Goal: Task Accomplishment & Management: Contribute content

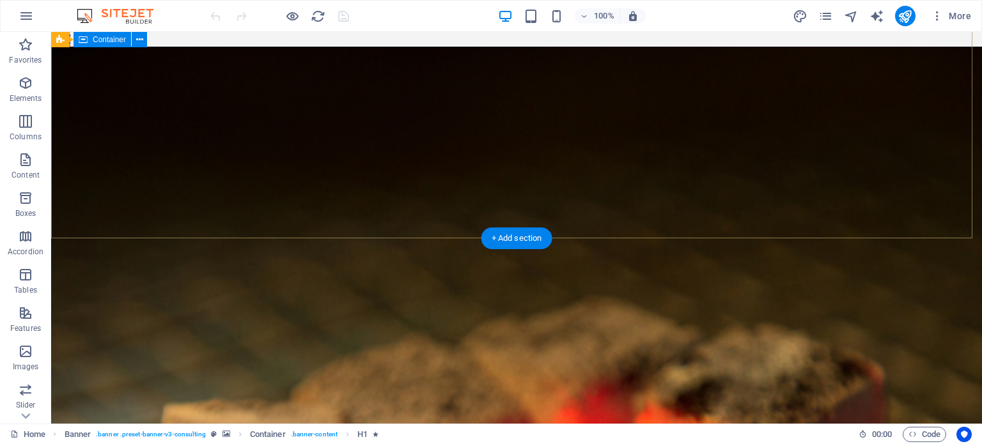
scroll to position [384, 0]
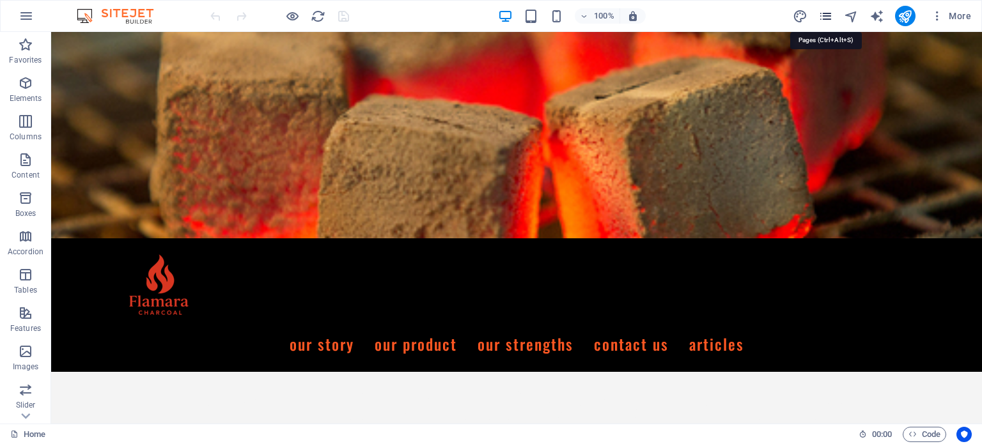
click at [826, 17] on icon "pages" at bounding box center [826, 16] width 15 height 15
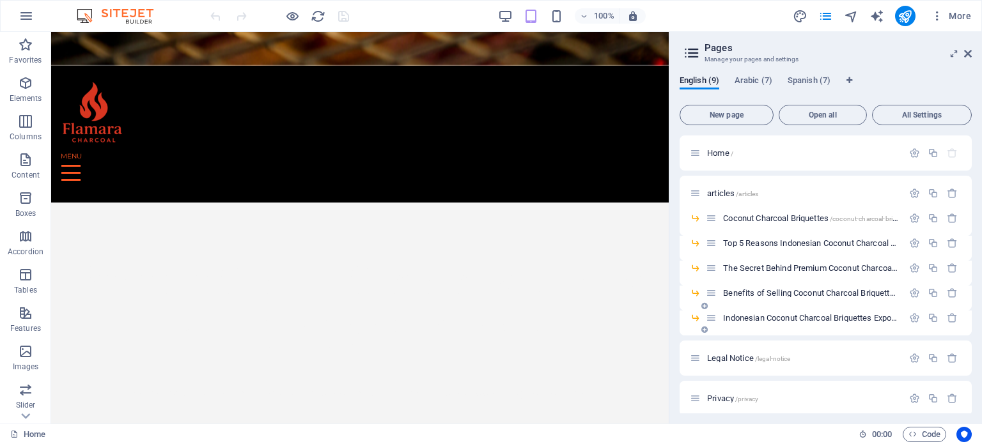
click at [703, 331] on icon at bounding box center [705, 330] width 6 height 8
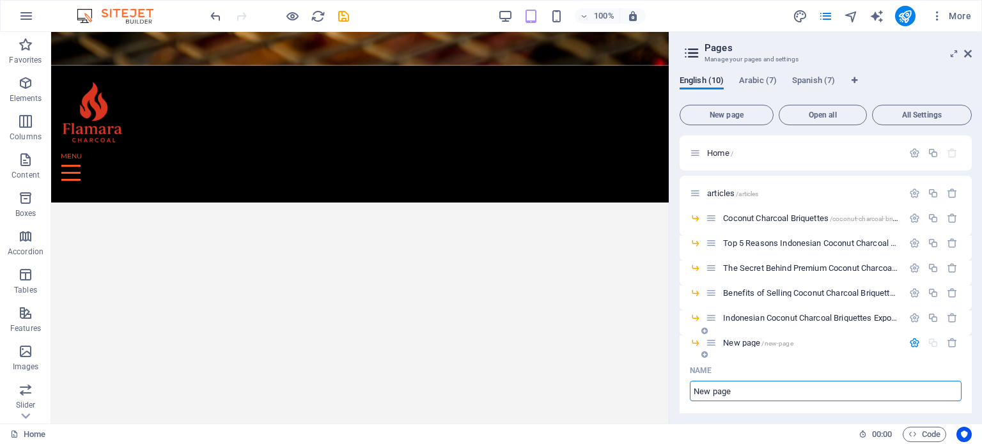
click at [749, 389] on input "New page" at bounding box center [826, 391] width 272 height 20
click at [767, 343] on span "/new-page" at bounding box center [777, 343] width 31 height 7
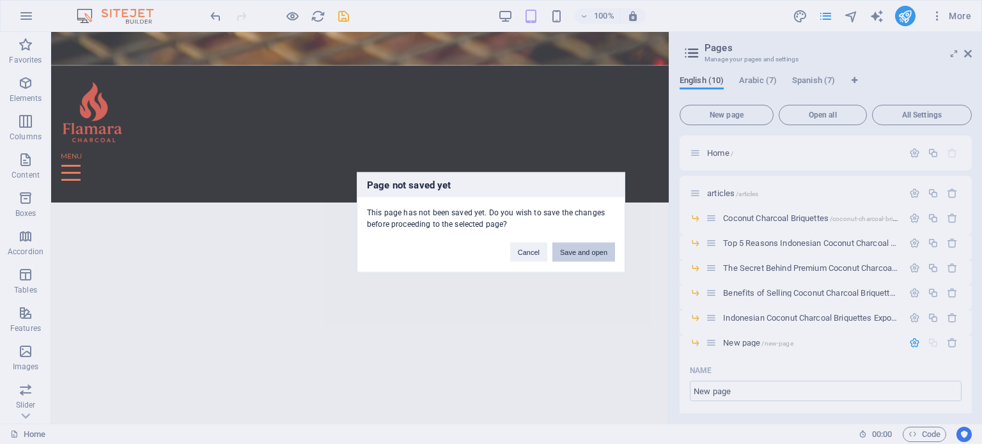
click at [583, 255] on button "Save and open" at bounding box center [584, 251] width 63 height 19
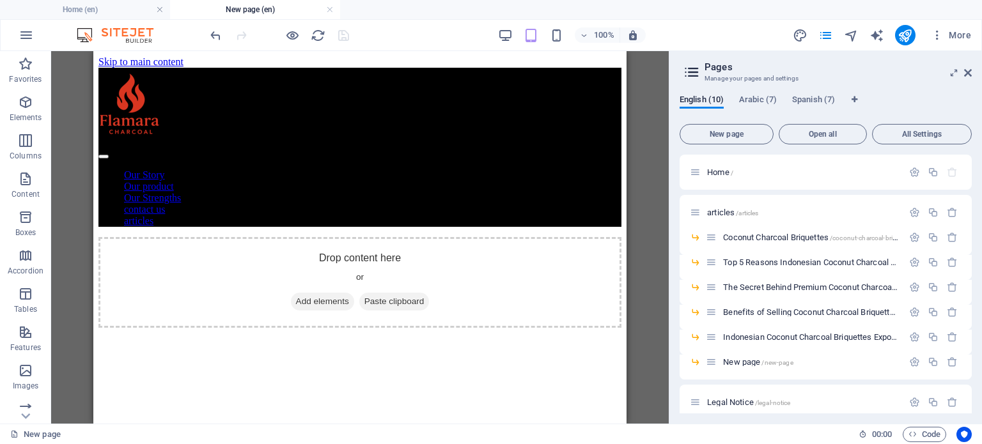
scroll to position [0, 0]
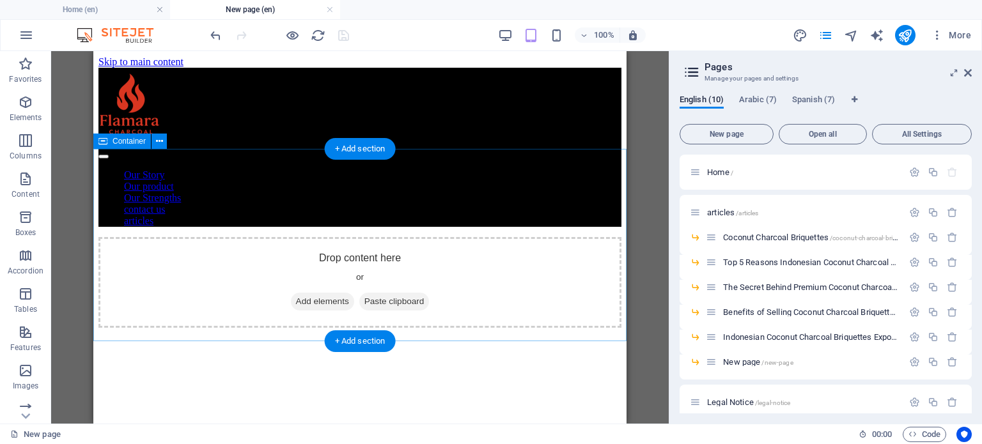
click at [404, 237] on div "Drop content here or Add elements Paste clipboard" at bounding box center [359, 282] width 523 height 91
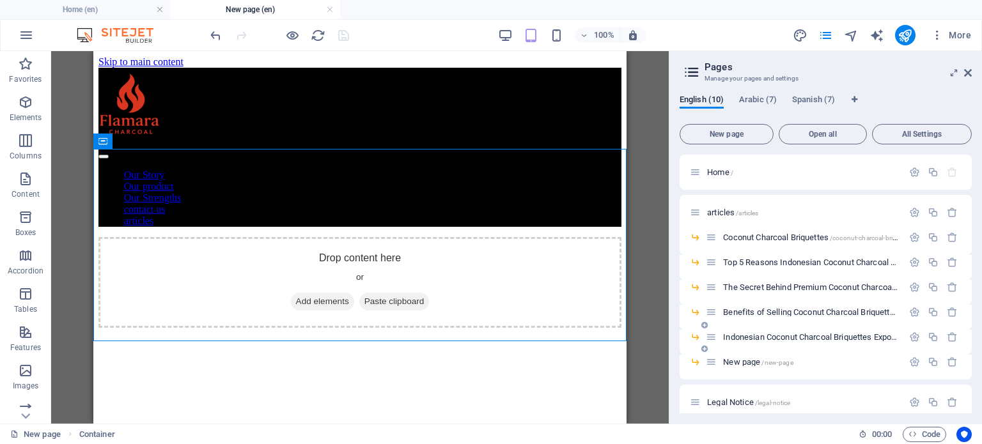
scroll to position [51, 0]
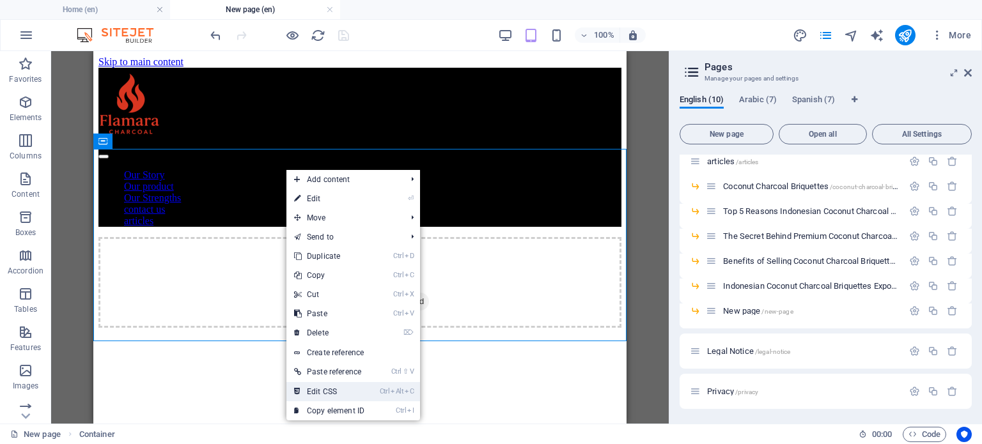
click at [364, 395] on link "Ctrl Alt C Edit CSS" at bounding box center [329, 391] width 86 height 19
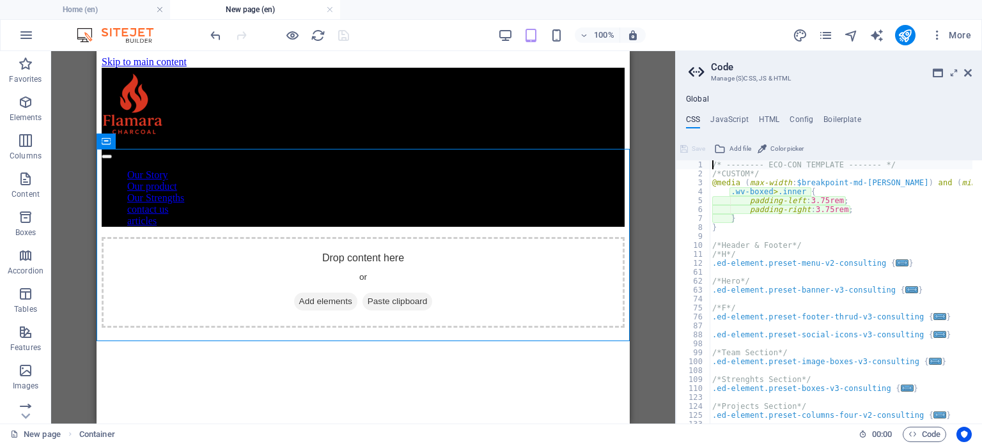
type textarea "padding-left: 3.75rem;"
drag, startPoint x: 460, startPoint y: 446, endPoint x: 364, endPoint y: 395, distance: 109.3
click at [364, 333] on html "Skip to main content Our Story Our product Our Strengths contact us articles Dr…" at bounding box center [363, 192] width 533 height 282
click at [765, 122] on h4 "HTML" at bounding box center [769, 122] width 21 height 14
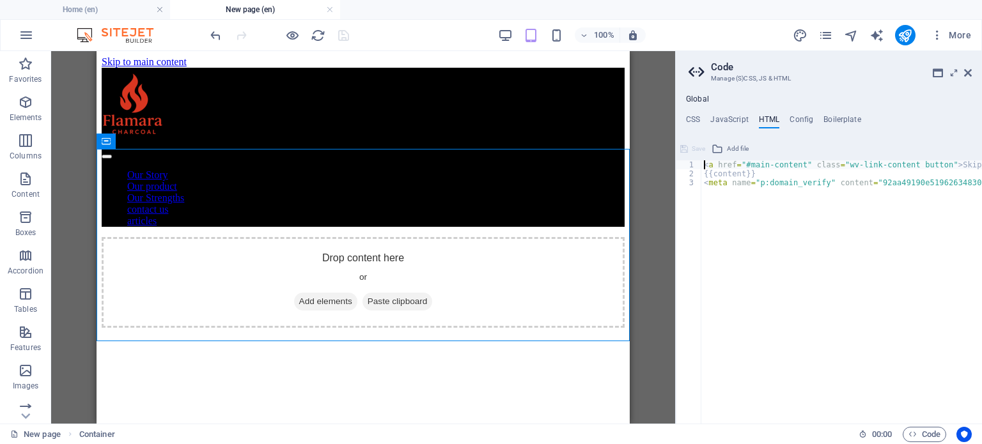
click at [765, 119] on h4 "HTML" at bounding box center [769, 122] width 21 height 14
type textarea "<meta name="p:domain_verify" content="92aa49190e51962634830bdff2bd1c44"/>"
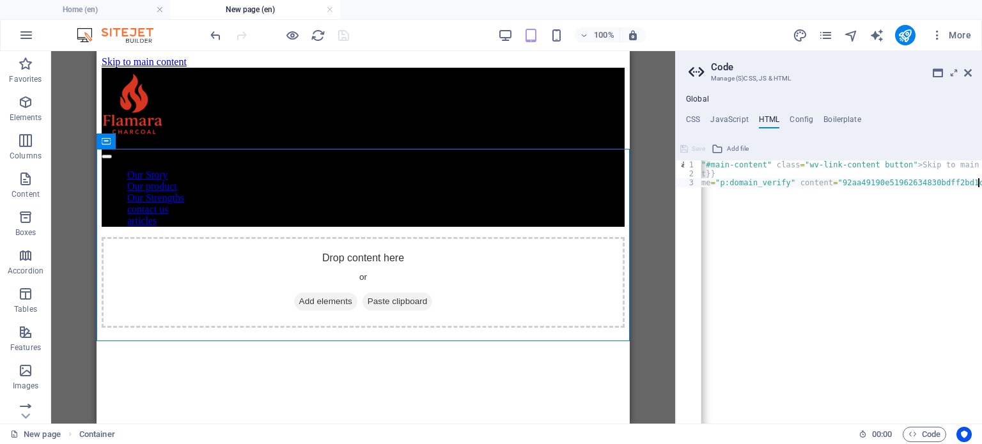
click at [762, 207] on div "< a href = "#main-content" class = "wv-link-content button" > Skip to main cont…" at bounding box center [833, 297] width 345 height 272
click at [736, 209] on div "< a href = "#main-content" class = "wv-link-content button" > Skip to main cont…" at bounding box center [833, 297] width 345 height 272
click at [801, 224] on div "< a href = "#main-content" class = "wv-link-content button" > Skip to main cont…" at bounding box center [833, 297] width 345 height 272
click at [781, 212] on div "< a href = "#main-content" class = "wv-link-content button" > Skip to main cont…" at bounding box center [833, 297] width 345 height 272
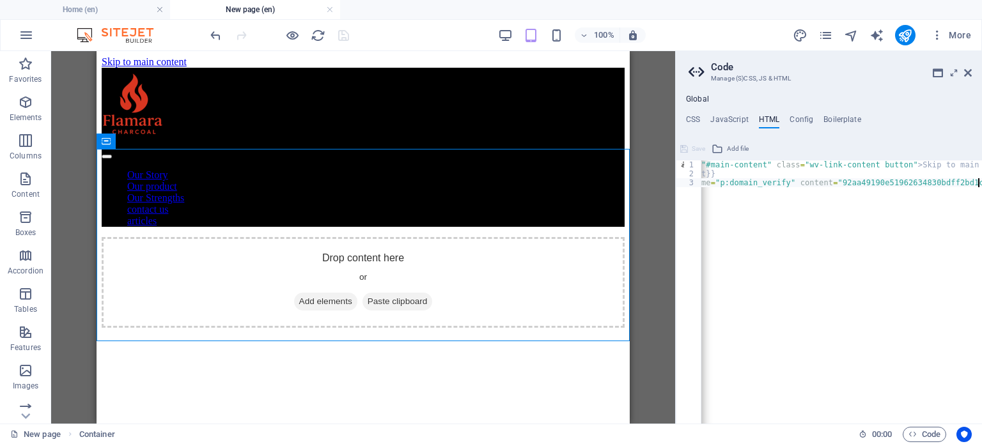
click at [739, 211] on div "< a href = "#main-content" class = "wv-link-content button" > Skip to main cont…" at bounding box center [833, 297] width 345 height 272
click at [982, 191] on div "< a href = "#main-content" class = "wv-link-content button" > Skip to main cont…" at bounding box center [842, 292] width 281 height 263
click at [766, 217] on div "< a href = "#main-content" class = "wv-link-content button" > Skip to main cont…" at bounding box center [833, 297] width 345 height 272
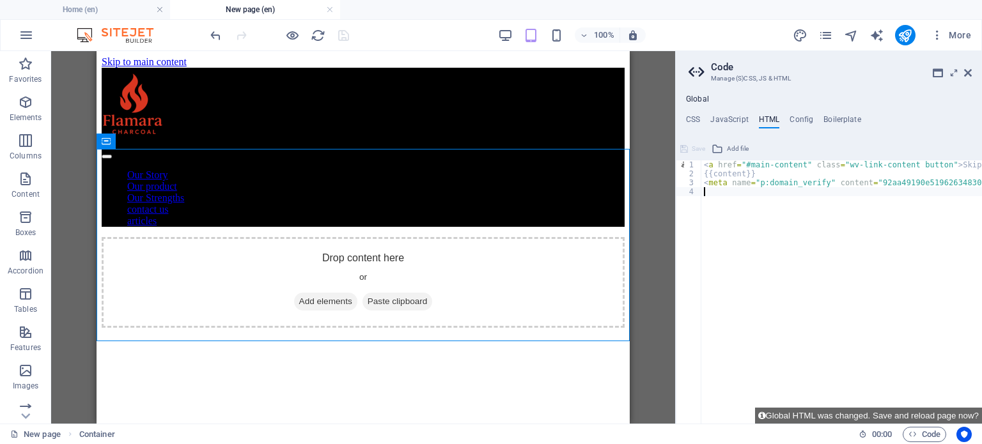
scroll to position [0, 0]
paste textarea "<a href="#main-content" class="wv-link-content button">Skip to main content</a>"
type textarea "<a href="#main-content" class="wv-link-content button">Skip to main content</a>"
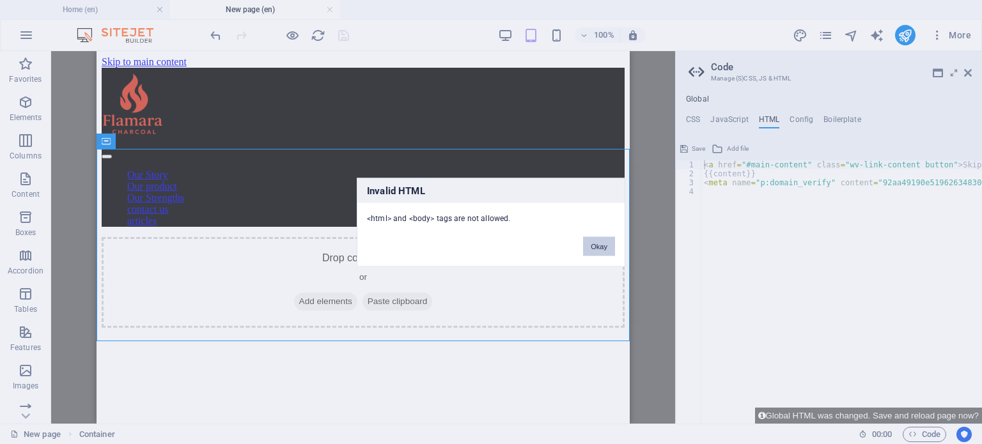
drag, startPoint x: 593, startPoint y: 249, endPoint x: 502, endPoint y: 195, distance: 106.1
click at [593, 249] on button "Okay" at bounding box center [599, 246] width 32 height 19
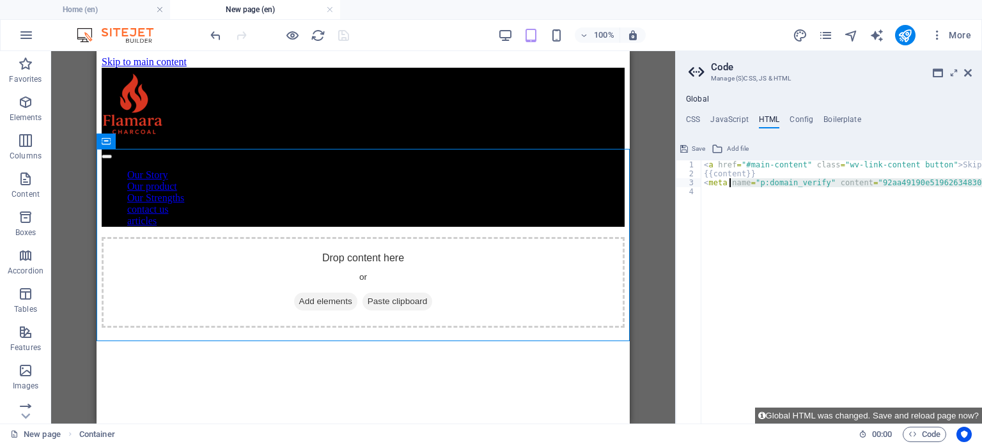
drag, startPoint x: 975, startPoint y: 214, endPoint x: 712, endPoint y: 173, distance: 265.4
click at [712, 173] on div "< a href = "#main-content" class = "wv-link-content button" > Skip to main cont…" at bounding box center [874, 297] width 345 height 272
type textarea "<meta name="p:domain_verify" content="92aa49190e51962634830bdff2bd1c44"/>"
type textarea "<a href="#main-content" class="wv-link-content button">Skip to main content</a>"
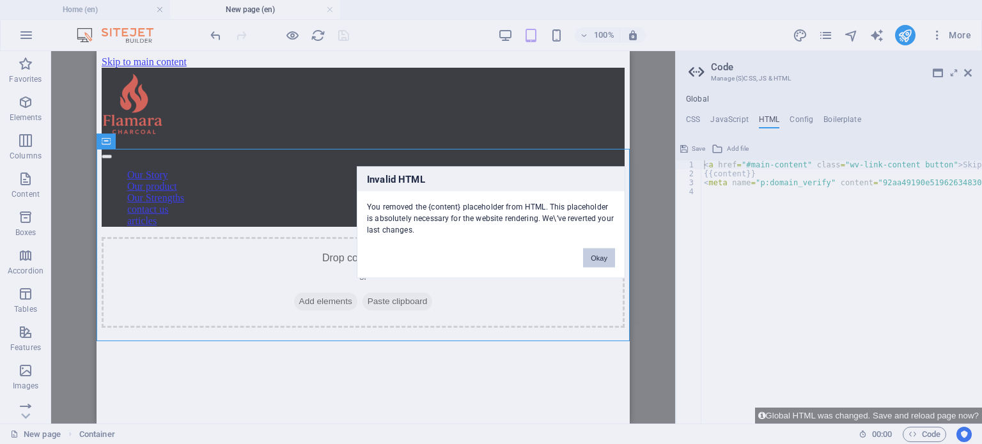
click at [611, 256] on button "Okay" at bounding box center [599, 257] width 32 height 19
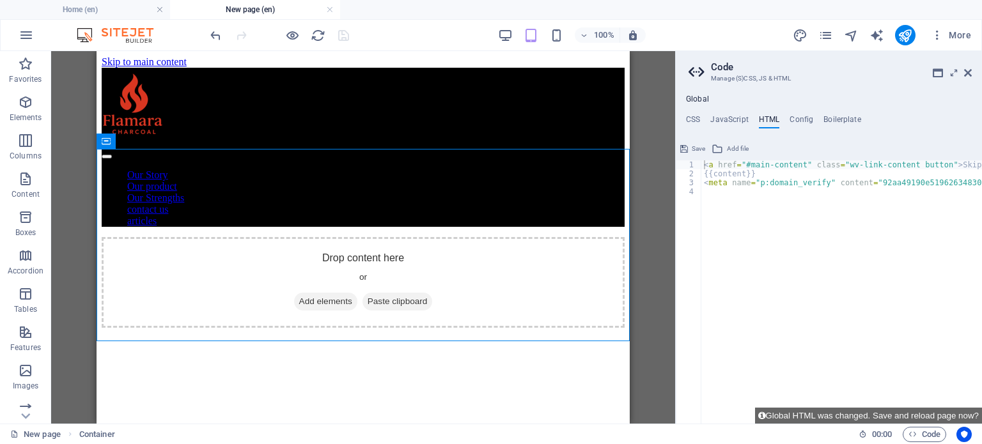
click at [737, 228] on div "< a href = "#main-content" class = "wv-link-content button" > Skip to main cont…" at bounding box center [874, 301] width 345 height 281
paste textarea "<a href="#main-content" class="wv-link-content button">Skip to main content</a>"
type textarea "<a href="#main-content" class="wv-link-content button">Skip to main content</a>"
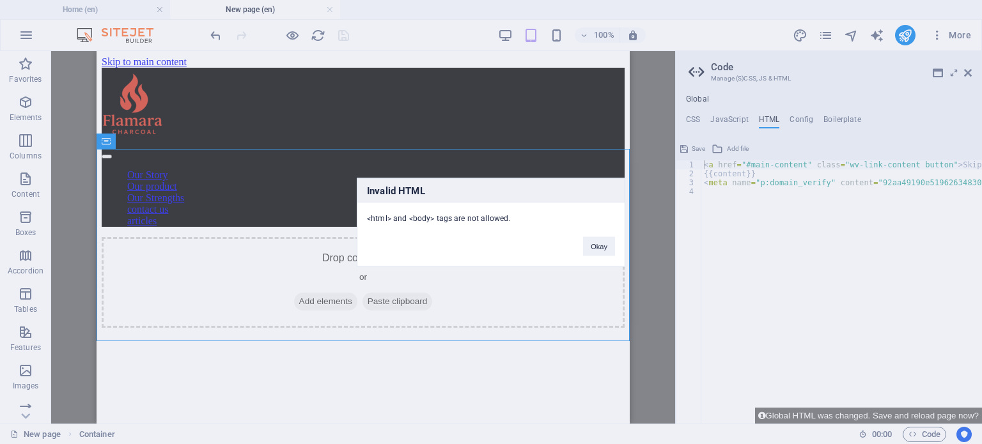
drag, startPoint x: 506, startPoint y: 214, endPoint x: 363, endPoint y: 209, distance: 143.3
click at [363, 209] on div "<html> and <body> tags are not allowed." at bounding box center [490, 213] width 267 height 21
copy div "<html> and <body> tags are not allowed"
click at [597, 241] on button "Okay" at bounding box center [599, 246] width 32 height 19
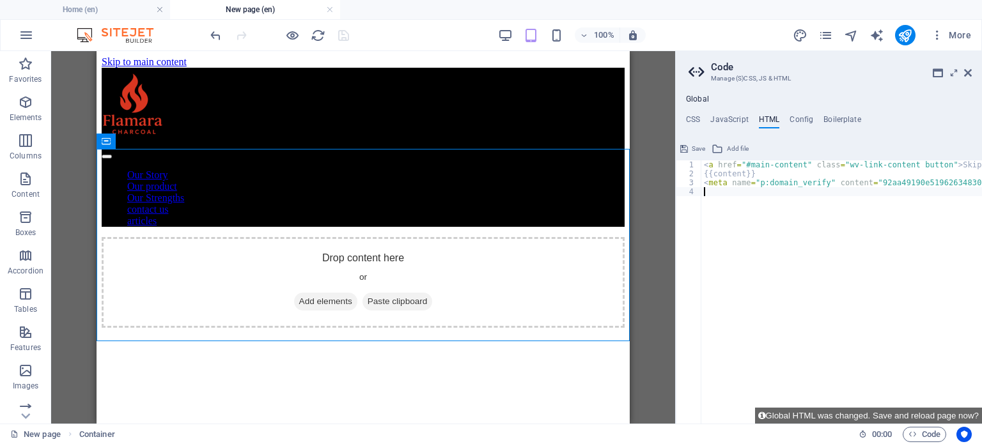
click at [744, 196] on div "< a href = "#main-content" class = "wv-link-content button" > Skip to main cont…" at bounding box center [874, 297] width 345 height 272
paste textarea "<li><strong>Shell Collection and Cleaning:</strong> Coconut shells are collecte…"
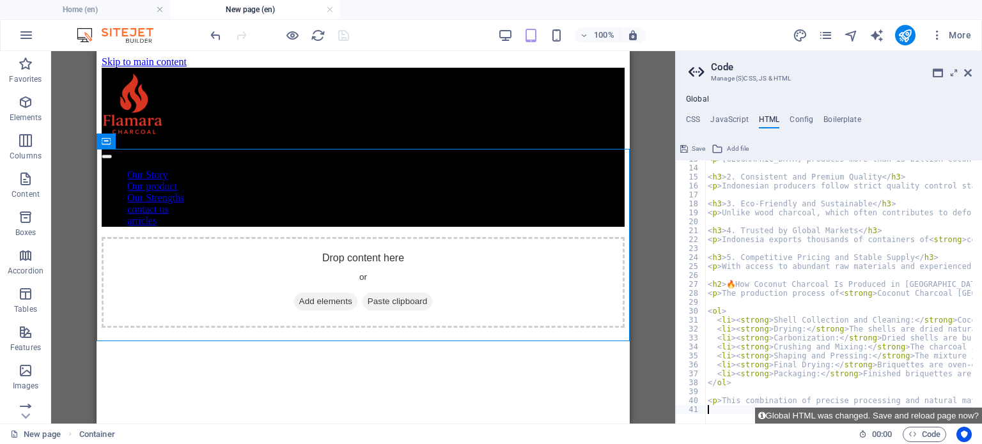
scroll to position [113, 0]
type textarea "<li><strong>Shell Collection and Cleaning:</strong> Coconut shells are collecte…"
click at [546, 310] on div "Drop content here or Add elements Paste clipboard" at bounding box center [363, 282] width 523 height 91
click at [577, 333] on html "Skip to main content Our Story Our product Our Strengths contact us articles Dr…" at bounding box center [363, 192] width 533 height 282
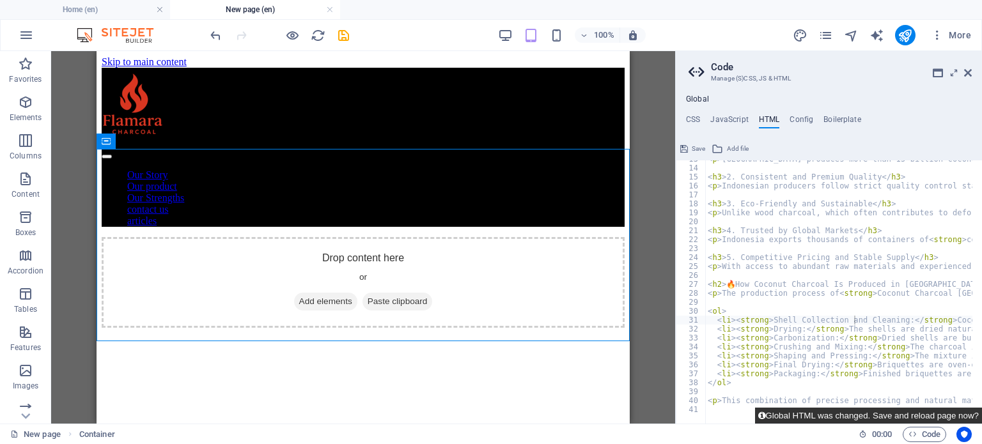
click at [854, 418] on button "Global HTML was changed. Save and reload page now?" at bounding box center [868, 416] width 227 height 16
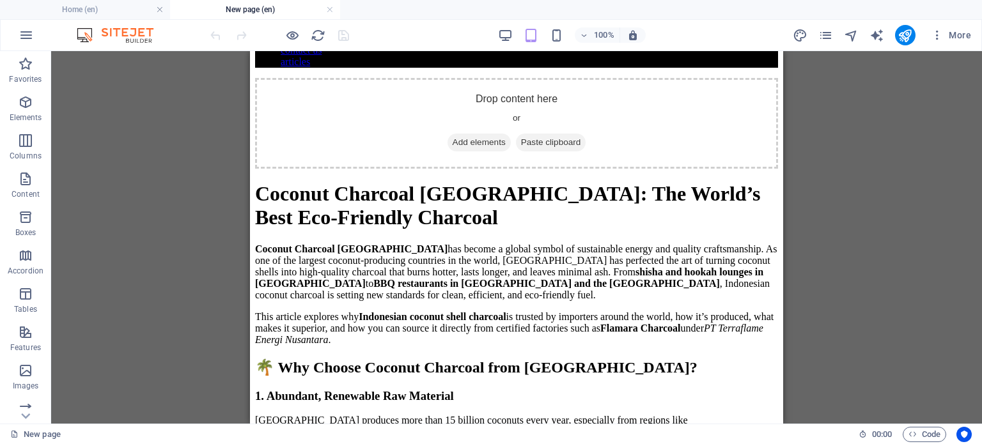
scroll to position [256, 0]
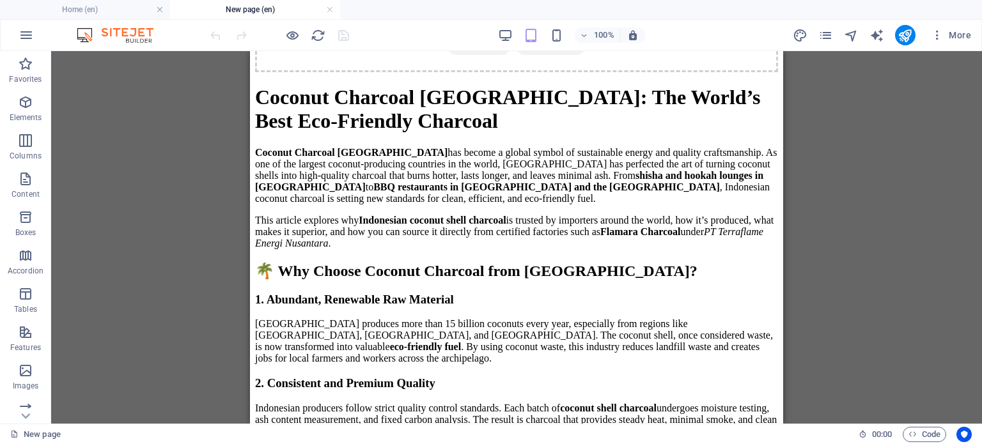
click at [334, 205] on p "Coconut Charcoal Indonesia has become a global symbol of sustainable energy and…" at bounding box center [516, 176] width 523 height 58
click at [338, 205] on p "Coconut Charcoal Indonesia has become a global symbol of sustainable energy and…" at bounding box center [516, 176] width 523 height 58
click at [353, 205] on p "Coconut Charcoal Indonesia has become a global symbol of sustainable energy and…" at bounding box center [516, 176] width 523 height 58
click at [355, 205] on p "Coconut Charcoal Indonesia has become a global symbol of sustainable energy and…" at bounding box center [516, 176] width 523 height 58
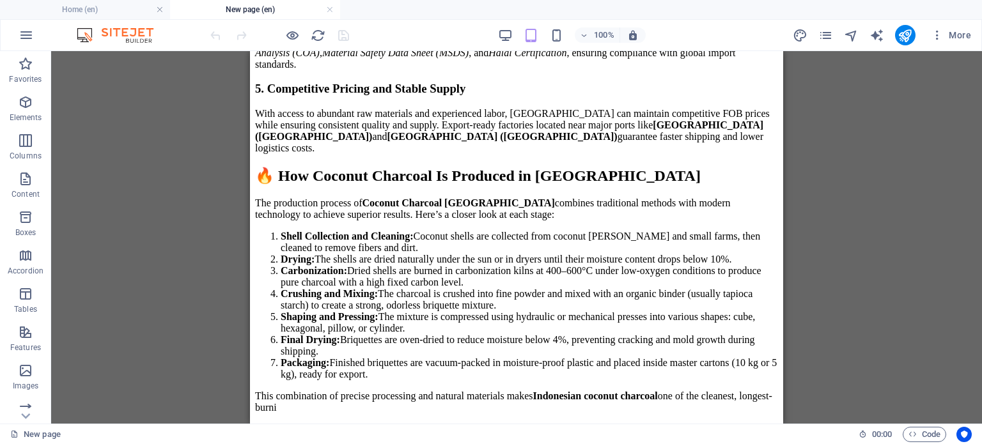
scroll to position [991, 0]
click at [686, 288] on li "Crushing and Mixing: The charcoal is crushed into fine powder and mixed with an…" at bounding box center [530, 299] width 498 height 23
click at [682, 288] on li "Crushing and Mixing: The charcoal is crushed into fine powder and mixed with an…" at bounding box center [530, 299] width 498 height 23
click at [677, 265] on li "Carbonization: Dried shells are burned in carbonization kilns at 400–600°C unde…" at bounding box center [530, 276] width 498 height 23
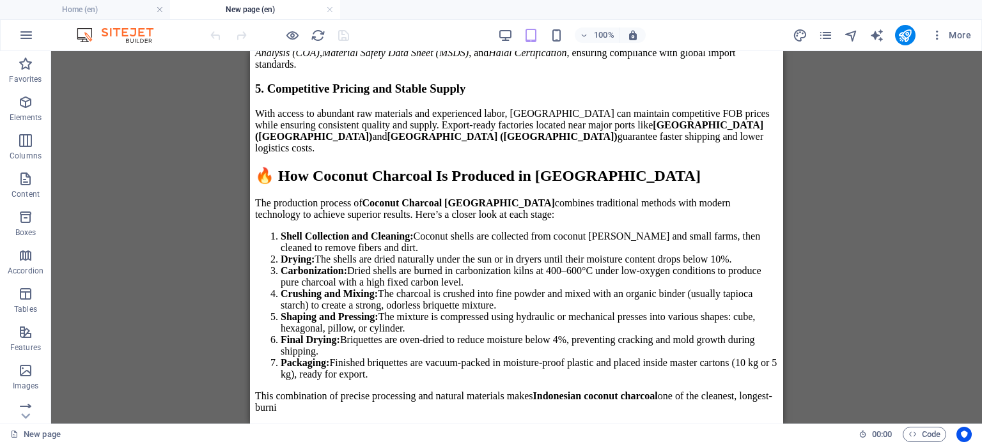
click at [350, 167] on h2 "🔥 How Coconut Charcoal Is Produced in [GEOGRAPHIC_DATA]" at bounding box center [516, 176] width 523 height 18
click at [346, 167] on h2 "🔥 How Coconut Charcoal Is Produced in [GEOGRAPHIC_DATA]" at bounding box center [516, 176] width 523 height 18
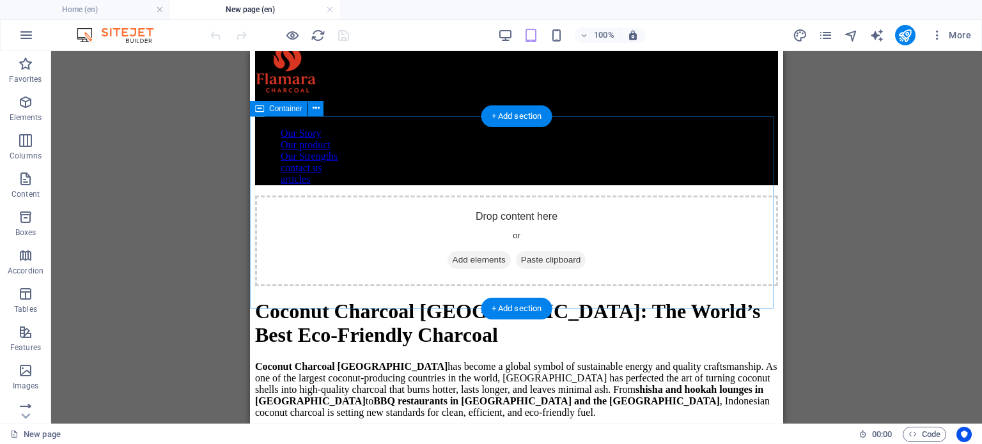
scroll to position [64, 0]
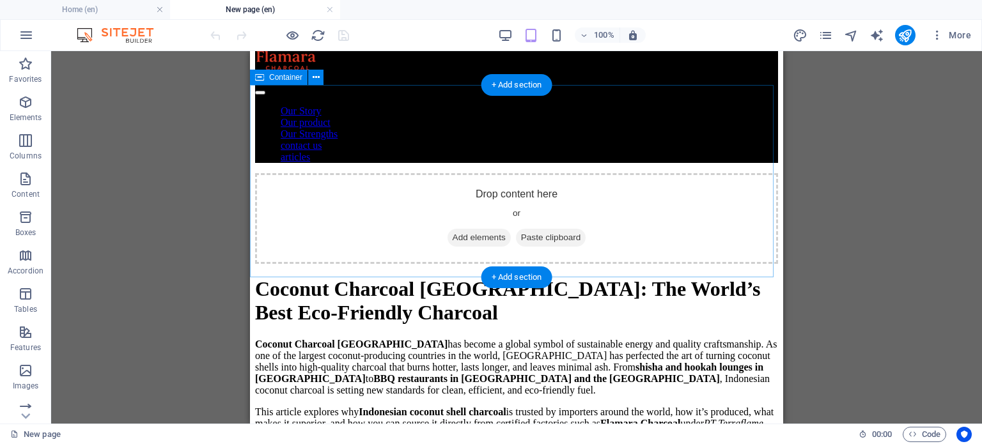
click at [490, 222] on div "Drop content here or Add elements Paste clipboard" at bounding box center [516, 218] width 523 height 91
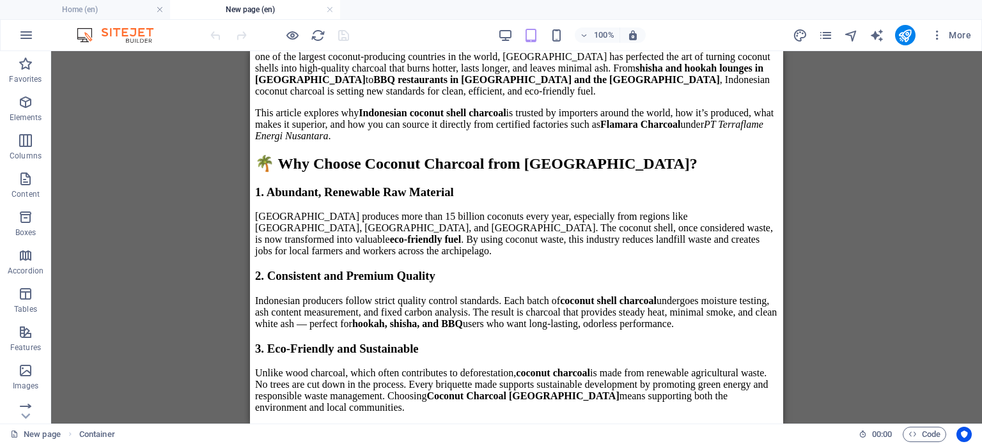
scroll to position [192, 0]
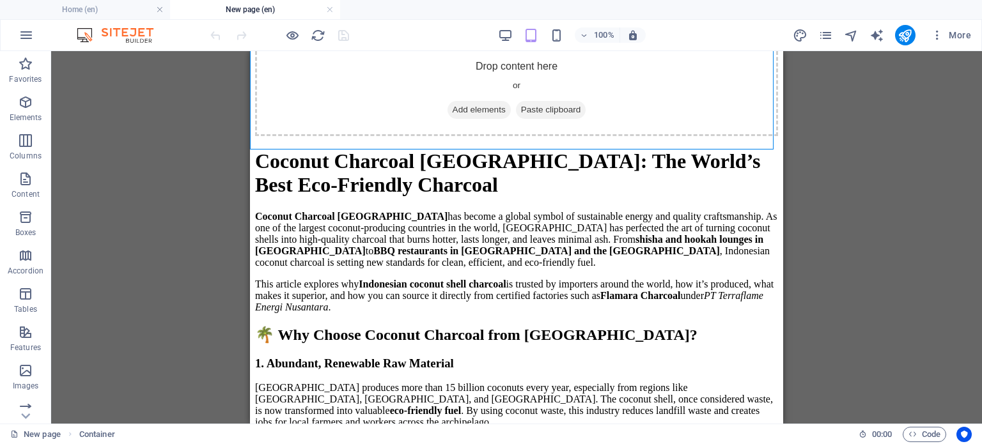
click at [356, 197] on h1 "Coconut Charcoal [GEOGRAPHIC_DATA]: The World’s Best Eco-Friendly Charcoal" at bounding box center [516, 173] width 523 height 47
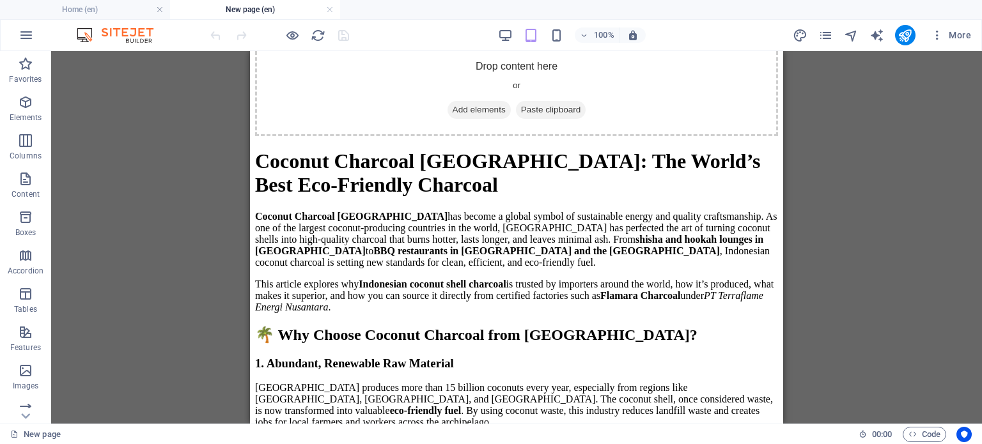
click at [323, 260] on body "Skip to main content Our Story Our product Our Strengths contact us articles Dr…" at bounding box center [516, 444] width 523 height 1160
click at [322, 222] on strong "Coconut Charcoal [GEOGRAPHIC_DATA]" at bounding box center [351, 216] width 192 height 11
click at [325, 222] on strong "Coconut Charcoal [GEOGRAPHIC_DATA]" at bounding box center [351, 216] width 192 height 11
drag, startPoint x: 509, startPoint y: 302, endPoint x: 524, endPoint y: 303, distance: 15.4
click at [522, 269] on p "Coconut Charcoal Indonesia has become a global symbol of sustainable energy and…" at bounding box center [516, 240] width 523 height 58
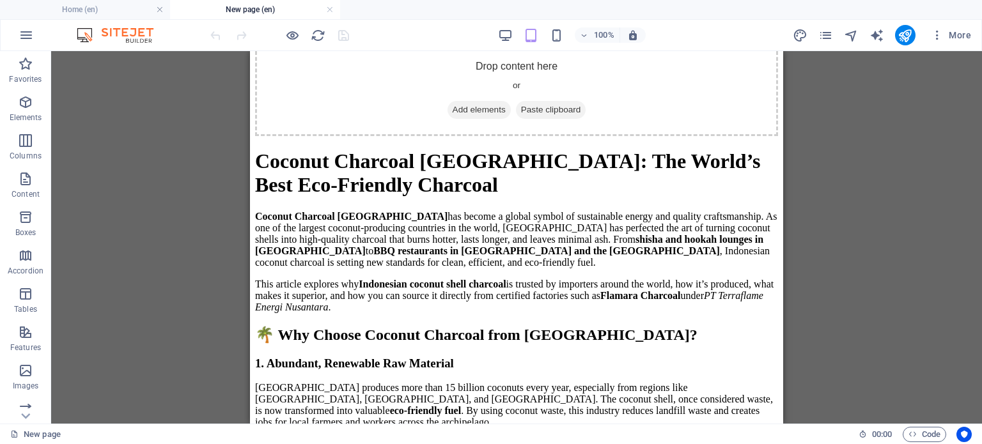
click at [523, 269] on p "Coconut Charcoal Indonesia has become a global symbol of sustainable energy and…" at bounding box center [516, 240] width 523 height 58
drag, startPoint x: 519, startPoint y: 294, endPoint x: 536, endPoint y: 276, distance: 24.9
click at [522, 269] on p "Coconut Charcoal Indonesia has become a global symbol of sustainable energy and…" at bounding box center [516, 240] width 523 height 58
click at [469, 269] on p "Coconut Charcoal Indonesia has become a global symbol of sustainable energy and…" at bounding box center [516, 240] width 523 height 58
click at [472, 269] on p "Coconut Charcoal Indonesia has become a global symbol of sustainable energy and…" at bounding box center [516, 240] width 523 height 58
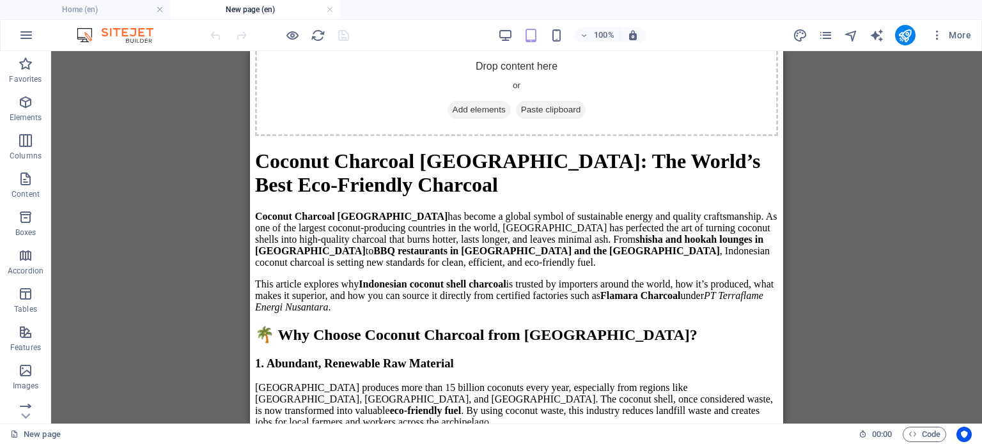
click at [473, 269] on p "Coconut Charcoal Indonesia has become a global symbol of sustainable energy and…" at bounding box center [516, 240] width 523 height 58
click at [421, 269] on p "Coconut Charcoal Indonesia has become a global symbol of sustainable energy and…" at bounding box center [516, 240] width 523 height 58
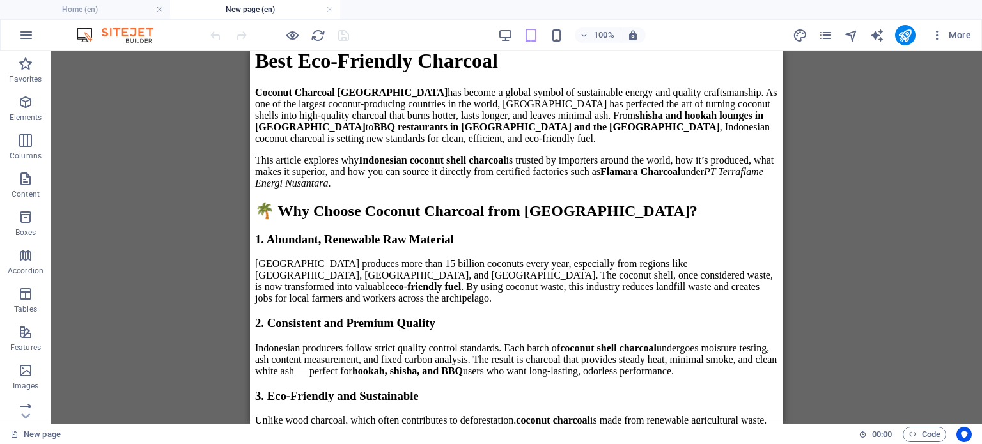
scroll to position [448, 0]
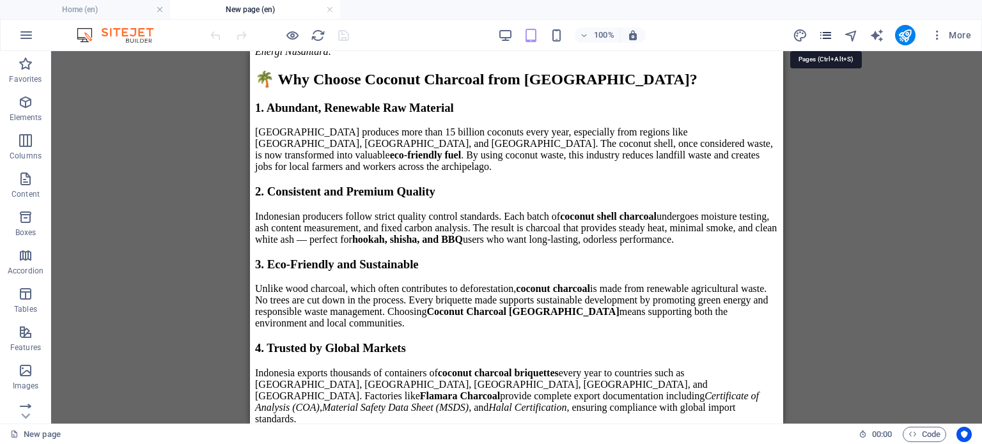
click at [823, 35] on icon "pages" at bounding box center [826, 35] width 15 height 15
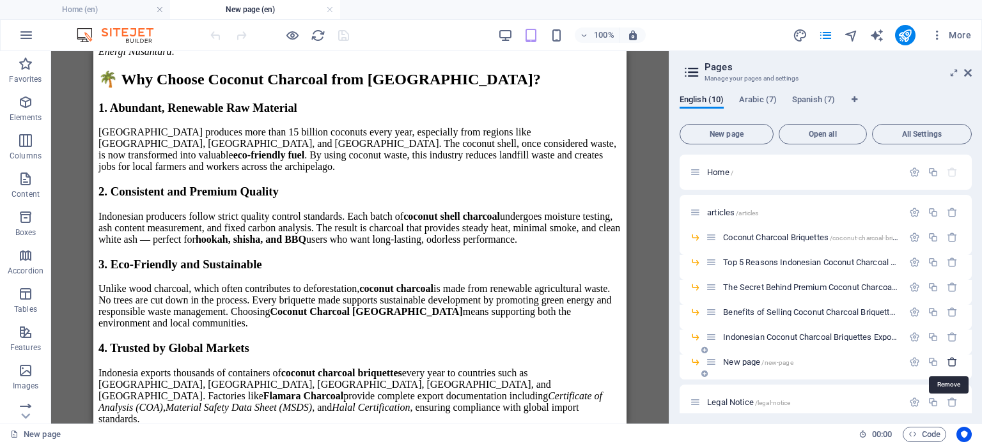
click at [947, 360] on icon "button" at bounding box center [952, 362] width 11 height 11
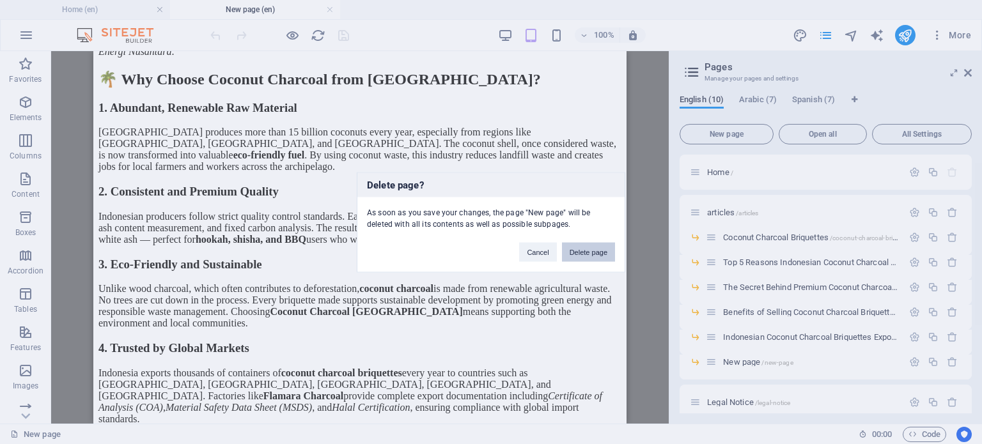
click at [588, 256] on button "Delete page" at bounding box center [588, 251] width 53 height 19
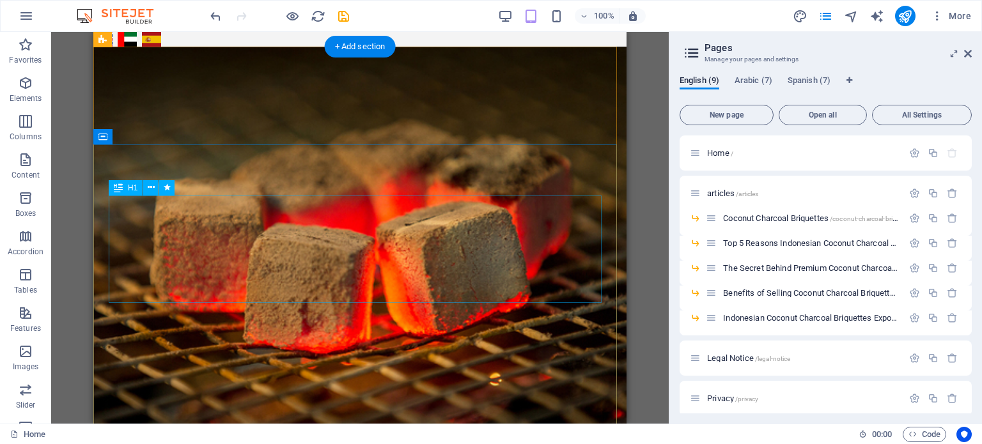
scroll to position [384, 0]
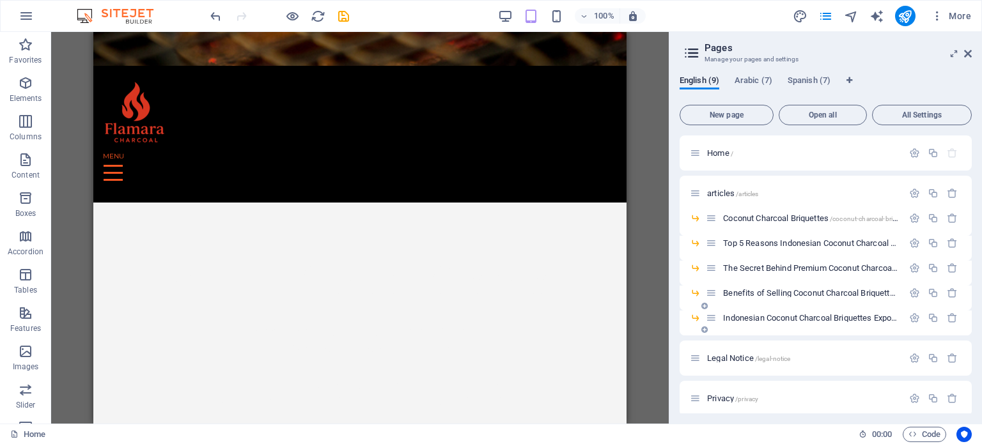
click at [703, 329] on icon at bounding box center [705, 330] width 6 height 8
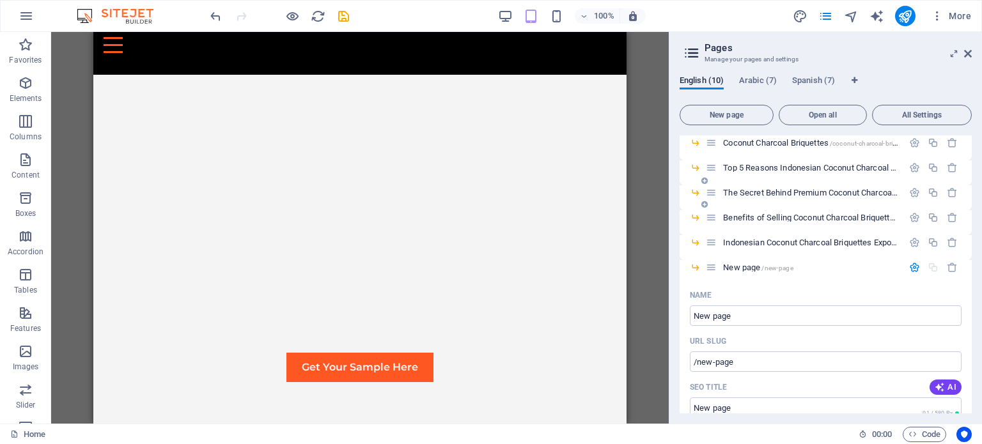
scroll to position [0, 0]
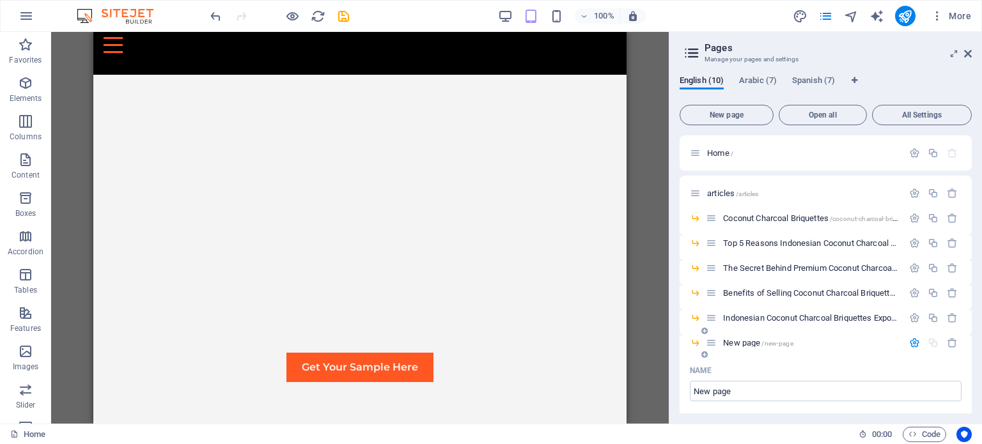
click at [780, 345] on span "/new-page" at bounding box center [777, 343] width 31 height 7
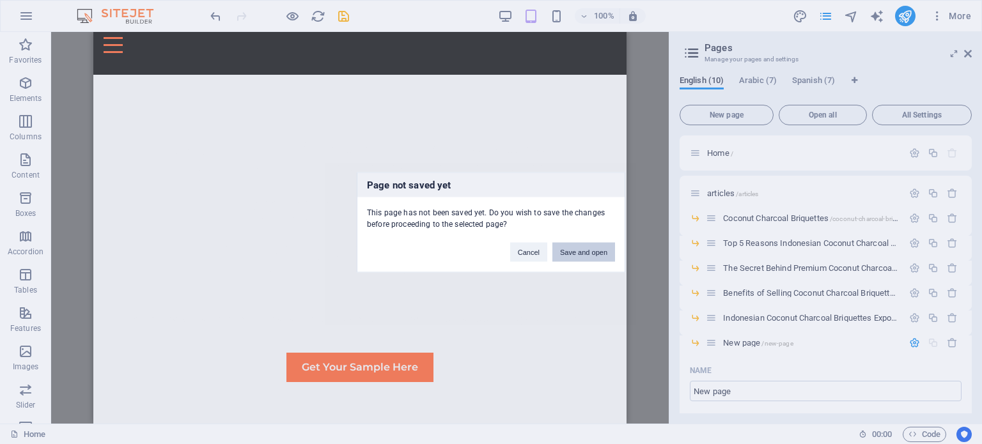
click at [581, 250] on button "Save and open" at bounding box center [584, 251] width 63 height 19
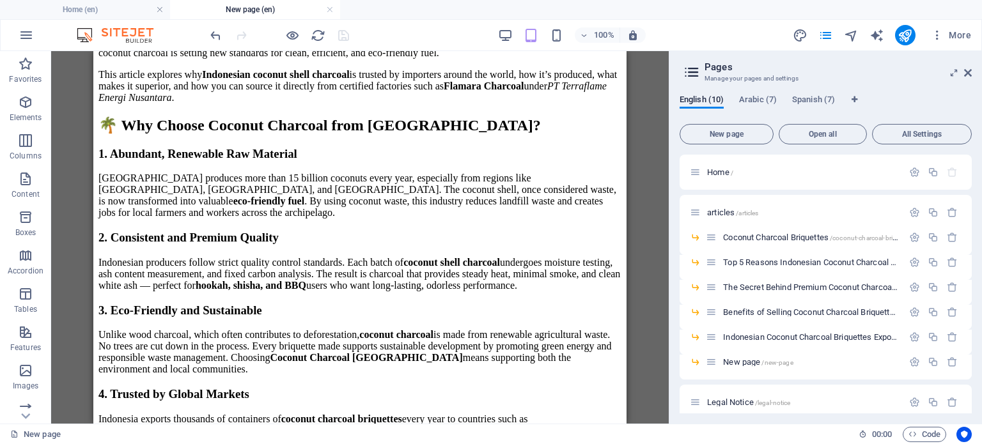
scroll to position [384, 0]
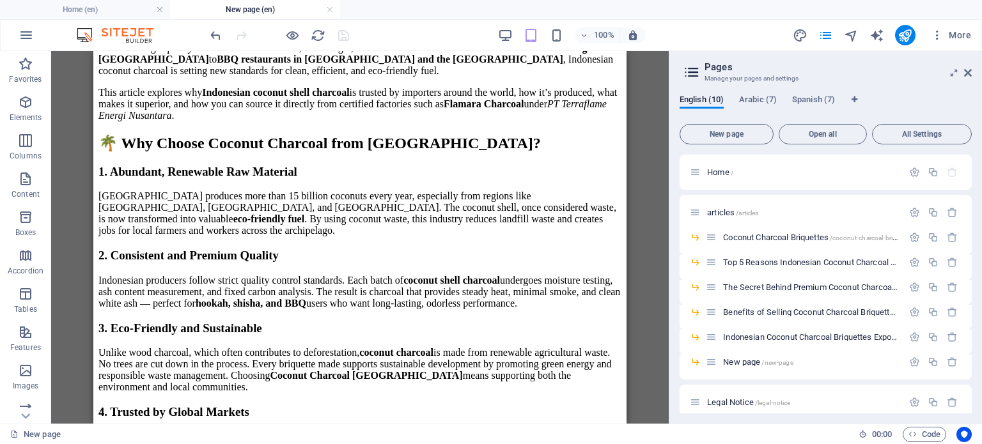
click at [279, 152] on h2 "🌴 Why Choose Coconut Charcoal from [GEOGRAPHIC_DATA]?" at bounding box center [359, 143] width 523 height 18
click at [757, 363] on span "New page /new-page" at bounding box center [758, 362] width 70 height 10
drag, startPoint x: 433, startPoint y: 182, endPoint x: 304, endPoint y: 118, distance: 143.6
drag, startPoint x: 304, startPoint y: 118, endPoint x: 450, endPoint y: 94, distance: 147.7
click at [450, 77] on p "Coconut Charcoal Indonesia has become a global symbol of sustainable energy and…" at bounding box center [359, 48] width 523 height 58
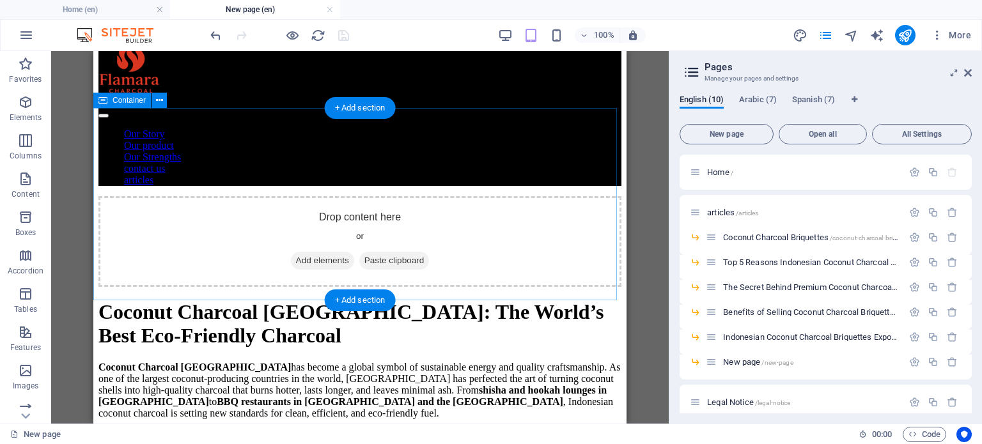
scroll to position [0, 0]
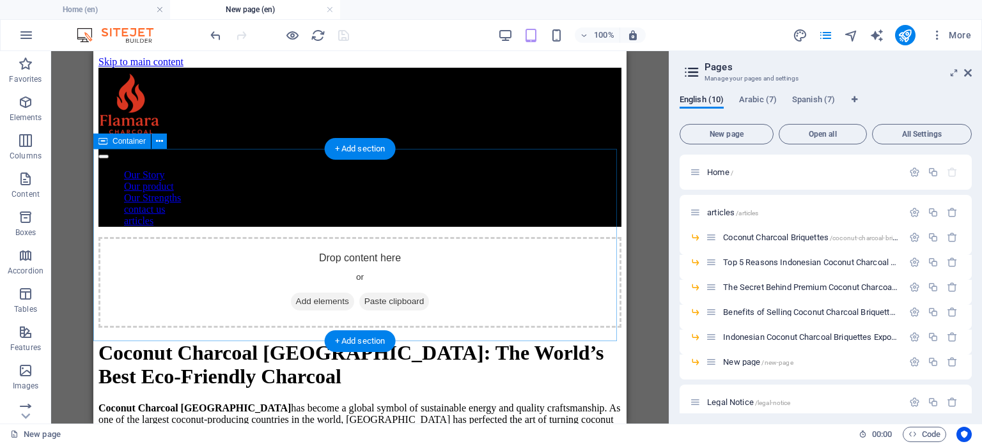
click at [551, 237] on div "Drop content here or Add elements Paste clipboard" at bounding box center [359, 282] width 523 height 91
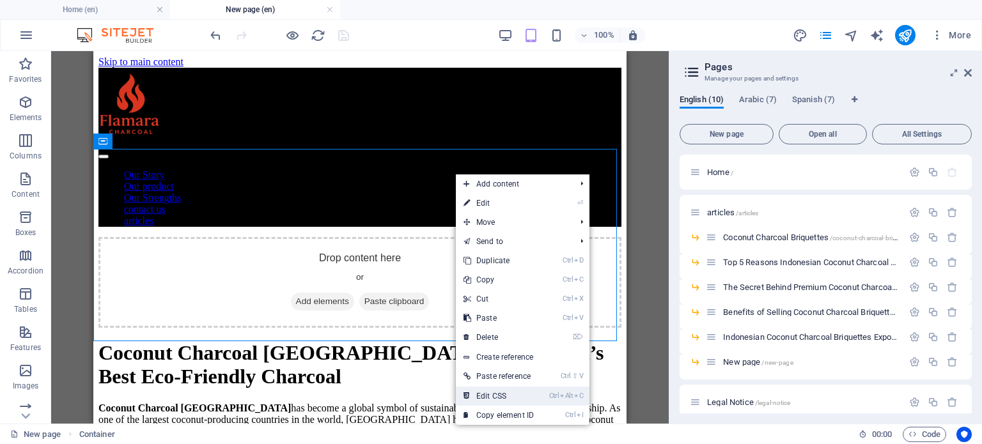
click at [505, 397] on link "Ctrl Alt C Edit CSS" at bounding box center [499, 396] width 86 height 19
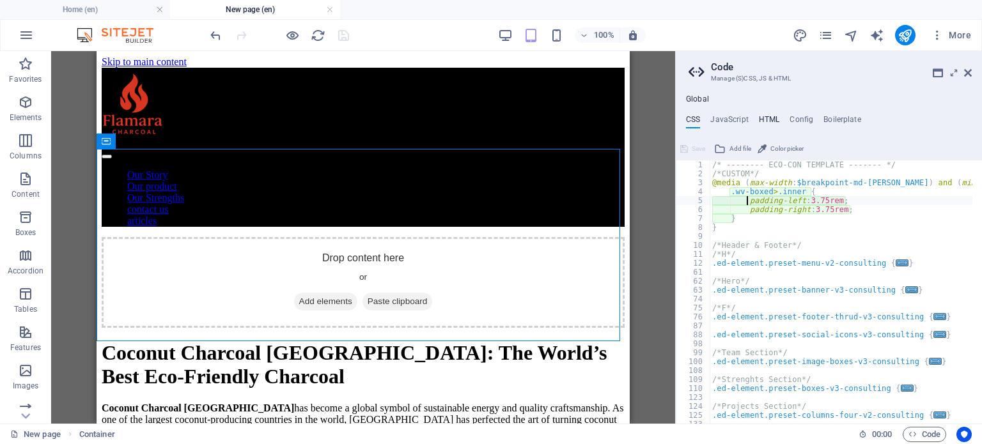
click at [769, 123] on h4 "HTML" at bounding box center [769, 122] width 21 height 14
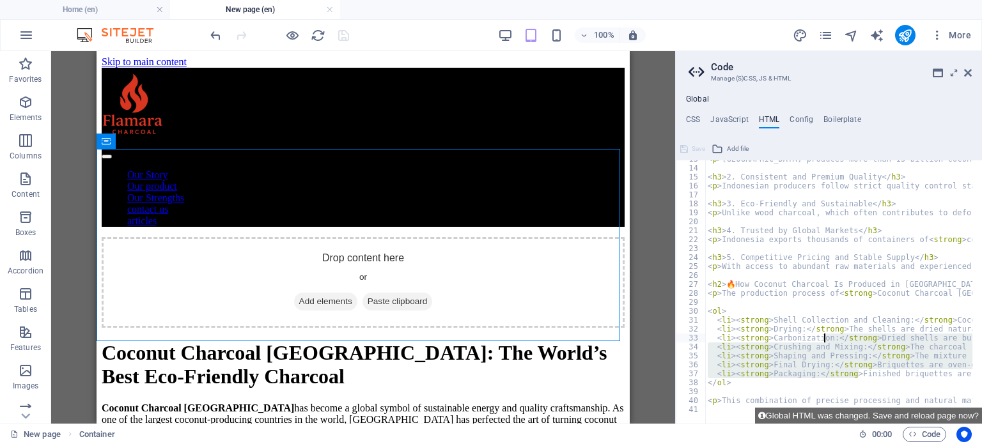
drag, startPoint x: 860, startPoint y: 372, endPoint x: 798, endPoint y: 298, distance: 96.2
type textarea "<ol>"
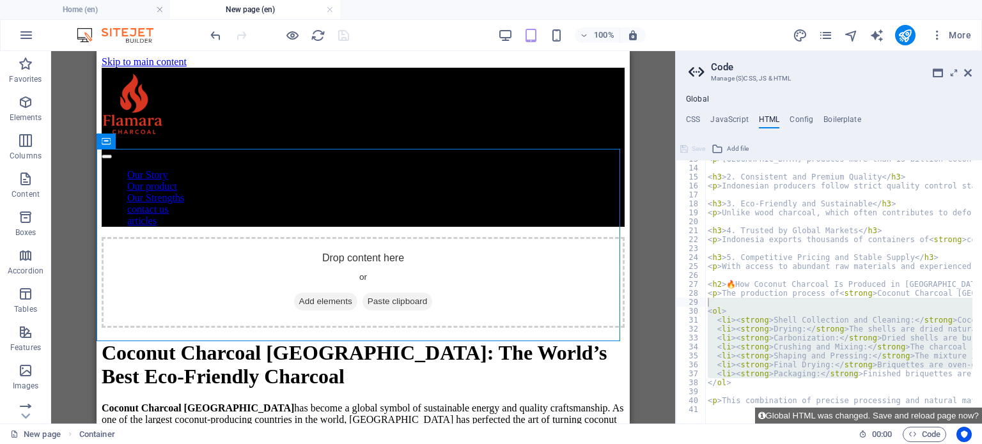
drag, startPoint x: 957, startPoint y: 409, endPoint x: 930, endPoint y: 386, distance: 35.5
click at [930, 386] on div "<ol> 13 14 15 16 17 18 19 20 21 22 23 24 25 26 27 28 29 30 31 32 33 34 35 36 37…" at bounding box center [829, 281] width 306 height 285
click at [893, 363] on div "< p > [GEOGRAPHIC_DATA] produces more than 15 billion coconuts every year, espe…" at bounding box center [838, 292] width 267 height 263
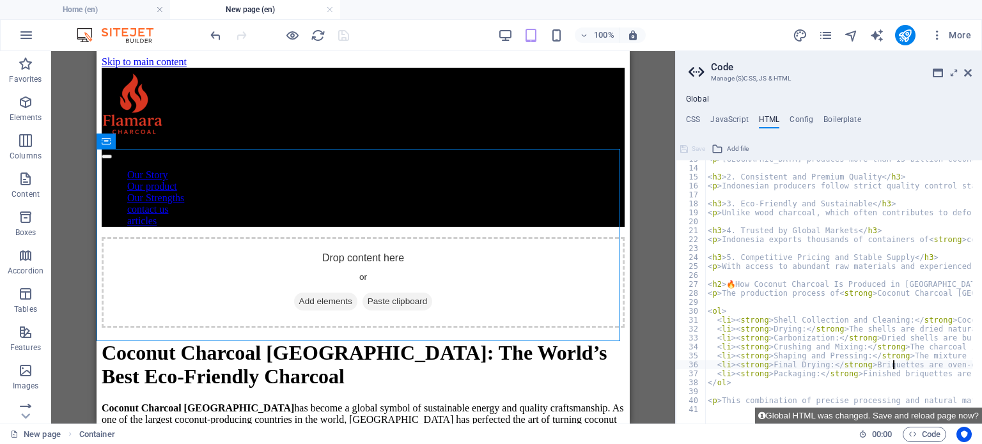
type textarea "<p>This combination of precise processing and natural materials makes <strong>I…"
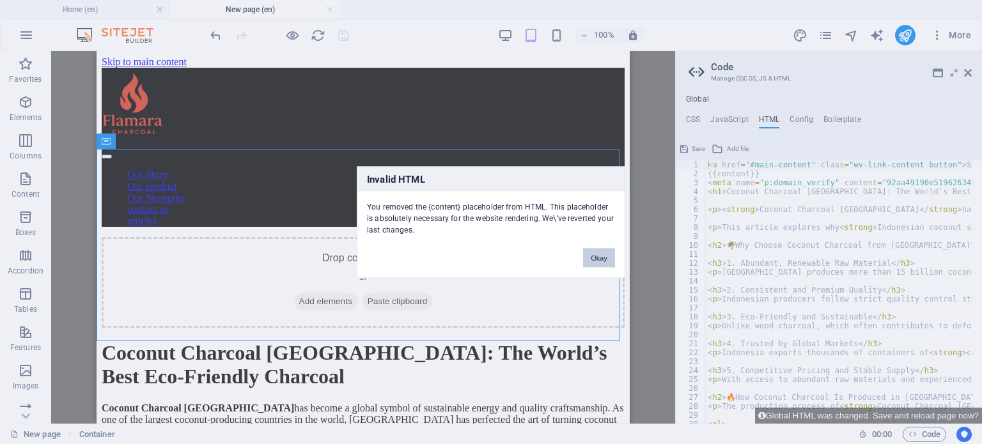
drag, startPoint x: 599, startPoint y: 257, endPoint x: 502, endPoint y: 206, distance: 109.3
click at [599, 257] on button "Okay" at bounding box center [599, 257] width 32 height 19
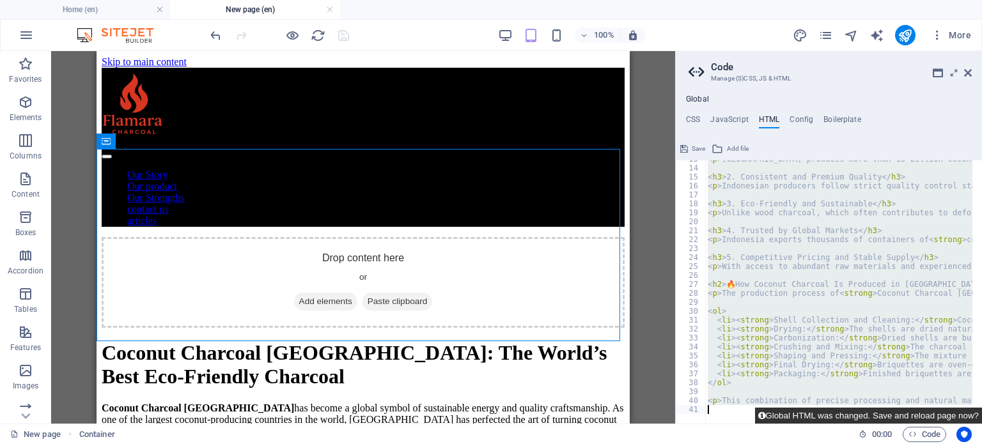
drag, startPoint x: 709, startPoint y: 191, endPoint x: 982, endPoint y: 407, distance: 347.9
click at [982, 407] on div "<h1>Coconut Charcoal [GEOGRAPHIC_DATA]: The World’s Best Eco-Friendly Charcoal<…" at bounding box center [829, 281] width 306 height 285
type textarea "<p>This combination of precise processing and natural materials makes <strong>I…"
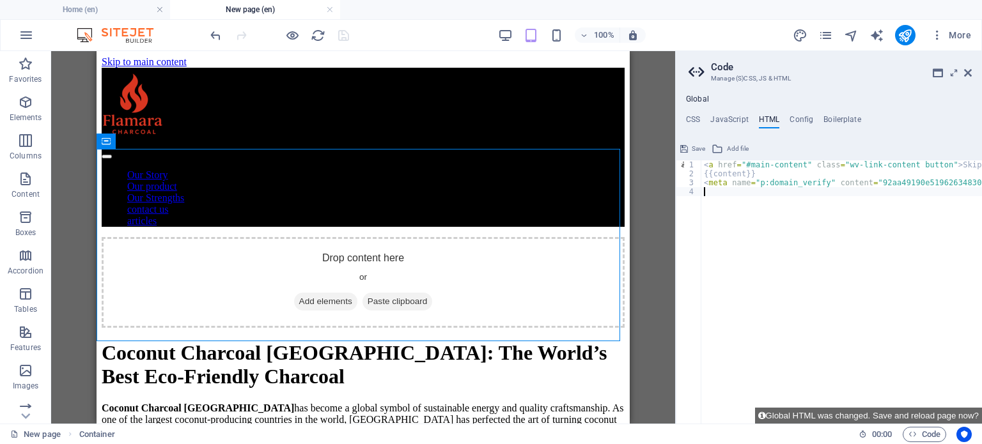
click at [895, 291] on div "< a href = "#main-content" class = "wv-link-content button" > Skip to main cont…" at bounding box center [874, 297] width 345 height 272
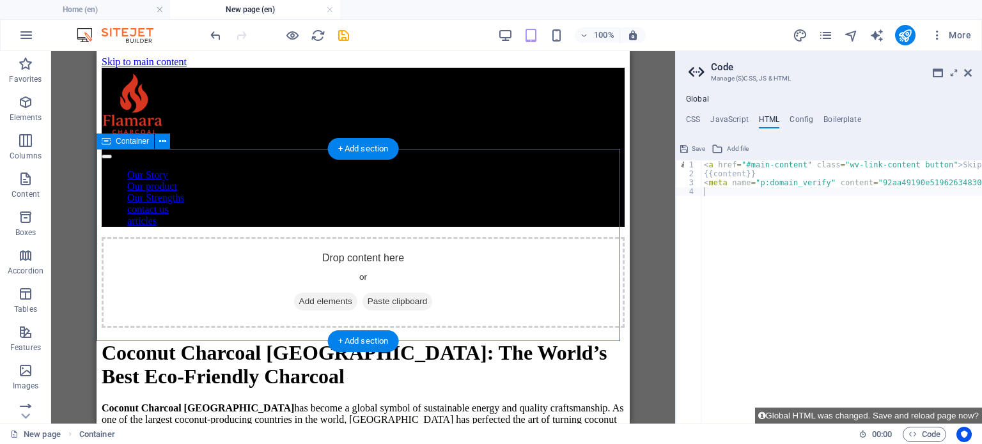
click at [604, 237] on div "Drop content here or Add elements Paste clipboard" at bounding box center [363, 282] width 523 height 91
click at [615, 237] on div "Drop content here or Add elements Paste clipboard" at bounding box center [363, 282] width 523 height 91
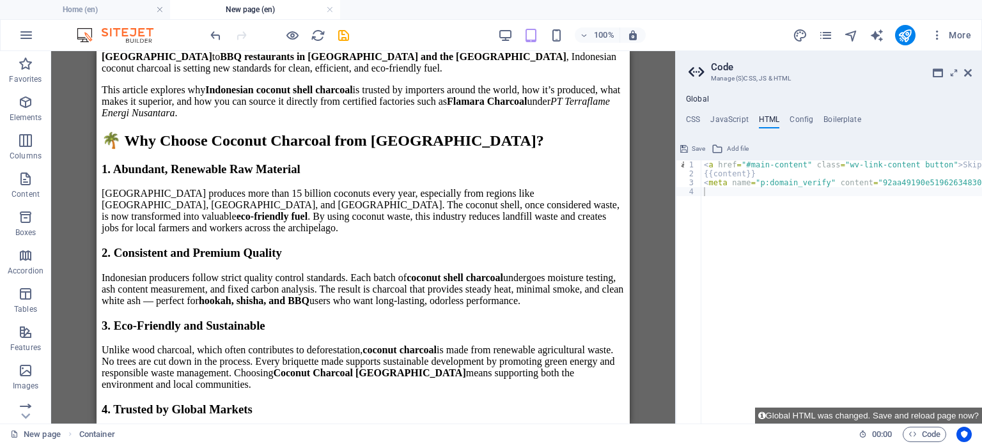
scroll to position [384, 0]
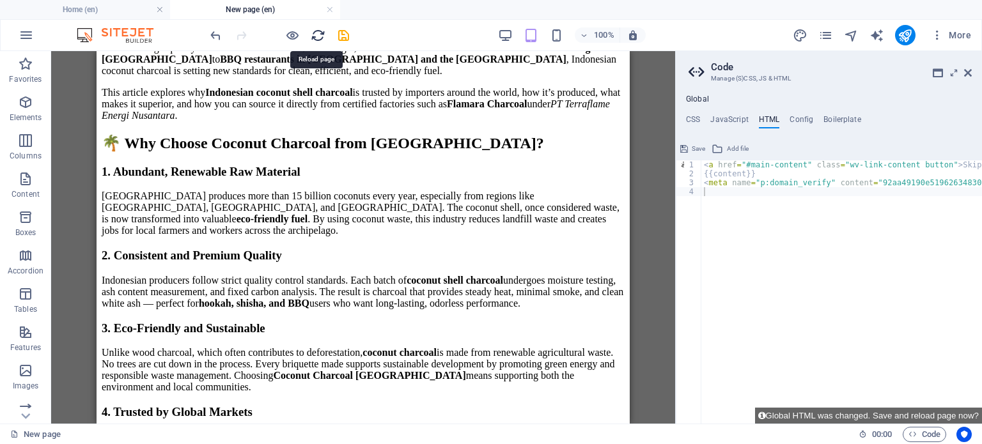
click at [318, 36] on icon "reload" at bounding box center [318, 35] width 15 height 15
click at [829, 224] on div "< a href = "#main-content" class = "wv-link-content button" > Skip to main cont…" at bounding box center [874, 297] width 345 height 272
click at [808, 213] on div "< a href = "#main-content" class = "wv-link-content button" > Skip to main cont…" at bounding box center [874, 297] width 345 height 272
click at [807, 212] on div "< a href = "#main-content" class = "wv-link-content button" > Skip to main cont…" at bounding box center [874, 297] width 345 height 272
click at [755, 213] on div "< a href = "#main-content" class = "wv-link-content button" > Skip to main cont…" at bounding box center [874, 297] width 345 height 272
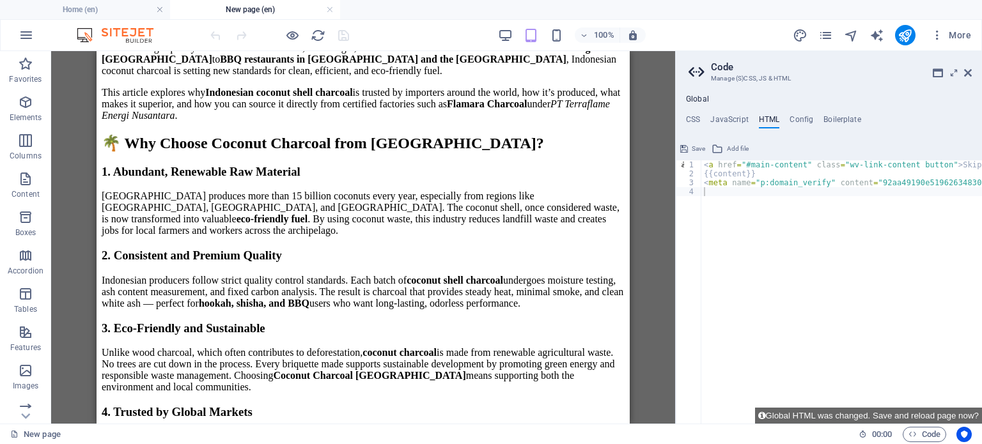
click at [695, 146] on span "Save" at bounding box center [698, 148] width 13 height 15
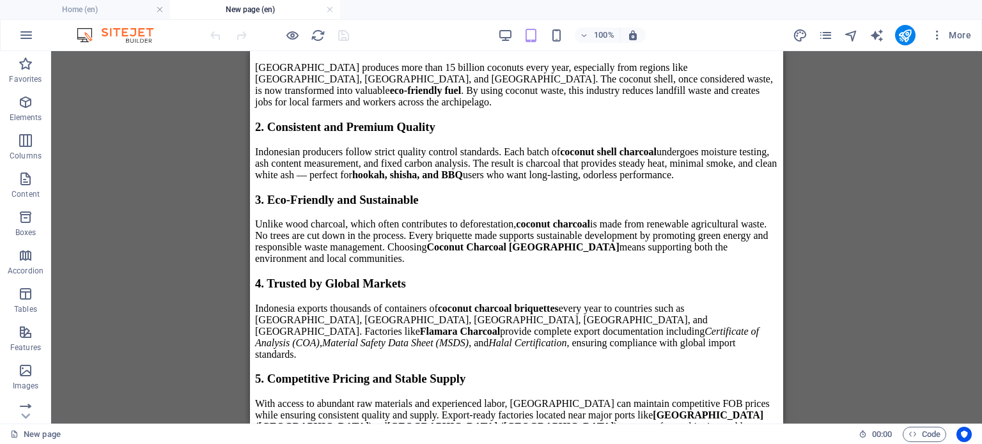
scroll to position [671, 0]
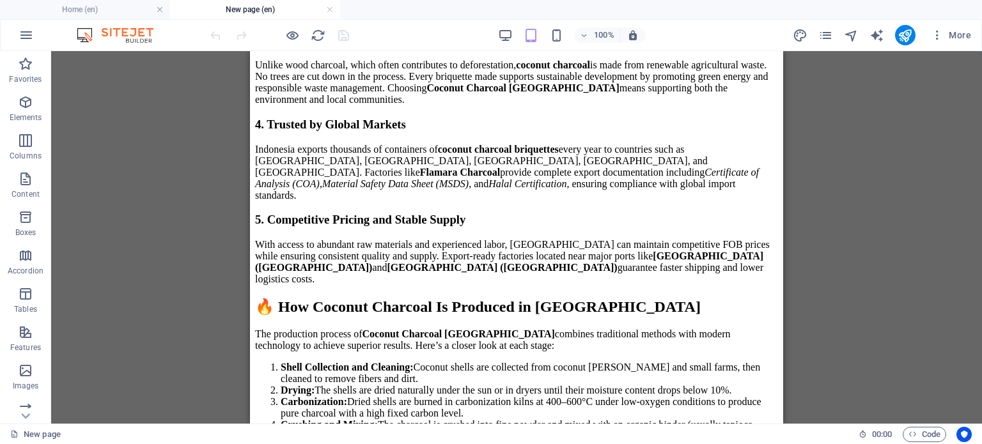
click at [439, 106] on p "Unlike wood charcoal, which often contributes to deforestation, coconut charcoa…" at bounding box center [516, 82] width 523 height 46
drag, startPoint x: 608, startPoint y: 101, endPoint x: 441, endPoint y: 118, distance: 167.8
click at [441, 22] on p "Indonesian producers follow strict quality control standards. Each batch of coc…" at bounding box center [516, 4] width 523 height 35
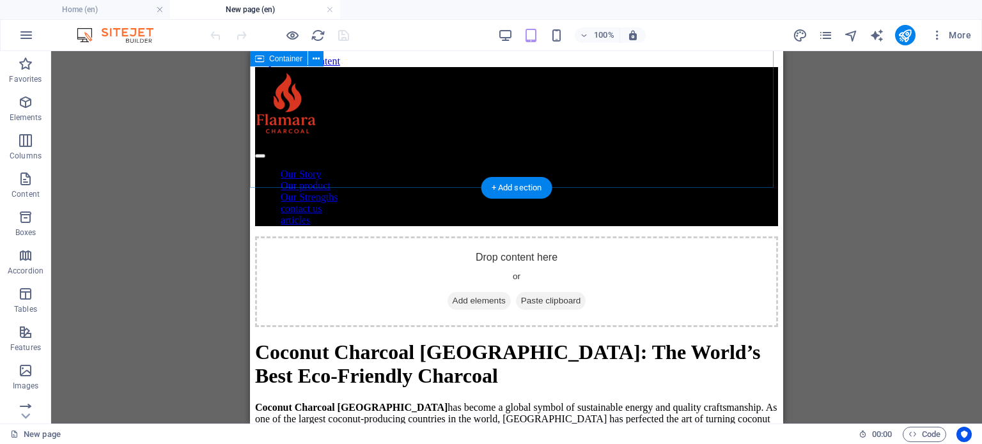
scroll to position [0, 0]
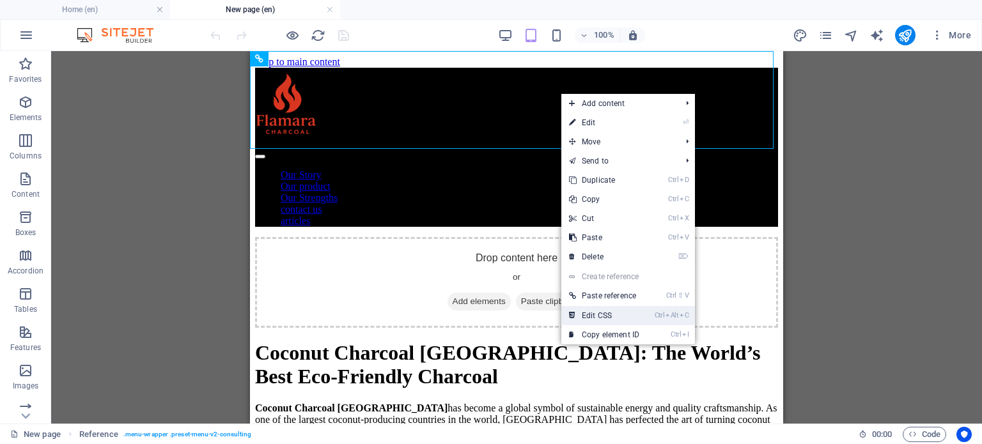
click at [631, 306] on link "Ctrl Alt C Edit CSS" at bounding box center [604, 315] width 86 height 19
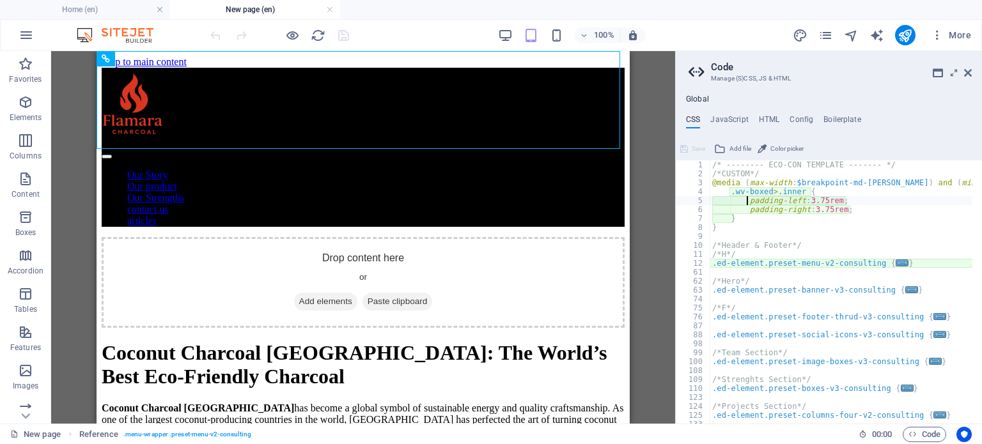
type textarea "@include menu-v2("
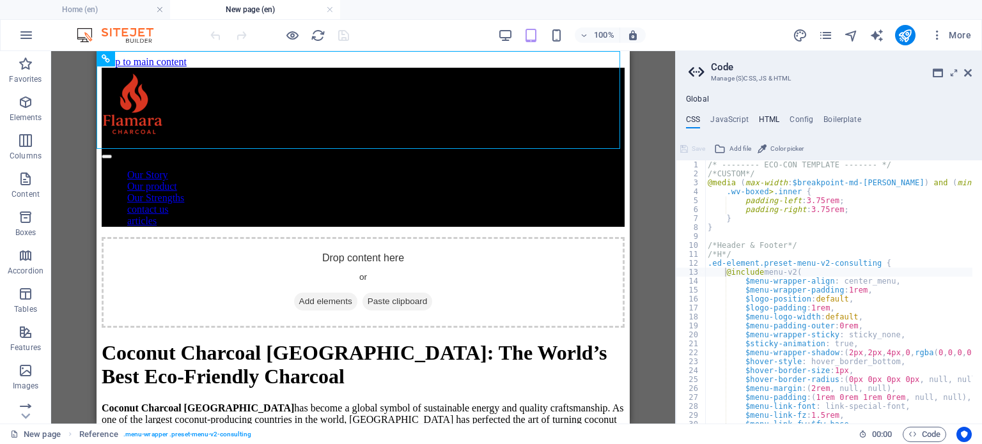
click at [771, 116] on h4 "HTML" at bounding box center [769, 122] width 21 height 14
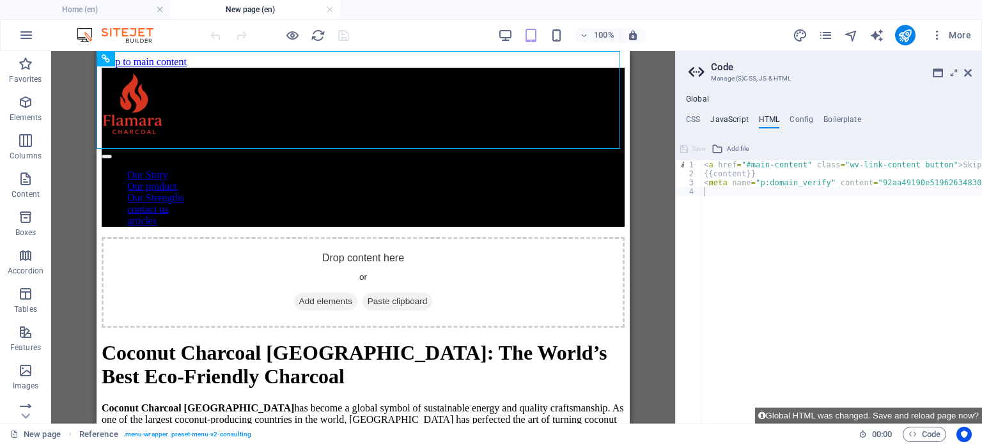
click at [728, 122] on h4 "JavaScript" at bounding box center [729, 122] width 38 height 14
type textarea "/* JS for preset "Menu V2" */"
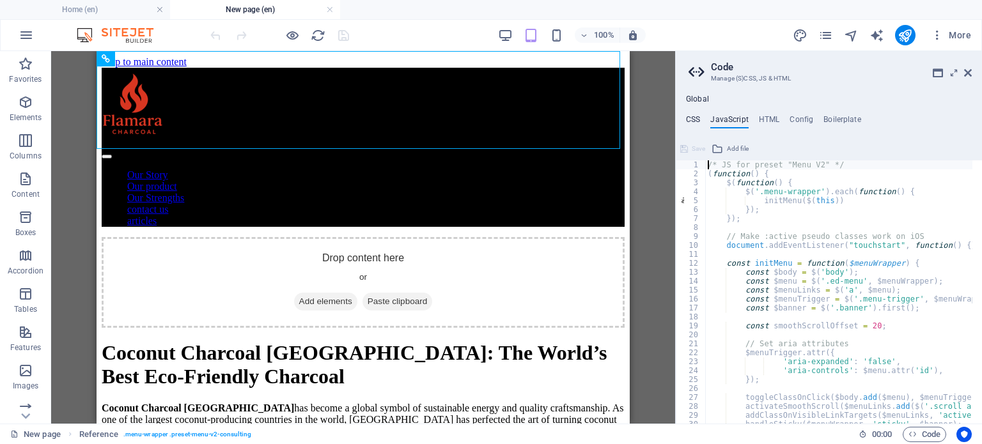
click at [689, 117] on h4 "CSS" at bounding box center [693, 122] width 14 height 14
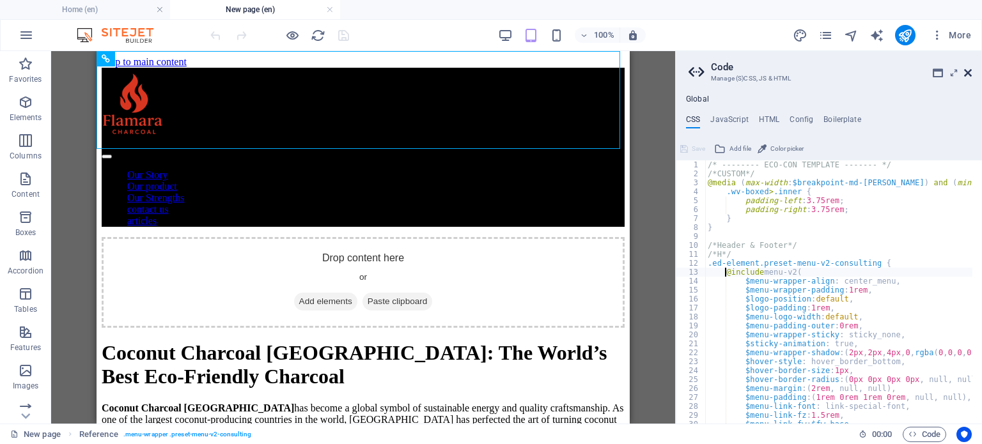
click at [971, 70] on icon at bounding box center [968, 73] width 8 height 10
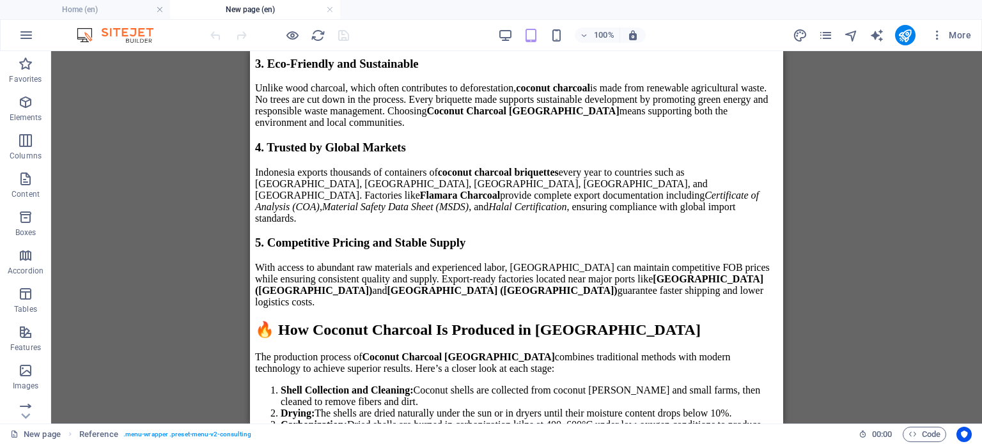
scroll to position [703, 0]
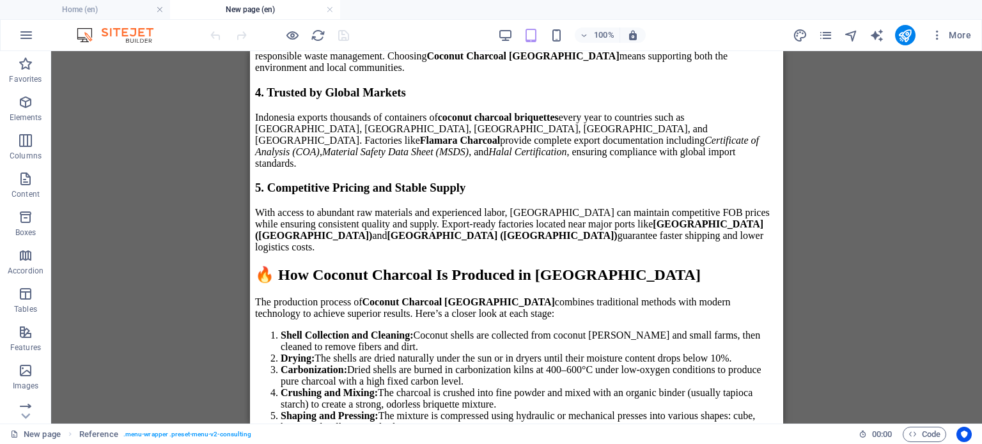
click at [659, 74] on p "Unlike wood charcoal, which often contributes to deforestation, coconut charcoa…" at bounding box center [516, 50] width 523 height 46
drag, startPoint x: 659, startPoint y: 191, endPoint x: 637, endPoint y: 308, distance: 119.2
click at [829, 35] on icon "pages" at bounding box center [826, 35] width 15 height 15
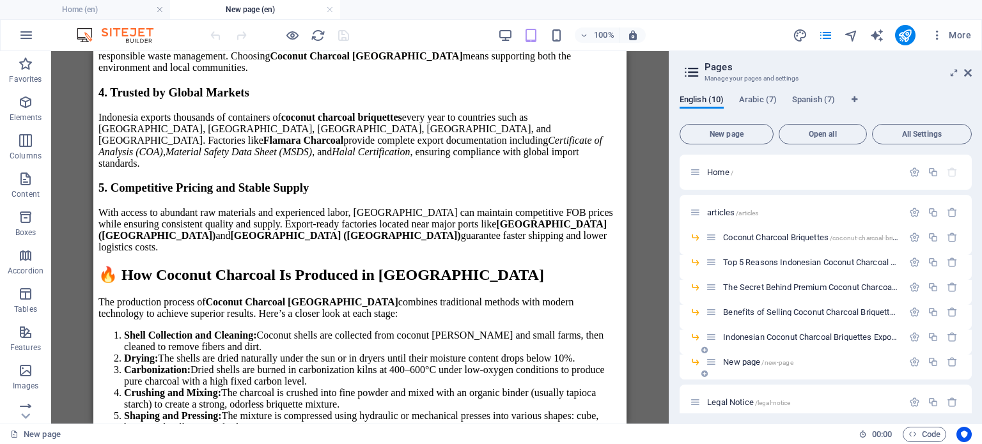
click at [705, 374] on icon at bounding box center [705, 374] width 6 height 8
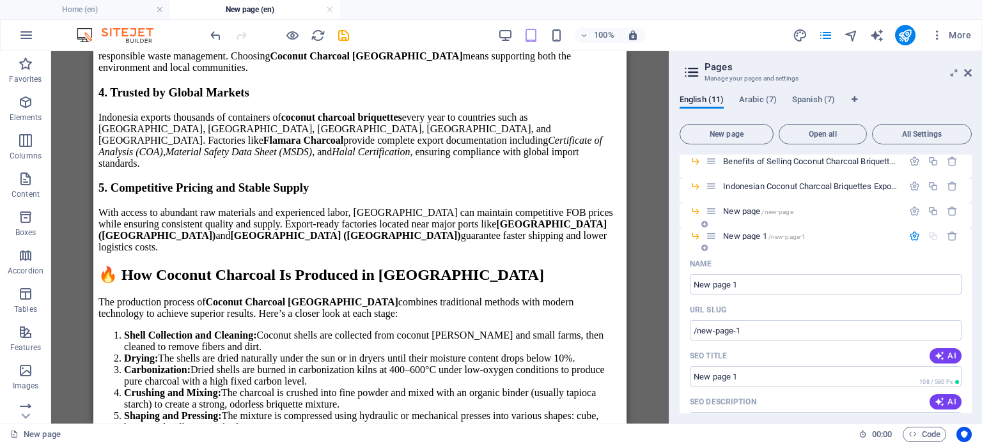
click at [743, 230] on div "New page 1 /new-page-1" at bounding box center [804, 236] width 197 height 15
click at [748, 237] on span "New page 1 /new-page-1" at bounding box center [764, 237] width 82 height 10
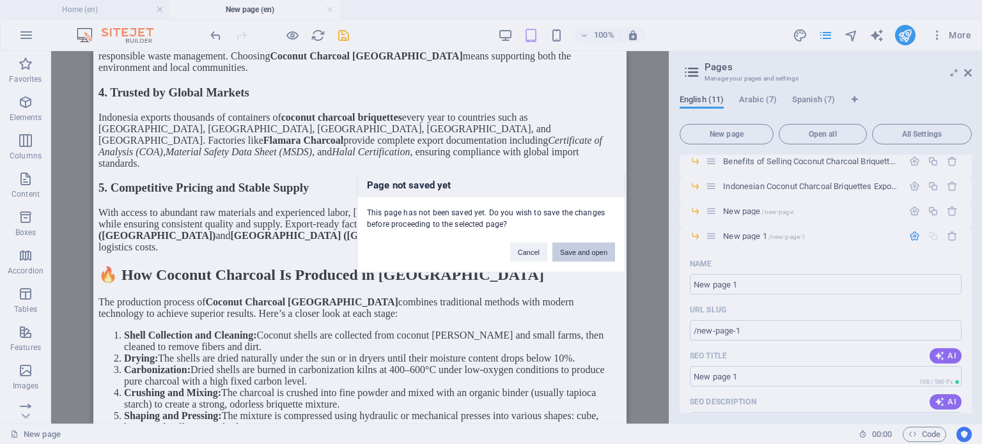
click at [599, 258] on button "Save and open" at bounding box center [584, 251] width 63 height 19
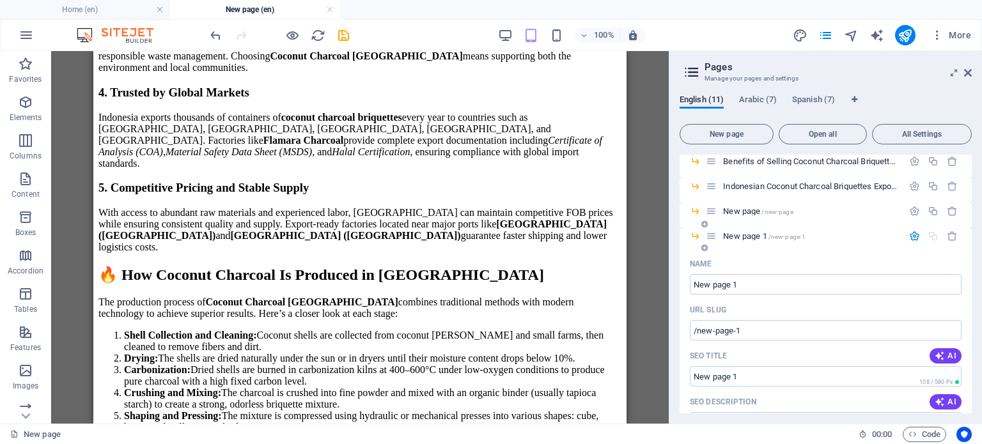
click at [785, 237] on span "/new-page-1" at bounding box center [788, 236] width 38 height 7
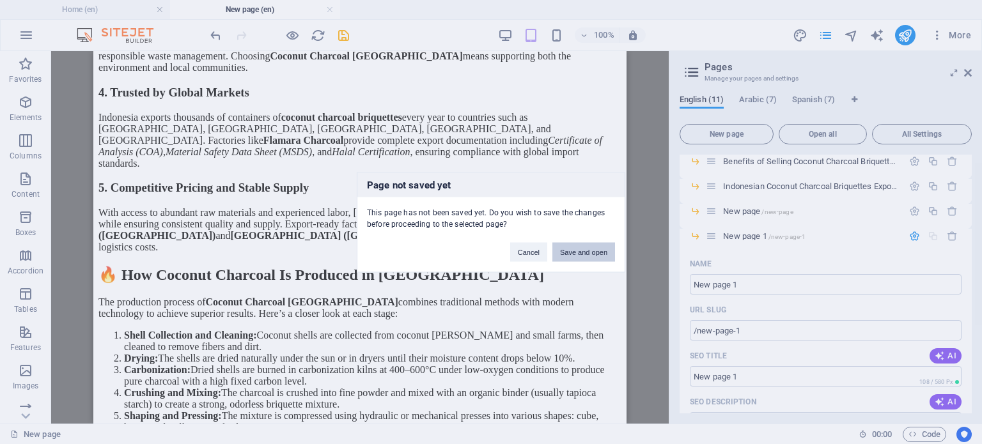
click at [589, 258] on button "Save and open" at bounding box center [584, 251] width 63 height 19
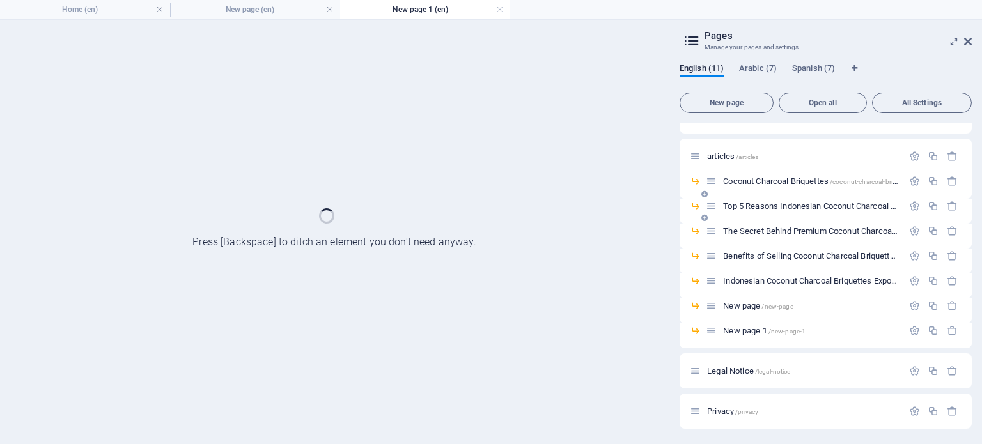
scroll to position [24, 0]
click at [294, 10] on h4 "New page (en)" at bounding box center [255, 10] width 170 height 14
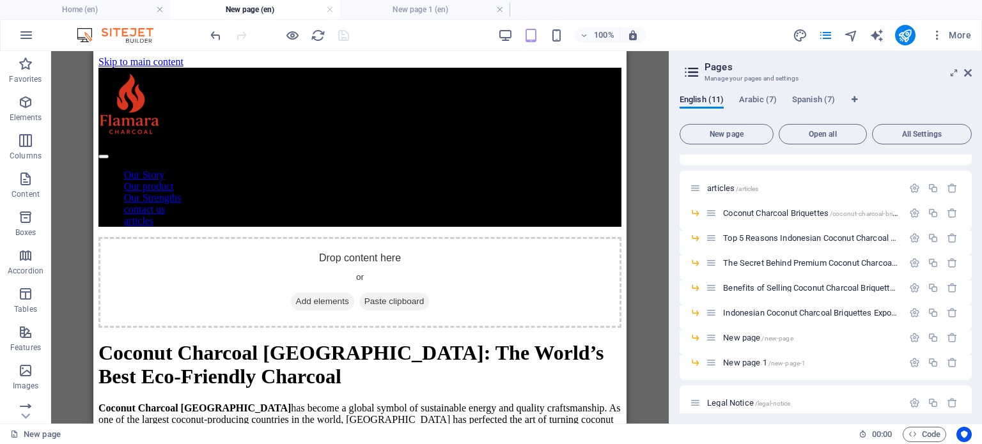
scroll to position [703, 0]
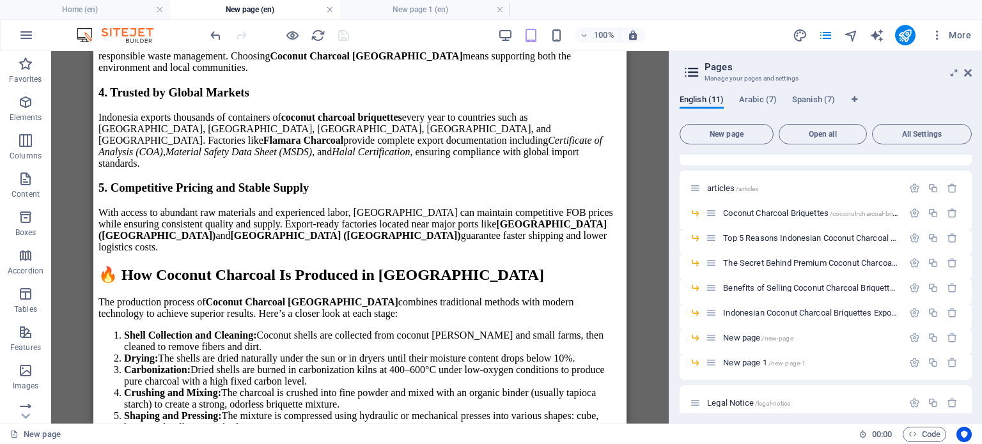
click at [329, 11] on link at bounding box center [330, 10] width 8 height 12
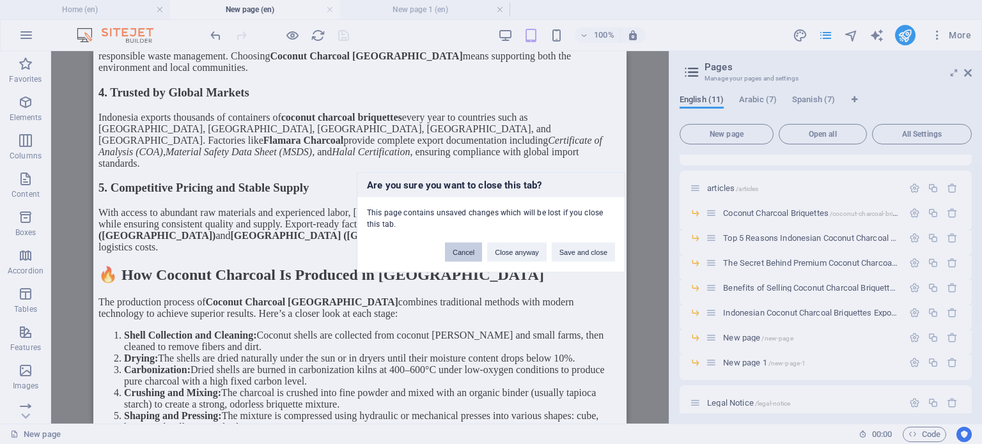
click at [458, 247] on button "Cancel" at bounding box center [463, 251] width 37 height 19
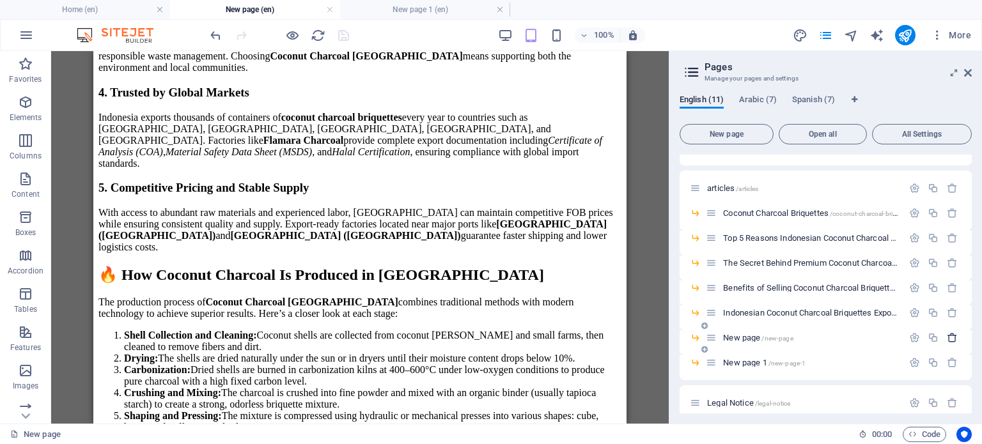
click at [951, 340] on icon "button" at bounding box center [952, 338] width 11 height 11
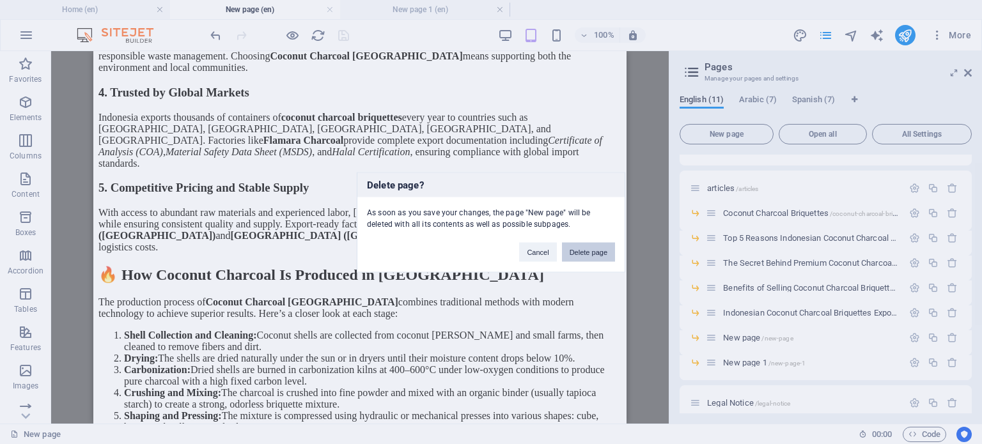
click at [581, 253] on button "Delete page" at bounding box center [588, 251] width 53 height 19
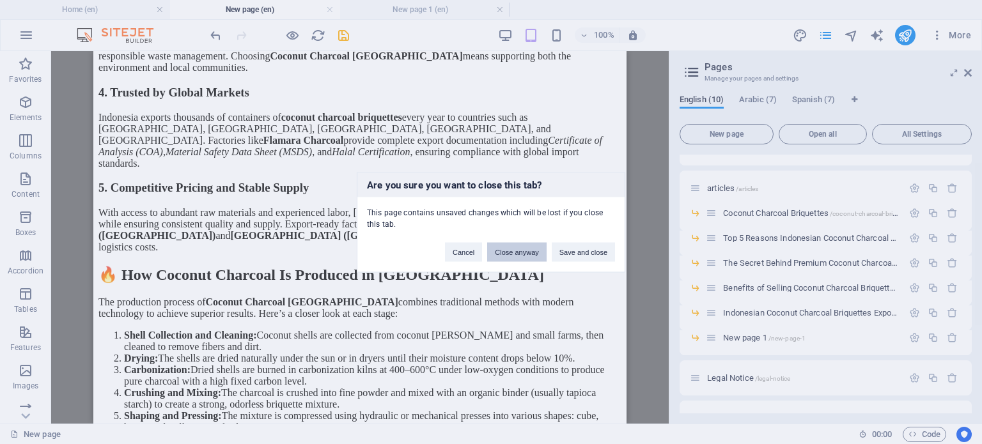
click at [514, 256] on button "Close anyway" at bounding box center [516, 251] width 59 height 19
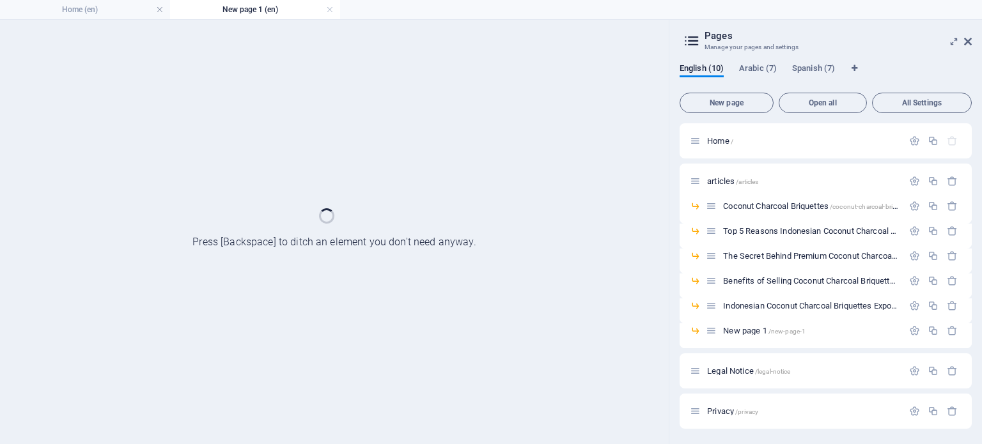
scroll to position [0, 0]
click at [113, 2] on li "Home (en)" at bounding box center [85, 9] width 170 height 19
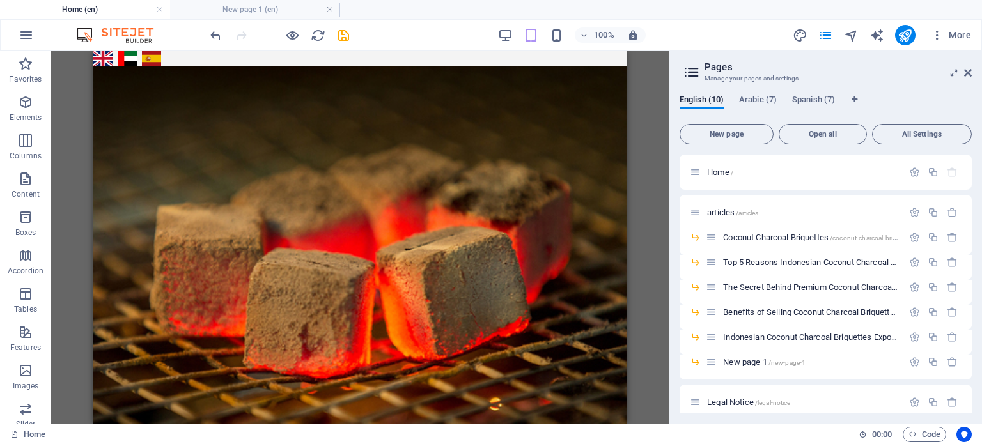
scroll to position [895, 0]
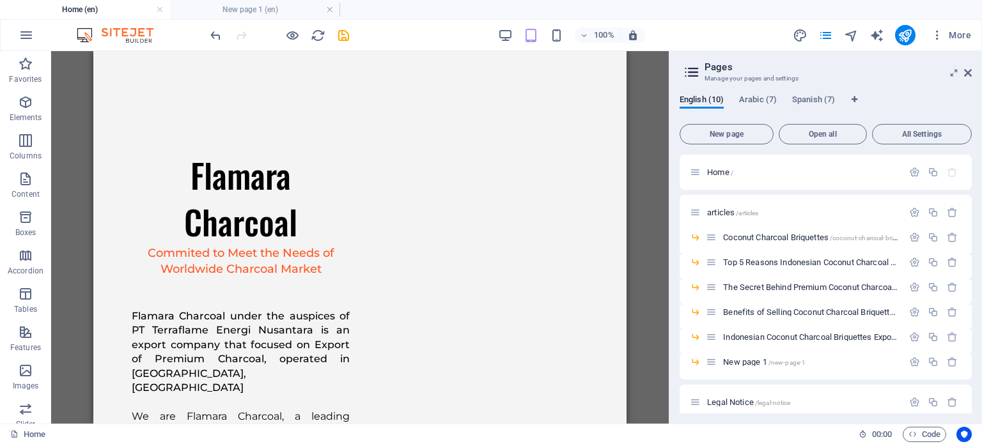
click at [112, 8] on h4 "Home (en)" at bounding box center [85, 10] width 170 height 14
click at [235, 4] on h4 "New page 1 (en)" at bounding box center [255, 10] width 170 height 14
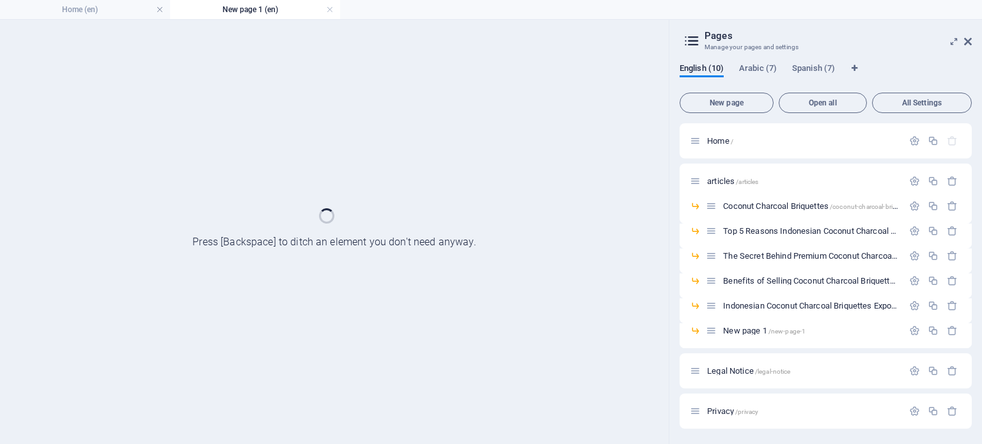
click at [391, 199] on div at bounding box center [334, 232] width 669 height 425
click at [753, 63] on span "Arabic (7)" at bounding box center [758, 70] width 38 height 18
click at [812, 63] on span "Spanish (7)" at bounding box center [813, 70] width 43 height 18
click at [703, 59] on div "English (10) Arabic (7) Spanish (7) New page Open all All Settings Home / artic…" at bounding box center [826, 248] width 313 height 391
click at [701, 62] on div "English (10) Arabic (7) Spanish (7) New page Open all All Settings Home / artic…" at bounding box center [826, 248] width 313 height 391
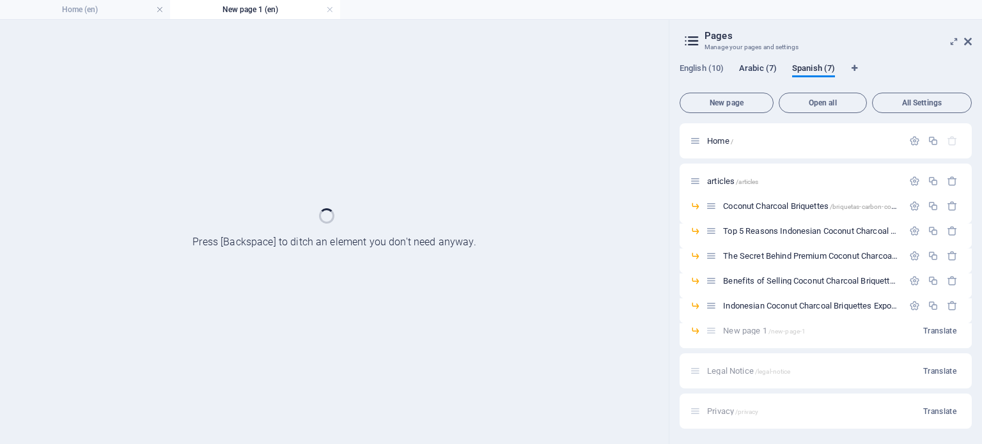
click at [747, 69] on span "Arabic (7)" at bounding box center [758, 70] width 38 height 18
click at [689, 65] on span "English (10)" at bounding box center [702, 70] width 44 height 18
click at [767, 327] on span "New page 1 /new-page-1" at bounding box center [764, 331] width 82 height 10
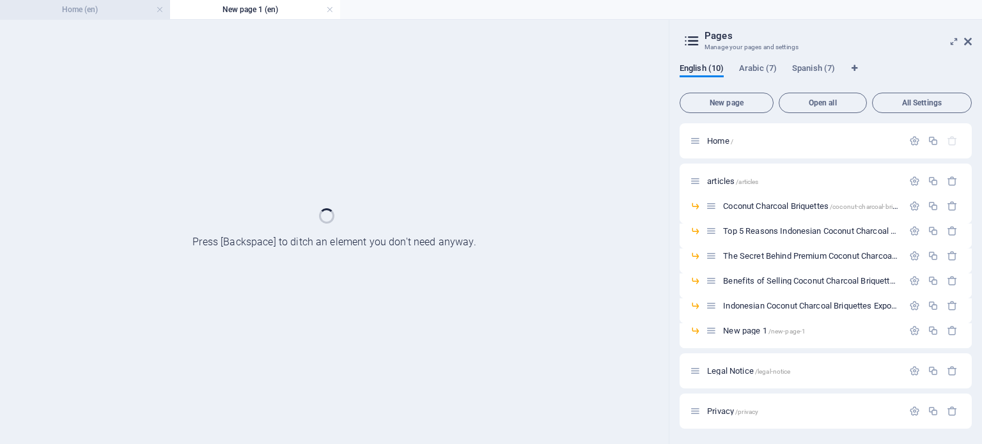
click at [136, 11] on h4 "Home (en)" at bounding box center [85, 10] width 170 height 14
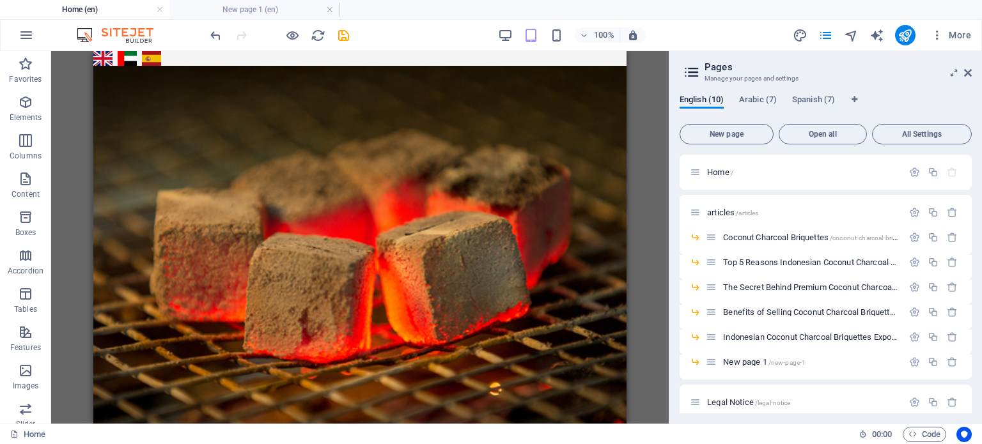
scroll to position [895, 0]
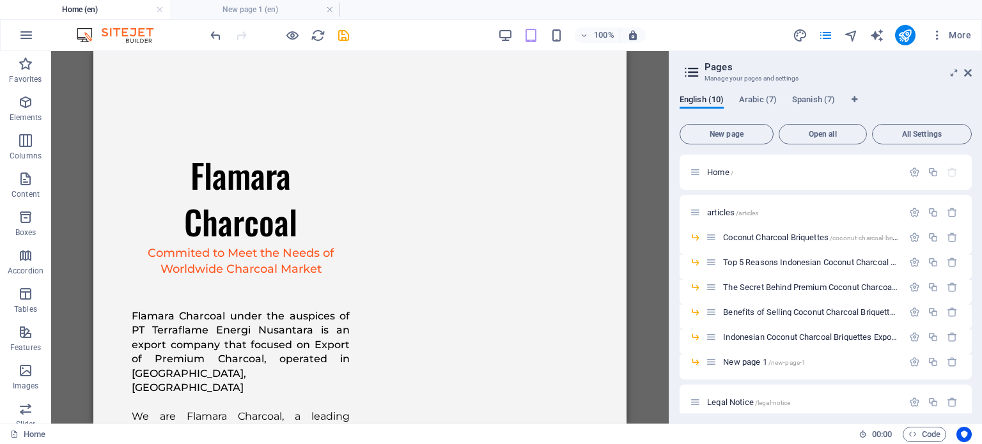
click at [263, 20] on div "100% More" at bounding box center [491, 35] width 981 height 31
click at [262, 13] on h4 "New page 1 (en)" at bounding box center [255, 10] width 170 height 14
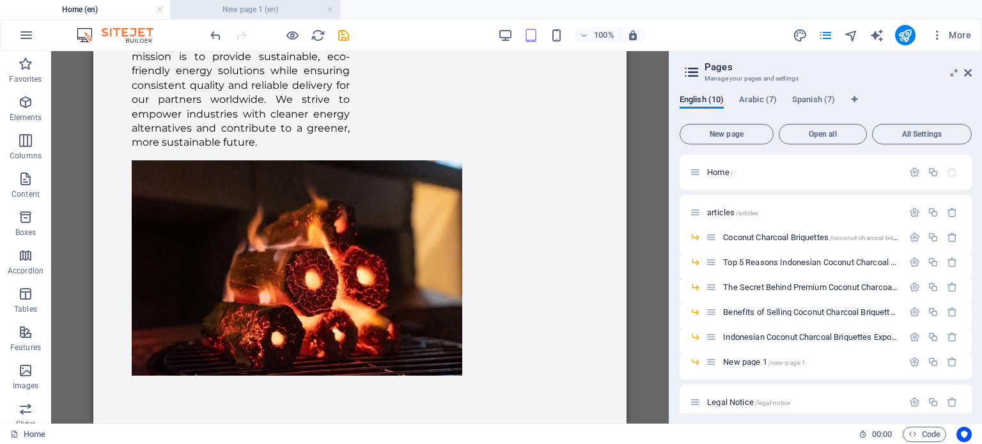
scroll to position [0, 0]
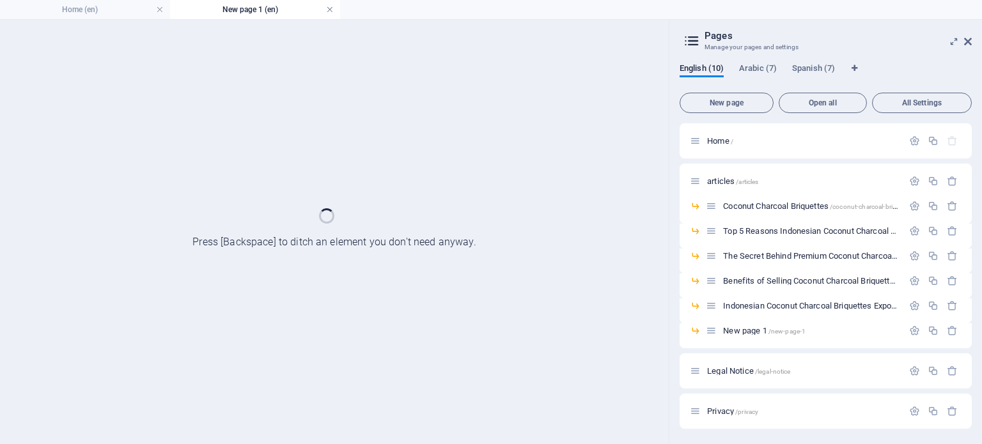
click at [331, 9] on link at bounding box center [330, 10] width 8 height 12
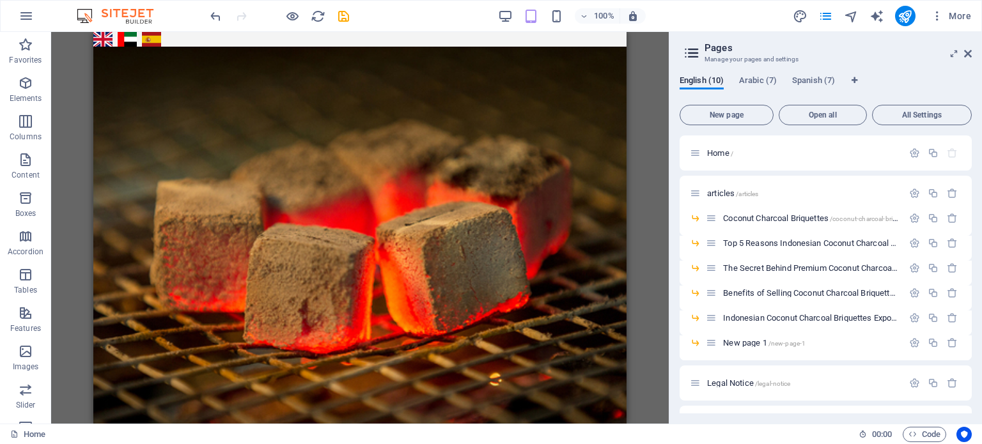
scroll to position [895, 0]
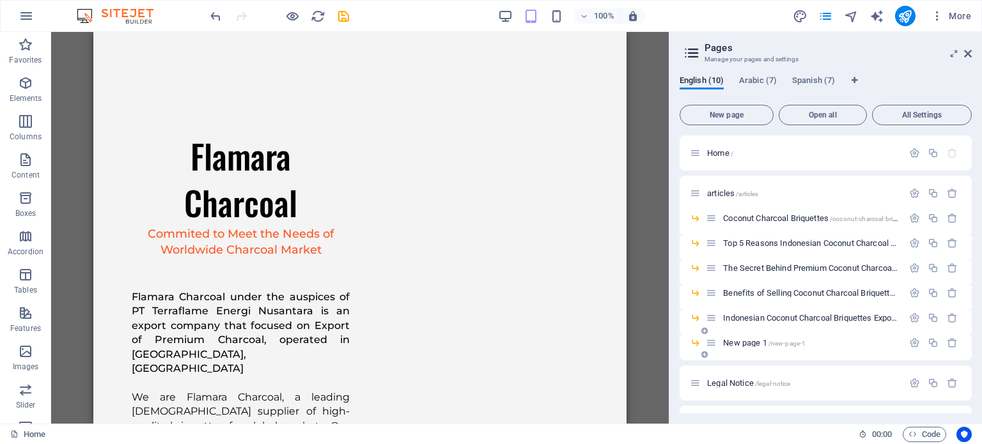
click at [758, 348] on div "New page 1 /new-page-1" at bounding box center [804, 343] width 197 height 15
click at [756, 346] on span "New page 1 /new-page-1" at bounding box center [764, 343] width 82 height 10
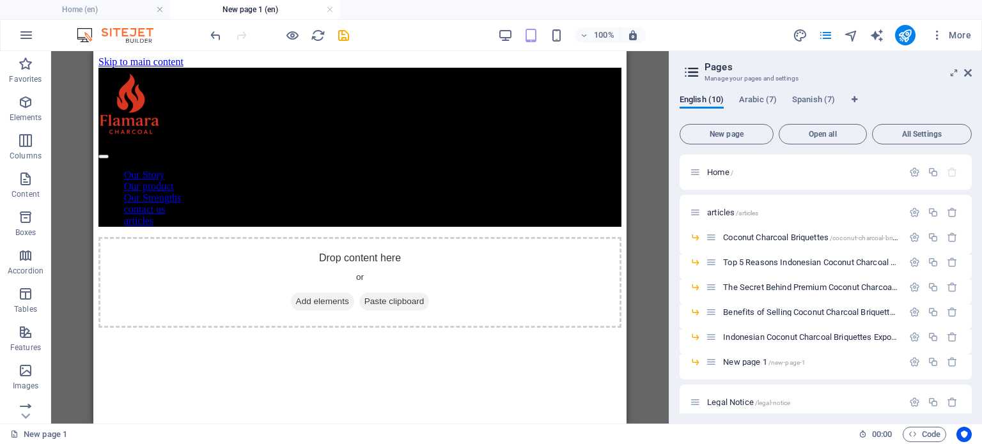
scroll to position [0, 0]
drag, startPoint x: 670, startPoint y: 188, endPoint x: 659, endPoint y: 189, distance: 11.6
click at [670, 188] on div "Home (en) New page 1 (en) Favorites Elements Columns Content Boxes Accordion Ta…" at bounding box center [491, 237] width 982 height 373
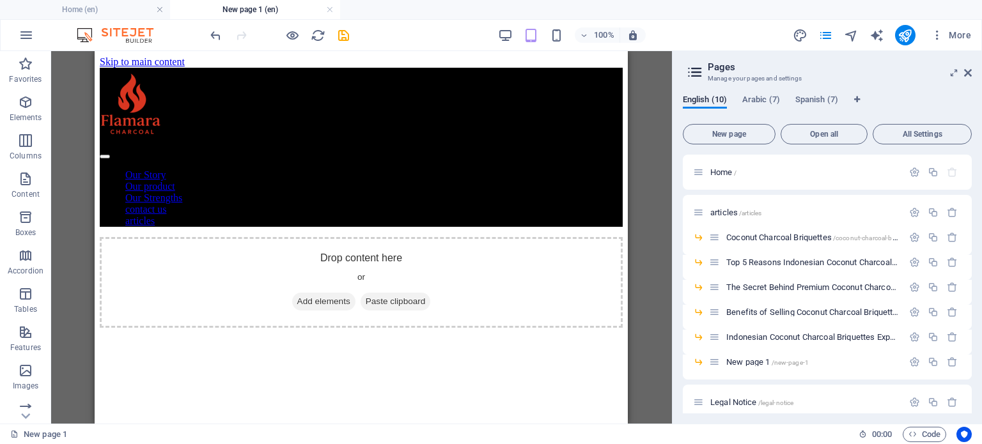
click at [645, 190] on div "Drag here to replace the existing content. Press “Ctrl” if you want to create a…" at bounding box center [361, 237] width 621 height 373
click at [968, 72] on icon at bounding box center [968, 73] width 8 height 10
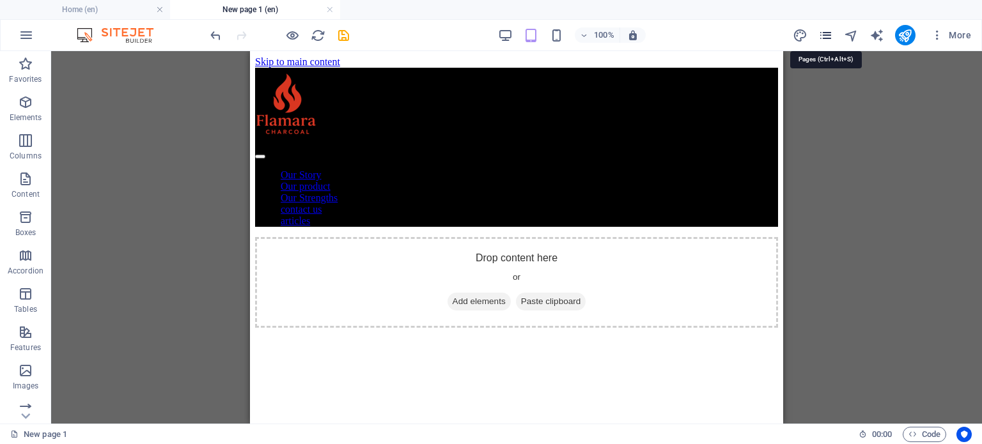
click at [824, 32] on icon "pages" at bounding box center [826, 35] width 15 height 15
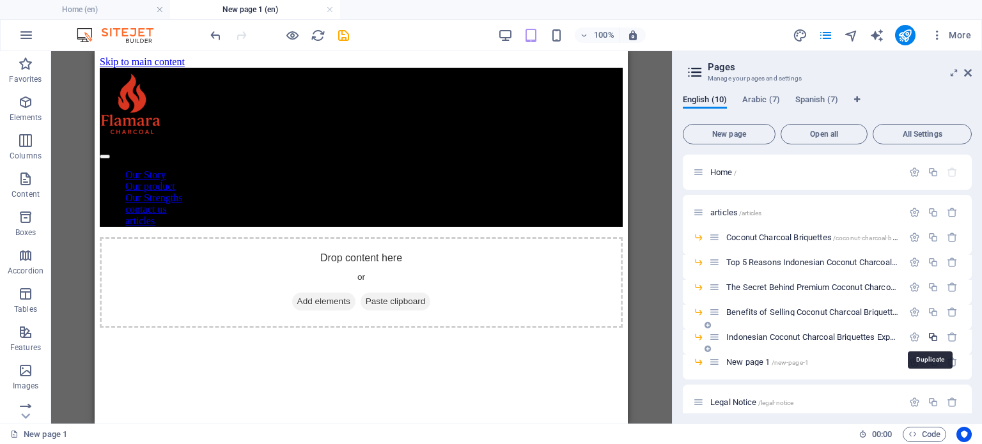
click at [934, 339] on icon "button" at bounding box center [933, 337] width 11 height 11
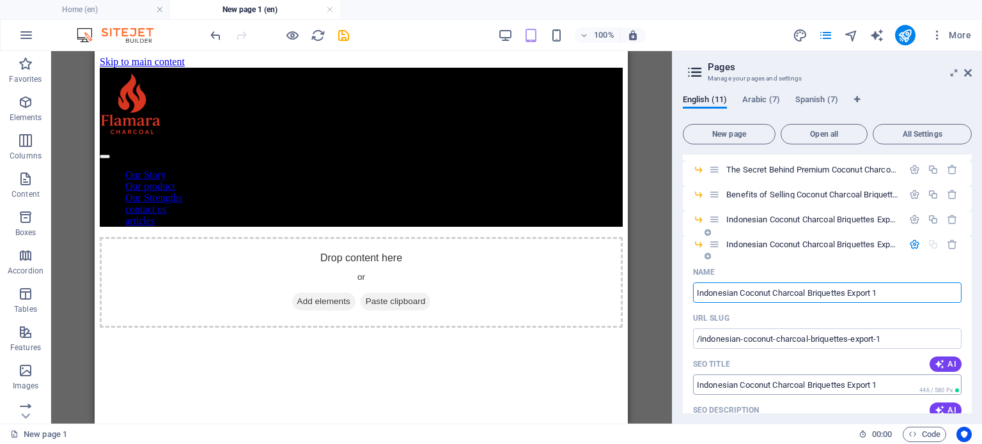
scroll to position [135, 0]
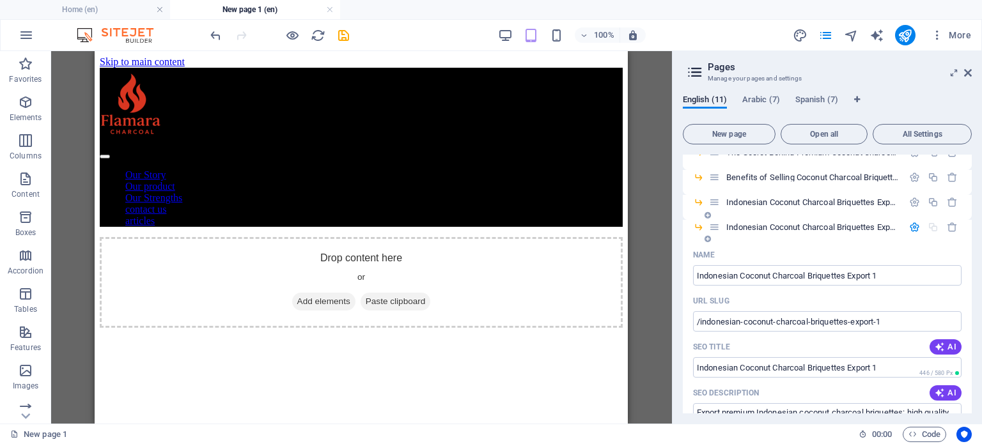
click at [869, 235] on div "Indonesian Coconut Charcoal Briquettes Export 1 /indonesian-coconut-charcoal-br…" at bounding box center [827, 232] width 289 height 25
click at [849, 242] on div "Indonesian Coconut Charcoal Briquettes Export 1 /indonesian-coconut-charcoal-br…" at bounding box center [827, 232] width 289 height 25
click at [826, 235] on div "Indonesian Coconut Charcoal Briquettes Export 1 /indonesian-coconut-charcoal-br…" at bounding box center [827, 232] width 289 height 25
click at [822, 231] on span "Indonesian Coconut Charcoal Briquettes Export 1 /indonesian-coconut-charcoal-br…" at bounding box center [889, 228] width 326 height 10
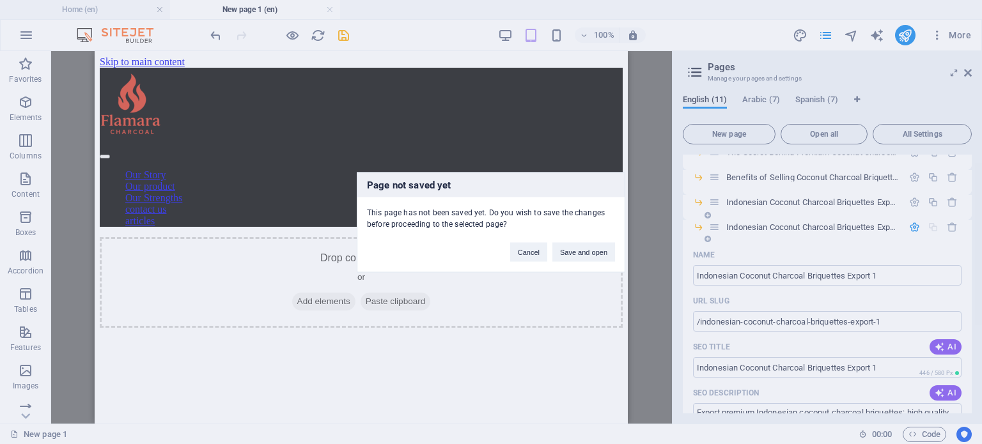
click at [822, 227] on div "Page not saved yet This page has not been saved yet. Do you wish to save the ch…" at bounding box center [491, 222] width 982 height 444
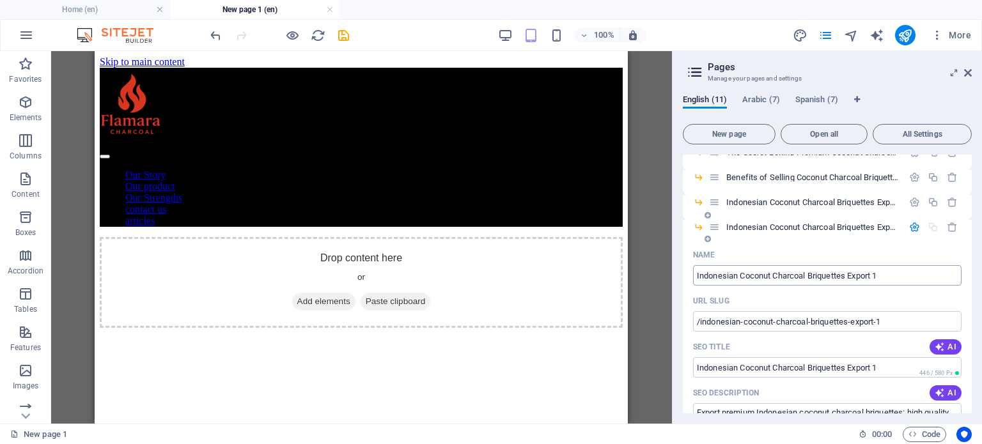
scroll to position [71, 0]
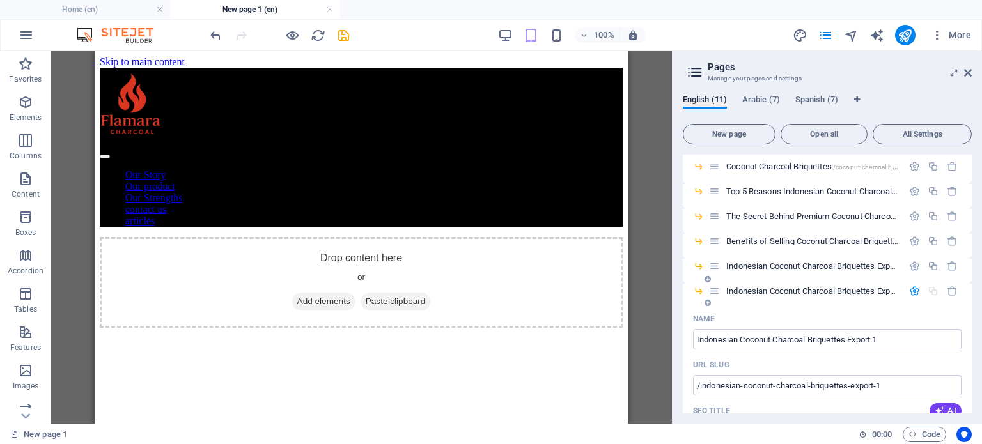
click at [718, 290] on icon at bounding box center [714, 291] width 11 height 11
click at [787, 291] on span "Indonesian Coconut Charcoal Briquettes Export 1 /indonesian-coconut-charcoal-br…" at bounding box center [889, 291] width 326 height 10
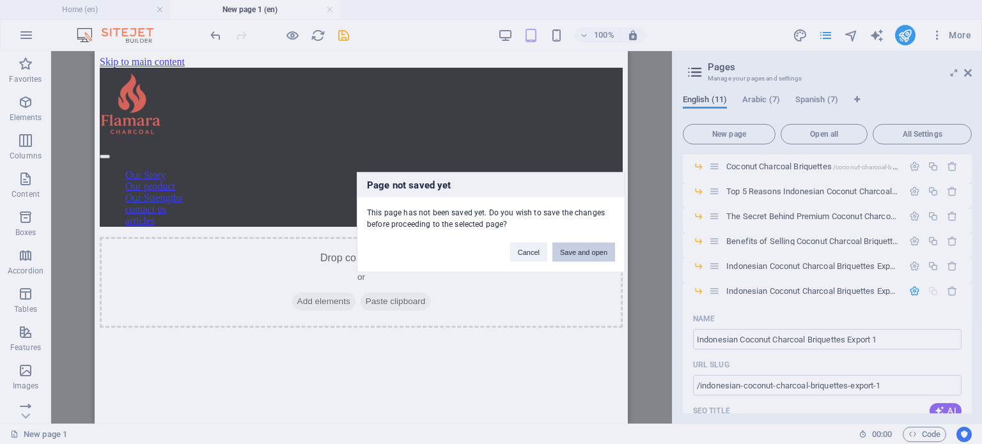
click at [583, 244] on button "Save and open" at bounding box center [584, 251] width 63 height 19
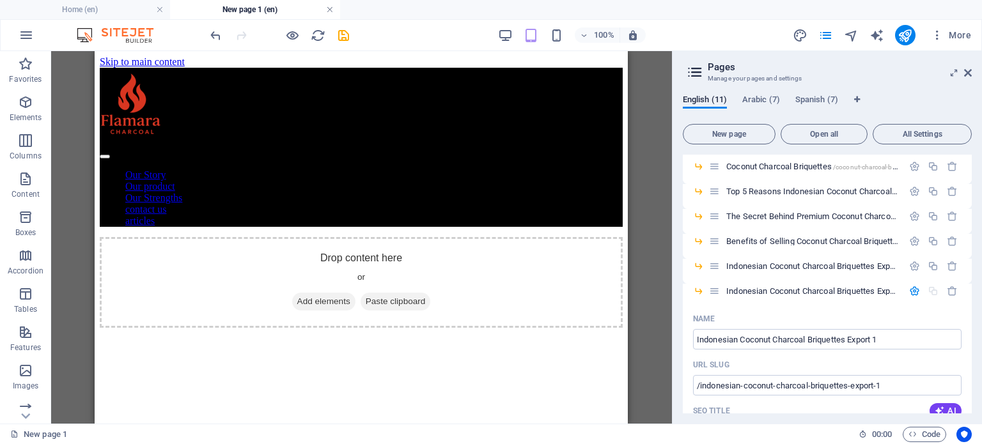
click at [331, 13] on link at bounding box center [330, 10] width 8 height 12
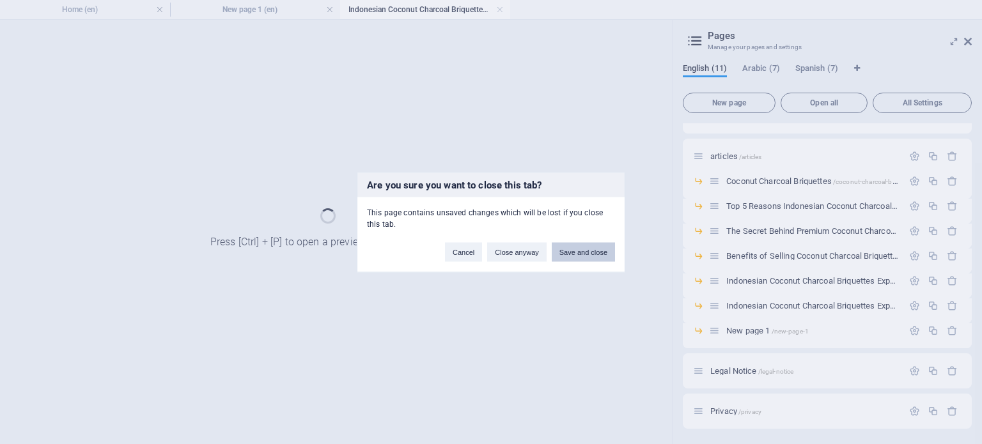
scroll to position [24, 0]
click at [561, 253] on button "Save and close" at bounding box center [583, 251] width 63 height 19
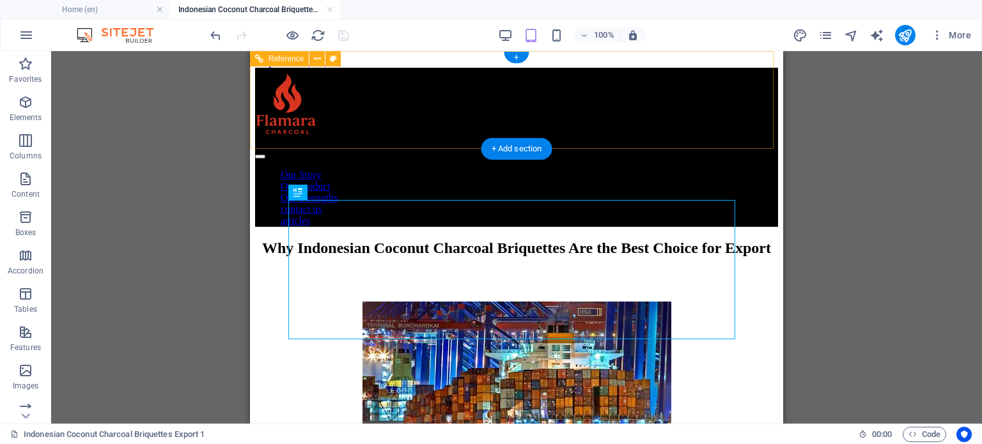
scroll to position [0, 0]
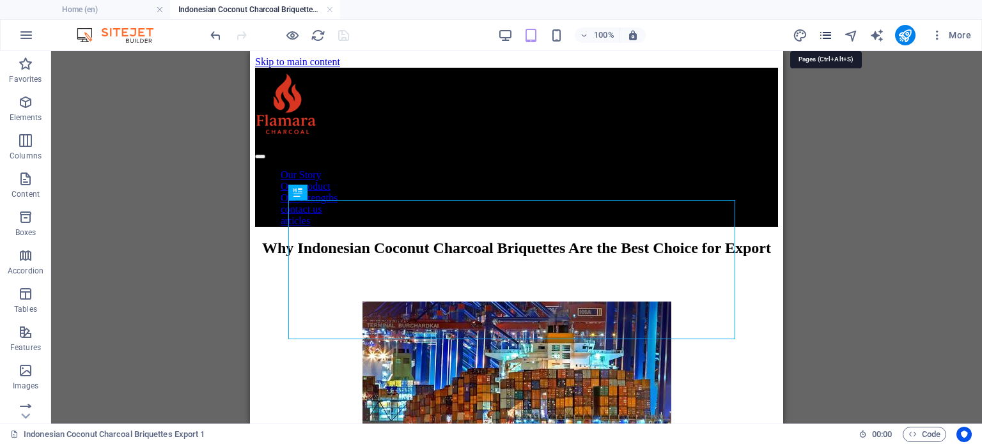
click at [826, 33] on icon "pages" at bounding box center [826, 35] width 15 height 15
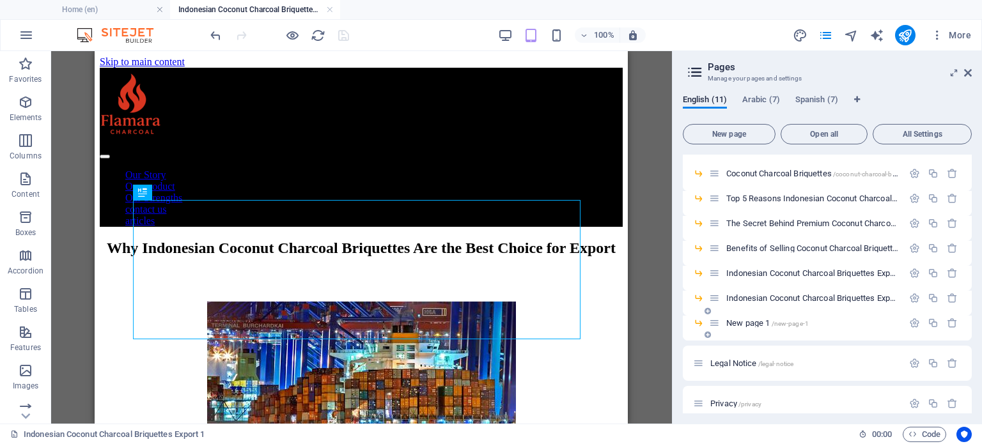
scroll to position [76, 0]
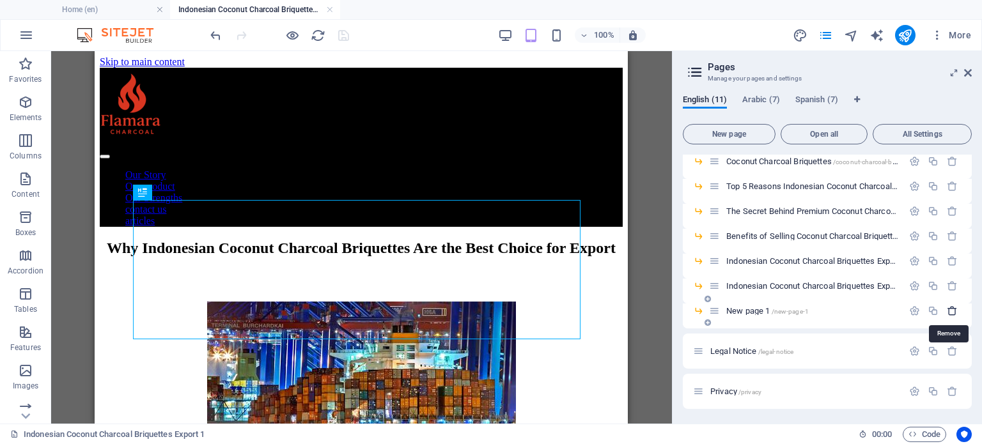
click at [950, 311] on icon "button" at bounding box center [952, 311] width 11 height 11
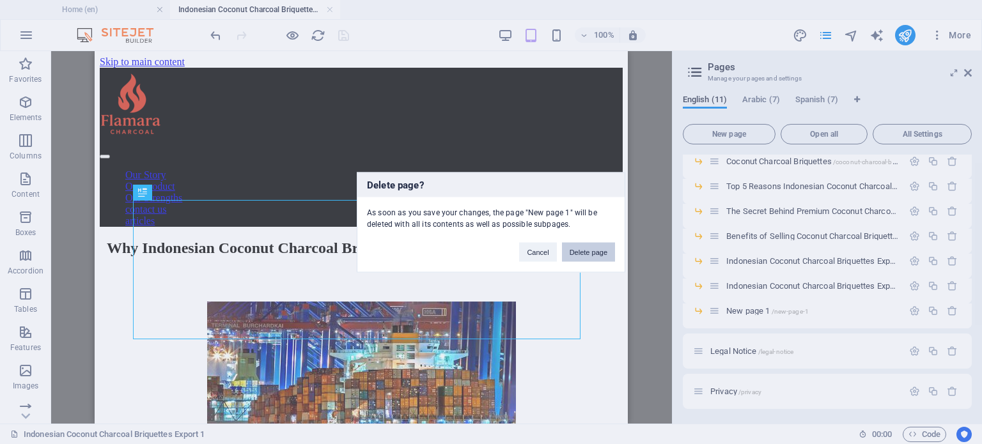
click at [586, 250] on button "Delete page" at bounding box center [588, 251] width 53 height 19
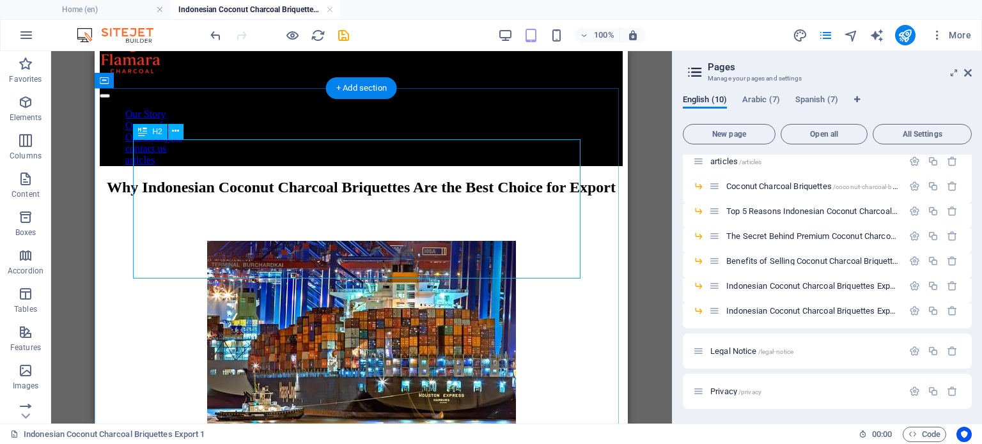
scroll to position [128, 0]
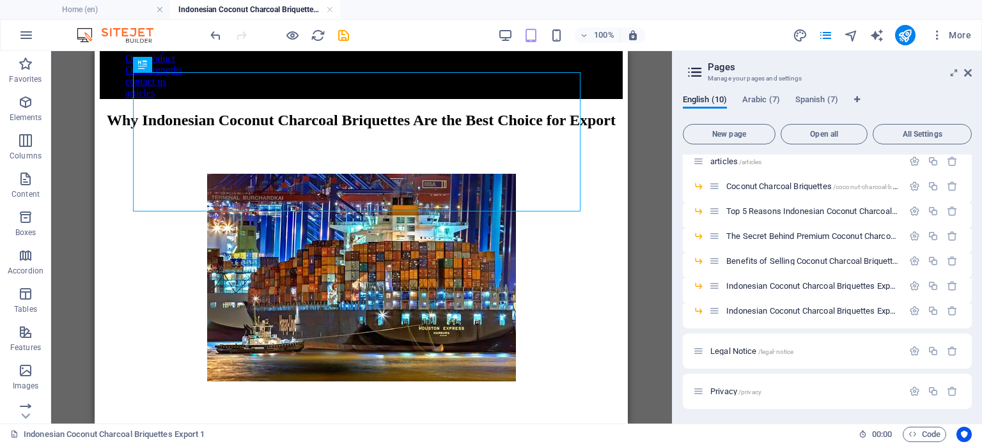
click at [378, 129] on div "Why Indonesian Coconut Charcoal Briquettes Are the Best Choice for Export" at bounding box center [361, 120] width 523 height 17
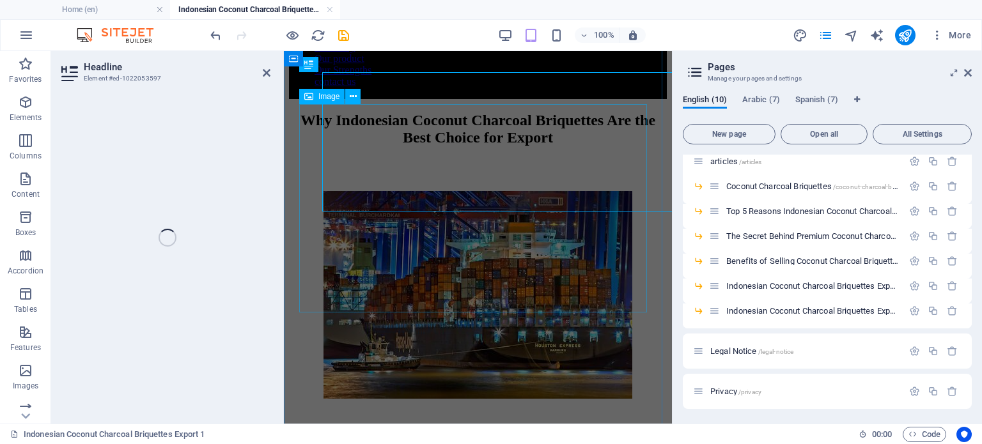
click at [379, 191] on figure at bounding box center [478, 296] width 378 height 210
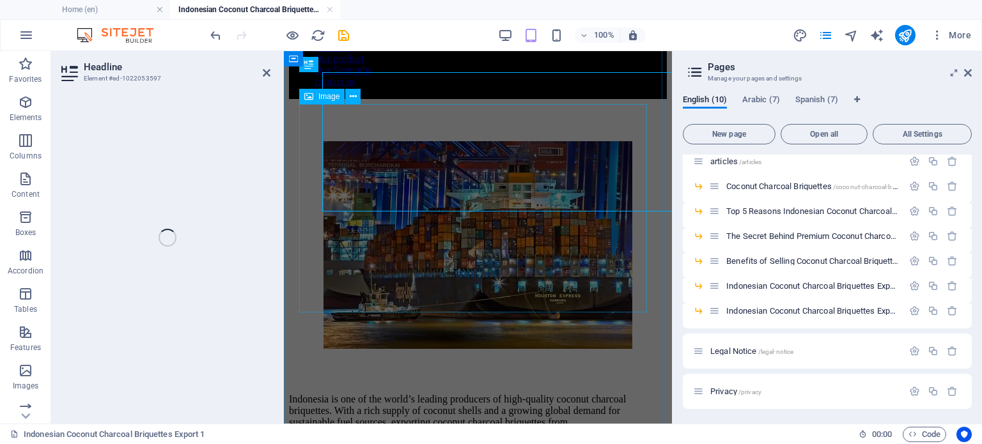
click at [379, 180] on figure at bounding box center [478, 246] width 378 height 210
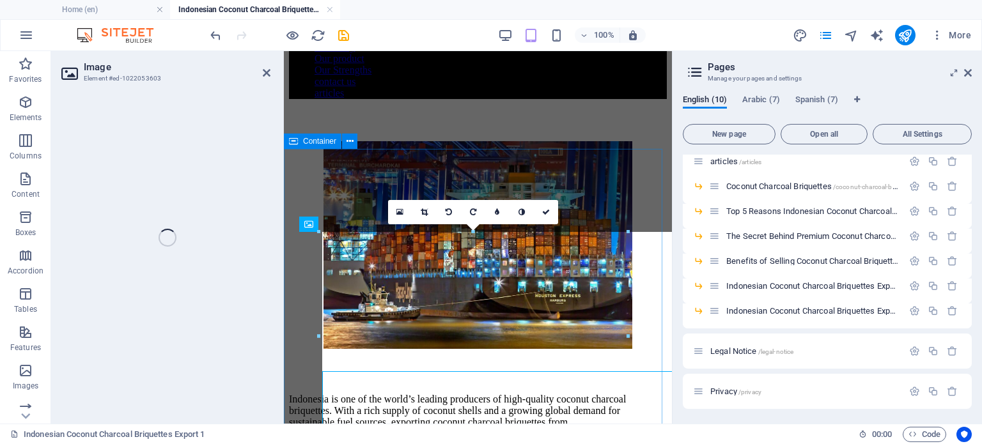
click at [637, 141] on div at bounding box center [478, 125] width 378 height 32
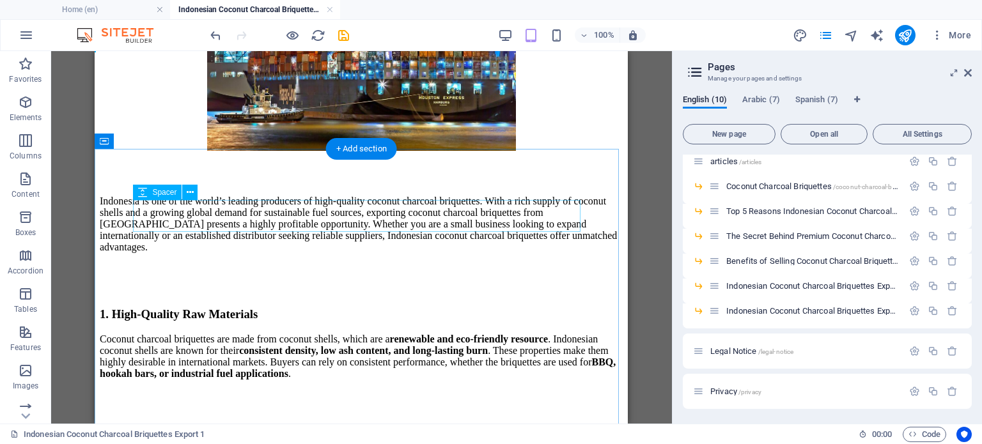
scroll to position [0, 0]
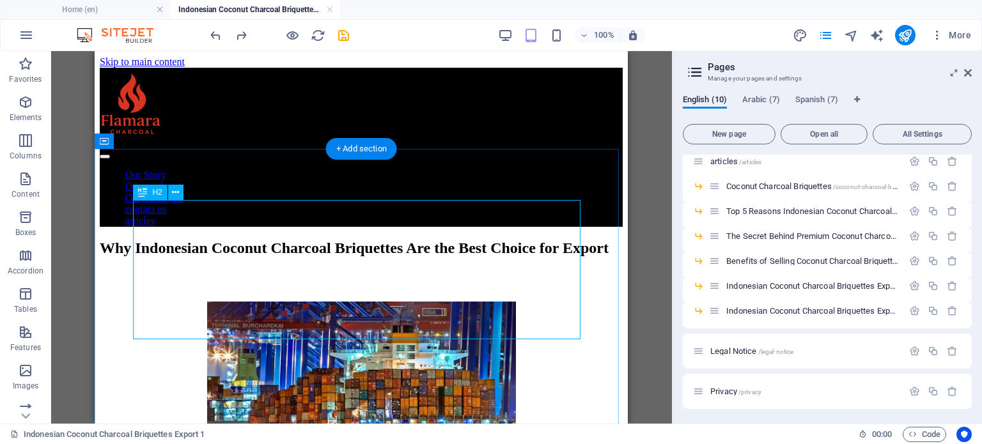
click at [452, 240] on div "Why Indonesian Coconut Charcoal Briquettes Are the Best Choice for Export" at bounding box center [361, 248] width 523 height 17
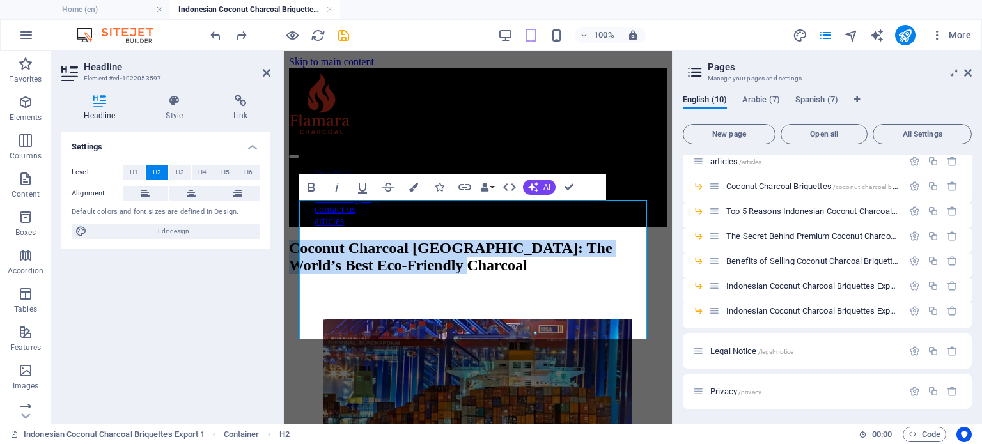
drag, startPoint x: 636, startPoint y: 317, endPoint x: 250, endPoint y: 217, distance: 398.9
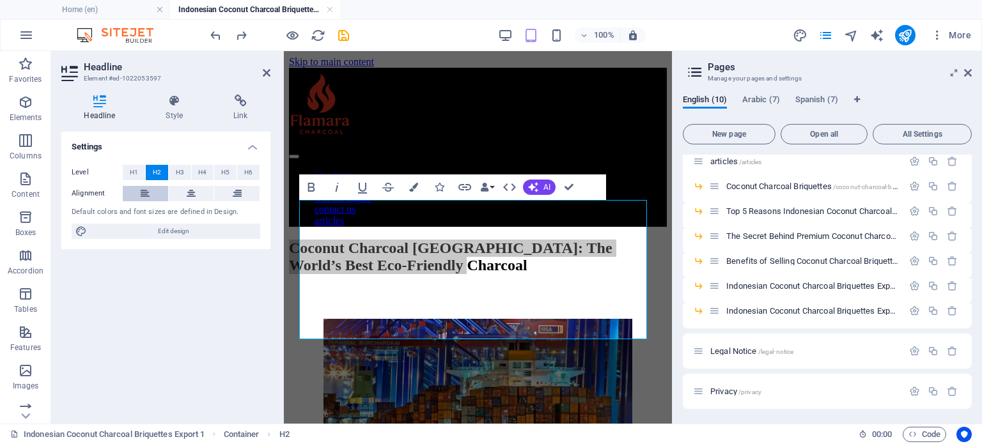
click at [136, 187] on button at bounding box center [145, 193] width 45 height 15
click at [190, 193] on icon at bounding box center [191, 193] width 9 height 15
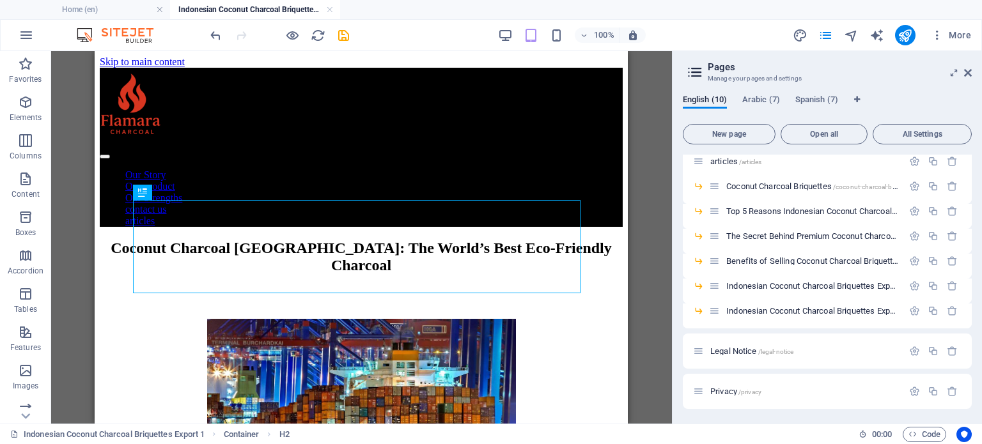
click at [659, 215] on div "Drag here to replace the existing content. Press “Ctrl” if you want to create a…" at bounding box center [361, 237] width 621 height 373
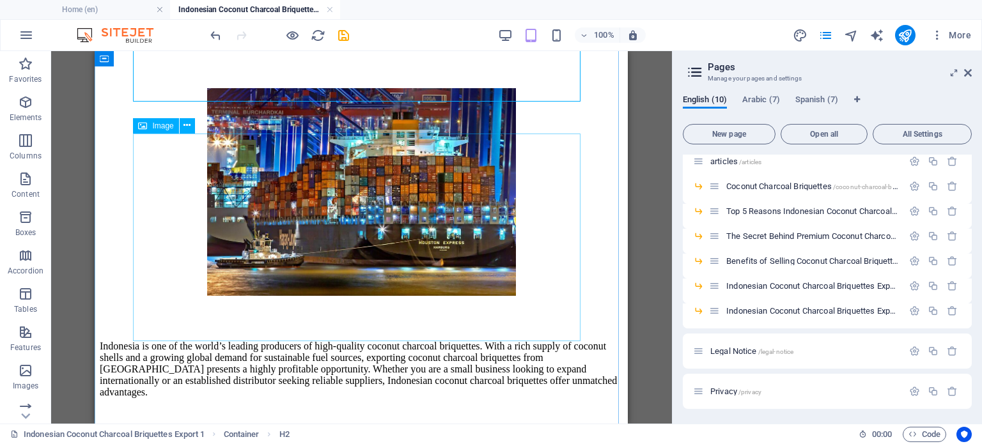
scroll to position [192, 0]
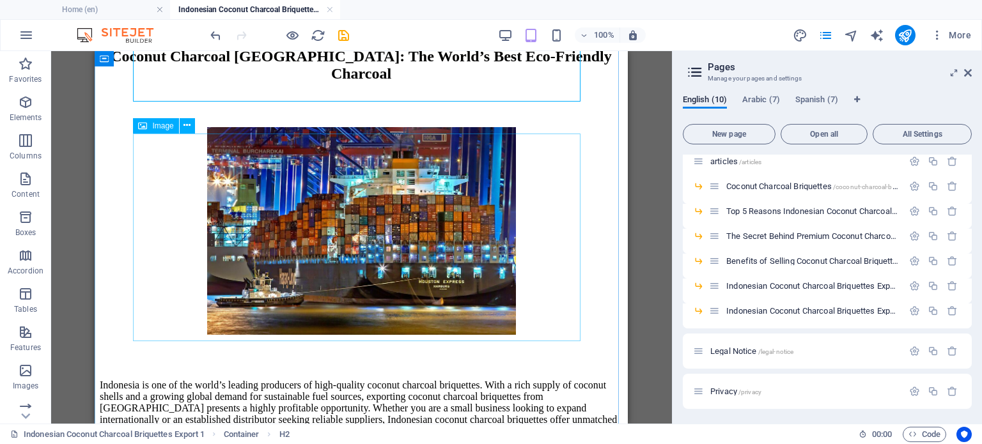
click at [427, 207] on figure at bounding box center [361, 232] width 523 height 210
click at [401, 194] on figure at bounding box center [361, 232] width 523 height 210
click at [184, 129] on button at bounding box center [187, 125] width 15 height 15
click at [436, 171] on figure at bounding box center [361, 232] width 523 height 210
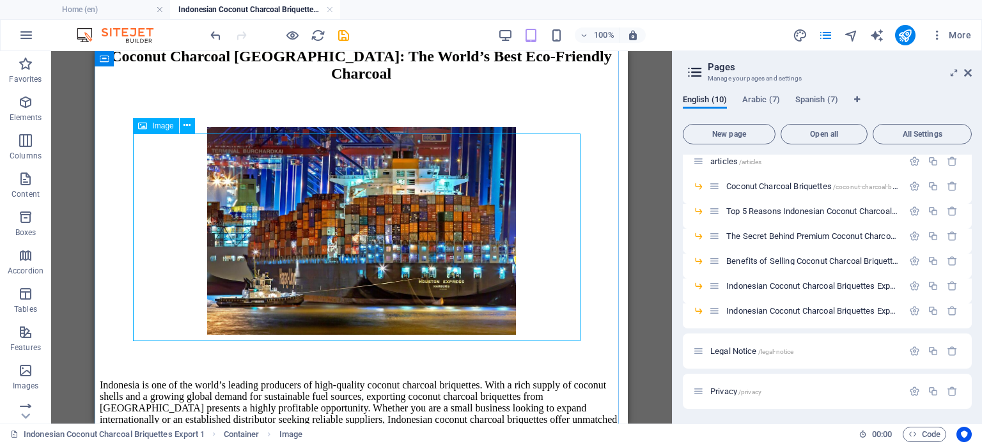
select select "px"
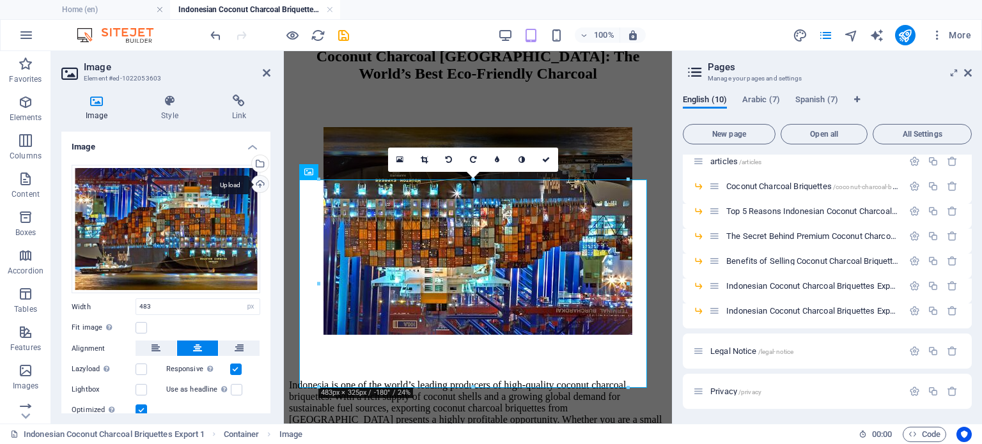
click at [257, 180] on div "Upload" at bounding box center [258, 185] width 19 height 19
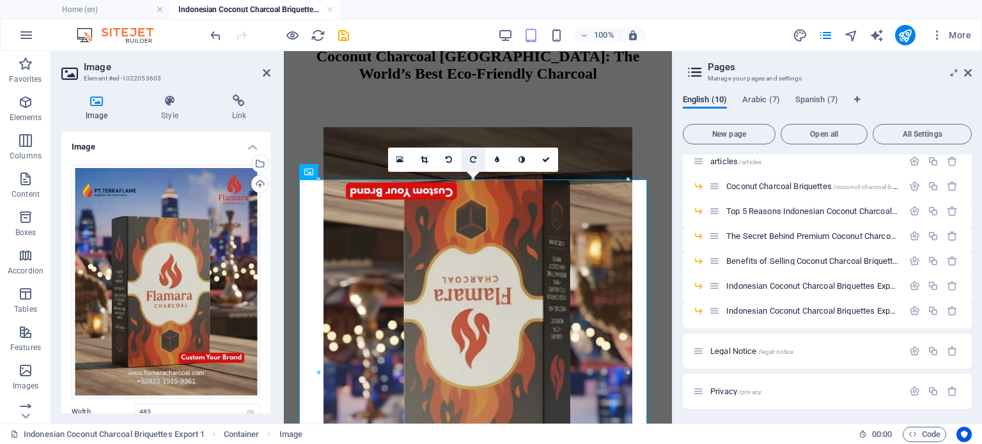
click at [476, 159] on icon at bounding box center [473, 160] width 6 height 8
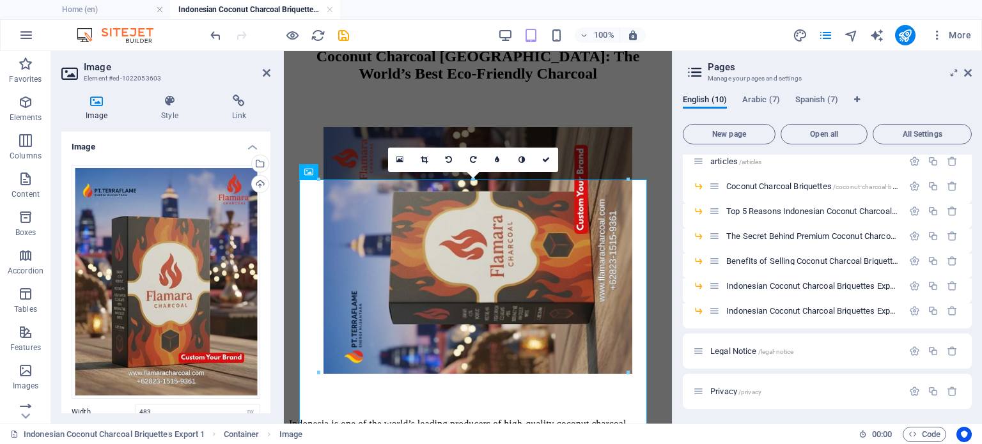
click at [476, 159] on icon at bounding box center [473, 160] width 6 height 8
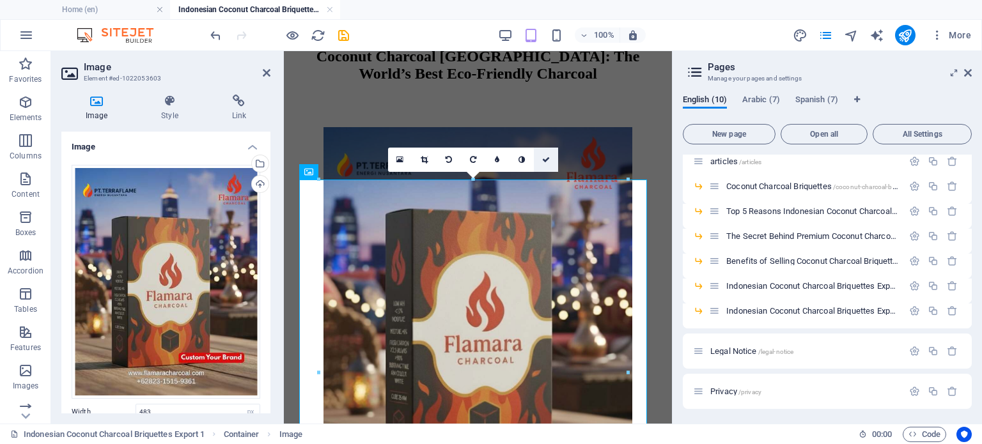
click at [545, 158] on icon at bounding box center [546, 160] width 8 height 8
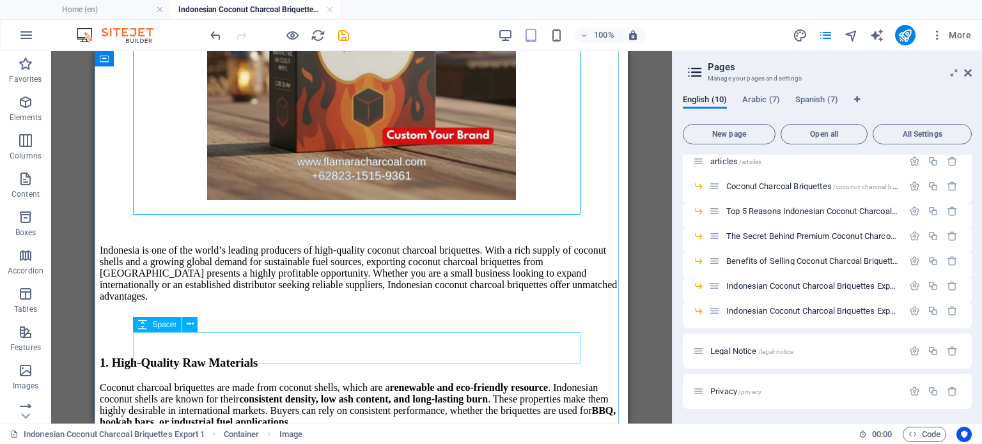
scroll to position [506, 0]
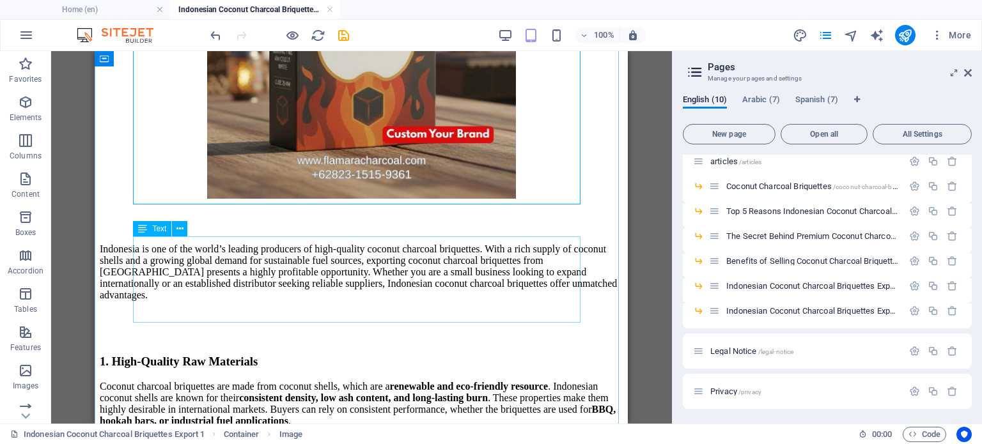
click at [332, 275] on div "Indonesia is one of the world’s leading producers of high-quality coconut charc…" at bounding box center [361, 273] width 523 height 58
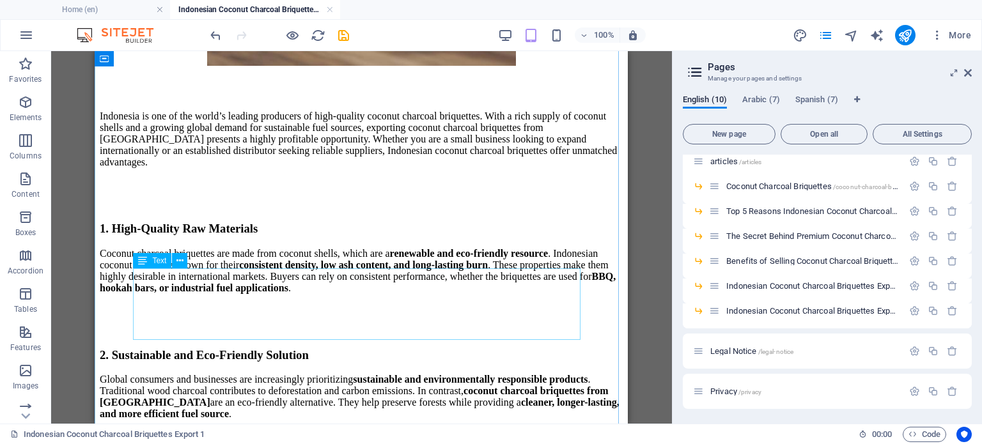
scroll to position [448, 0]
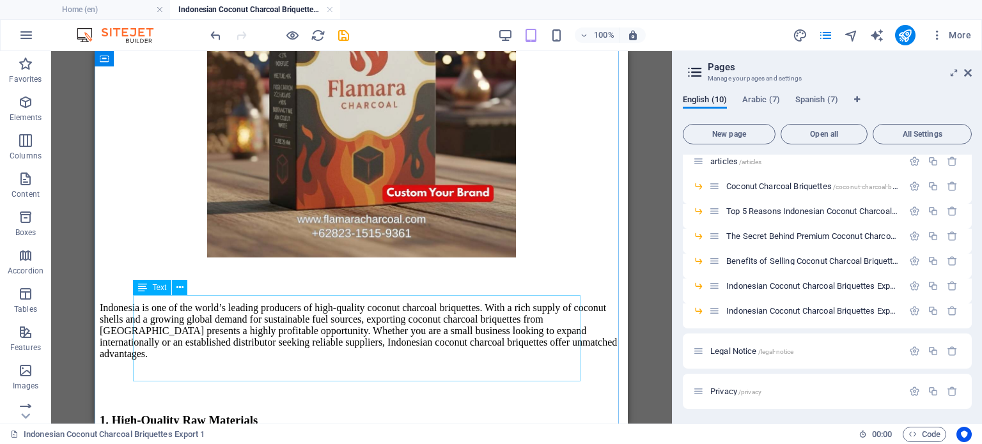
click at [368, 308] on div "Indonesia is one of the world’s leading producers of high-quality coconut charc…" at bounding box center [361, 331] width 523 height 58
click at [367, 309] on div "Indonesia is one of the world’s leading producers of high-quality coconut charc…" at bounding box center [361, 331] width 523 height 58
click at [375, 324] on div "Indonesia is one of the world’s leading producers of high-quality coconut charc…" at bounding box center [361, 331] width 523 height 58
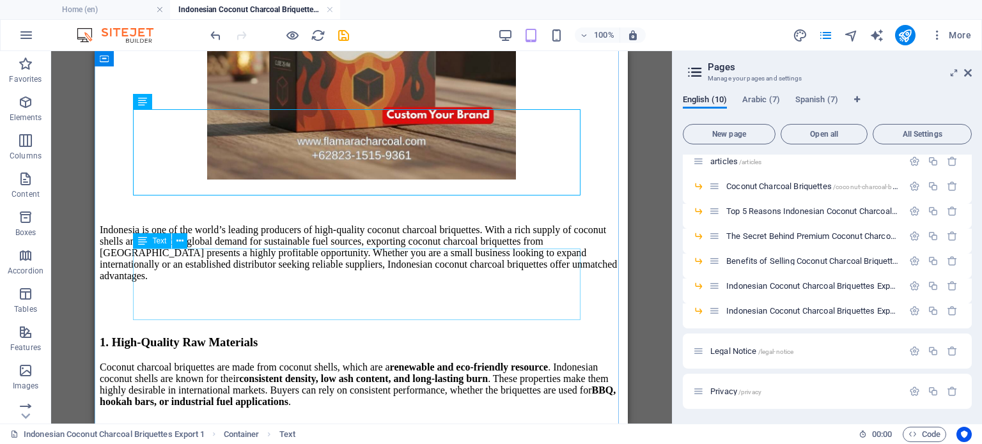
scroll to position [640, 0]
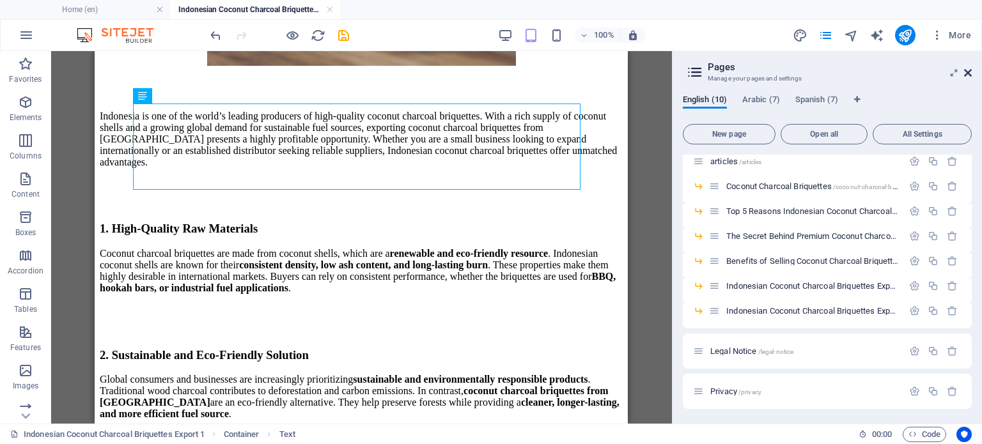
click at [967, 70] on icon at bounding box center [968, 73] width 8 height 10
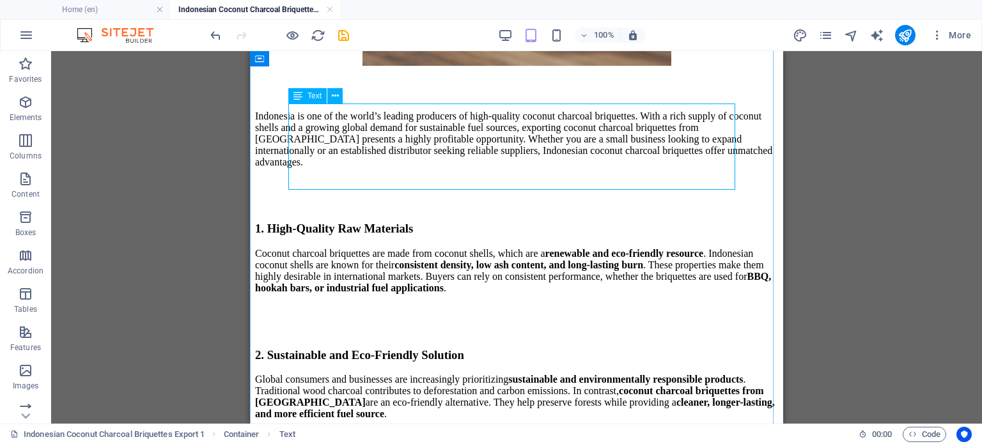
click at [606, 157] on div "Indonesia is one of the world’s leading producers of high-quality coconut charc…" at bounding box center [516, 140] width 523 height 58
click at [591, 153] on div "Indonesia is one of the world’s leading producers of high-quality coconut charc…" at bounding box center [516, 140] width 523 height 58
click at [306, 96] on div "Text" at bounding box center [307, 95] width 38 height 15
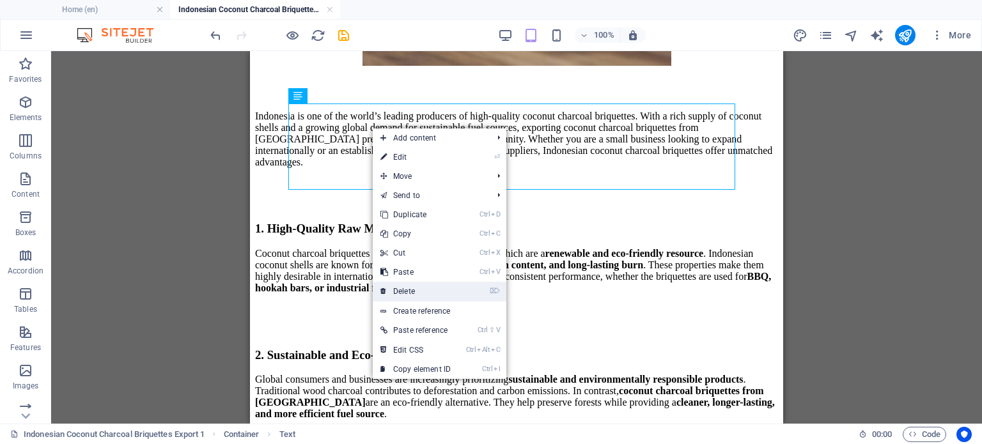
click at [417, 294] on link "⌦ Delete" at bounding box center [416, 291] width 86 height 19
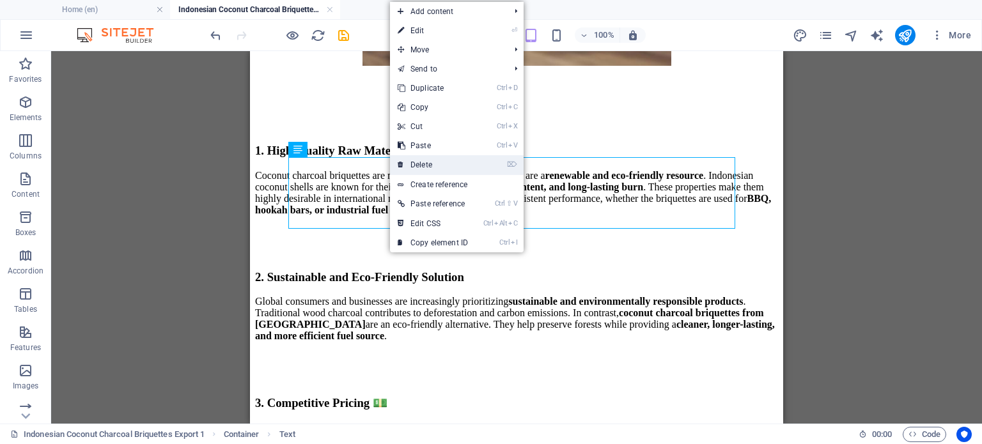
click at [407, 166] on link "⌦ Delete" at bounding box center [433, 164] width 86 height 19
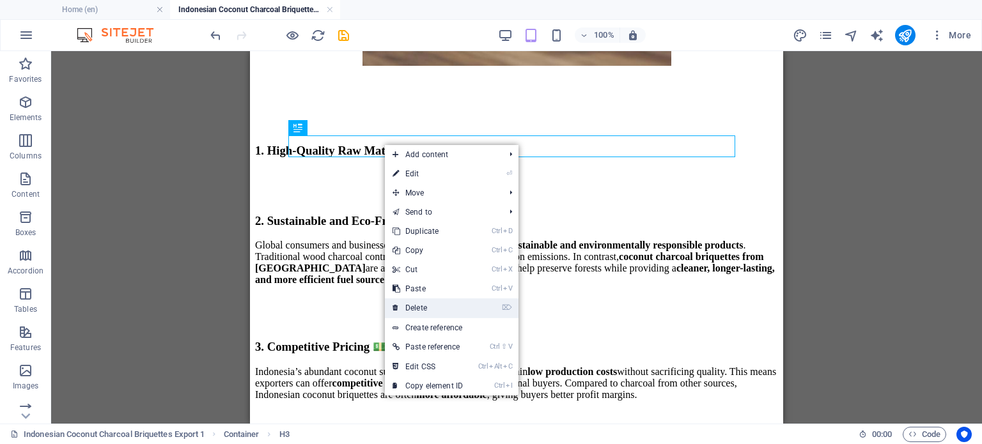
click at [438, 308] on link "⌦ Delete" at bounding box center [428, 308] width 86 height 19
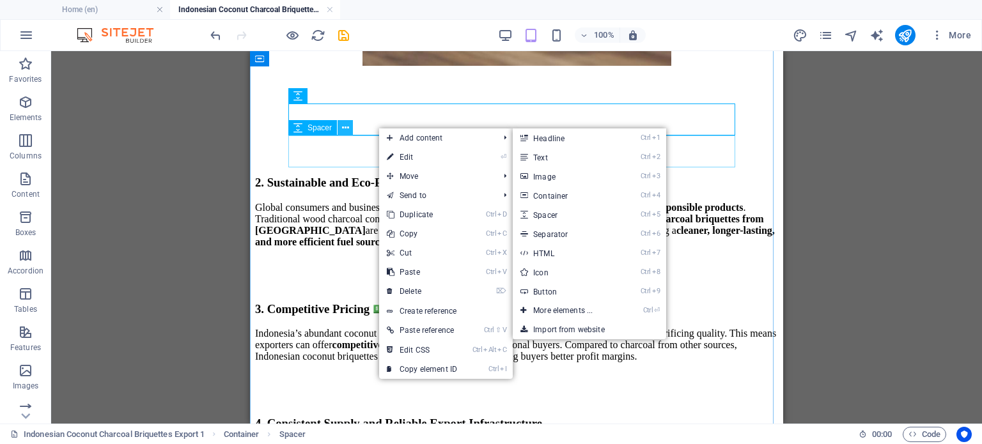
click at [347, 120] on div at bounding box center [516, 116] width 523 height 32
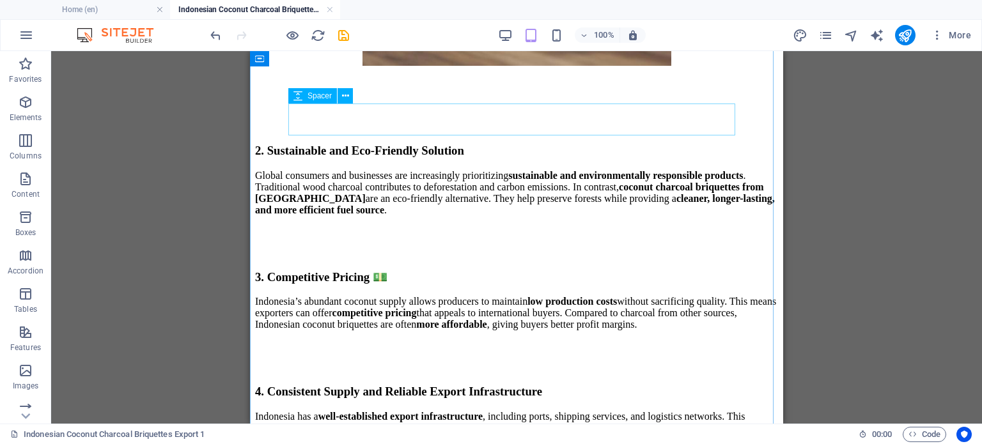
click at [345, 120] on div at bounding box center [516, 116] width 523 height 32
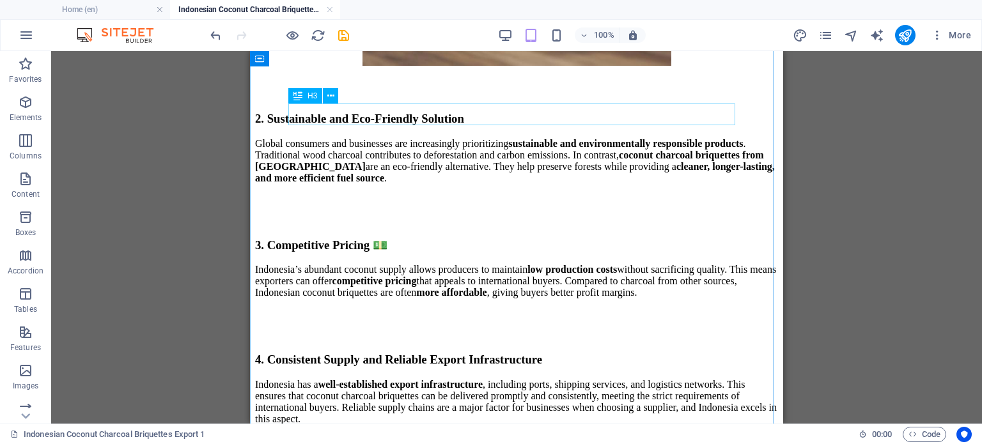
click at [345, 120] on div "2. Sustainable and Eco-Friendly Solution" at bounding box center [516, 119] width 523 height 14
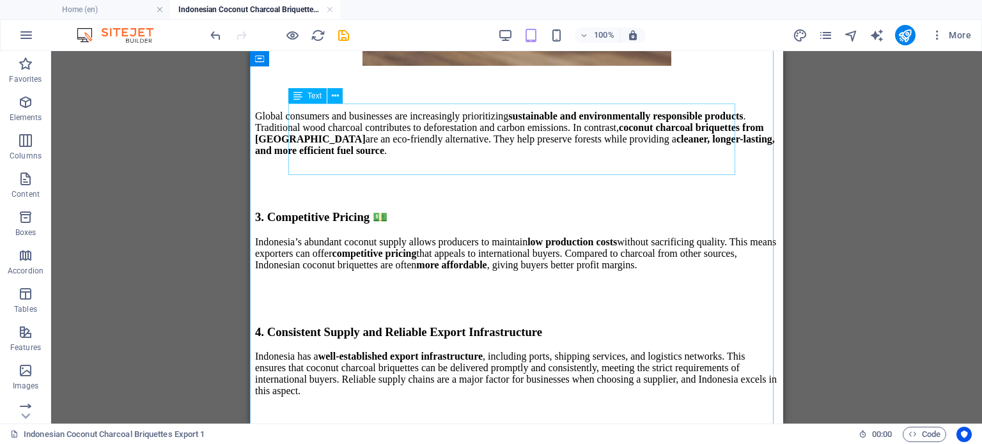
click at [345, 120] on div "Global consumers and businesses are increasingly prioritizing sustainable and e…" at bounding box center [516, 134] width 523 height 46
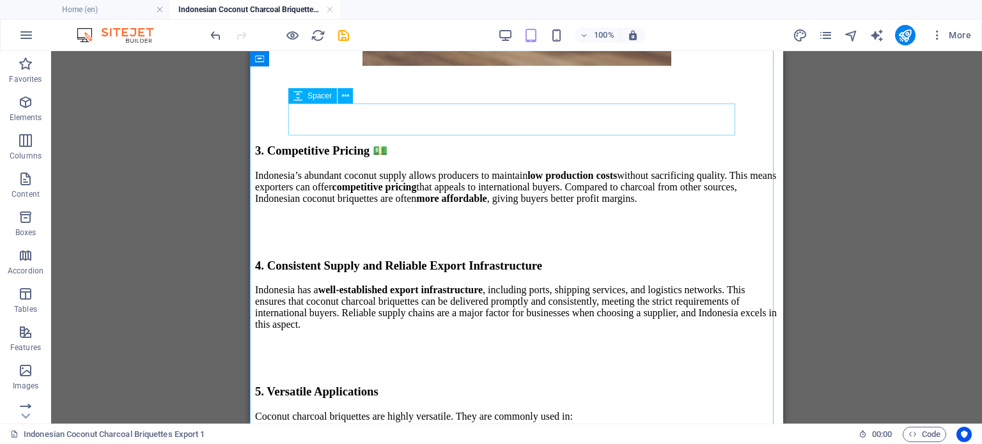
click at [345, 120] on div at bounding box center [516, 116] width 523 height 32
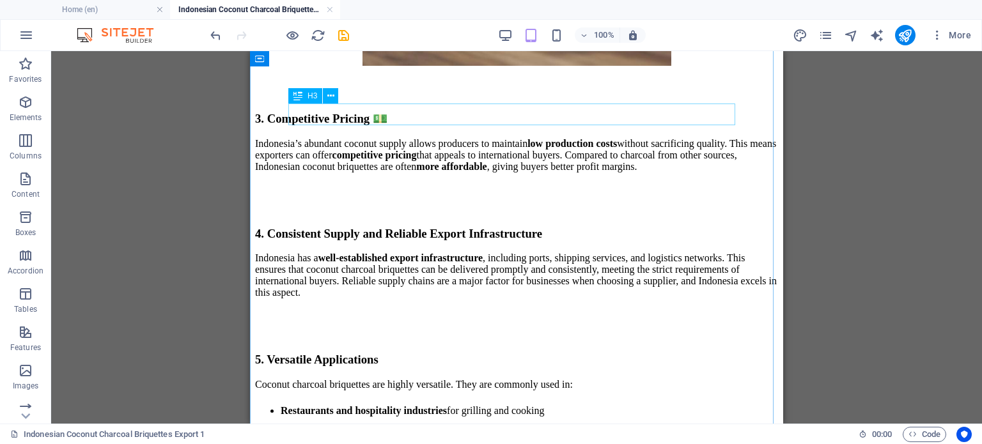
click at [345, 120] on div "3. Competitive Pricing 💵" at bounding box center [516, 119] width 523 height 14
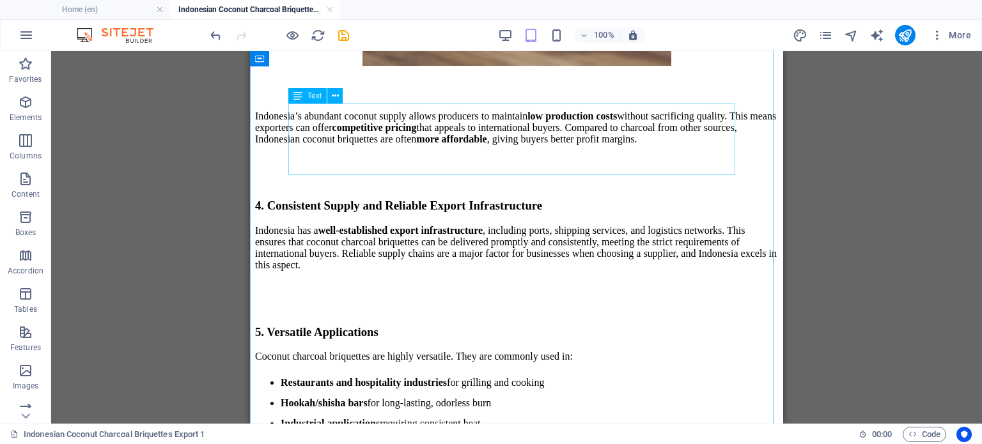
click at [345, 120] on div "Indonesia’s abundant coconut supply allows producers to maintain low production…" at bounding box center [516, 128] width 523 height 35
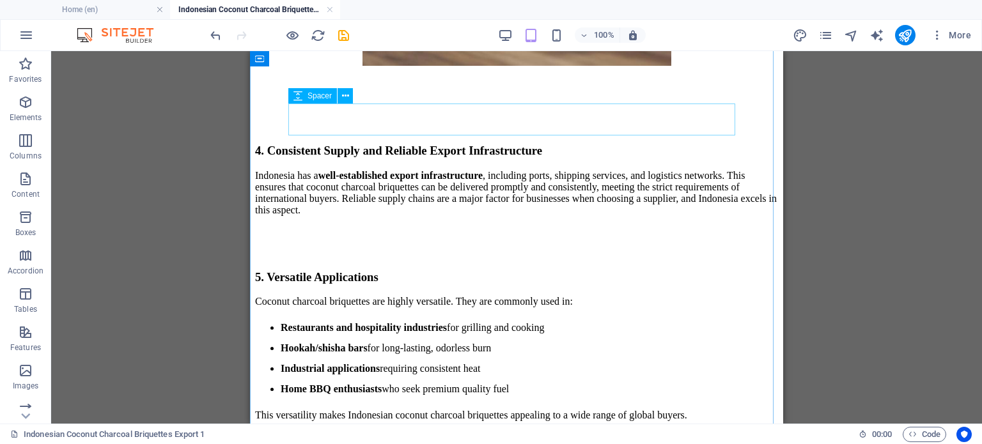
click at [345, 120] on div at bounding box center [516, 116] width 523 height 32
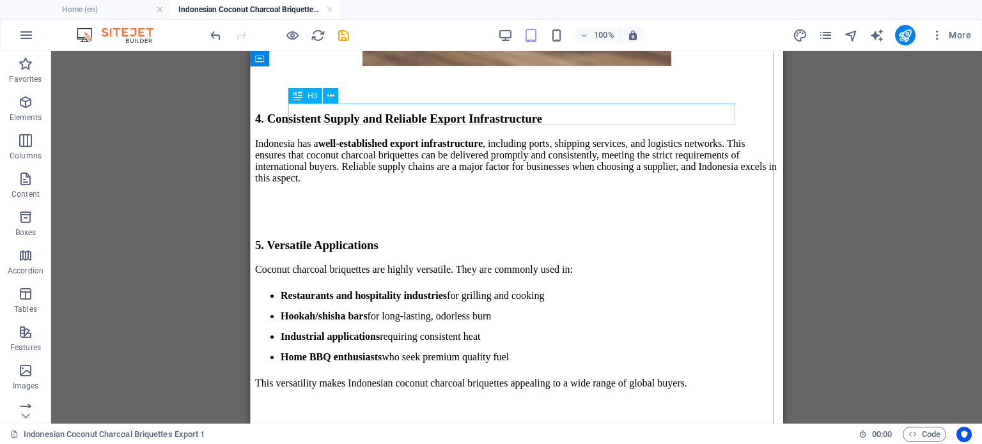
click at [345, 120] on div "4. Consistent Supply and Reliable Export Infrastructure" at bounding box center [516, 119] width 523 height 14
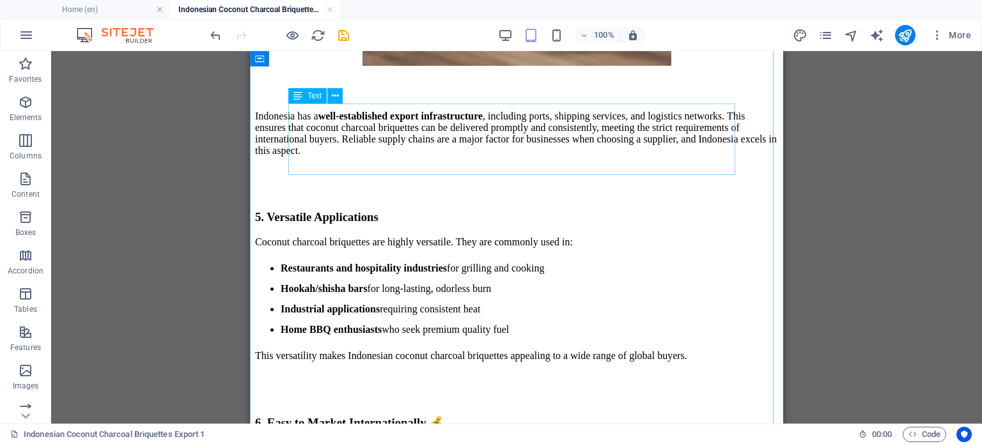
click at [345, 120] on div "Indonesia has a well-established export infrastructure , including ports, shipp…" at bounding box center [516, 134] width 523 height 46
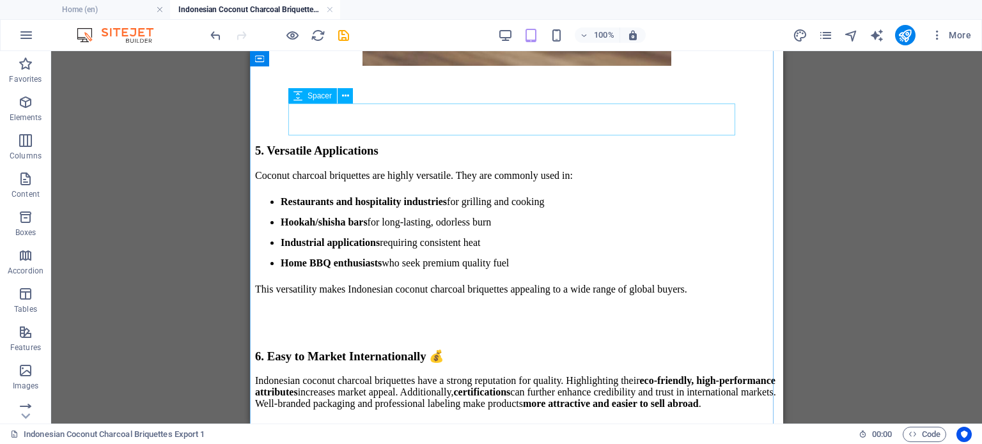
click at [345, 120] on div at bounding box center [516, 116] width 523 height 32
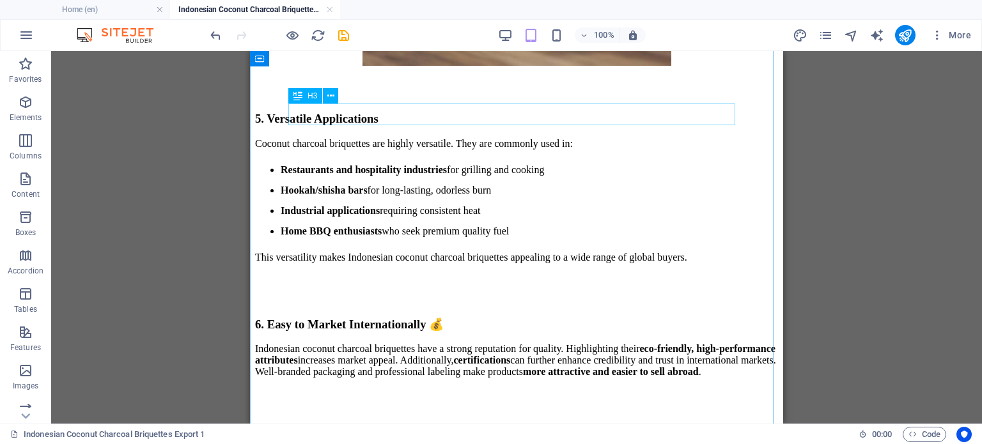
click at [345, 120] on div "5. Versatile Applications" at bounding box center [516, 119] width 523 height 14
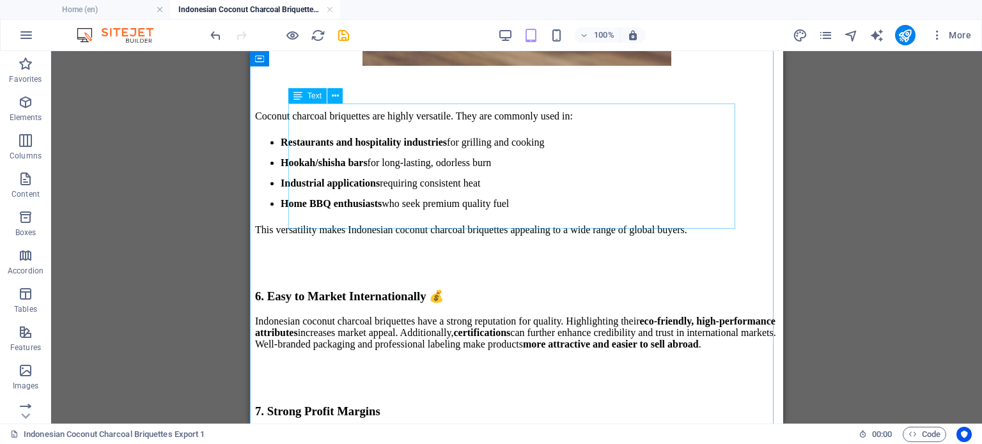
click at [345, 120] on div "Coconut charcoal briquettes are highly versatile. They are commonly used in: Re…" at bounding box center [516, 173] width 523 height 125
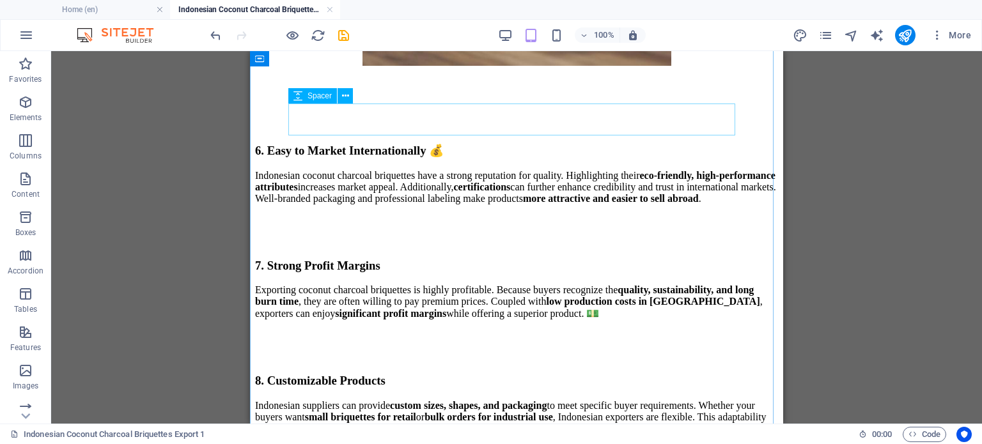
click at [345, 120] on div at bounding box center [516, 116] width 523 height 32
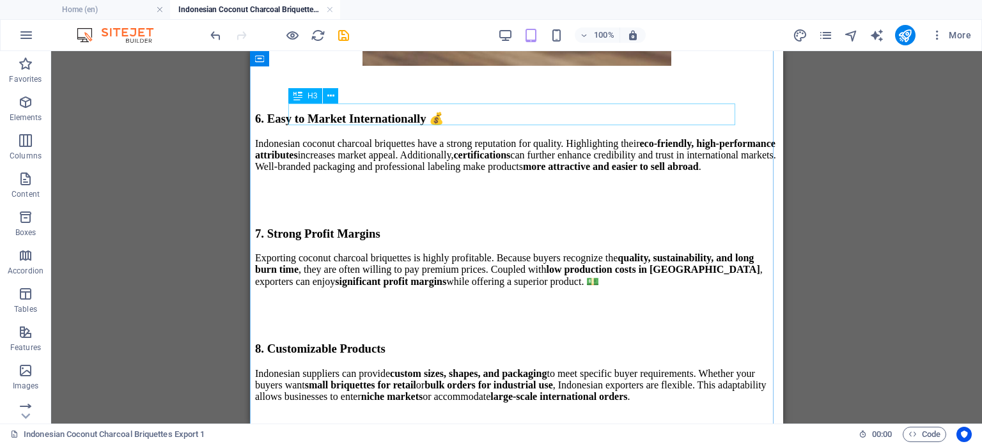
click at [345, 120] on div "6. Easy to Market Internationally 💰" at bounding box center [516, 119] width 523 height 14
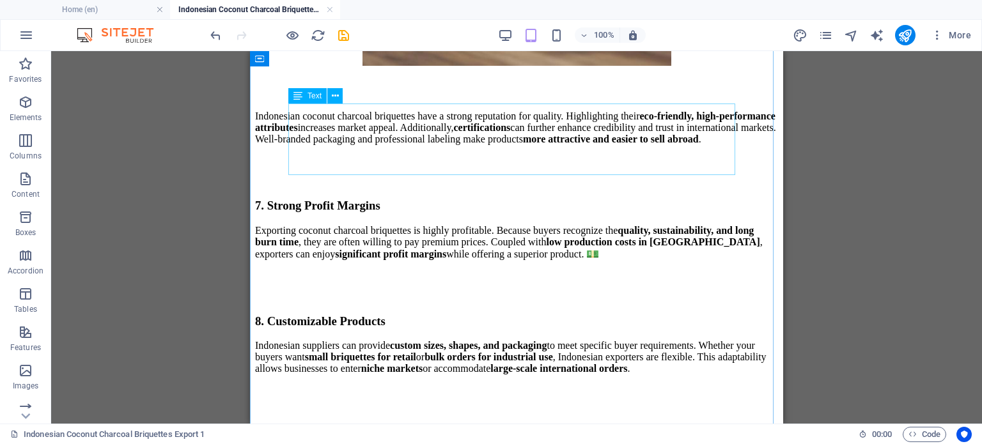
click at [345, 120] on div "Indonesian coconut charcoal briquettes have a strong reputation for quality. Hi…" at bounding box center [516, 128] width 523 height 35
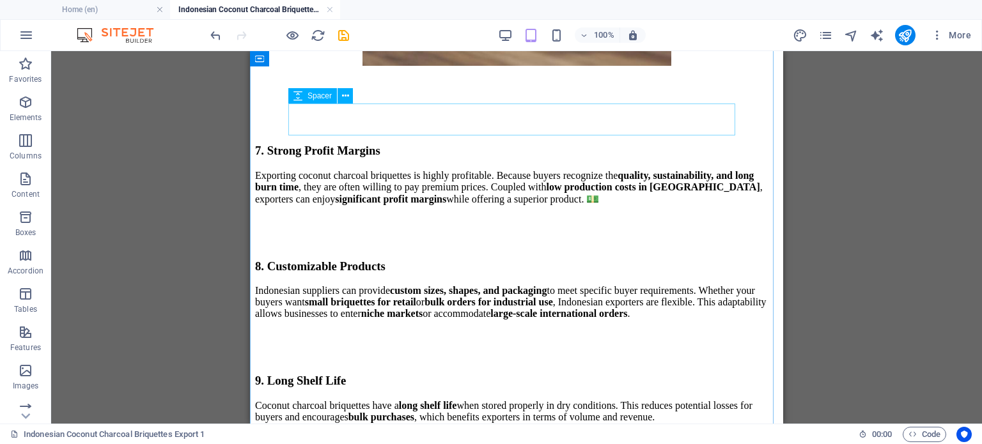
click at [345, 120] on div at bounding box center [516, 116] width 523 height 32
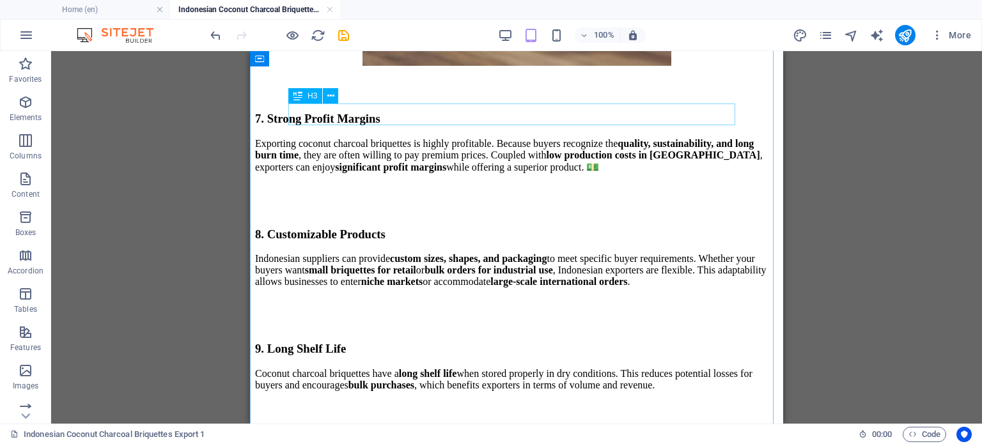
click at [345, 120] on div "7. Strong Profit Margins" at bounding box center [516, 119] width 523 height 14
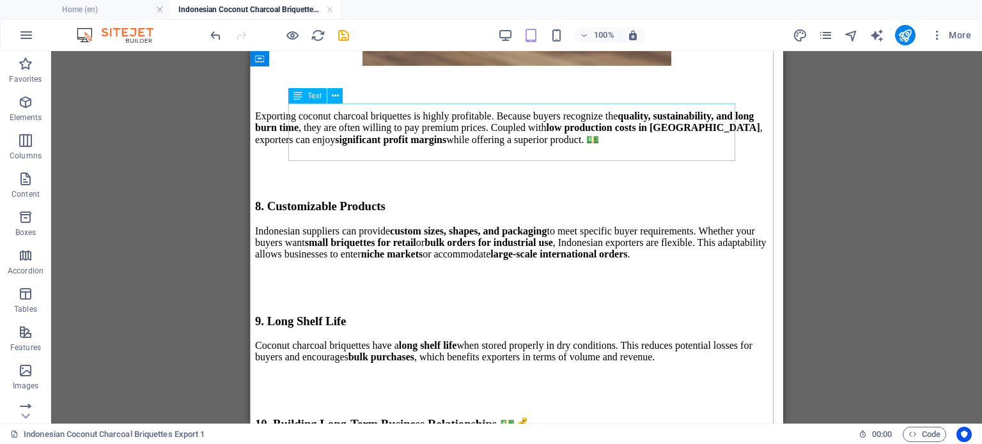
click at [345, 120] on div "Exporting coconut charcoal briquettes is highly profitable. Because buyers reco…" at bounding box center [516, 128] width 523 height 35
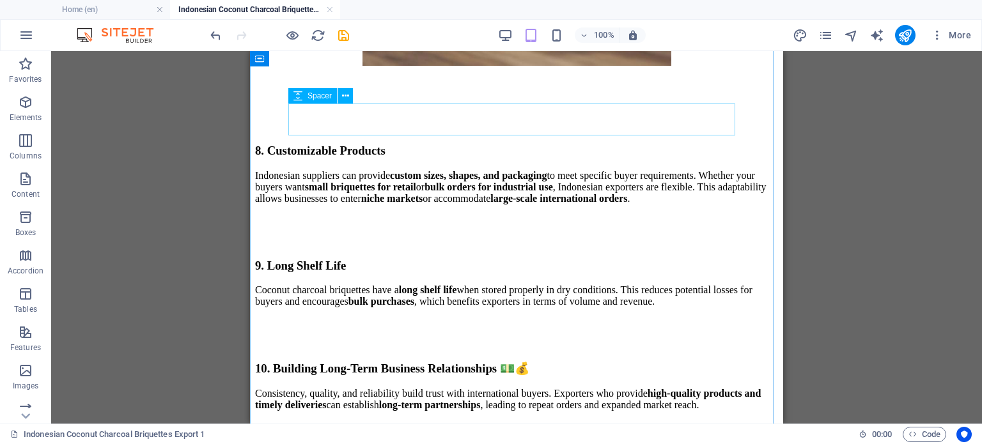
click at [345, 120] on div at bounding box center [516, 116] width 523 height 32
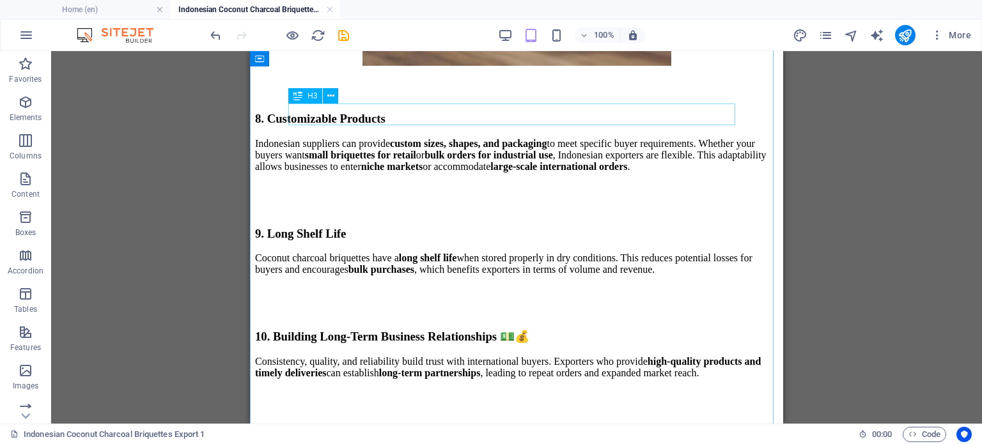
click at [345, 120] on div "8. Customizable Products" at bounding box center [516, 119] width 523 height 14
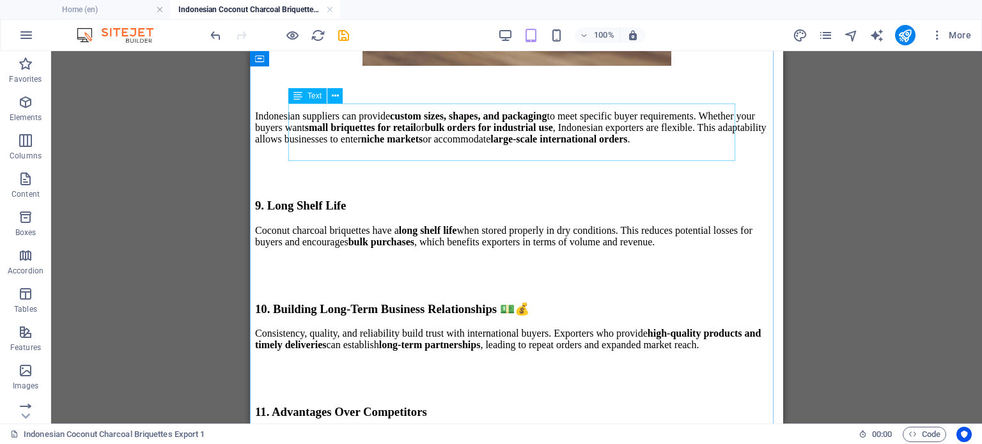
click at [345, 120] on div "Indonesian suppliers can provide custom sizes, shapes, and packaging to meet sp…" at bounding box center [516, 128] width 523 height 35
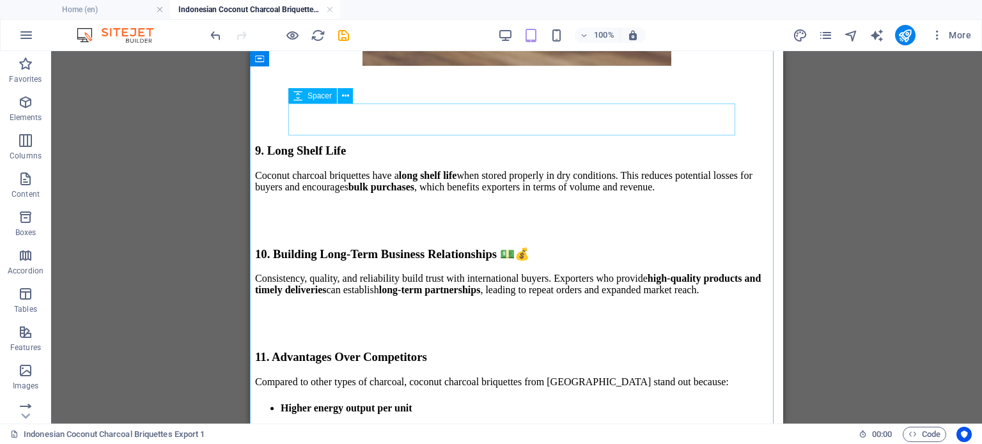
click at [345, 120] on div at bounding box center [516, 116] width 523 height 32
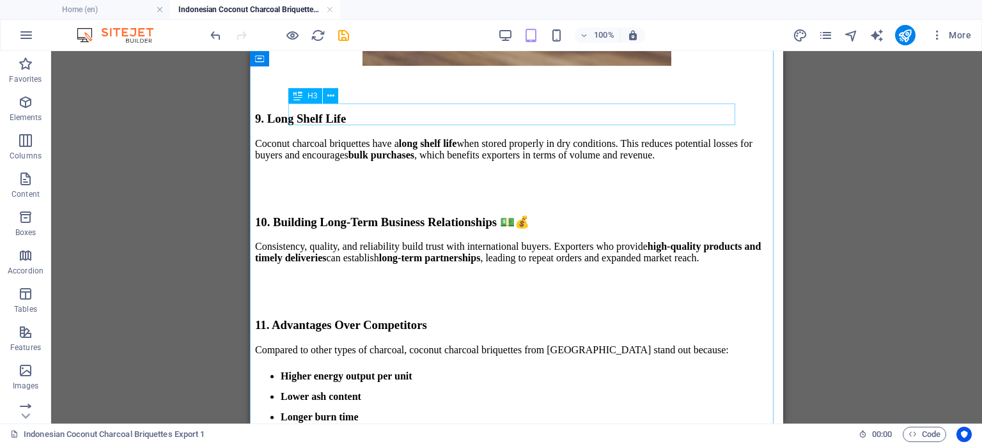
click at [344, 120] on div "9. Long Shelf Life" at bounding box center [516, 119] width 523 height 14
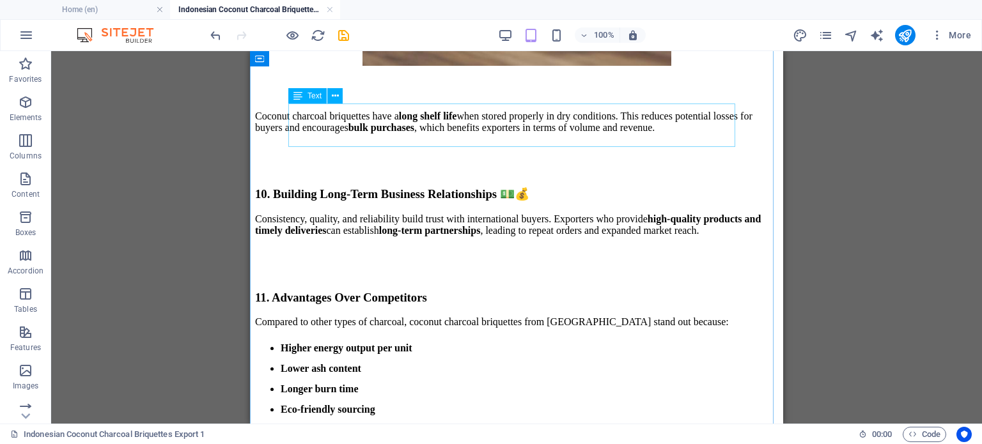
click at [344, 120] on div "Coconut charcoal briquettes have a long shelf life when stored properly in dry …" at bounding box center [516, 122] width 523 height 23
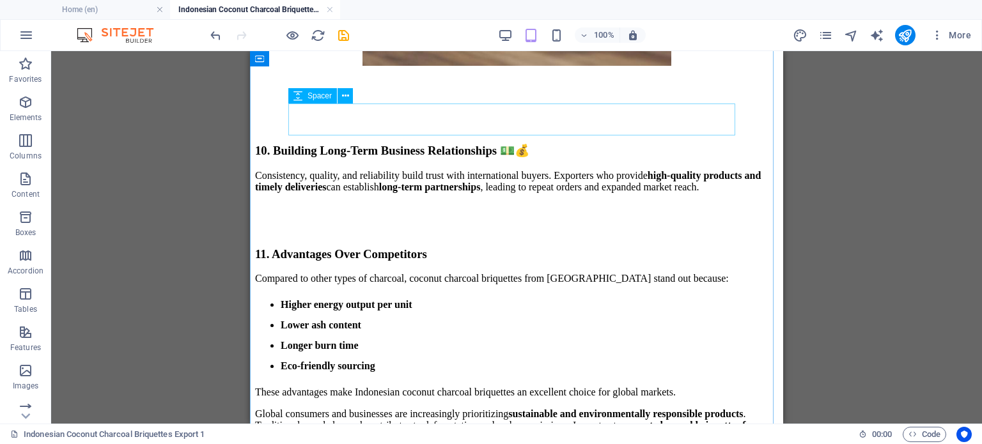
click at [344, 120] on div at bounding box center [516, 116] width 523 height 32
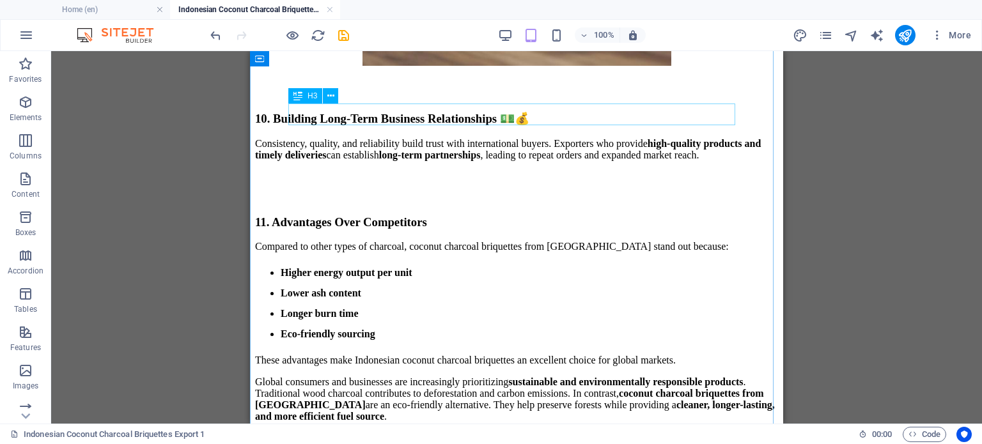
click at [344, 120] on div "10. Building Long-Term Business Relationships 💵💰" at bounding box center [516, 119] width 523 height 14
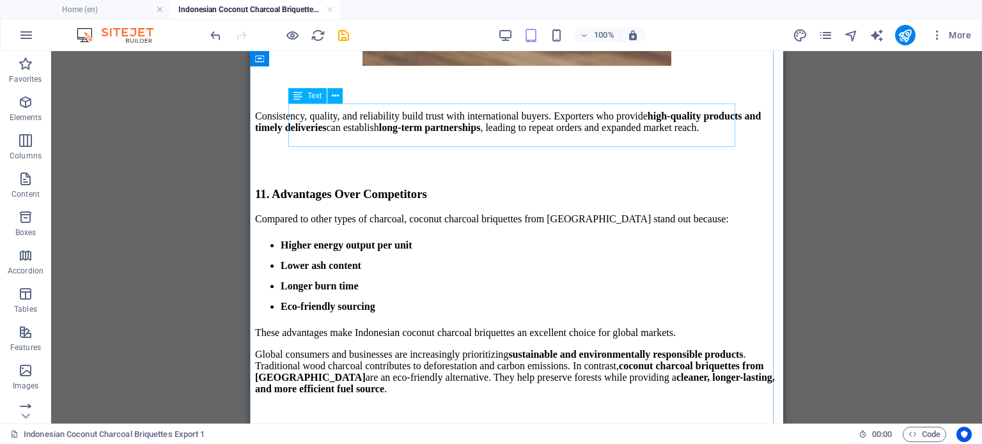
click at [344, 120] on div "Consistency, quality, and reliability build trust with international buyers. Ex…" at bounding box center [516, 122] width 523 height 23
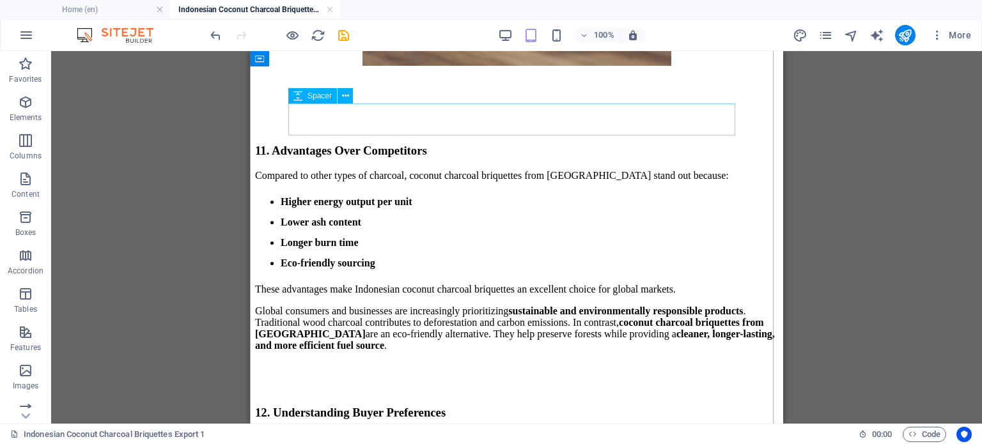
click at [344, 120] on div at bounding box center [516, 116] width 523 height 32
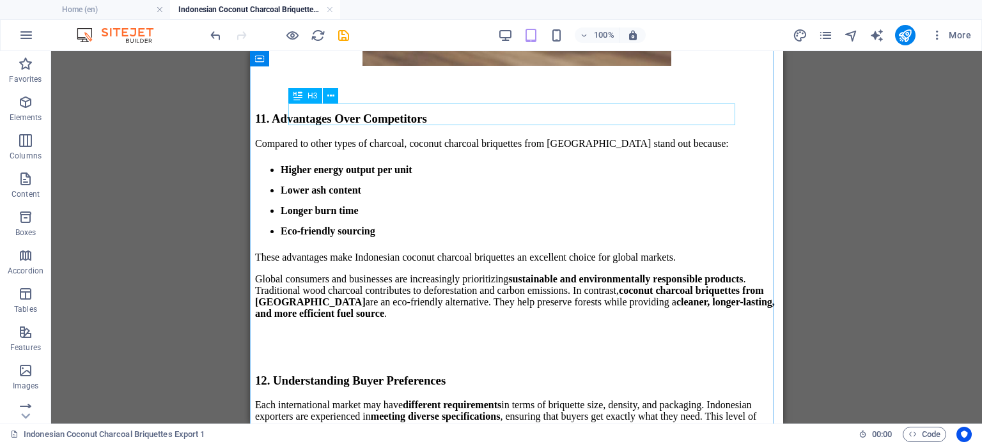
click at [344, 120] on div "11. Advantages Over Competitors" at bounding box center [516, 119] width 523 height 14
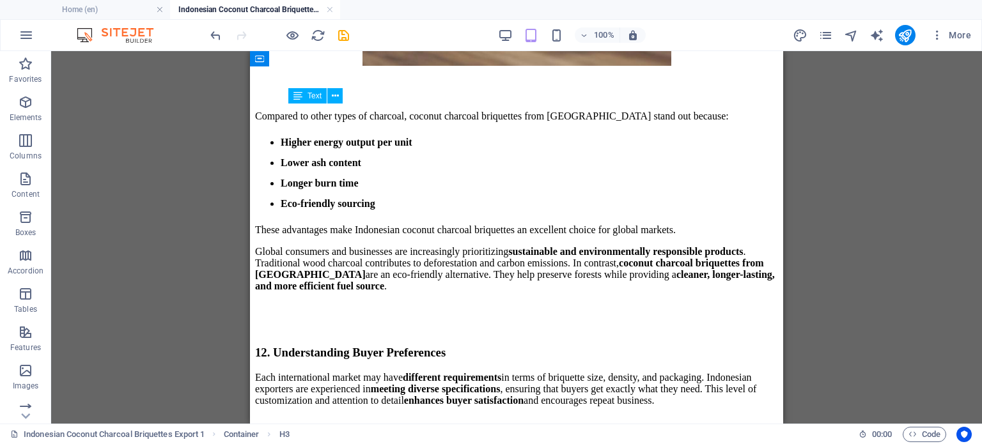
click at [344, 120] on div "Compared to other types of charcoal, coconut charcoal briquettes from [GEOGRAPH…" at bounding box center [516, 202] width 523 height 182
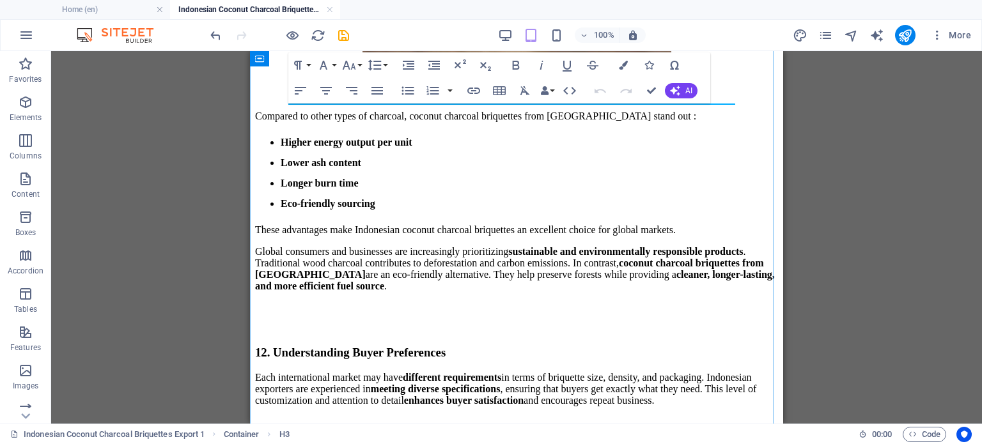
click at [344, 120] on div "H2 Container Reference Spacer Image Spacer Text Spacer Text H3 Spacer Text H3 T…" at bounding box center [516, 237] width 931 height 373
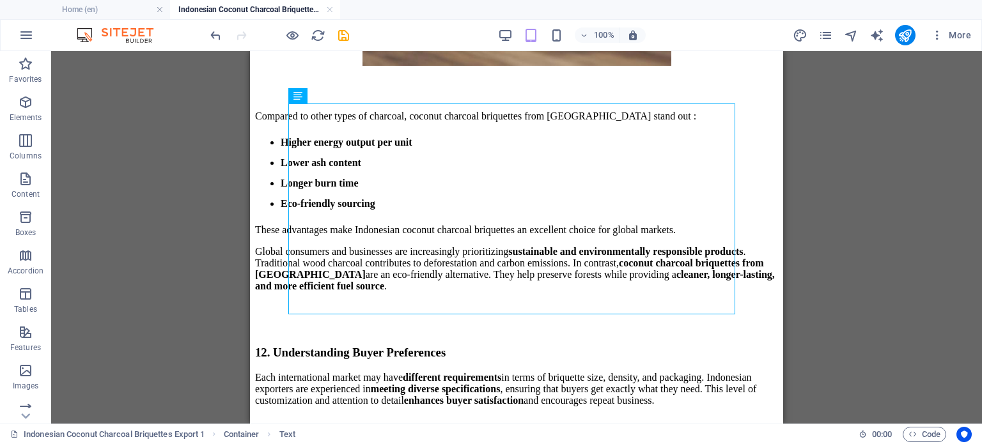
click at [805, 173] on div "Drag here to replace the existing content. Press “Ctrl” if you want to create a…" at bounding box center [516, 237] width 931 height 373
click at [560, 180] on div "Compared to other types of charcoal, coconut charcoal briquettes from [GEOGRAPH…" at bounding box center [516, 202] width 523 height 182
click at [561, 181] on div "Compared to other types of charcoal, coconut charcoal briquettes from [GEOGRAPH…" at bounding box center [516, 202] width 523 height 182
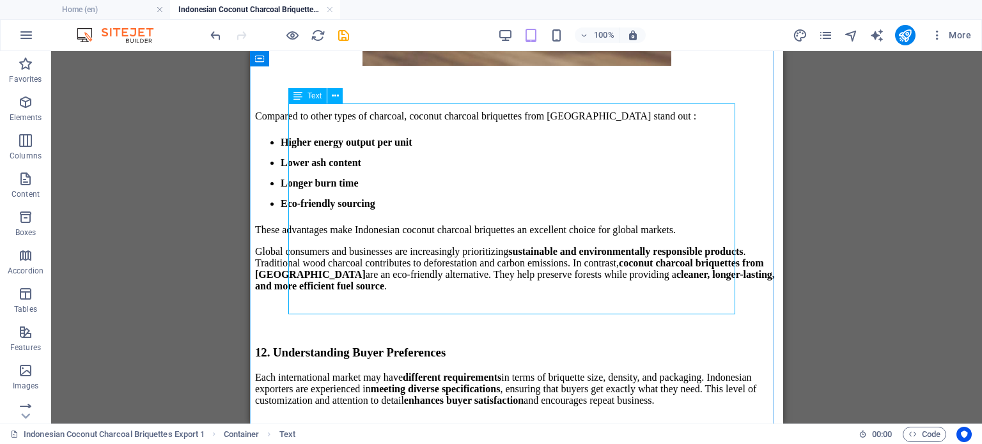
drag, startPoint x: 567, startPoint y: 189, endPoint x: 551, endPoint y: 185, distance: 17.1
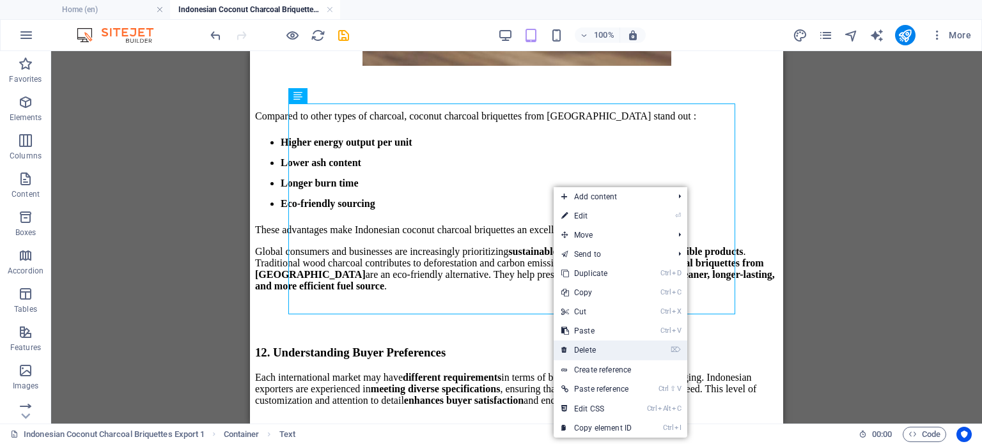
click at [606, 350] on link "⌦ Delete" at bounding box center [597, 350] width 86 height 19
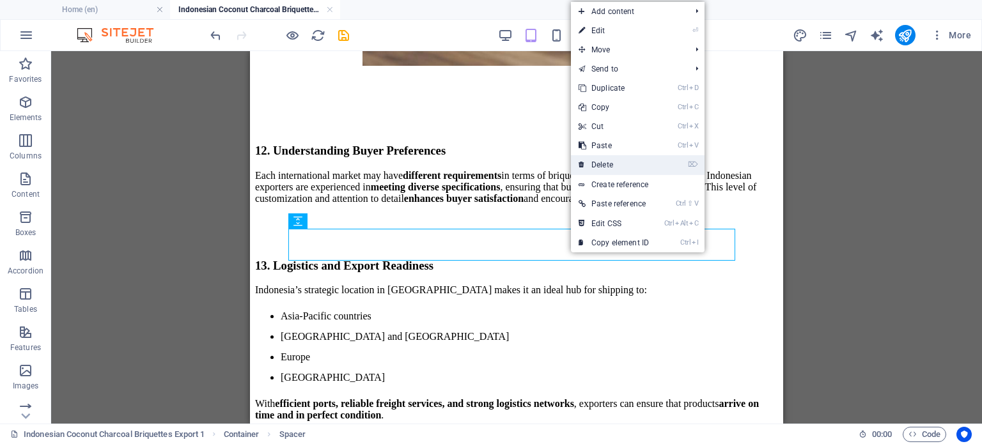
click at [600, 169] on link "⌦ Delete" at bounding box center [614, 164] width 86 height 19
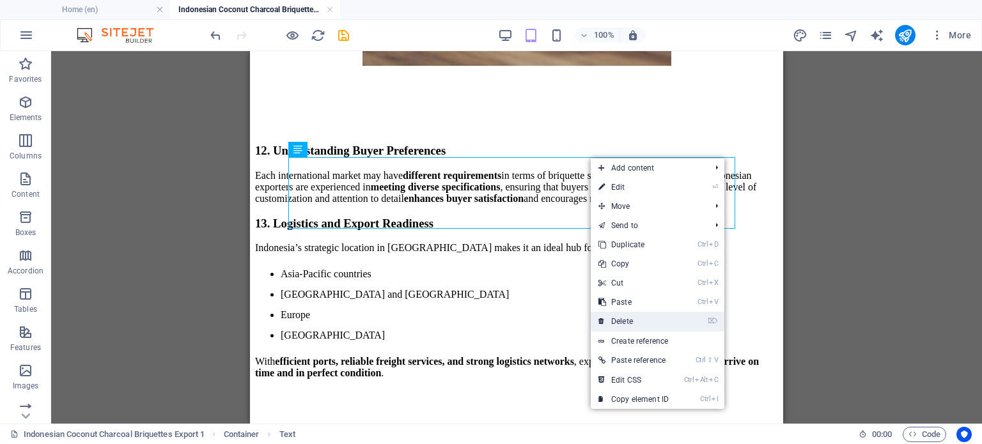
click at [637, 320] on link "⌦ Delete" at bounding box center [634, 321] width 86 height 19
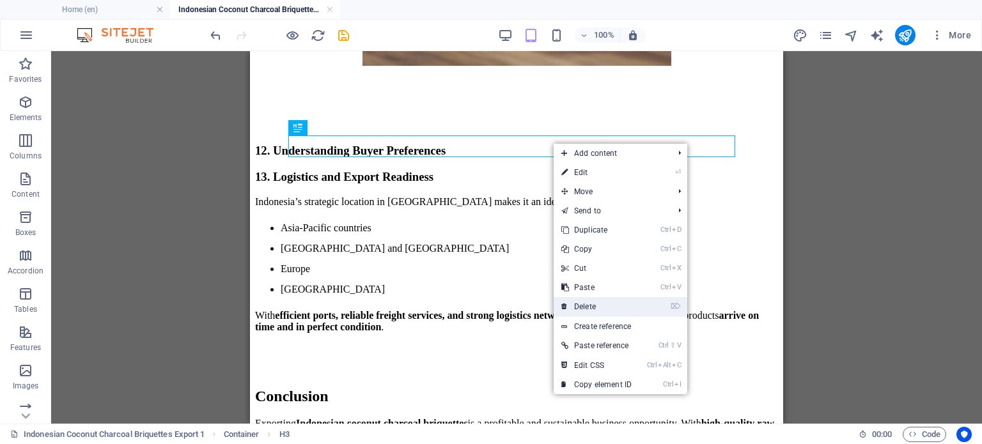
click at [609, 306] on link "⌦ Delete" at bounding box center [597, 306] width 86 height 19
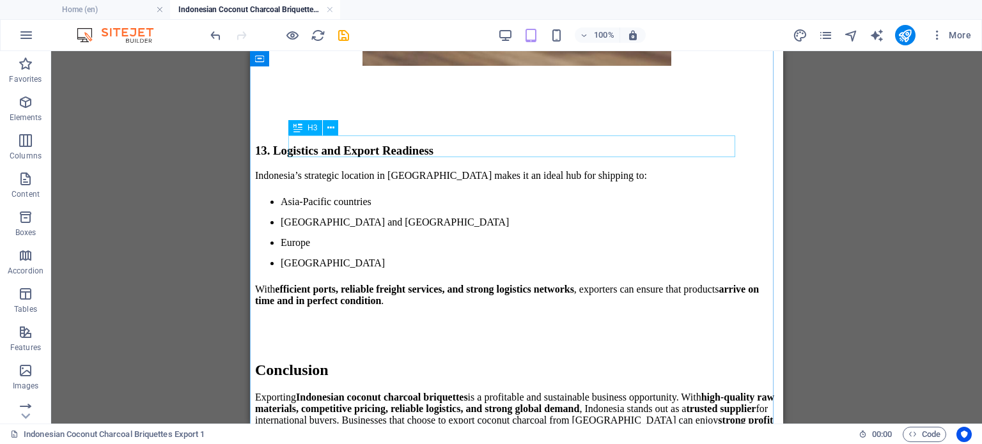
click at [554, 150] on div "13. Logistics and Export Readiness" at bounding box center [516, 151] width 523 height 14
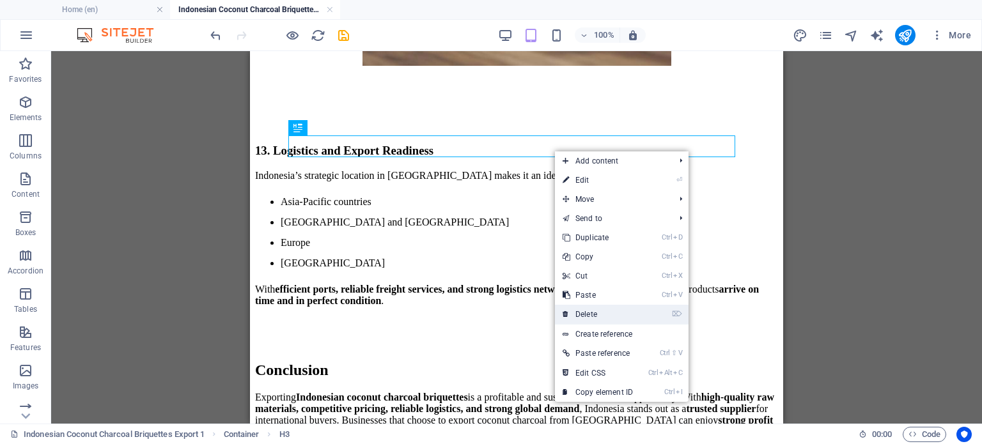
click at [604, 318] on link "⌦ Delete" at bounding box center [598, 314] width 86 height 19
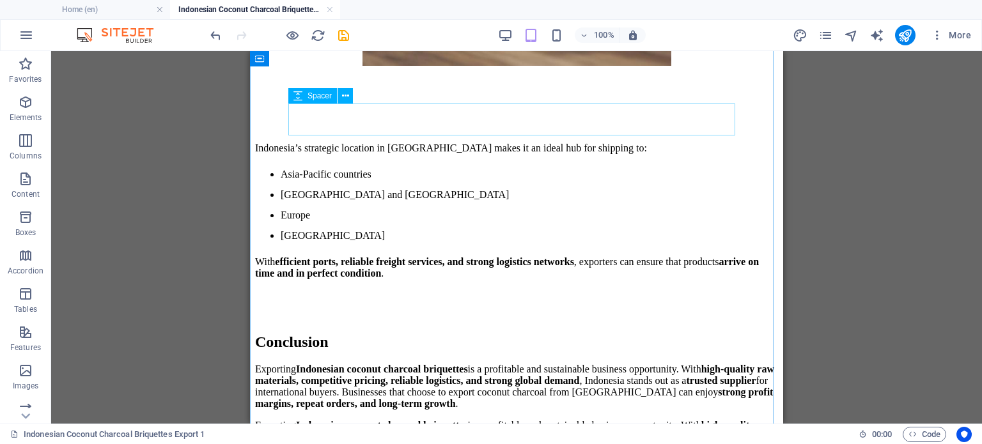
click at [544, 107] on div at bounding box center [516, 116] width 523 height 32
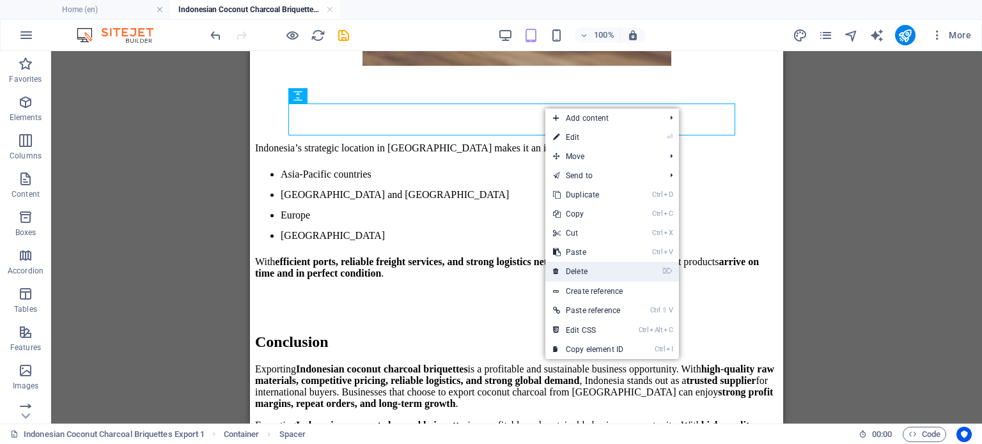
click at [592, 273] on link "⌦ Delete" at bounding box center [588, 271] width 86 height 19
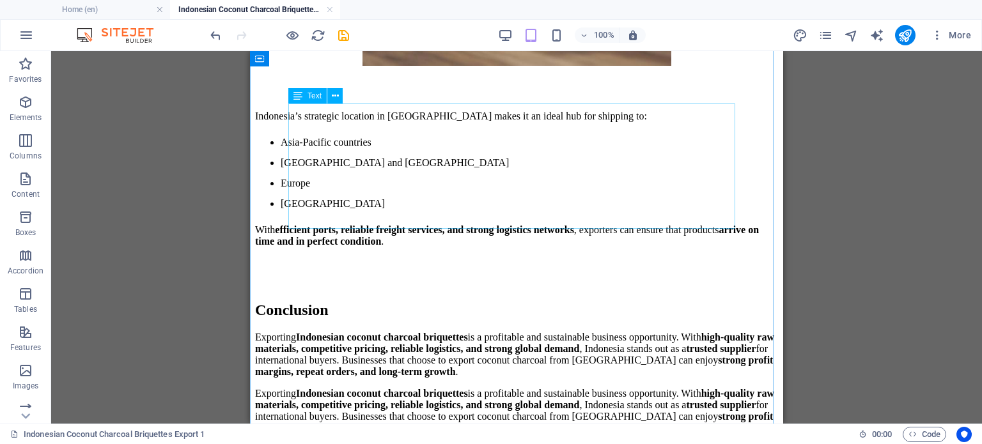
click at [539, 128] on div "Indonesia’s strategic location in [GEOGRAPHIC_DATA] makes it an ideal hub for s…" at bounding box center [516, 179] width 523 height 137
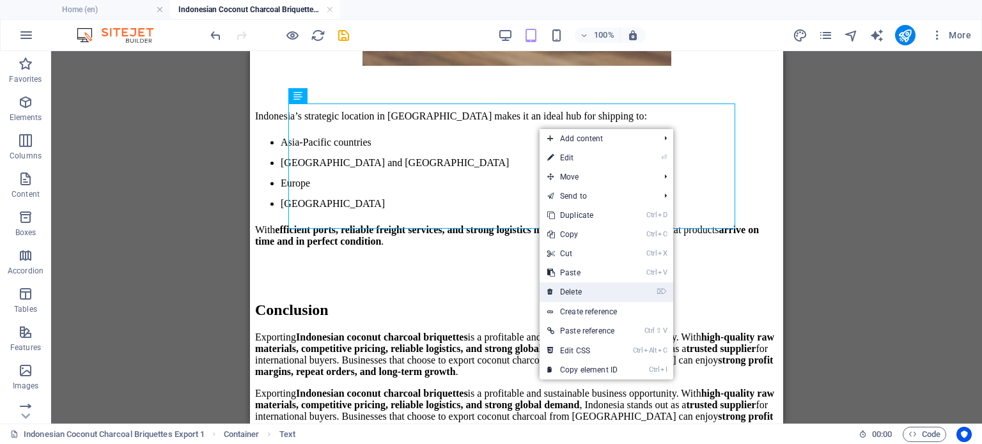
click at [597, 294] on link "⌦ Delete" at bounding box center [583, 292] width 86 height 19
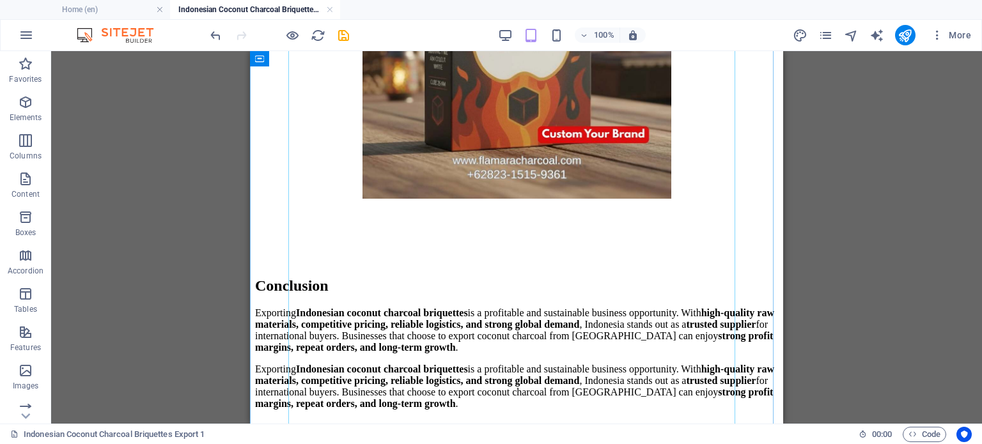
scroll to position [576, 0]
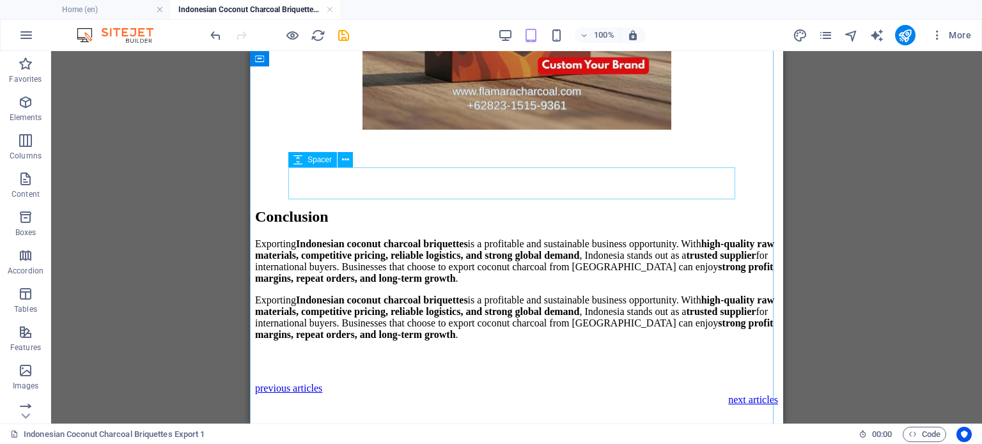
click at [478, 179] on div at bounding box center [516, 180] width 523 height 32
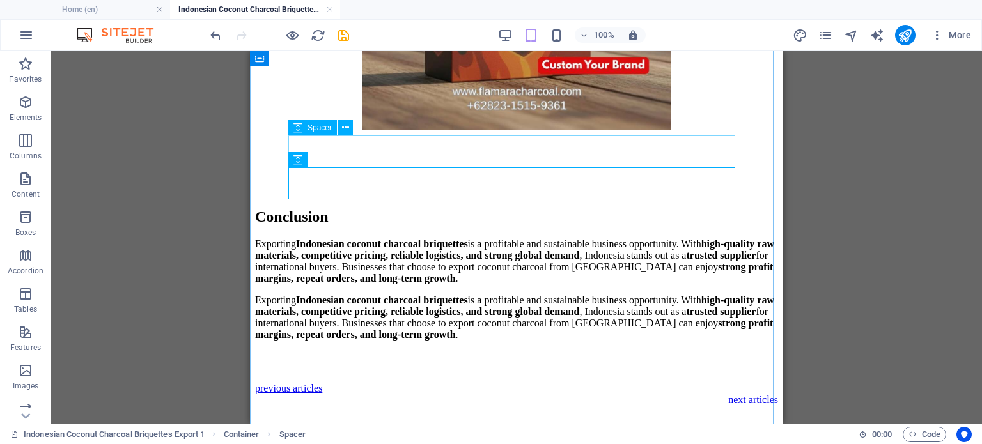
click at [399, 157] on div at bounding box center [516, 148] width 523 height 32
click at [347, 133] on icon at bounding box center [345, 128] width 7 height 13
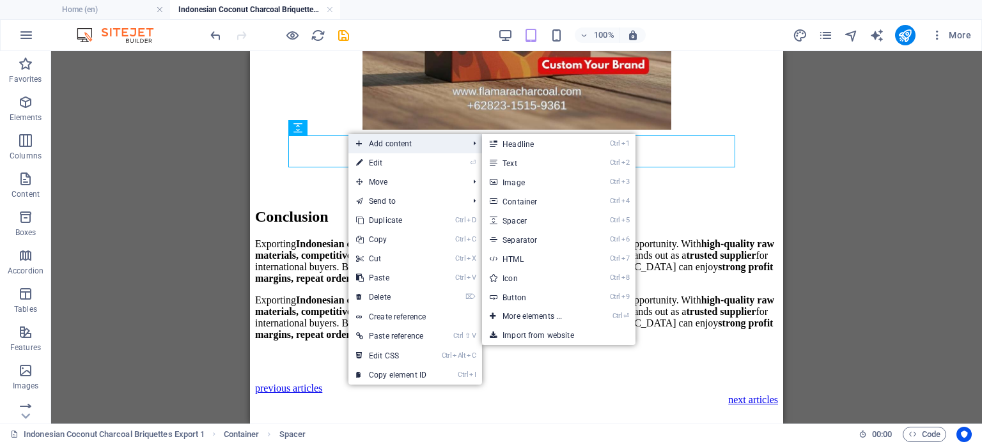
click at [435, 145] on span "Add content" at bounding box center [406, 143] width 114 height 19
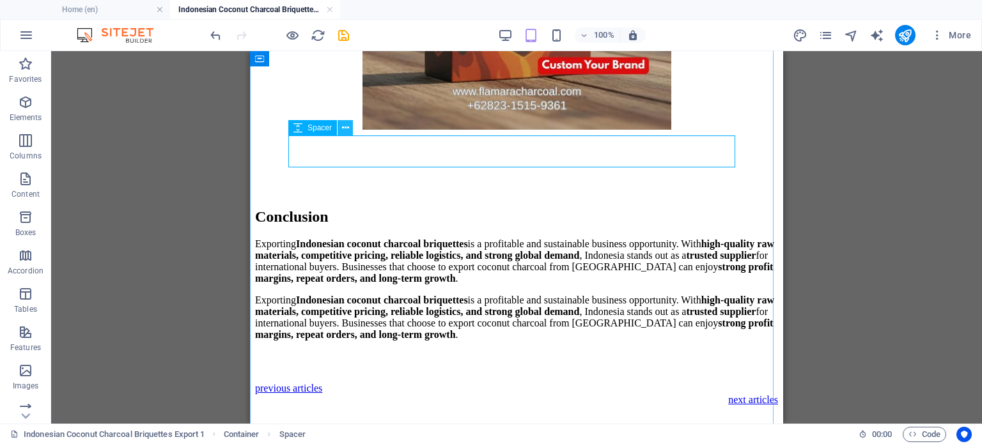
click at [345, 123] on icon at bounding box center [345, 128] width 7 height 13
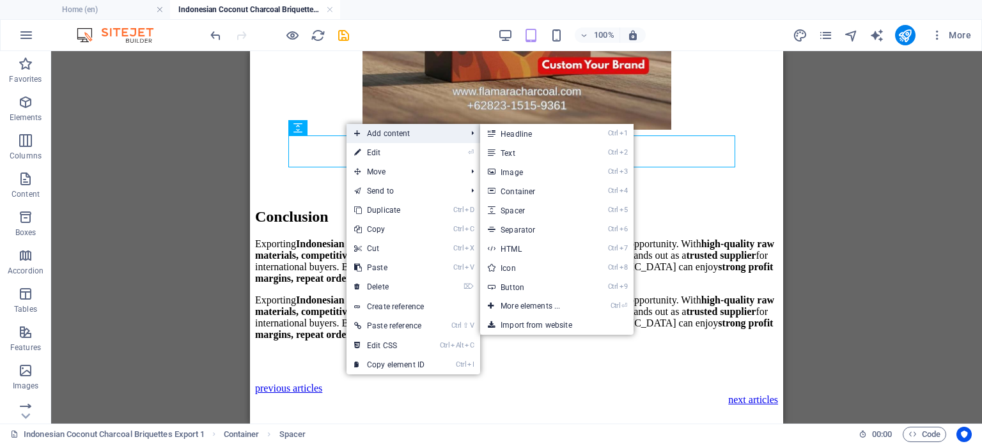
click at [398, 131] on span "Add content" at bounding box center [404, 133] width 114 height 19
click at [537, 302] on link "Ctrl ⏎ More elements ..." at bounding box center [533, 306] width 106 height 19
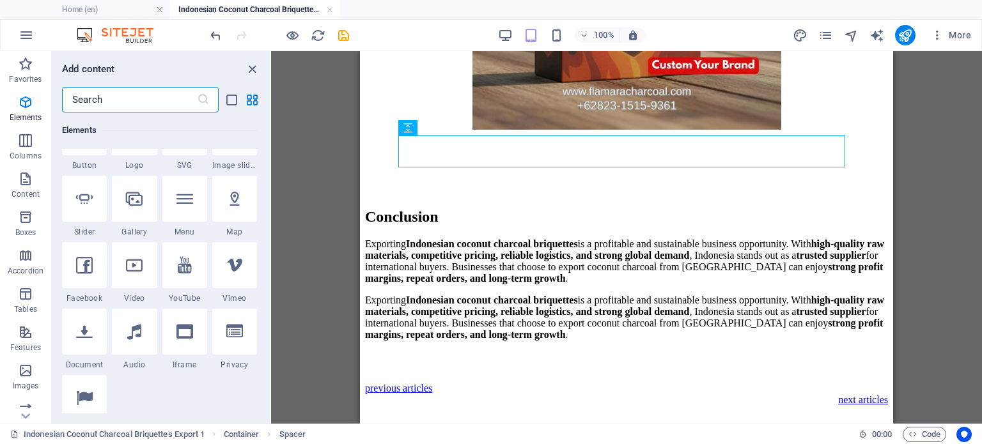
scroll to position [136, 0]
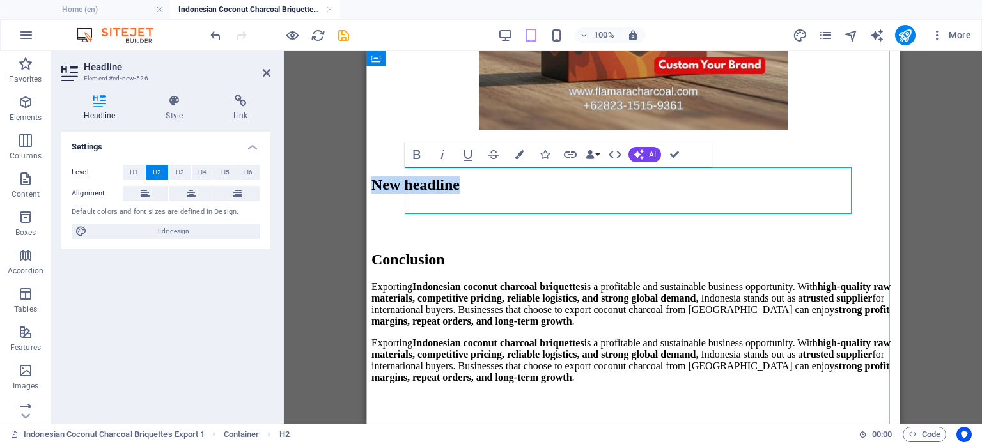
click at [592, 192] on h2 "New headline" at bounding box center [633, 185] width 523 height 17
drag, startPoint x: 592, startPoint y: 192, endPoint x: 379, endPoint y: 199, distance: 213.1
click at [379, 199] on div "Coconut Charcoal Indonesia: The World’s Best Eco-Friendly Charcoal New headline…" at bounding box center [633, 120] width 523 height 913
click at [567, 317] on div "Conclusion Exporting Indonesian coconut charcoal briquettes is a profitable and…" at bounding box center [633, 317] width 523 height 132
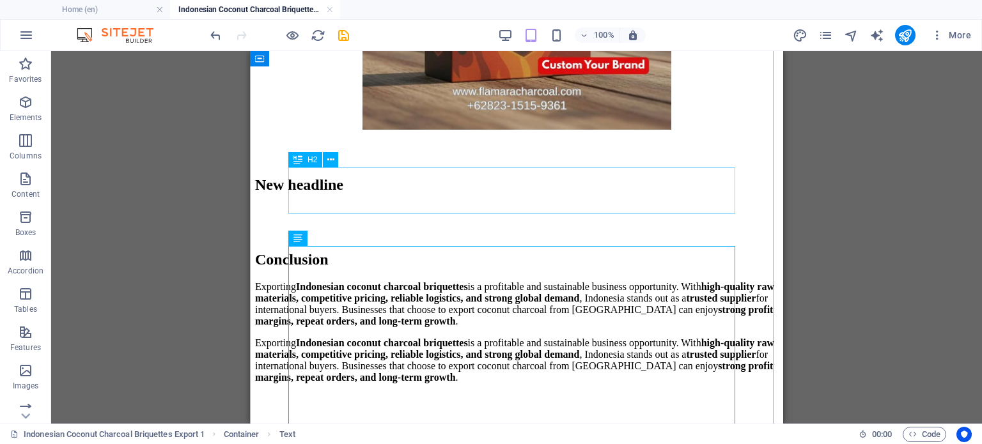
click at [428, 177] on div "New headline" at bounding box center [516, 185] width 523 height 17
click at [334, 161] on button at bounding box center [330, 159] width 15 height 15
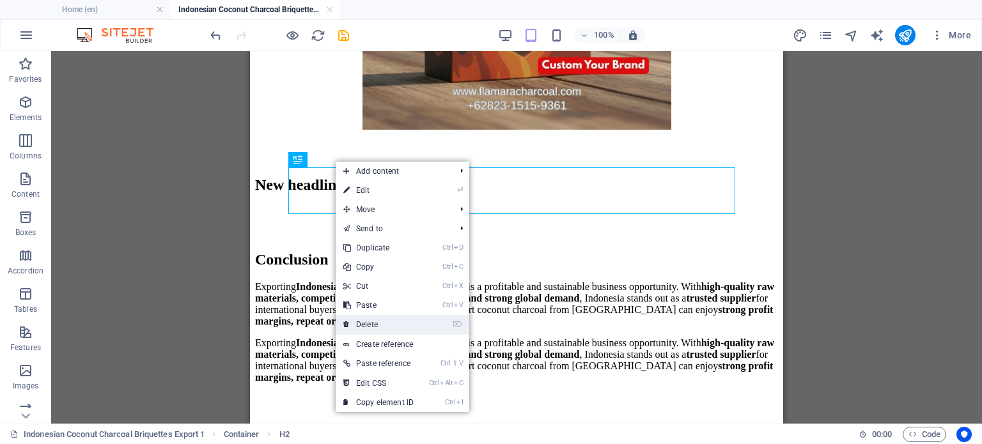
click at [403, 324] on link "⌦ Delete" at bounding box center [379, 324] width 86 height 19
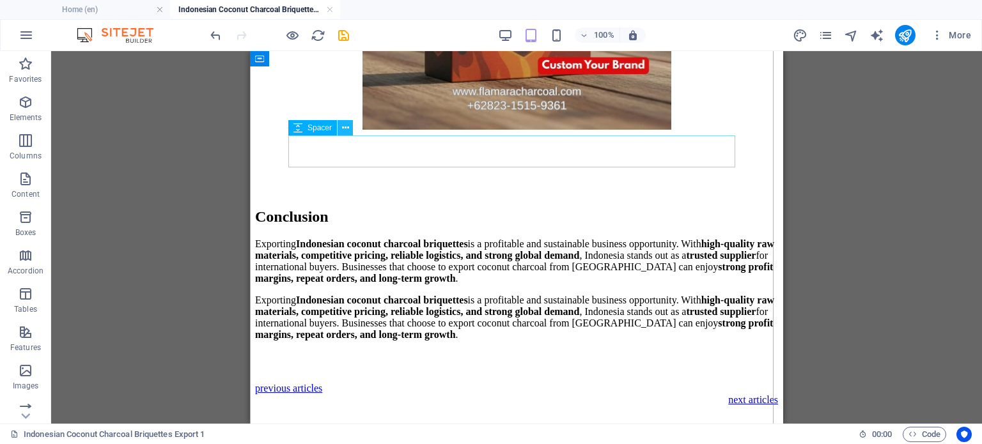
click at [342, 132] on icon at bounding box center [345, 128] width 7 height 13
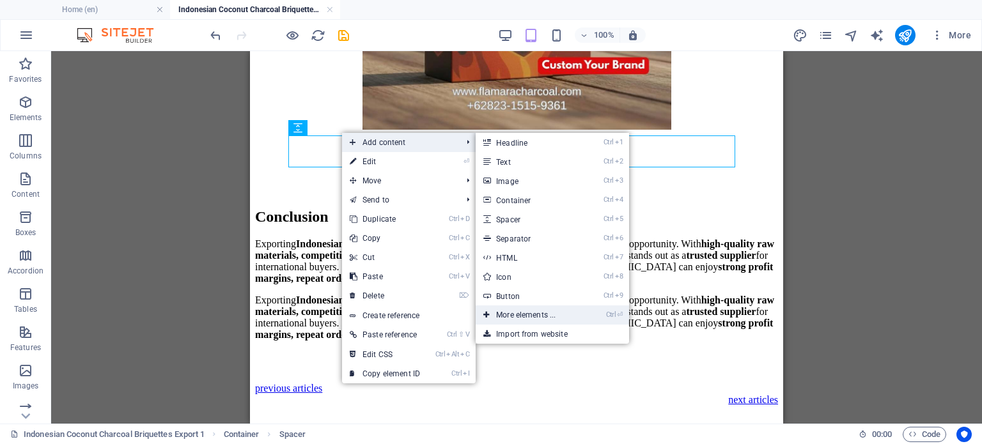
click at [572, 314] on link "Ctrl ⏎ More elements ..." at bounding box center [529, 315] width 106 height 19
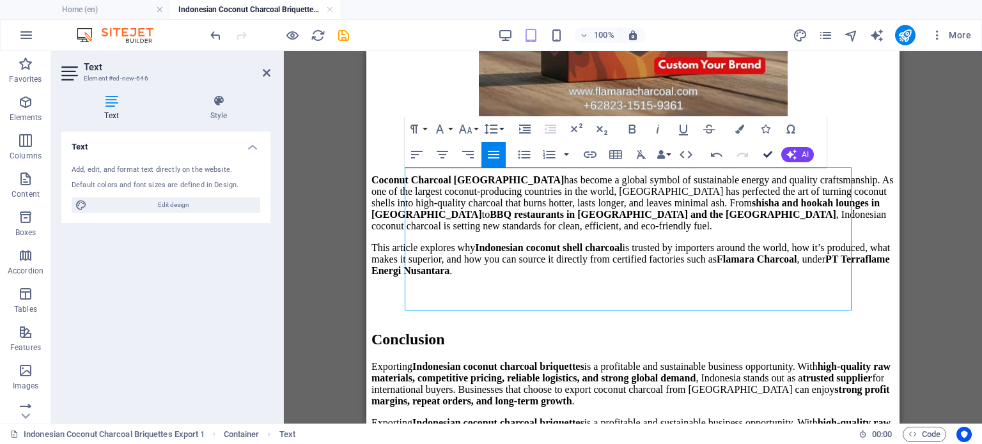
drag, startPoint x: 771, startPoint y: 155, endPoint x: 521, endPoint y: 103, distance: 255.4
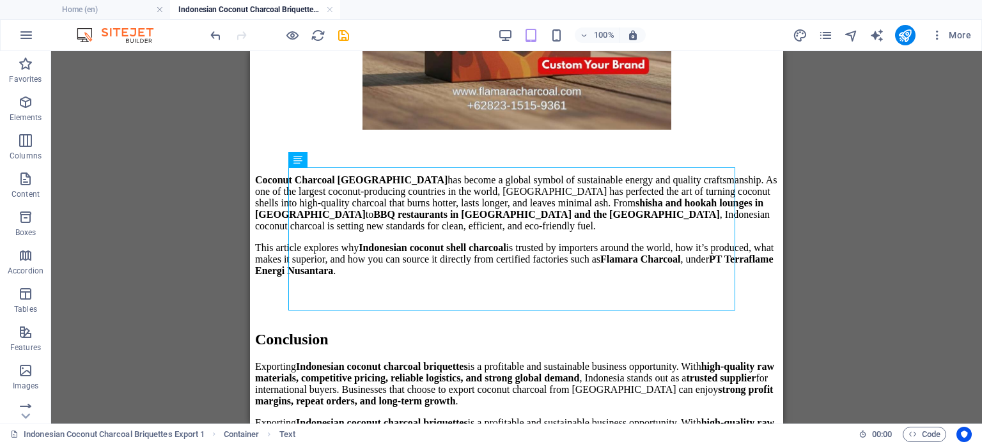
click at [867, 186] on div "H2 Container Reference Spacer Image Spacer Text Spacer Text H3 Spacer Text H3 T…" at bounding box center [516, 237] width 931 height 373
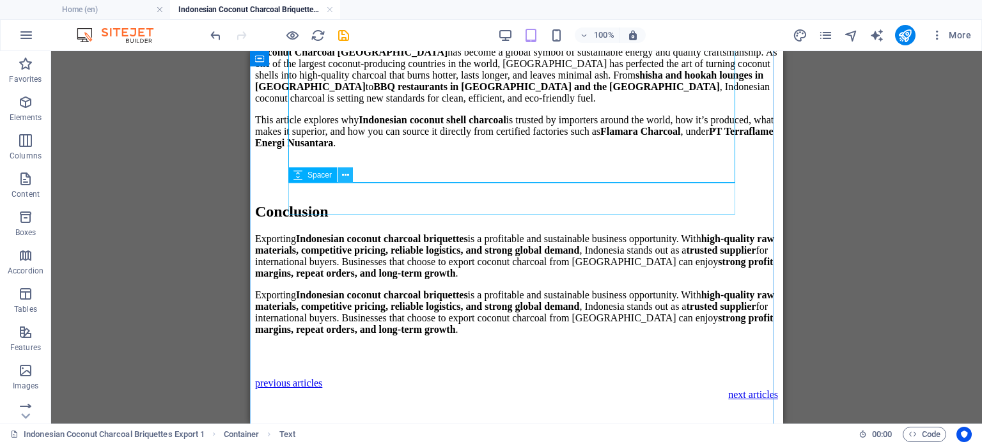
click at [343, 178] on icon at bounding box center [345, 175] width 7 height 13
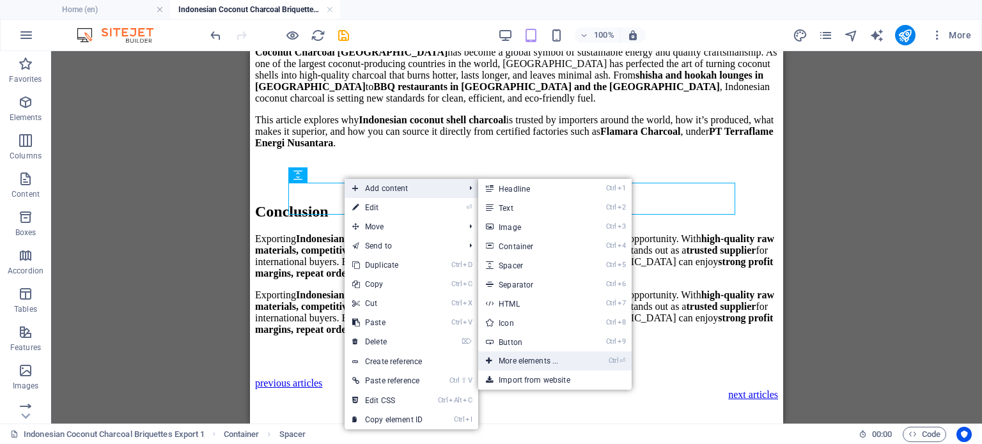
click at [544, 359] on link "Ctrl ⏎ More elements ..." at bounding box center [531, 361] width 106 height 19
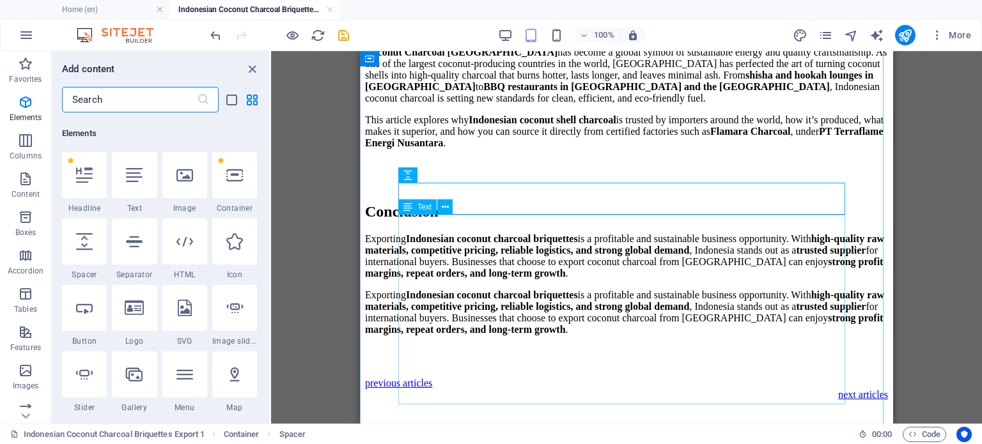
scroll to position [136, 0]
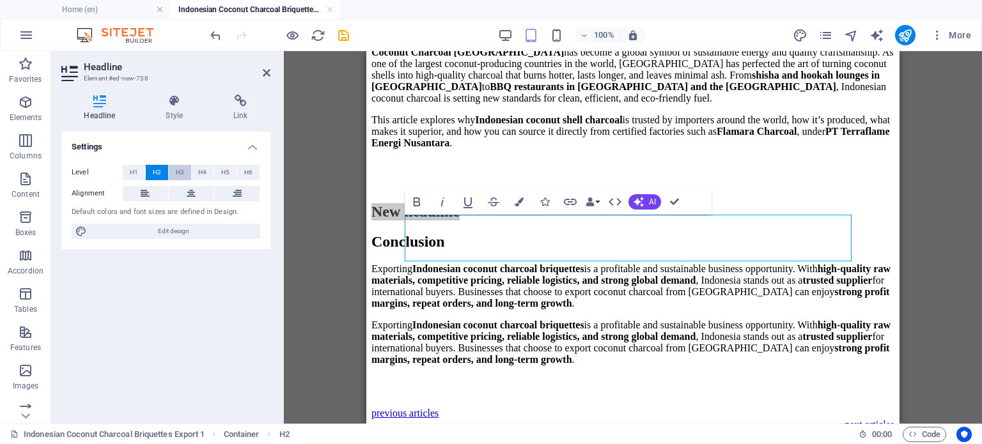
click at [182, 171] on span "H3" at bounding box center [180, 172] width 8 height 15
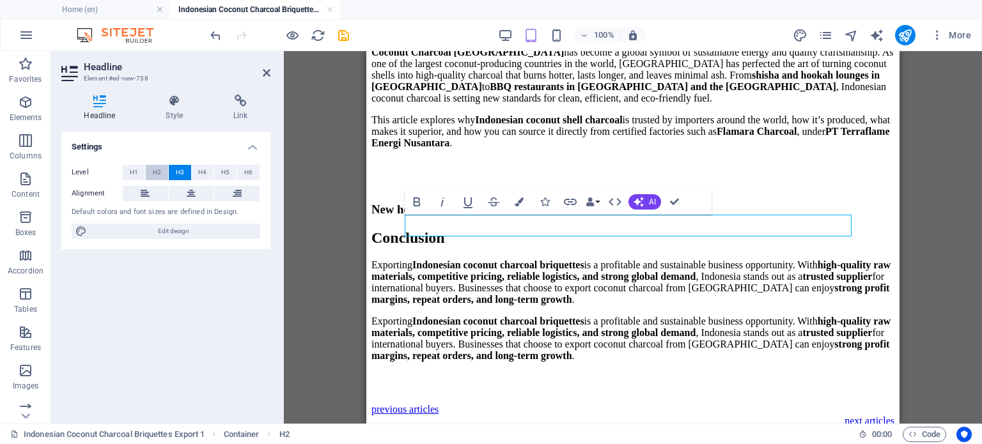
click at [160, 173] on span "H2" at bounding box center [157, 172] width 8 height 15
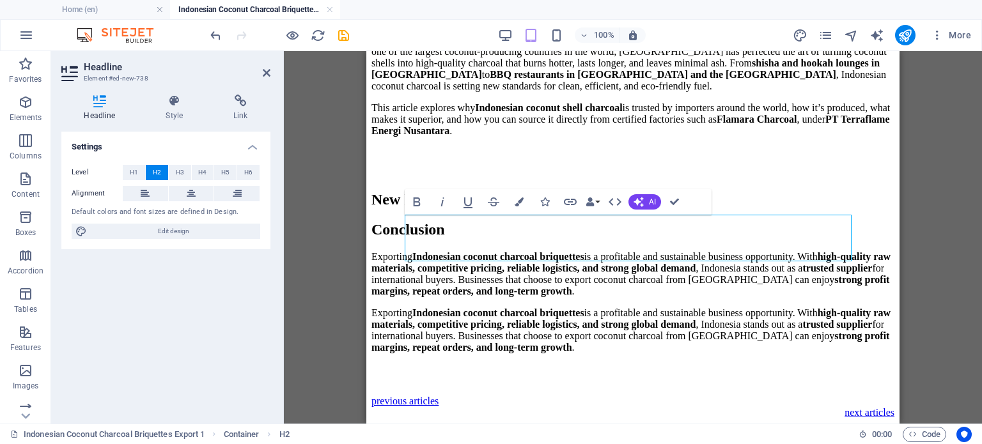
scroll to position [703, 0]
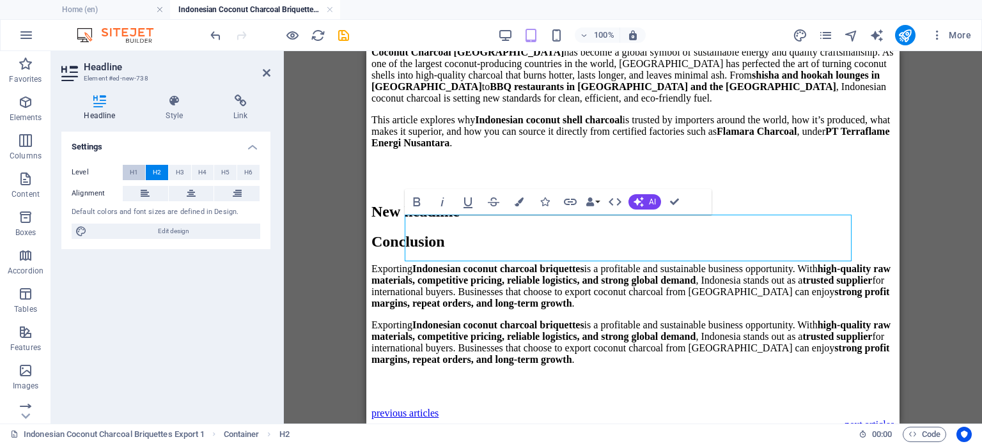
click at [130, 169] on span "H1" at bounding box center [134, 172] width 8 height 15
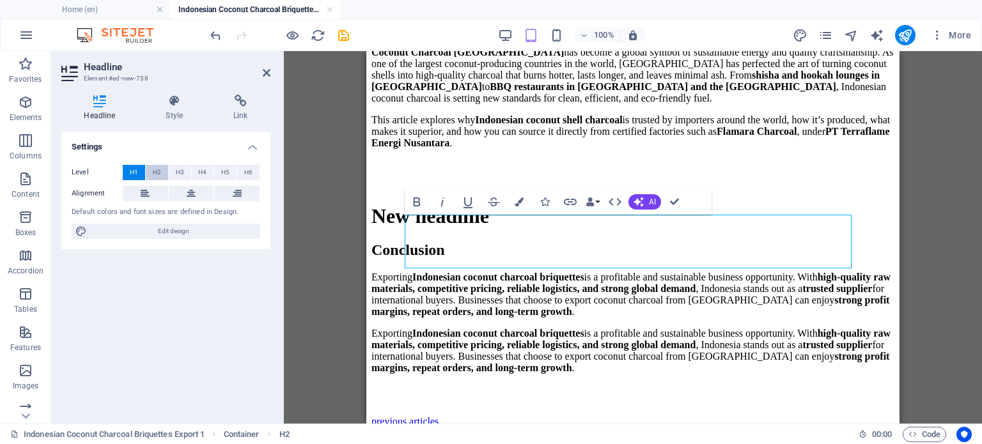
click at [153, 167] on span "H2" at bounding box center [157, 172] width 8 height 15
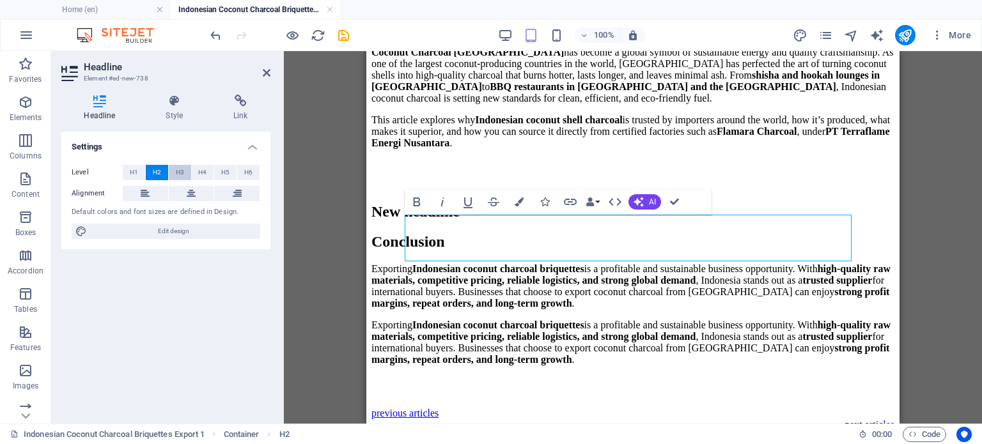
click at [187, 178] on button "H3" at bounding box center [180, 172] width 22 height 15
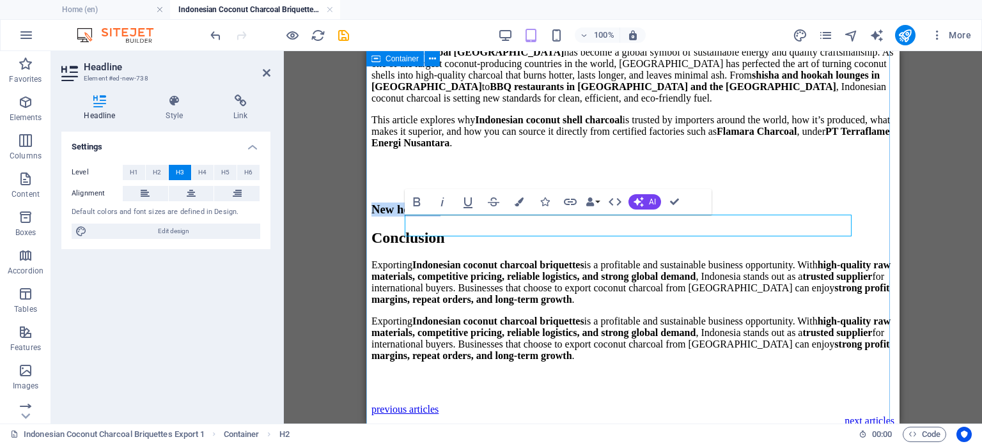
drag, startPoint x: 485, startPoint y: 226, endPoint x: 373, endPoint y: 228, distance: 112.6
click at [373, 228] on div "Coconut Charcoal Indonesia: The World’s Best Eco-Friendly Charcoal Coconut Char…" at bounding box center [633, 45] width 523 height 1019
drag, startPoint x: 675, startPoint y: 226, endPoint x: 342, endPoint y: 217, distance: 333.3
click at [525, 201] on button "Colors" at bounding box center [519, 202] width 24 height 26
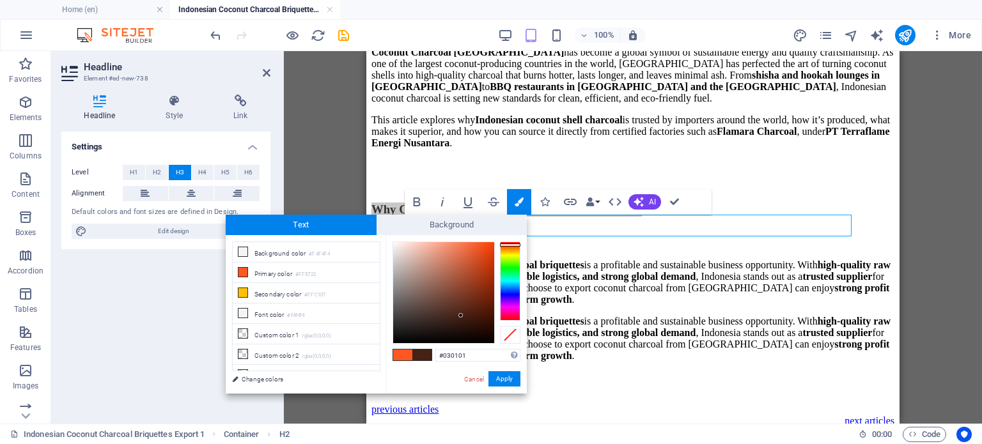
type input "#000000"
drag, startPoint x: 461, startPoint y: 316, endPoint x: 460, endPoint y: 361, distance: 44.8
click at [460, 361] on div "#000000 Supported formats #0852ed rgb(8, 82, 237) rgba(8, 82, 237, 90%) hsv(221…" at bounding box center [456, 407] width 141 height 344
click at [514, 380] on button "Apply" at bounding box center [505, 379] width 32 height 15
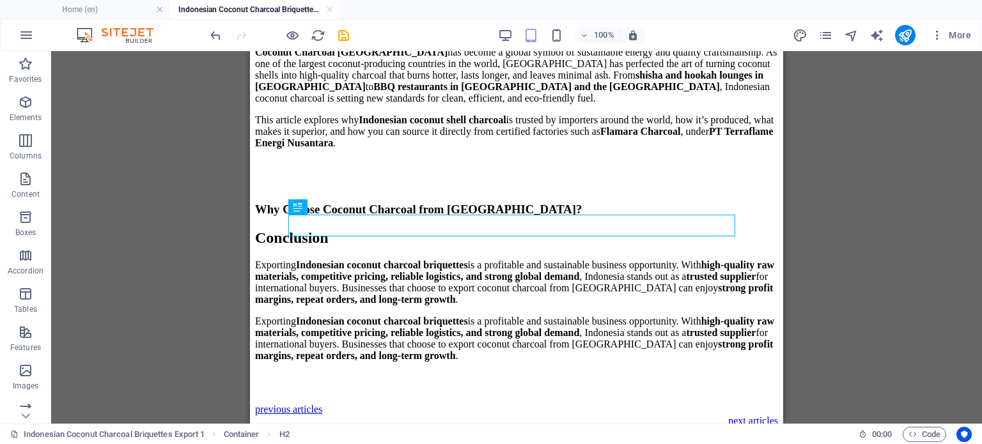
click at [680, 215] on div "H2 Container Reference Spacer Image Spacer Text Spacer Text H3 Spacer Text H3 T…" at bounding box center [516, 237] width 533 height 373
click at [663, 217] on div "Why Choose Coconut Charcoal from [GEOGRAPHIC_DATA]?" at bounding box center [516, 210] width 523 height 14
click at [472, 137] on div "Coconut Charcoal Indonesia has become a global symbol of sustainable energy and…" at bounding box center [516, 98] width 523 height 102
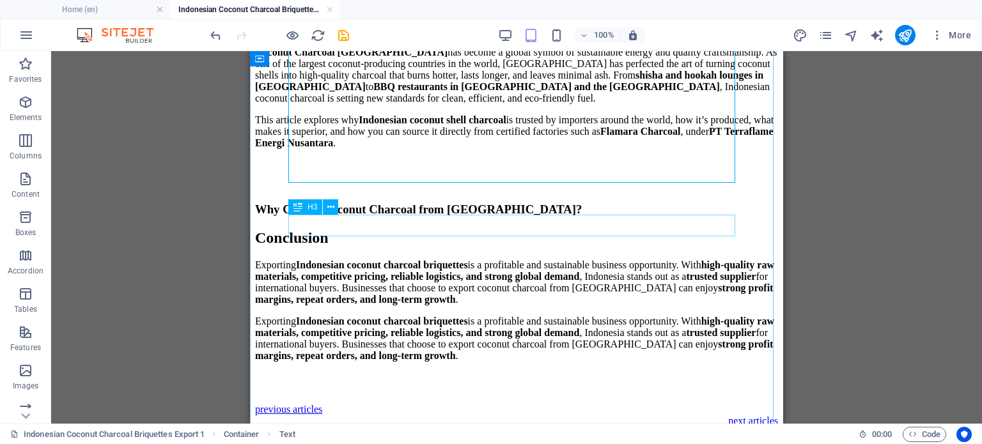
click at [505, 217] on div "Why Choose Coconut Charcoal from [GEOGRAPHIC_DATA]?" at bounding box center [516, 210] width 523 height 14
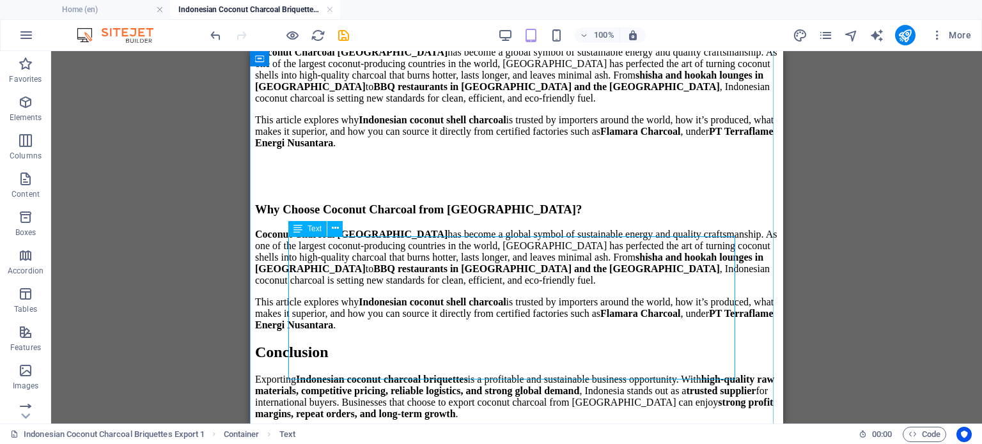
click at [519, 331] on div "Coconut Charcoal Indonesia has become a global symbol of sustainable energy and…" at bounding box center [516, 280] width 523 height 102
click at [512, 331] on div "Coconut Charcoal Indonesia has become a global symbol of sustainable energy and…" at bounding box center [516, 280] width 523 height 102
drag, startPoint x: 512, startPoint y: 340, endPoint x: 394, endPoint y: 339, distance: 117.7
click at [510, 331] on div "Coconut Charcoal Indonesia has become a global symbol of sustainable energy and…" at bounding box center [516, 280] width 523 height 102
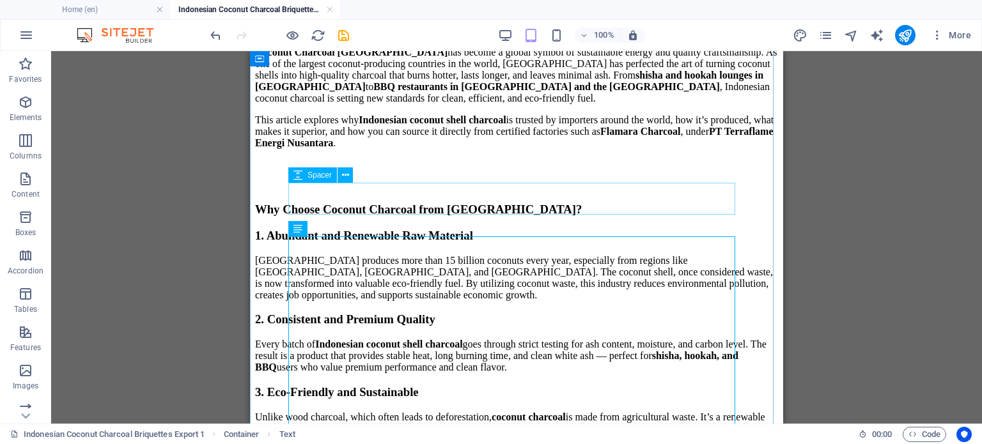
click at [684, 191] on div at bounding box center [516, 175] width 523 height 32
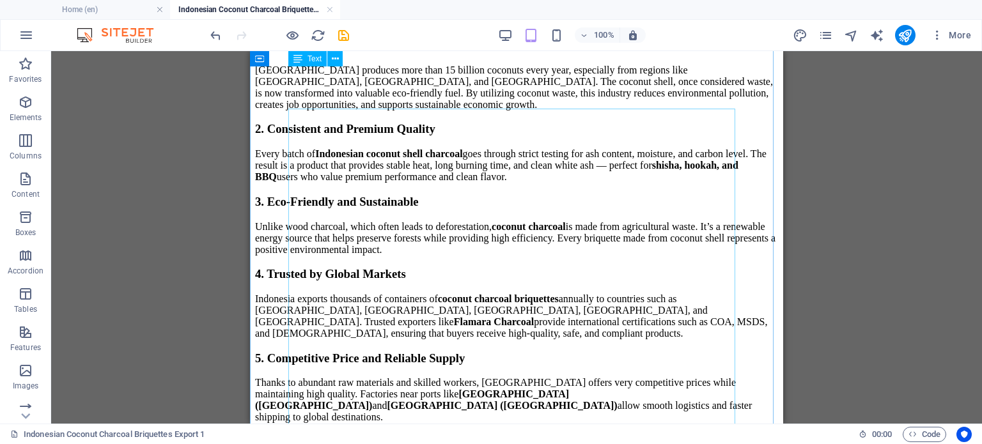
scroll to position [831, 0]
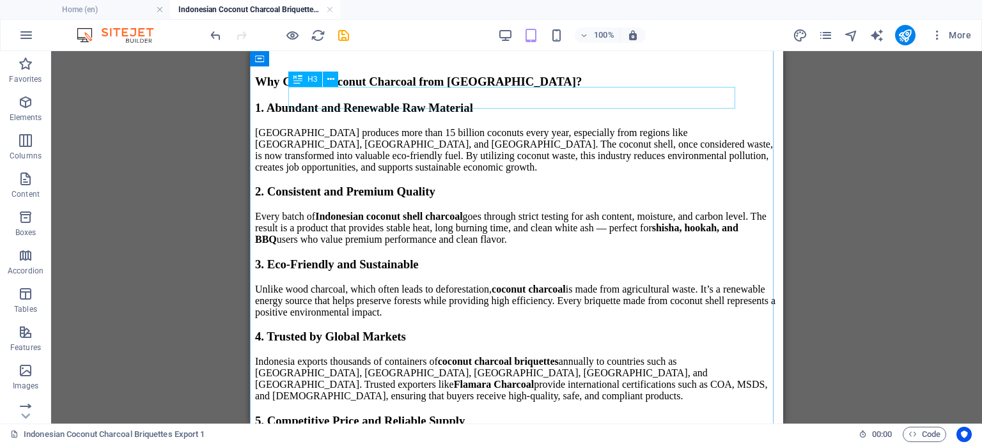
click at [399, 89] on div "Why Choose Coconut Charcoal from [GEOGRAPHIC_DATA]?" at bounding box center [516, 82] width 523 height 14
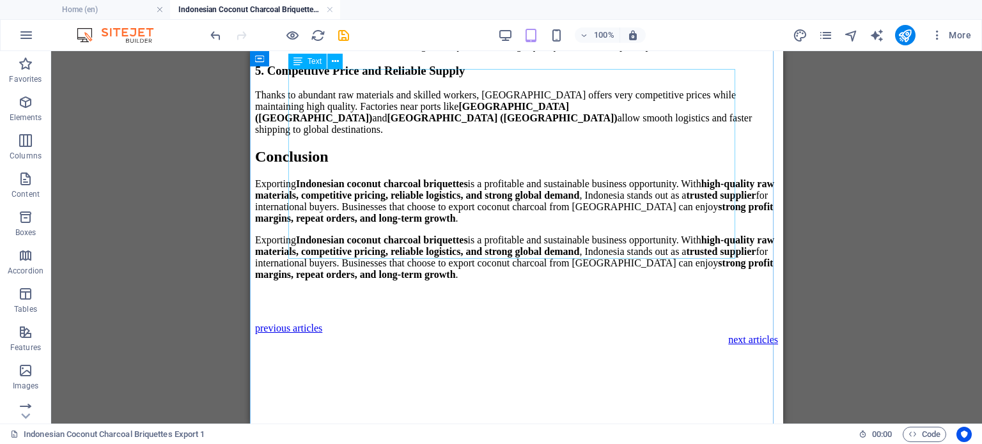
scroll to position [1087, 0]
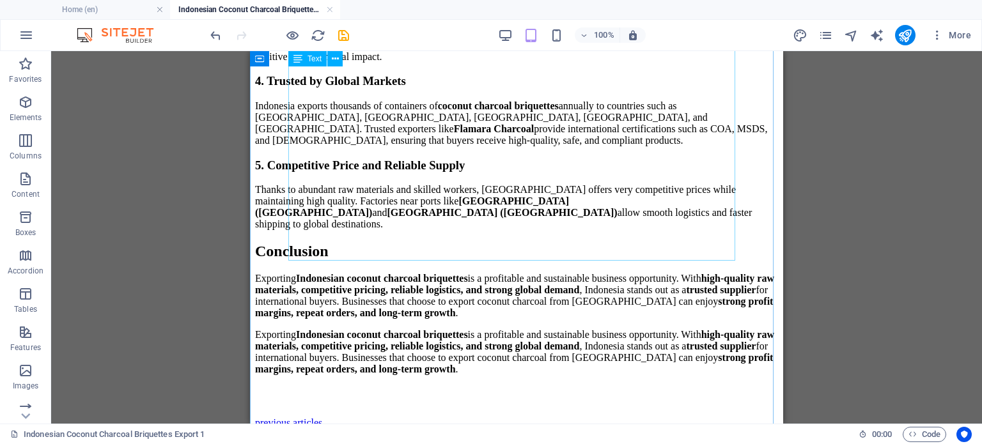
click at [405, 217] on div "1. Abundant and Renewable Raw Material Indonesia produces more than 15 billion …" at bounding box center [516, 37] width 523 height 385
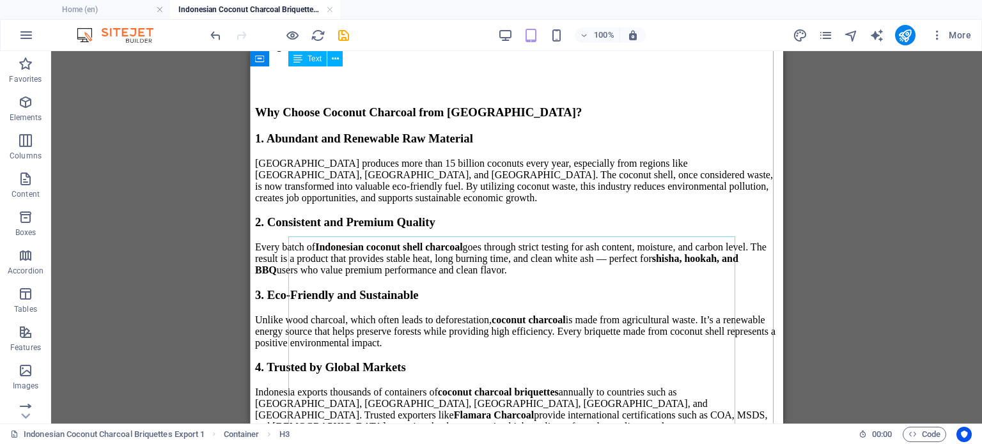
scroll to position [703, 0]
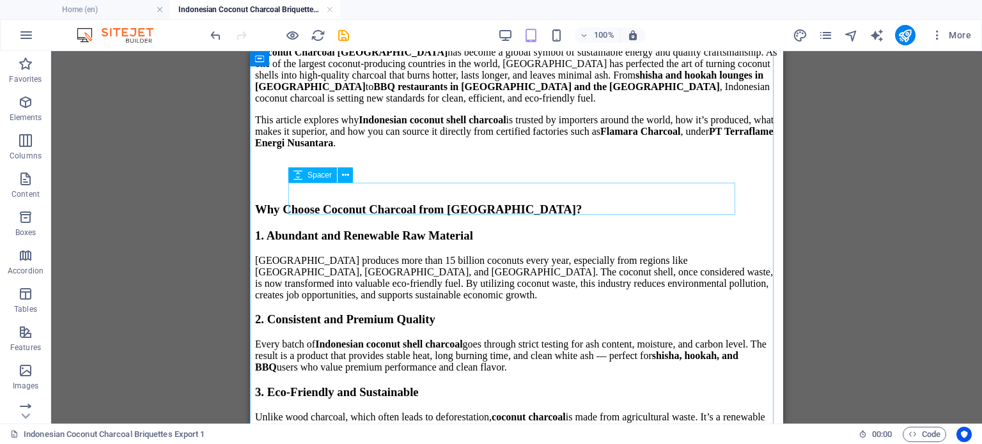
click at [450, 191] on div at bounding box center [516, 175] width 523 height 32
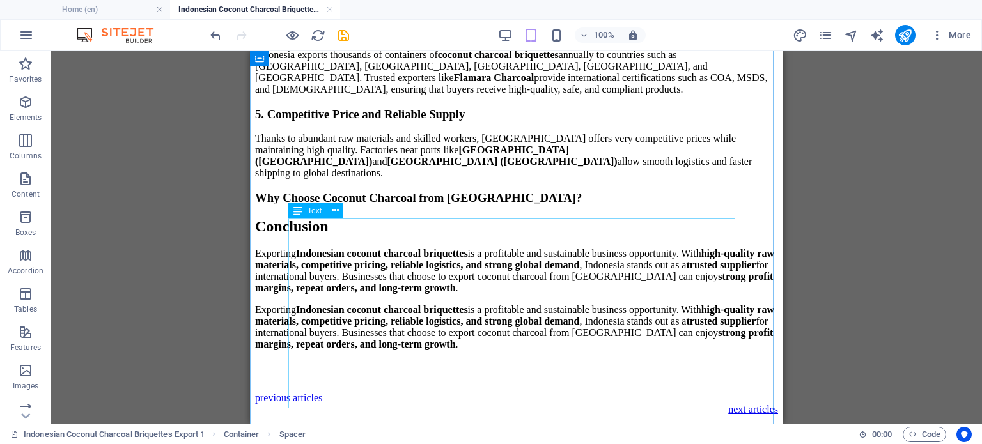
scroll to position [1151, 0]
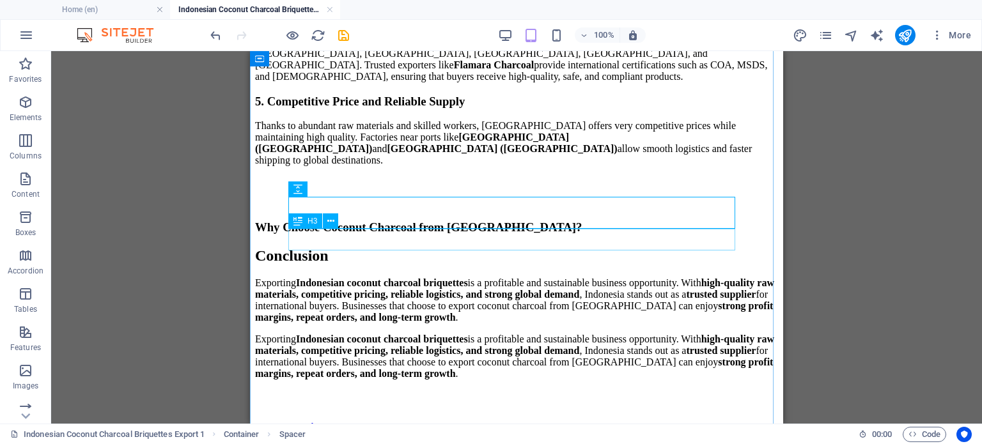
click at [540, 233] on div "Why Choose Coconut Charcoal from [GEOGRAPHIC_DATA]?" at bounding box center [516, 228] width 523 height 14
click at [567, 235] on div "Why Choose Coconut Charcoal from [GEOGRAPHIC_DATA]?" at bounding box center [516, 228] width 523 height 14
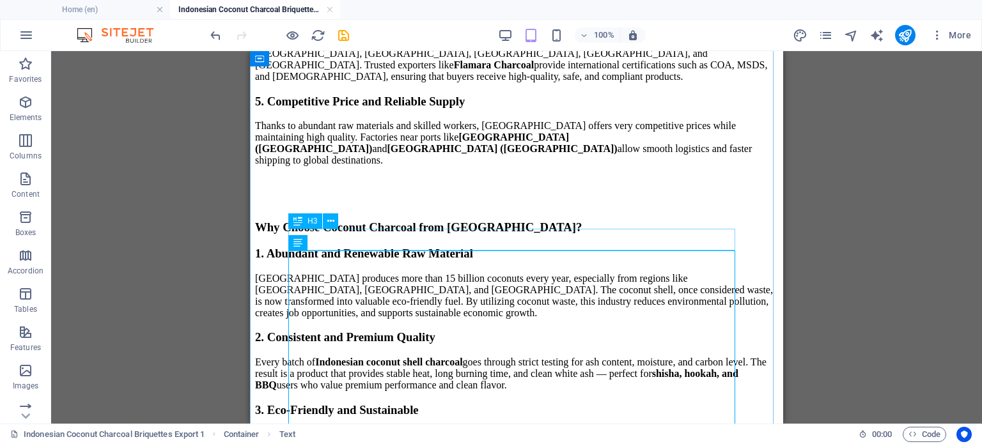
click at [460, 235] on div "Why Choose Coconut Charcoal from [GEOGRAPHIC_DATA]?" at bounding box center [516, 228] width 523 height 14
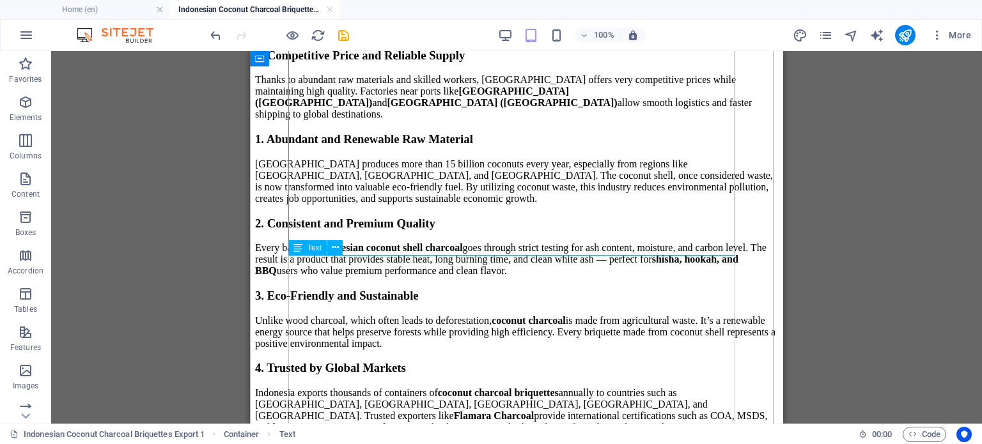
scroll to position [1535, 0]
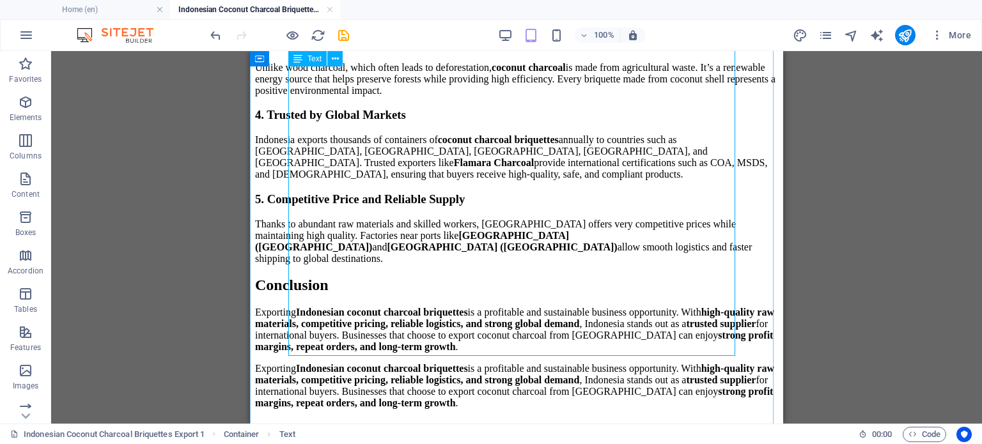
scroll to position [1791, 0]
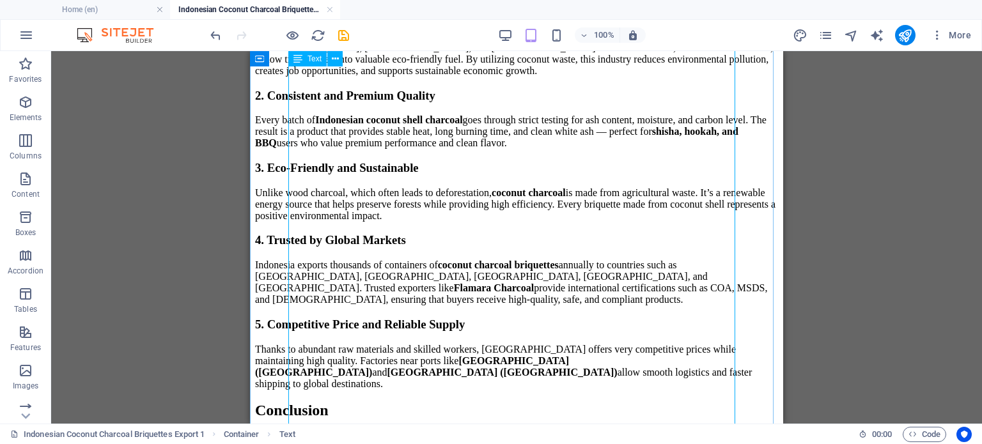
click at [472, 288] on div "1. Abundant and Renewable Raw Material Indonesia produces more than 15 billion …" at bounding box center [516, 196] width 523 height 385
click at [481, 245] on div "1. Abundant and Renewable Raw Material Indonesia produces more than 15 billion …" at bounding box center [516, 196] width 523 height 385
click at [402, 201] on div "1. Abundant and Renewable Raw Material Indonesia produces more than 15 billion …" at bounding box center [516, 196] width 523 height 385
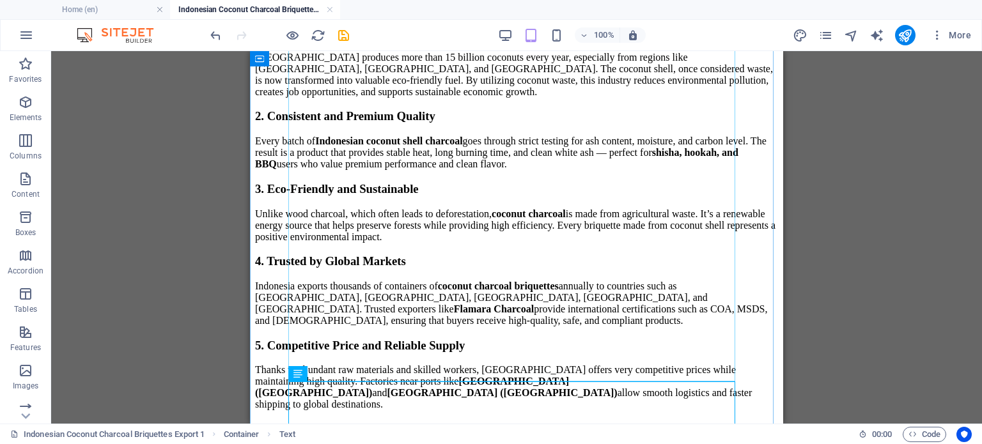
scroll to position [1471, 0]
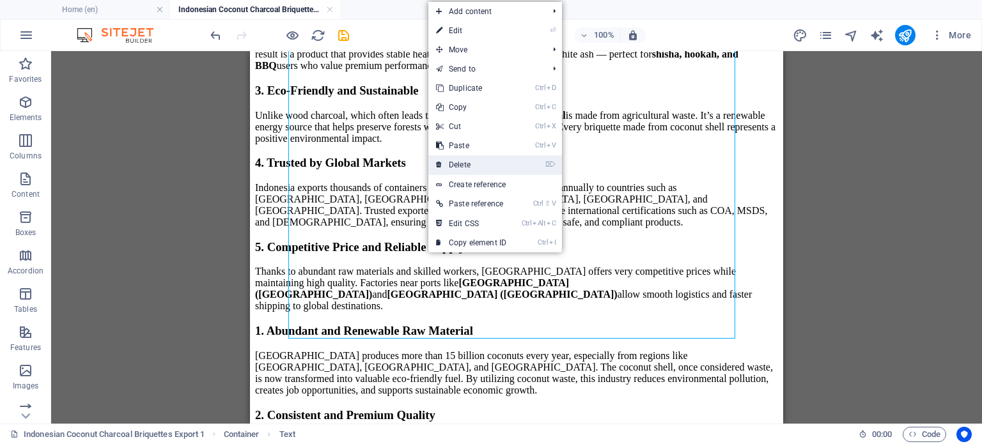
click at [464, 170] on link "⌦ Delete" at bounding box center [471, 164] width 86 height 19
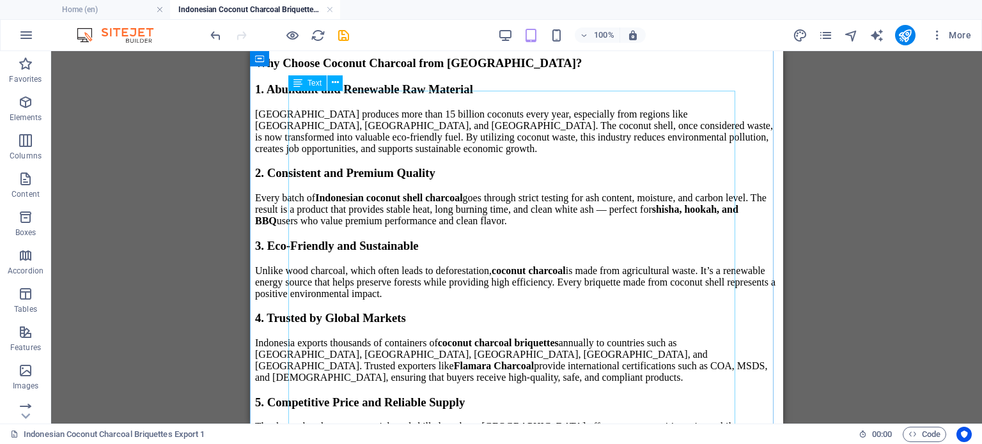
scroll to position [1318, 0]
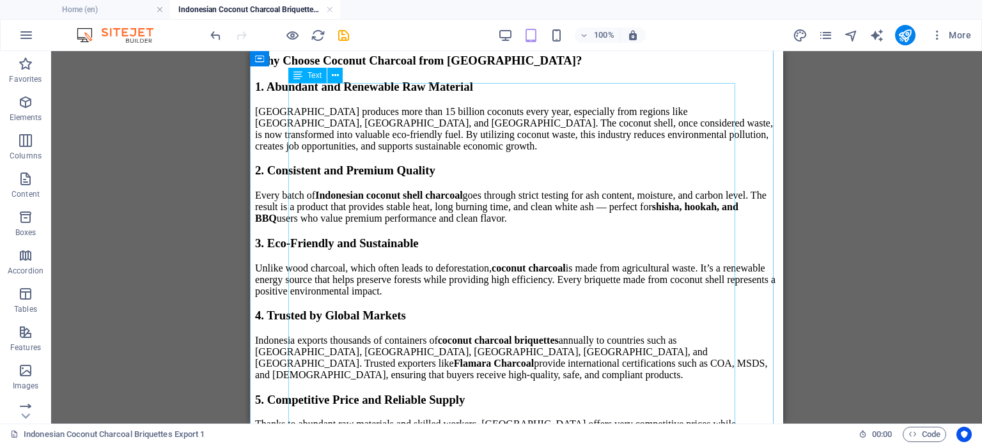
click at [430, 191] on div "1. Abundant and Renewable Raw Material Indonesia produces more than 15 billion …" at bounding box center [516, 272] width 523 height 385
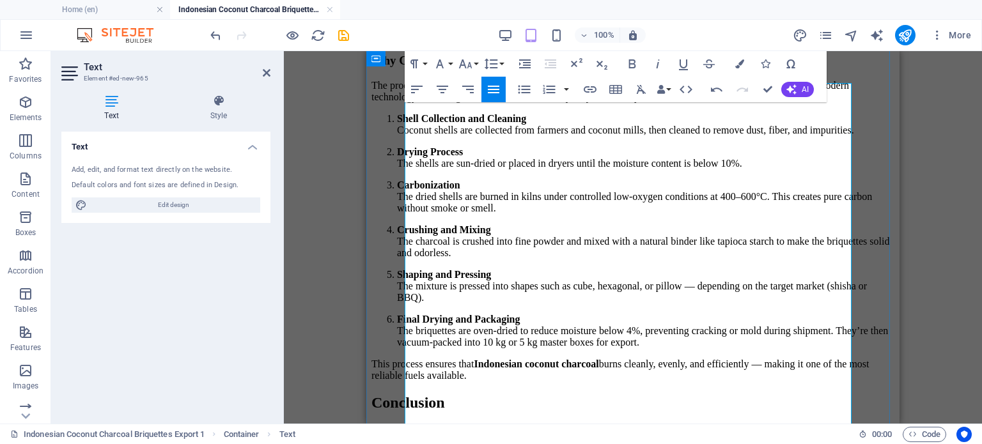
scroll to position [1574, 0]
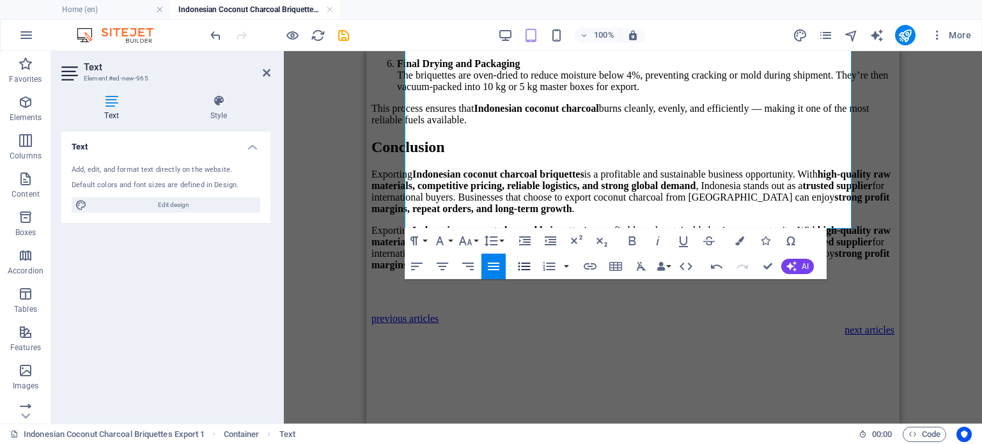
click at [521, 267] on icon "button" at bounding box center [524, 266] width 15 height 15
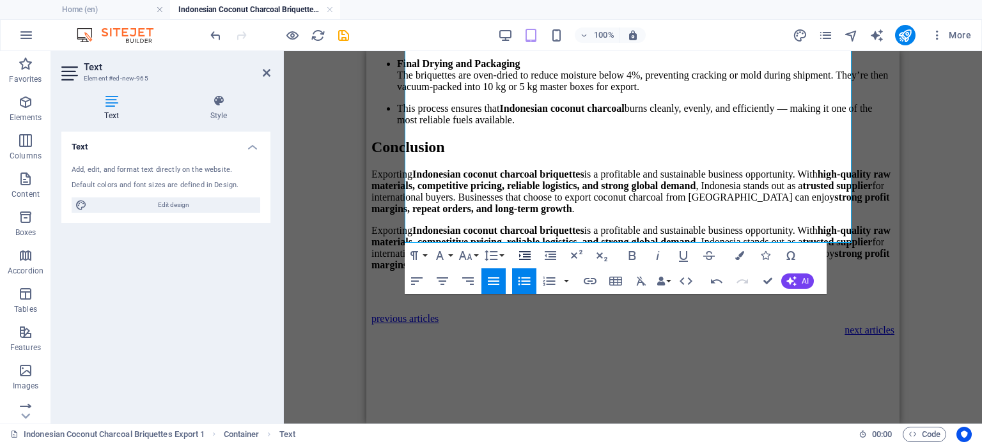
click at [521, 267] on button "Increase Indent" at bounding box center [525, 256] width 24 height 26
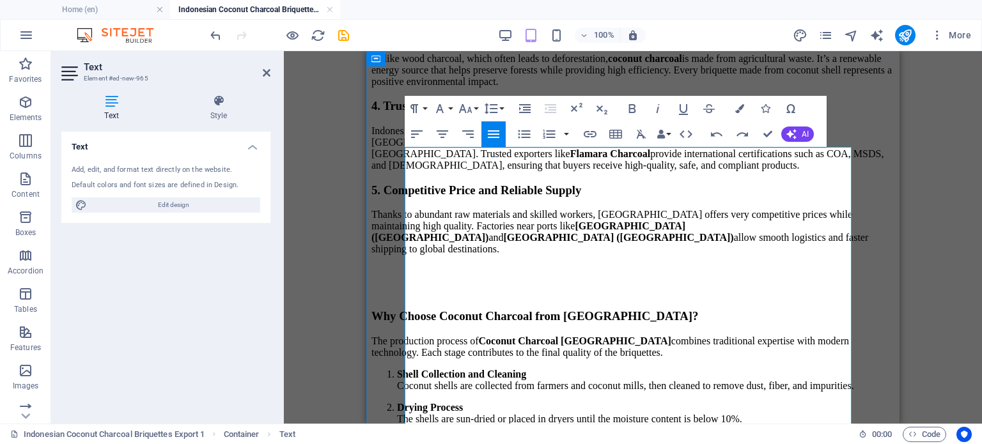
scroll to position [1254, 0]
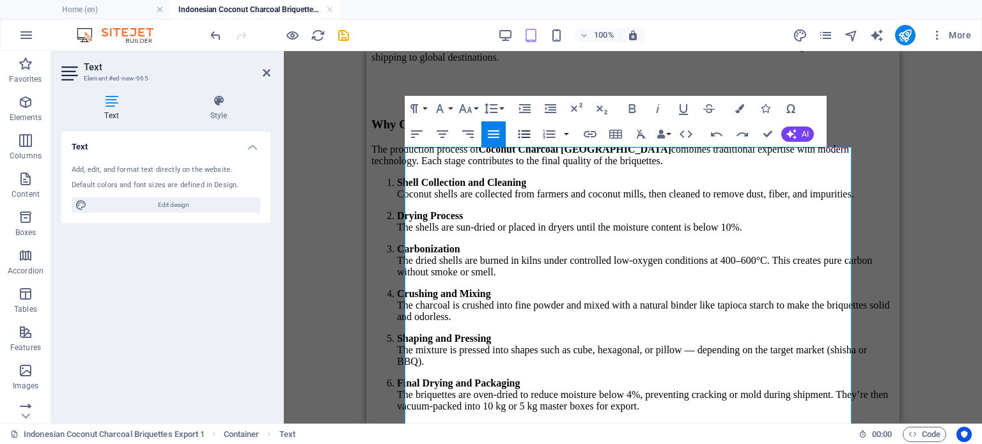
click at [524, 135] on icon "button" at bounding box center [524, 134] width 15 height 15
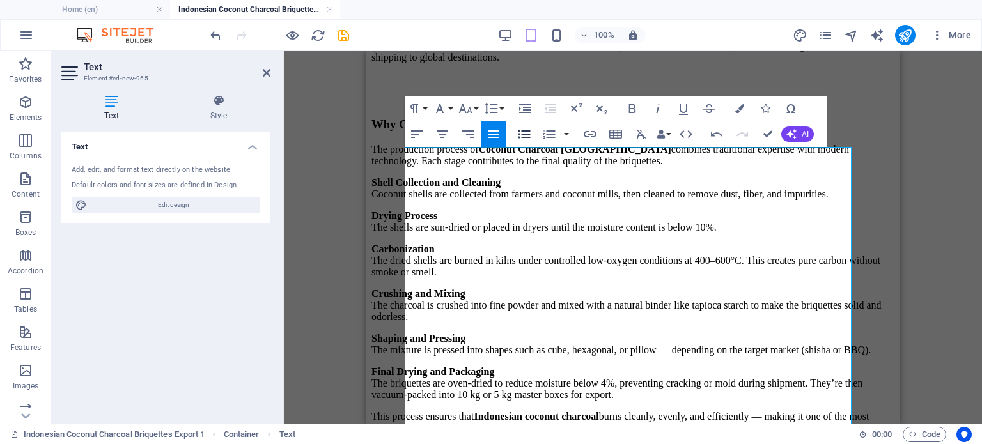
click at [524, 135] on icon "button" at bounding box center [524, 134] width 15 height 15
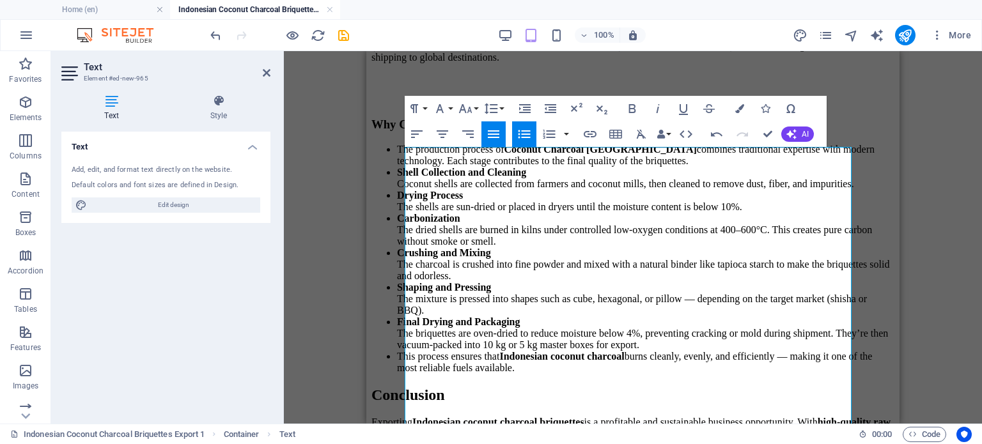
click at [523, 135] on icon "button" at bounding box center [524, 134] width 15 height 15
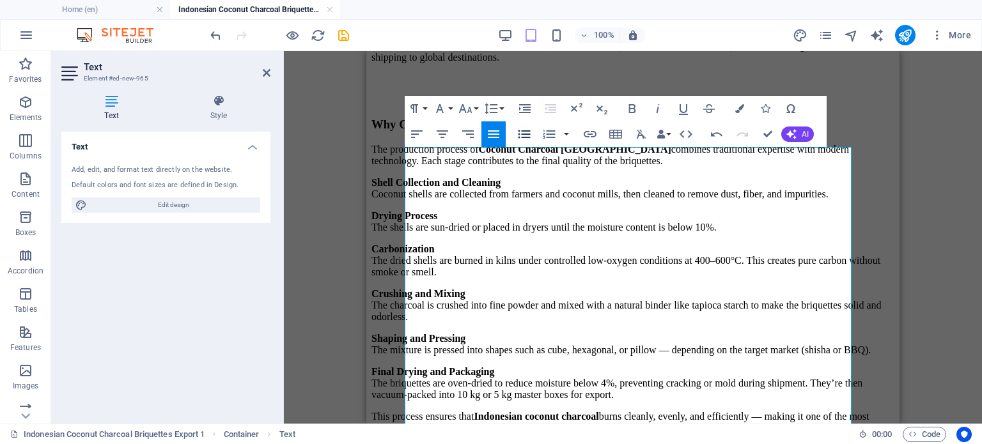
click at [521, 135] on icon "button" at bounding box center [524, 134] width 15 height 15
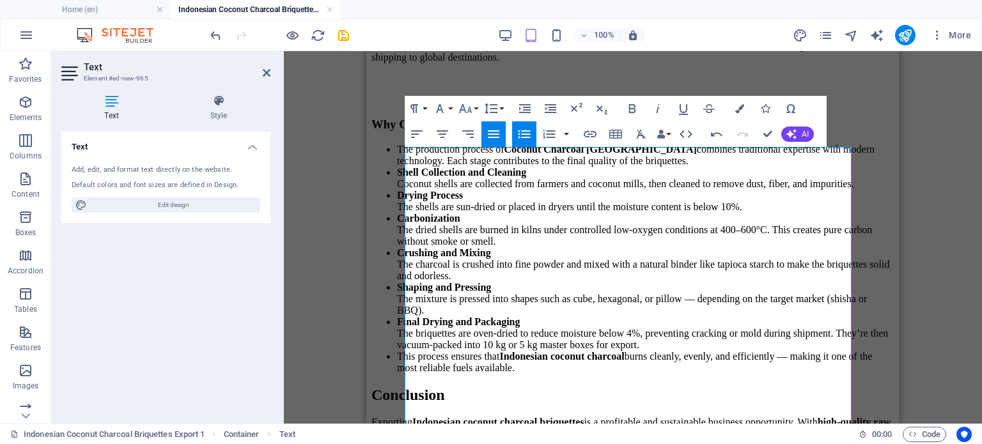
click at [521, 135] on icon "button" at bounding box center [524, 134] width 15 height 15
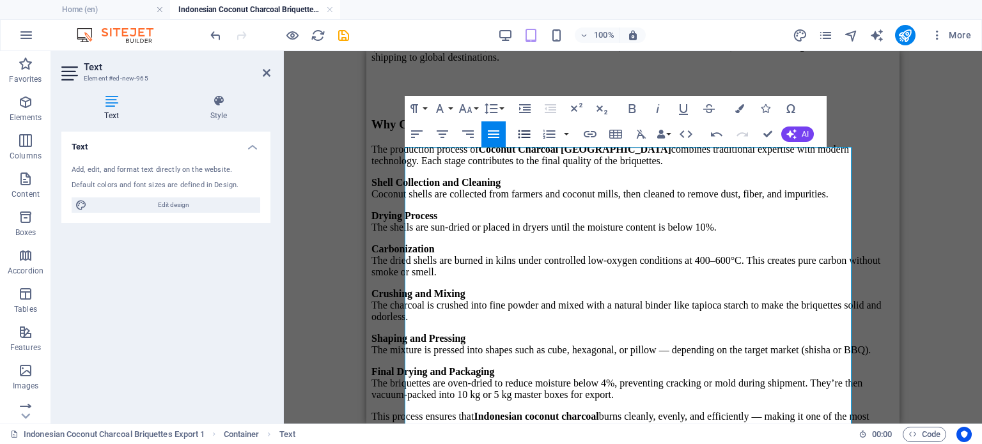
click at [521, 135] on icon "button" at bounding box center [524, 134] width 15 height 15
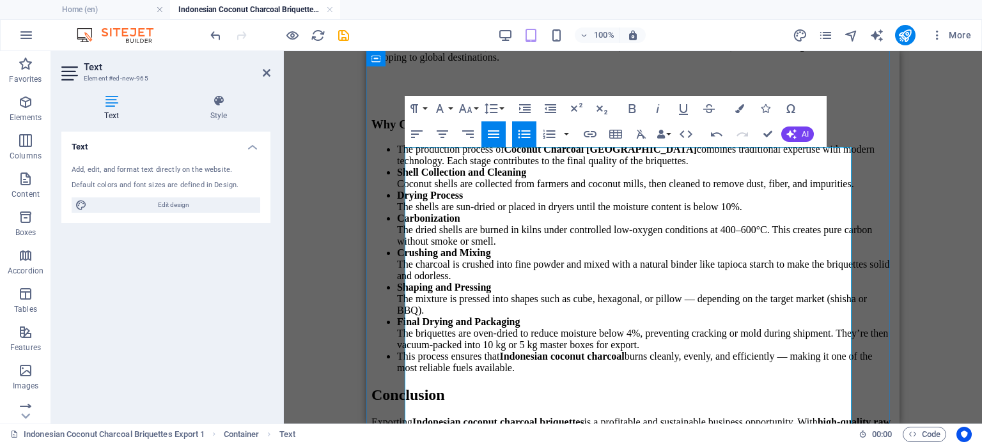
click at [501, 167] on li "The production process of Coconut Charcoal Indonesia combines traditional exper…" at bounding box center [646, 155] width 498 height 23
drag, startPoint x: 458, startPoint y: 185, endPoint x: 423, endPoint y: 152, distance: 48.4
click at [423, 152] on li "The production process of Coconut Charcoal Indonesia combines traditional exper…" at bounding box center [646, 155] width 498 height 23
click at [522, 137] on icon "button" at bounding box center [524, 134] width 15 height 15
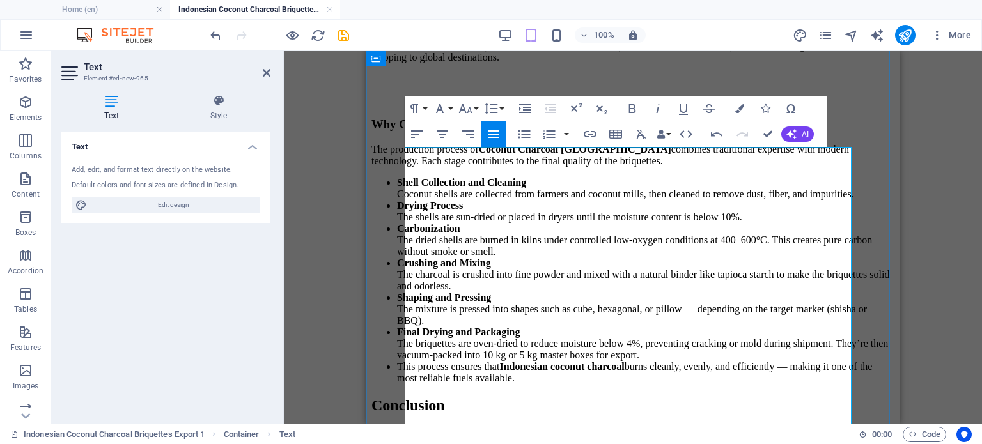
click at [563, 196] on li "Shell Collection and Cleaning Coconut shells are collected from farmers and coc…" at bounding box center [646, 188] width 498 height 23
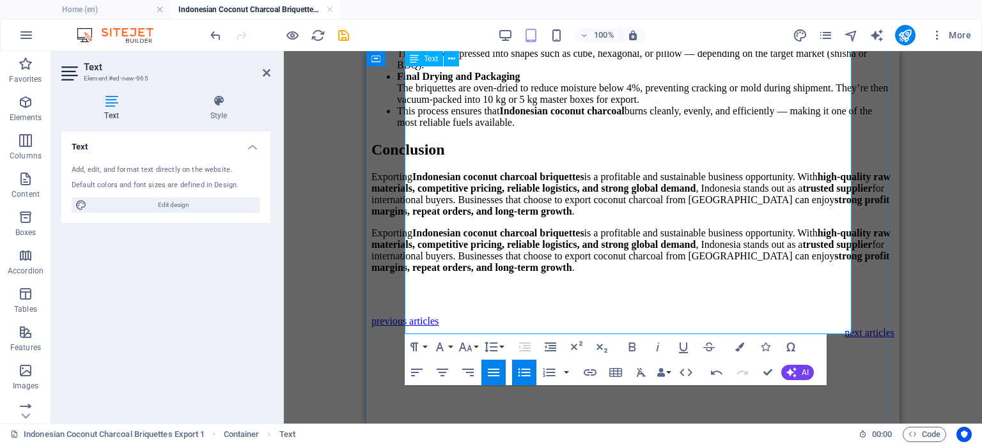
scroll to position [1382, 0]
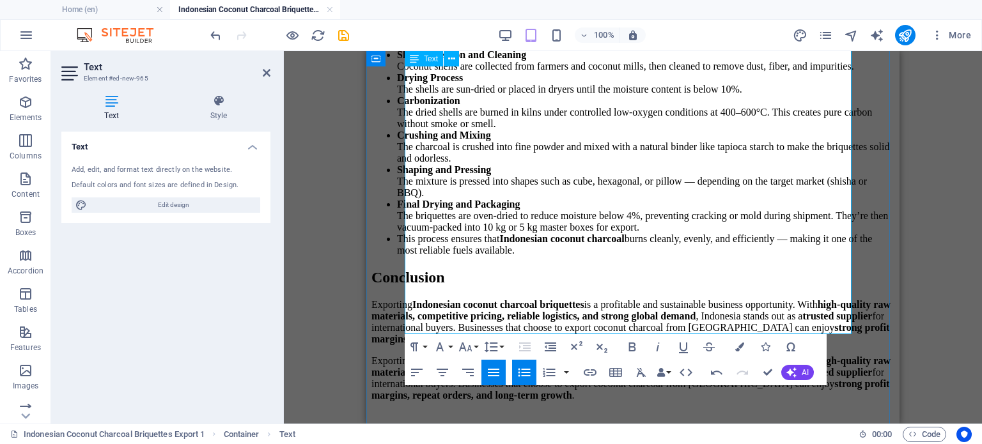
click at [418, 256] on li "This process ensures that Indonesian coconut charcoal burns cleanly, evenly, an…" at bounding box center [646, 244] width 498 height 23
click at [523, 376] on icon "button" at bounding box center [524, 372] width 15 height 15
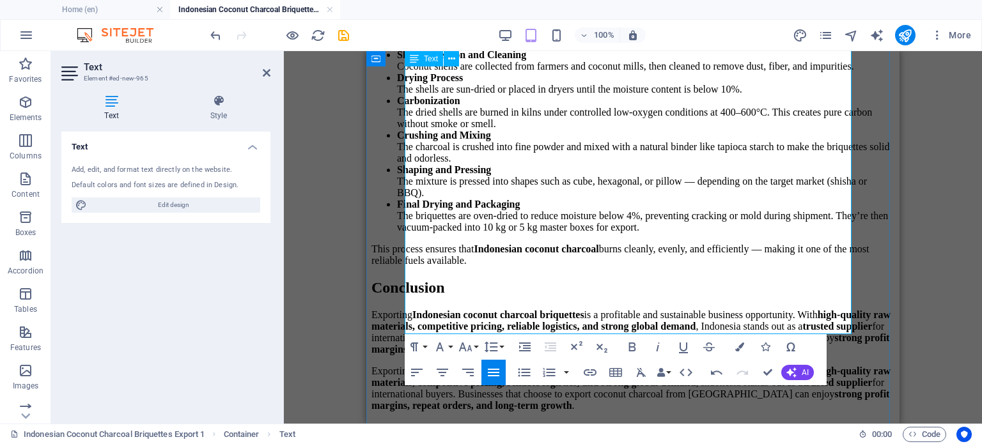
click at [637, 233] on li "Final Drying and Packaging The briquettes are oven-dried to reduce moisture bel…" at bounding box center [646, 216] width 498 height 35
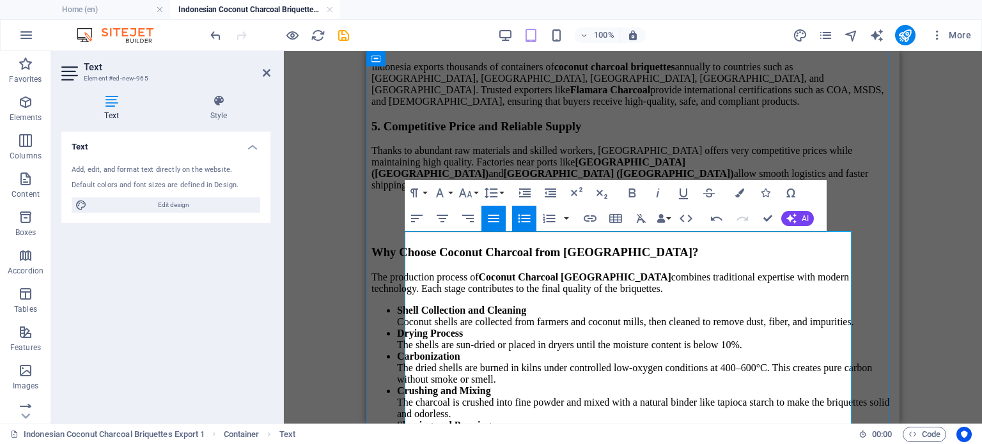
scroll to position [1254, 0]
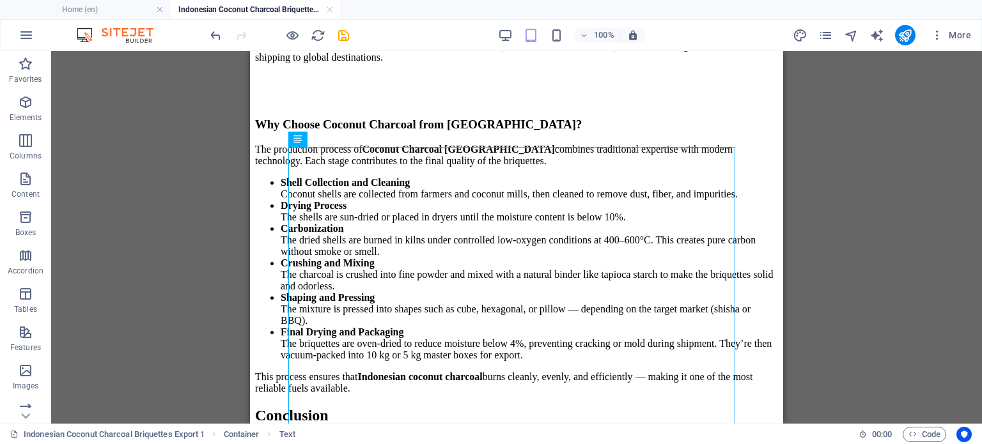
click at [849, 207] on div "Drag here to replace the existing content. Press “Ctrl” if you want to create a…" at bounding box center [516, 237] width 931 height 373
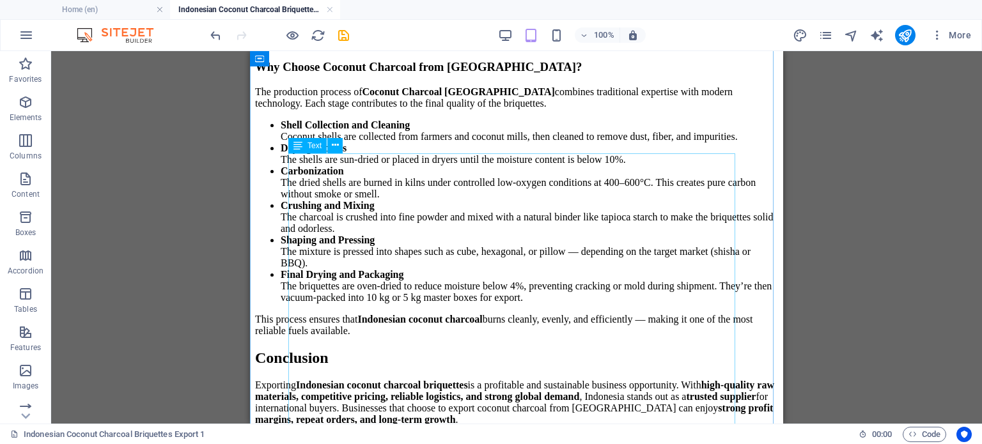
scroll to position [1184, 0]
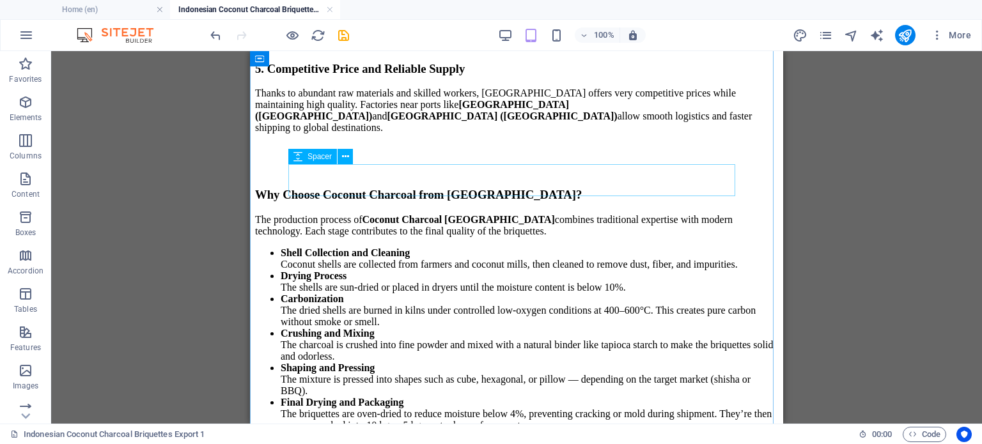
click at [444, 176] on div at bounding box center [516, 160] width 523 height 32
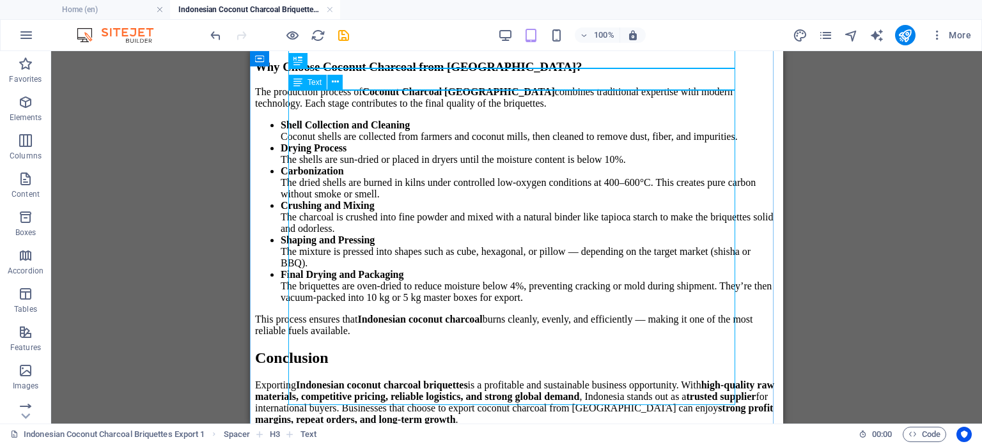
click at [427, 191] on div "The production process of Coconut Charcoal Indonesia combines traditional exper…" at bounding box center [516, 211] width 523 height 251
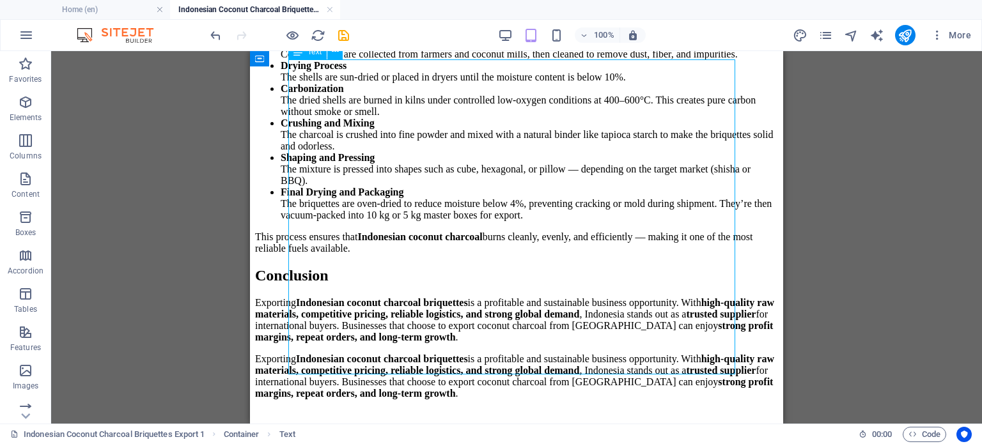
scroll to position [1503, 0]
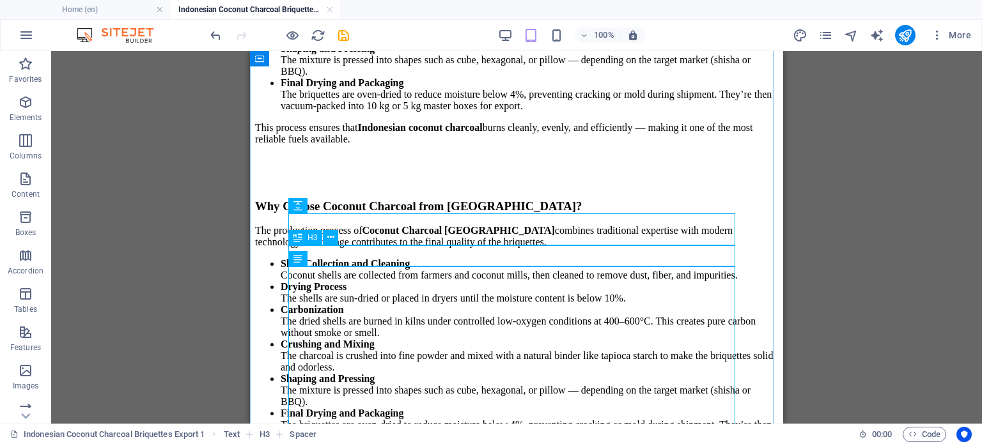
drag, startPoint x: 426, startPoint y: 264, endPoint x: 417, endPoint y: 271, distance: 11.0
click at [417, 214] on div "Why Choose Coconut Charcoal from [GEOGRAPHIC_DATA]?" at bounding box center [516, 207] width 523 height 14
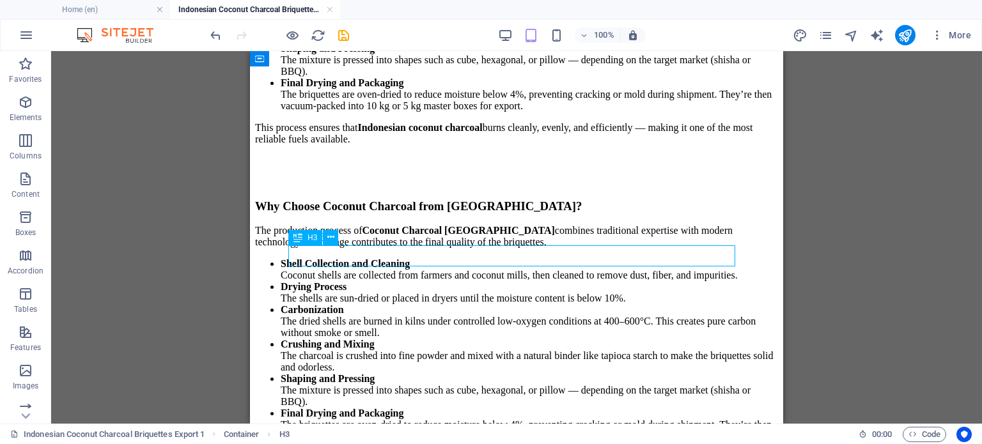
click at [417, 214] on div "Why Choose Coconut Charcoal from [GEOGRAPHIC_DATA]?" at bounding box center [516, 207] width 523 height 14
click at [388, 326] on div "The production process of Coconut Charcoal Indonesia combines traditional exper…" at bounding box center [516, 350] width 523 height 251
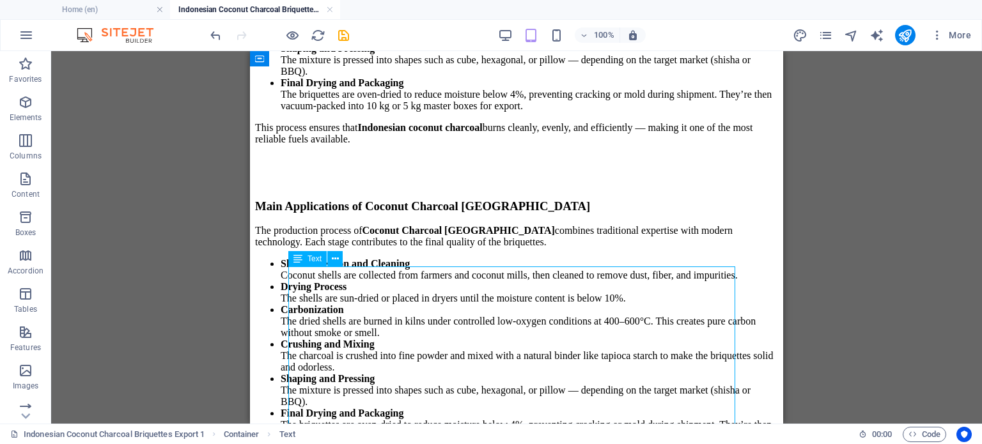
click at [387, 326] on div "The production process of Coconut Charcoal Indonesia combines traditional exper…" at bounding box center [516, 350] width 523 height 251
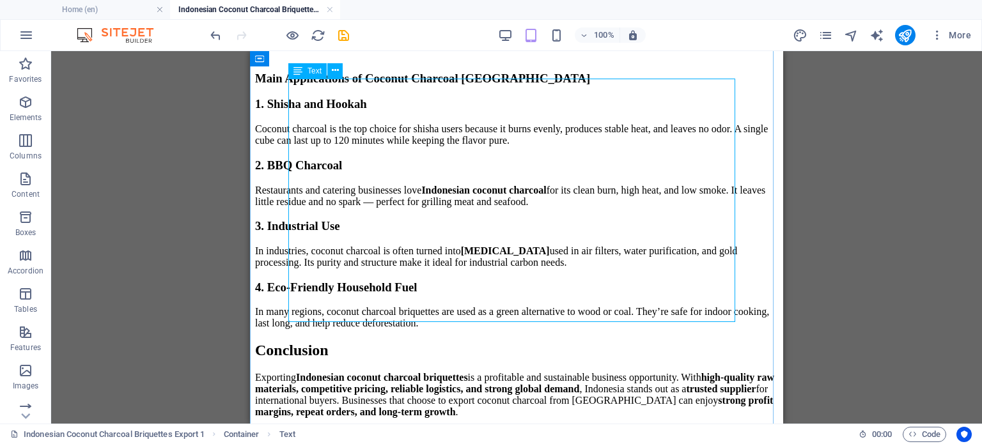
scroll to position [1823, 0]
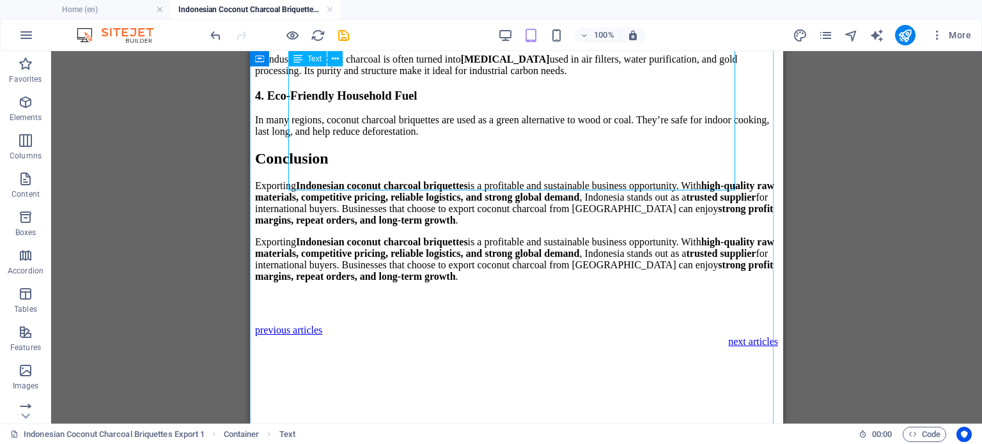
click at [563, 137] on div "1. Shisha and Hookah Coconut charcoal is the top choice for shisha users becaus…" at bounding box center [516, 21] width 523 height 232
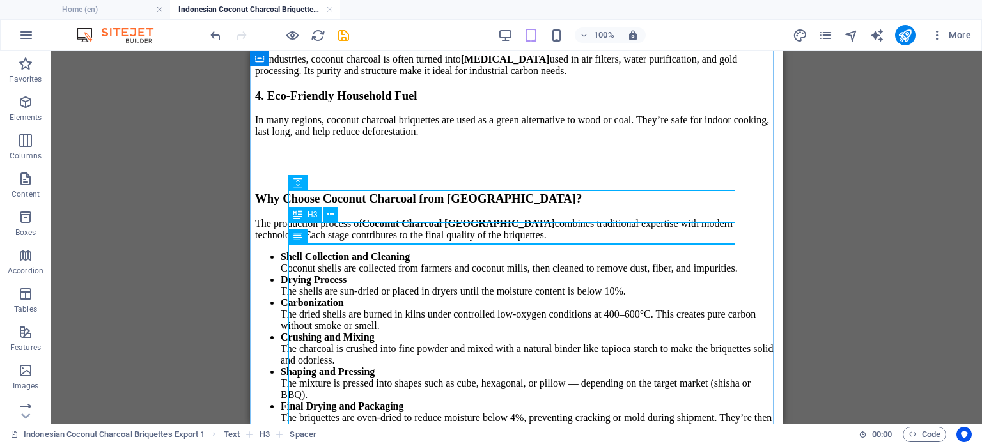
click at [499, 206] on div "Why Choose Coconut Charcoal from [GEOGRAPHIC_DATA]?" at bounding box center [516, 199] width 523 height 14
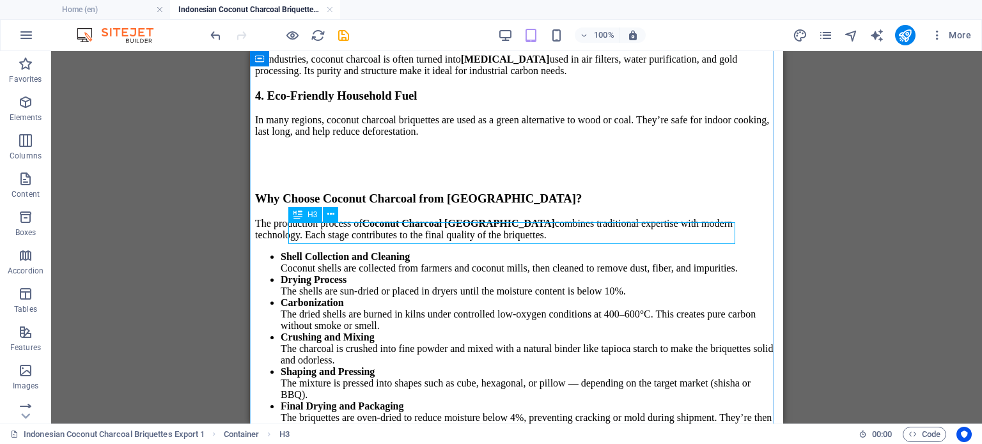
click at [459, 206] on div "Why Choose Coconut Charcoal from [GEOGRAPHIC_DATA]?" at bounding box center [516, 199] width 523 height 14
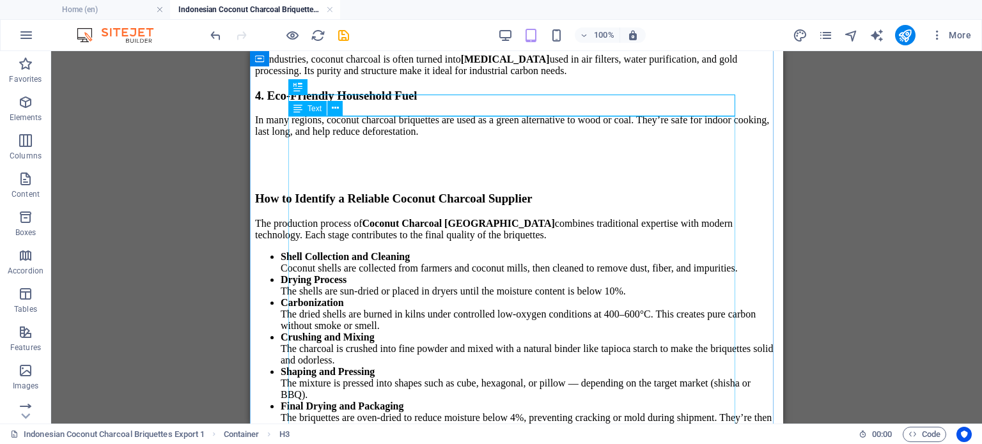
scroll to position [1951, 0]
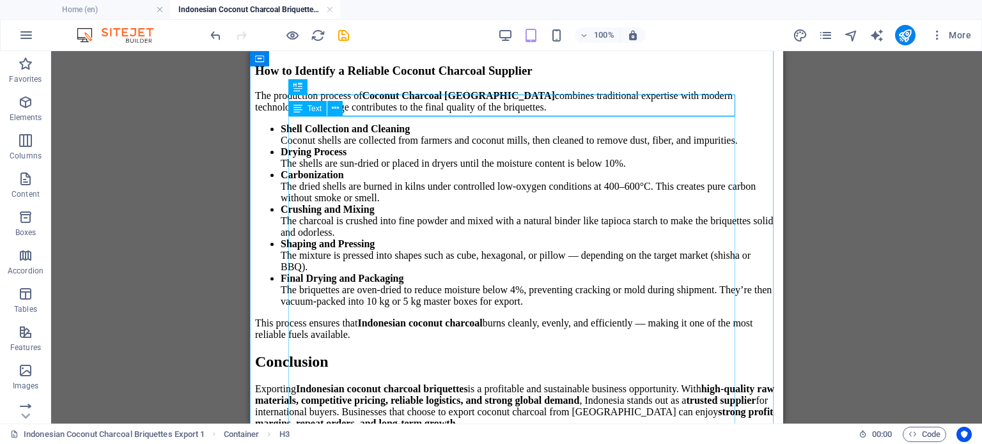
click at [407, 142] on div "The production process of Coconut Charcoal Indonesia combines traditional exper…" at bounding box center [516, 215] width 523 height 251
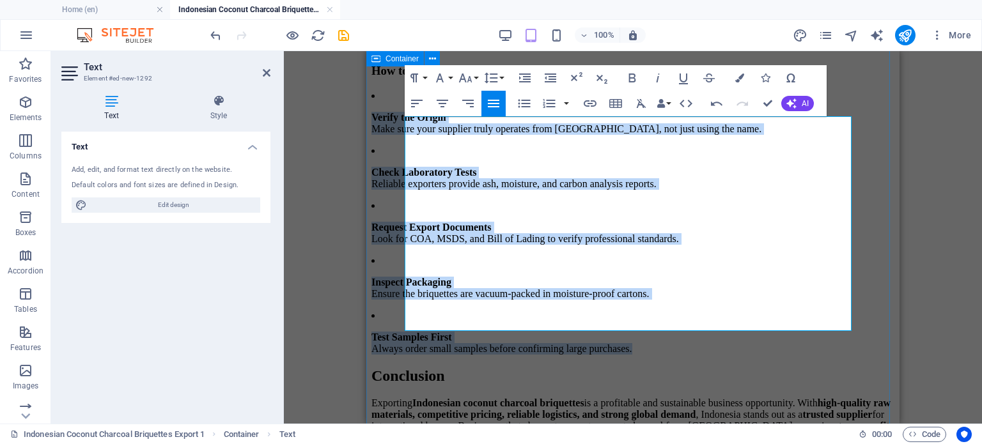
drag, startPoint x: 746, startPoint y: 318, endPoint x: 817, endPoint y: 163, distance: 170.3
click at [520, 99] on icon "button" at bounding box center [524, 103] width 15 height 15
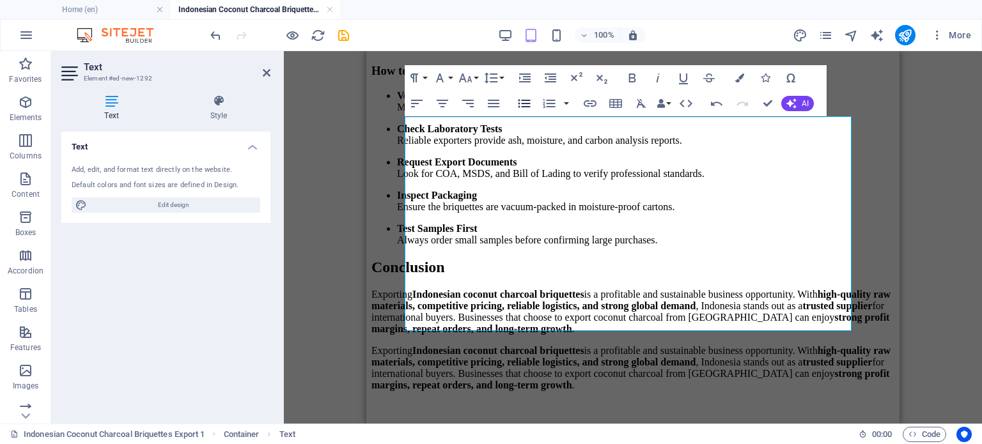
click at [520, 99] on icon "button" at bounding box center [524, 103] width 15 height 15
click at [524, 104] on icon "button" at bounding box center [525, 103] width 12 height 8
click at [524, 102] on icon "button" at bounding box center [524, 103] width 15 height 15
click at [522, 104] on icon "button" at bounding box center [525, 103] width 12 height 8
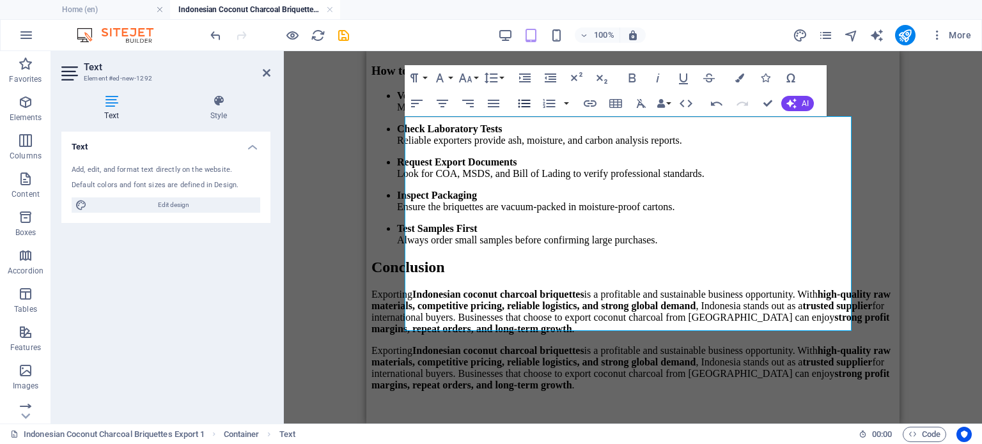
click at [530, 106] on icon "button" at bounding box center [524, 103] width 15 height 15
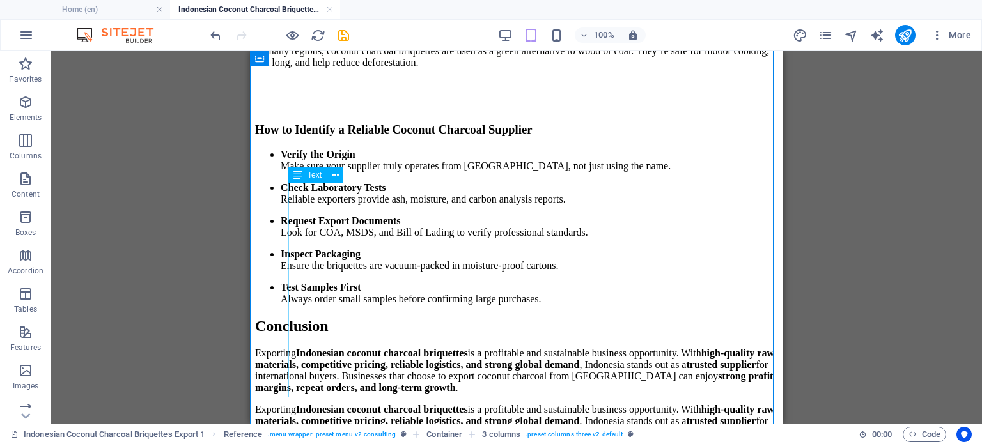
scroll to position [1873, 0]
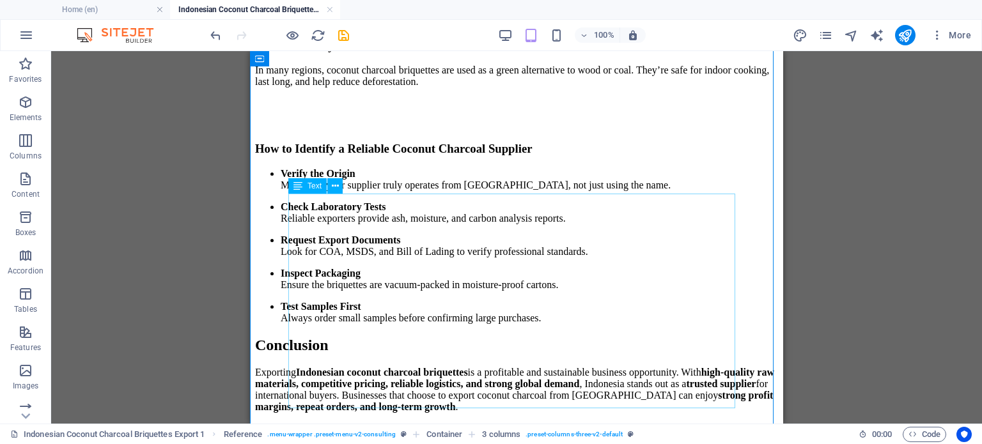
click at [600, 281] on div "Verify the Origin Make sure your supplier truly operates from [GEOGRAPHIC_DATA]…" at bounding box center [516, 246] width 523 height 156
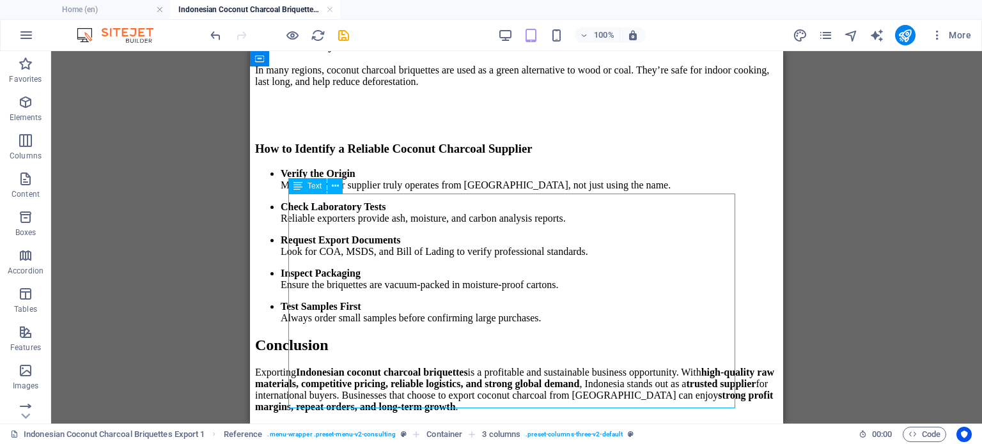
click at [600, 281] on div "Verify the Origin Make sure your supplier truly operates from [GEOGRAPHIC_DATA]…" at bounding box center [516, 246] width 523 height 156
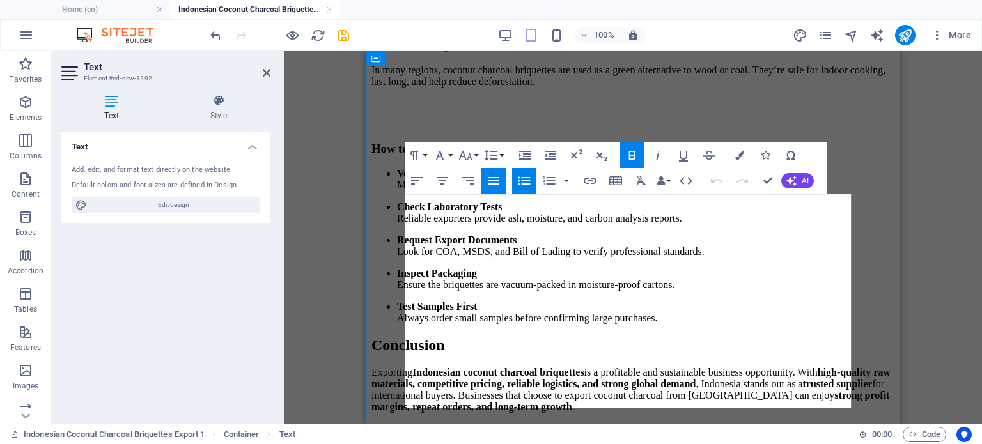
click at [602, 258] on li "Request Export Documents Look for COA, MSDS, and Bill of Lading to verify profe…" at bounding box center [646, 246] width 498 height 23
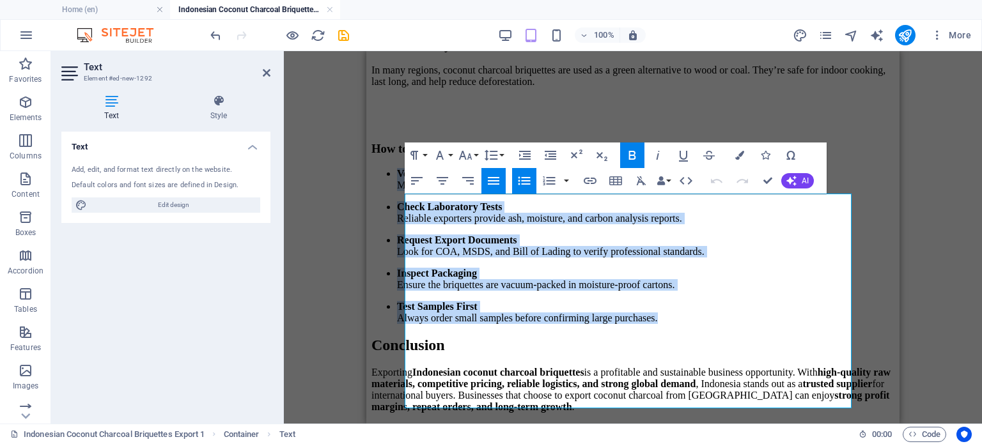
click at [525, 180] on icon "button" at bounding box center [525, 181] width 12 height 8
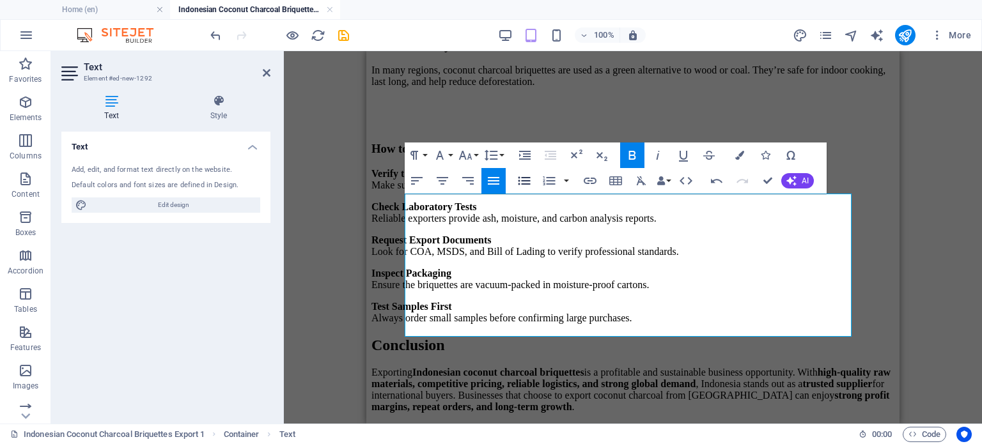
click at [525, 180] on icon "button" at bounding box center [525, 181] width 12 height 8
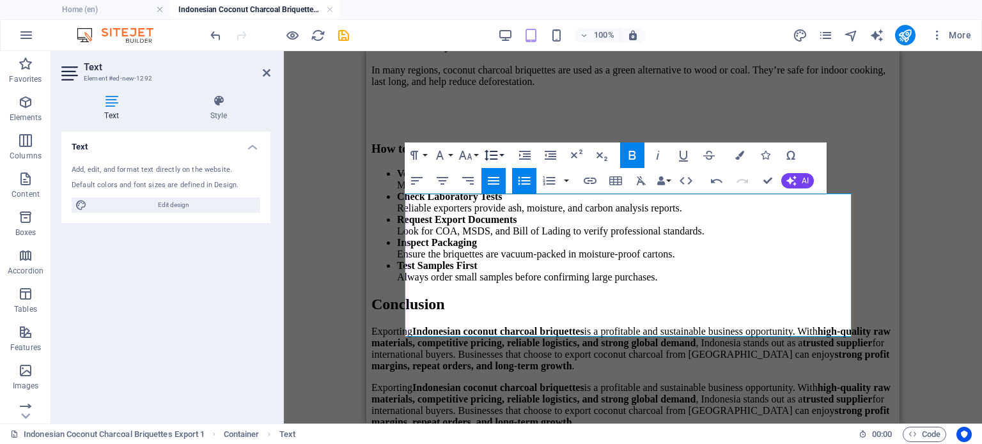
click at [502, 155] on button "Line Height" at bounding box center [494, 156] width 24 height 26
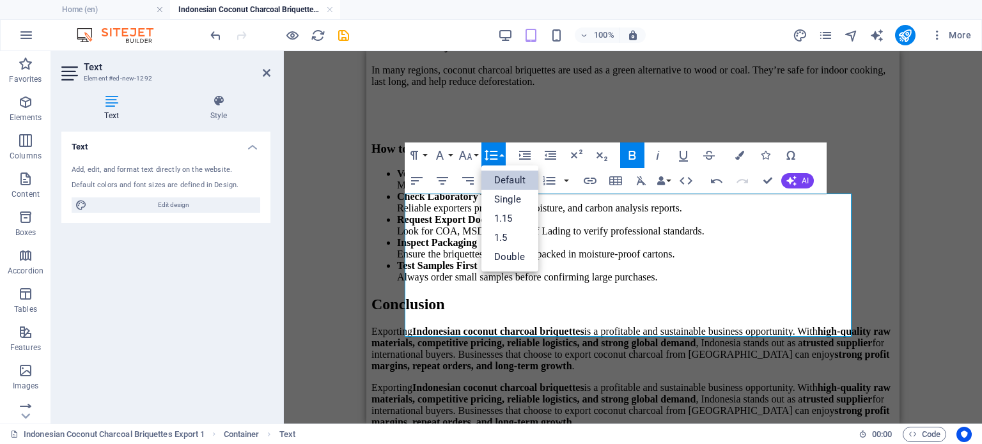
scroll to position [0, 0]
click at [513, 239] on link "1.5" at bounding box center [510, 237] width 57 height 19
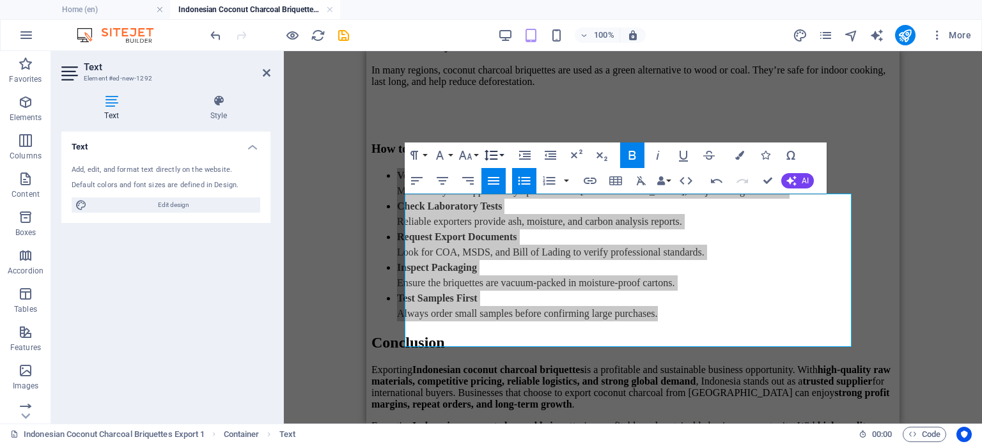
click at [501, 152] on button "Line Height" at bounding box center [494, 156] width 24 height 26
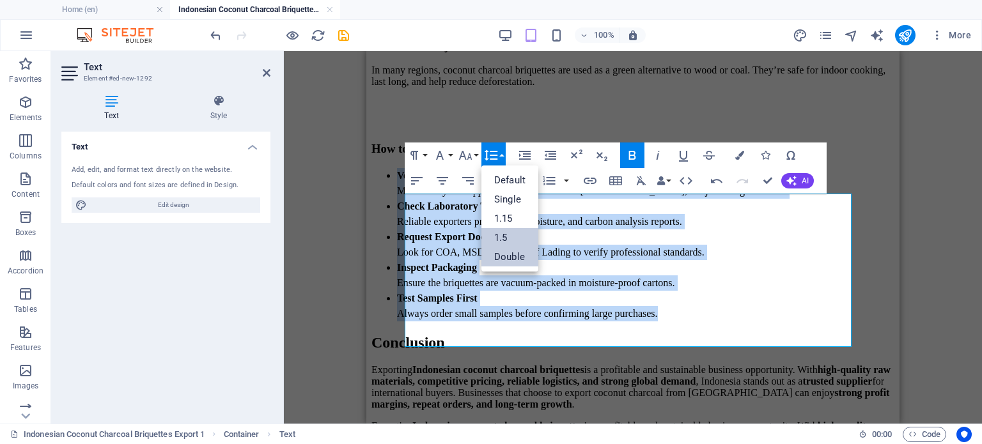
click at [511, 253] on link "Double" at bounding box center [510, 256] width 57 height 19
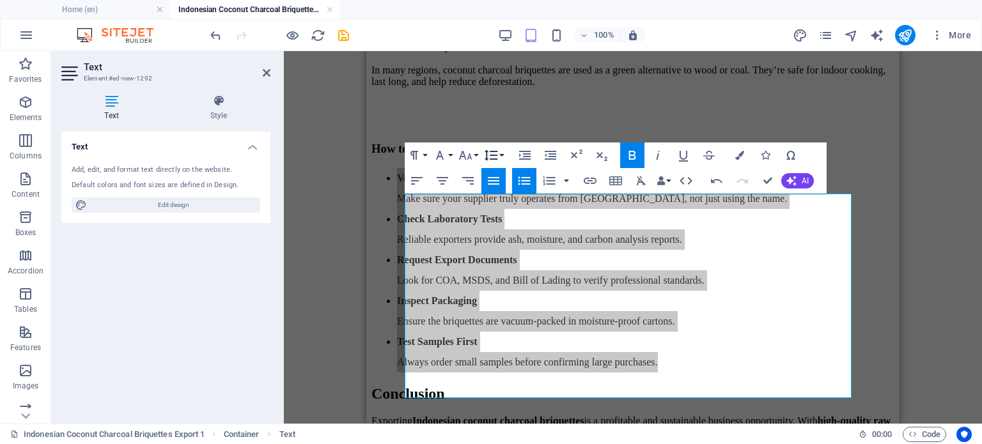
click at [498, 150] on icon "button" at bounding box center [490, 155] width 15 height 15
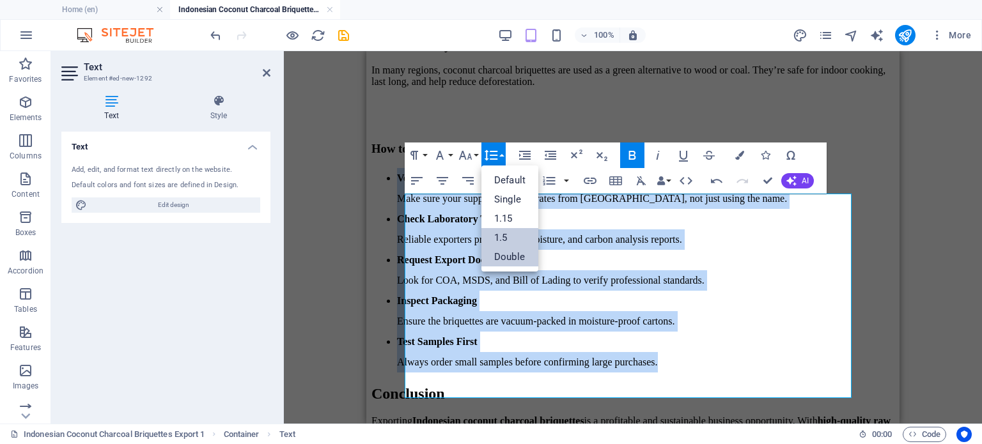
click at [505, 239] on link "1.5" at bounding box center [510, 237] width 57 height 19
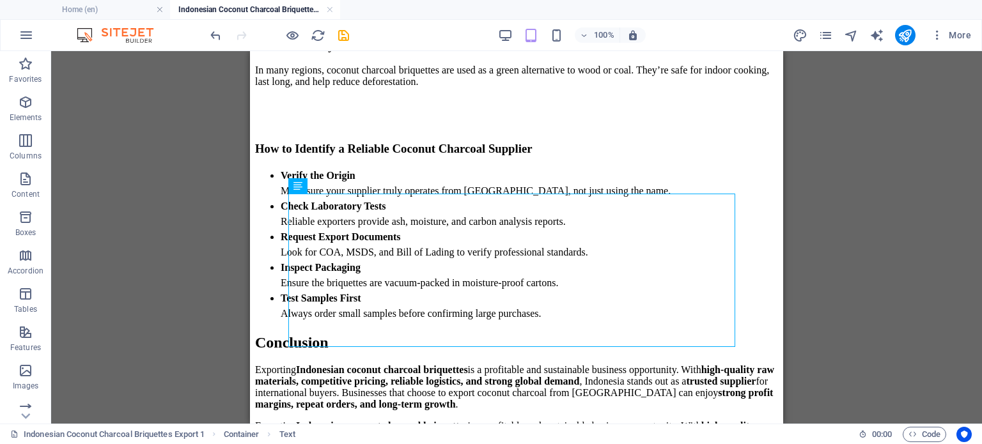
click at [875, 279] on div "Drag here to replace the existing content. Press “Ctrl” if you want to create a…" at bounding box center [516, 237] width 931 height 373
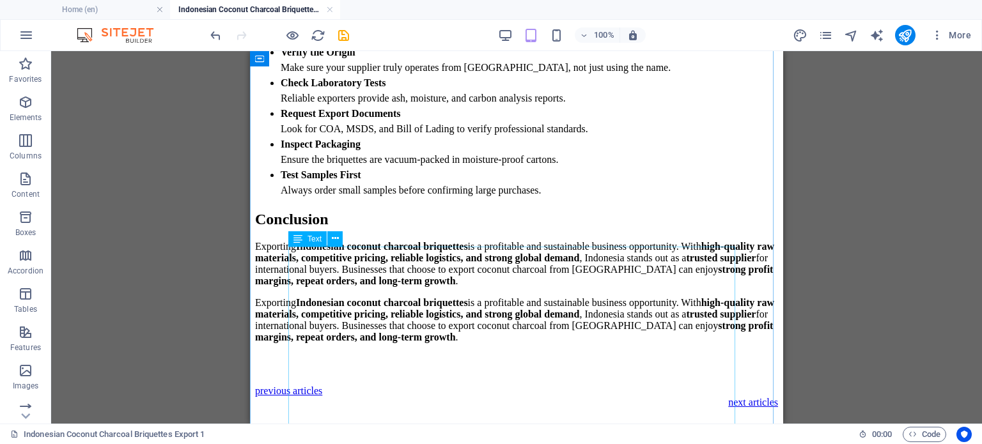
scroll to position [2001, 0]
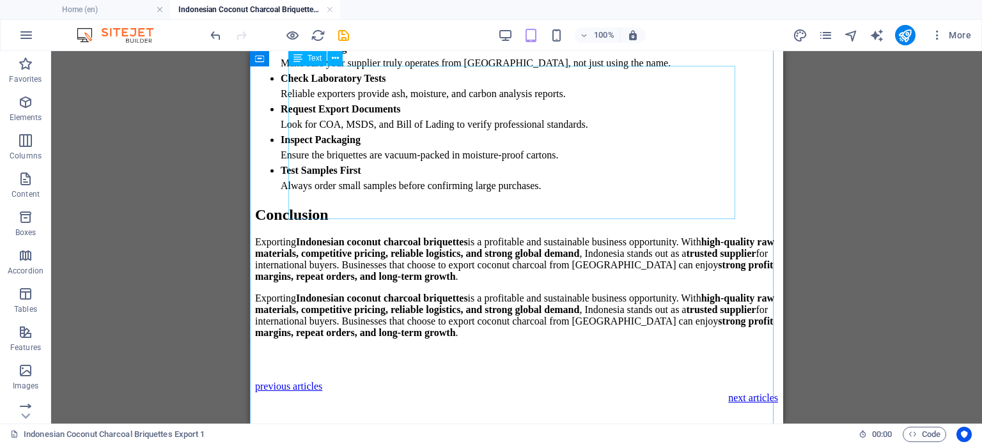
click at [455, 173] on div "Verify the Origin Make sure your supplier truly operates from [GEOGRAPHIC_DATA]…" at bounding box center [516, 116] width 523 height 153
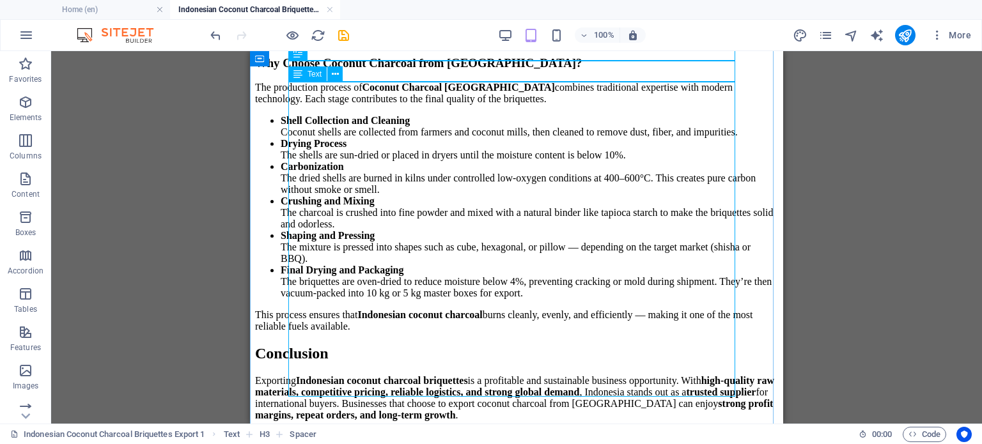
scroll to position [2129, 0]
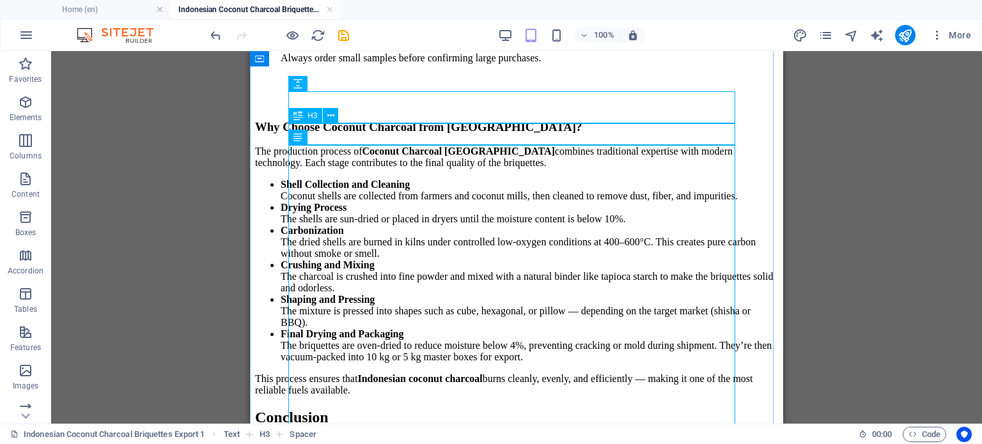
click at [517, 125] on div "Why Choose Coconut Charcoal from [GEOGRAPHIC_DATA]?" at bounding box center [516, 127] width 523 height 14
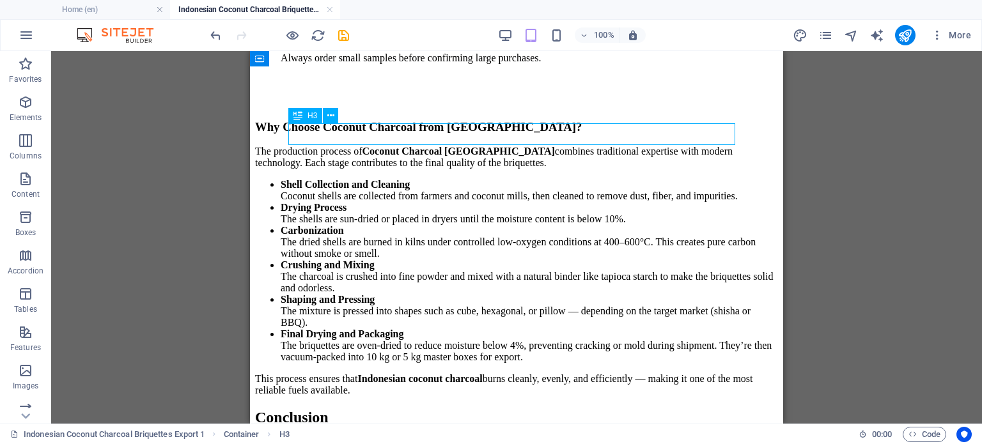
click at [521, 132] on div "Why Choose Coconut Charcoal from [GEOGRAPHIC_DATA]?" at bounding box center [516, 127] width 523 height 14
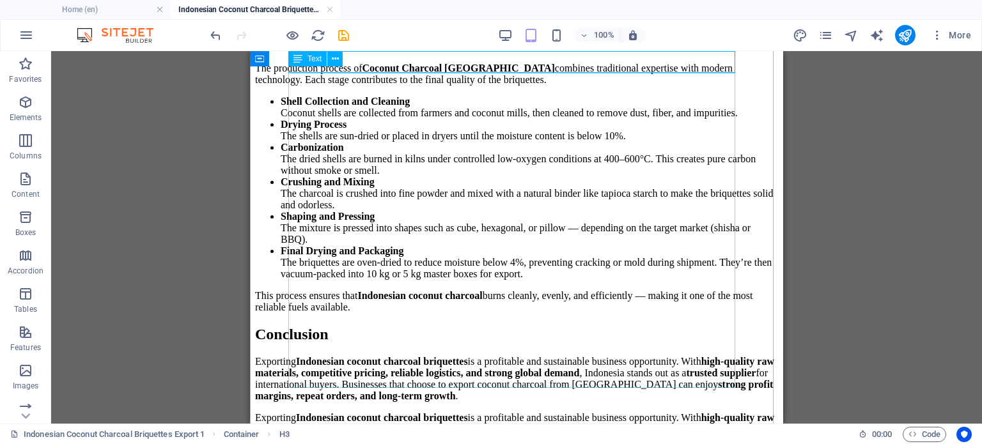
scroll to position [2193, 0]
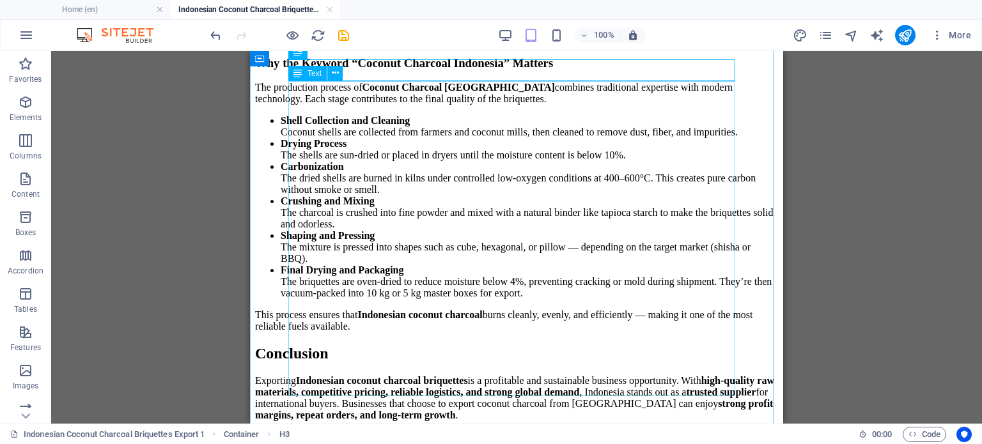
click at [574, 253] on div "The production process of Coconut Charcoal Indonesia combines traditional exper…" at bounding box center [516, 207] width 523 height 251
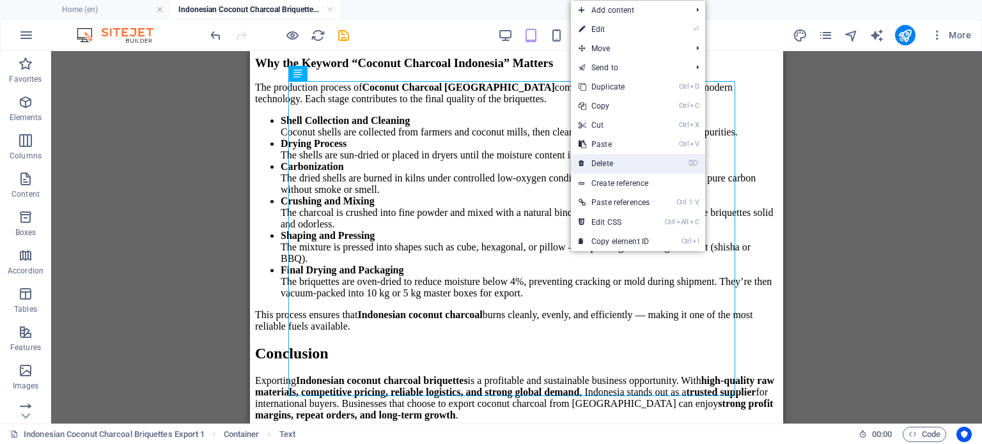
click at [618, 165] on link "⌦ Delete" at bounding box center [614, 163] width 86 height 19
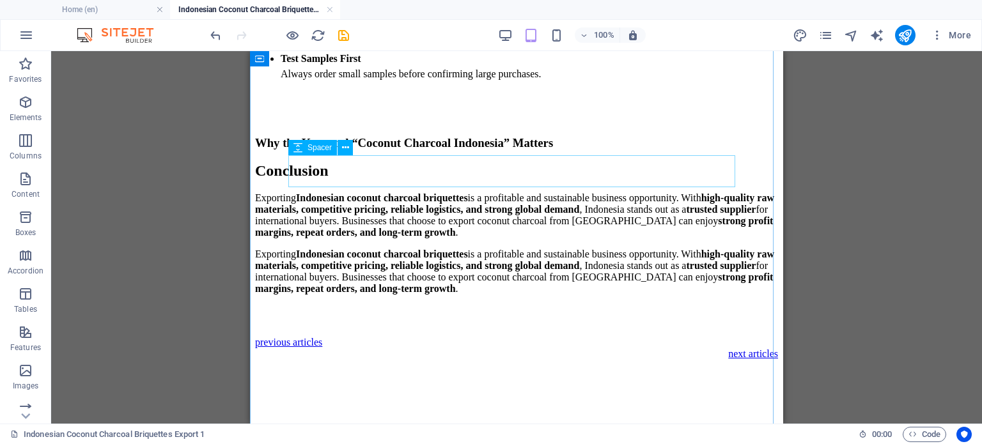
scroll to position [2065, 0]
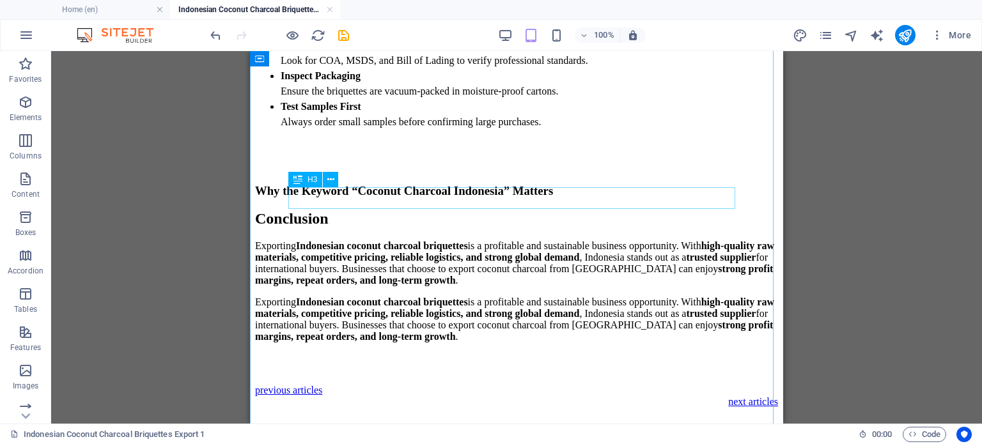
click at [519, 195] on div "Why the Keyword “Coconut Charcoal Indonesia” Matters" at bounding box center [516, 191] width 523 height 14
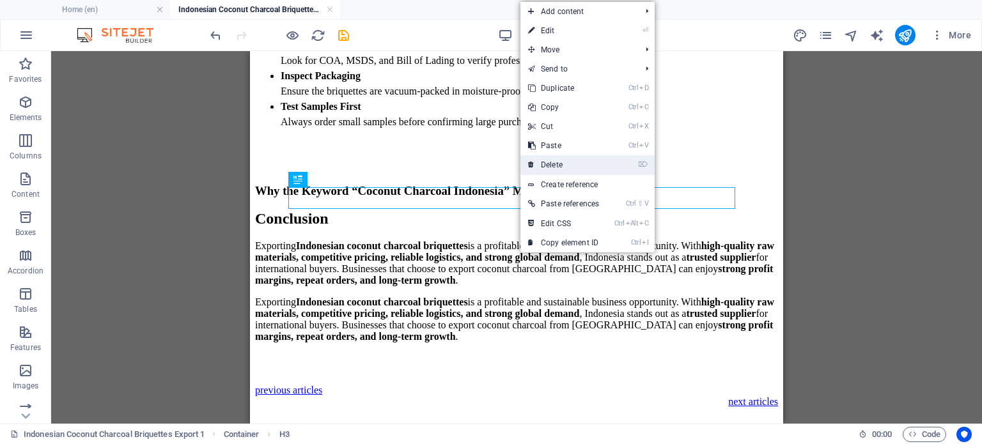
click at [560, 168] on link "⌦ Delete" at bounding box center [564, 164] width 86 height 19
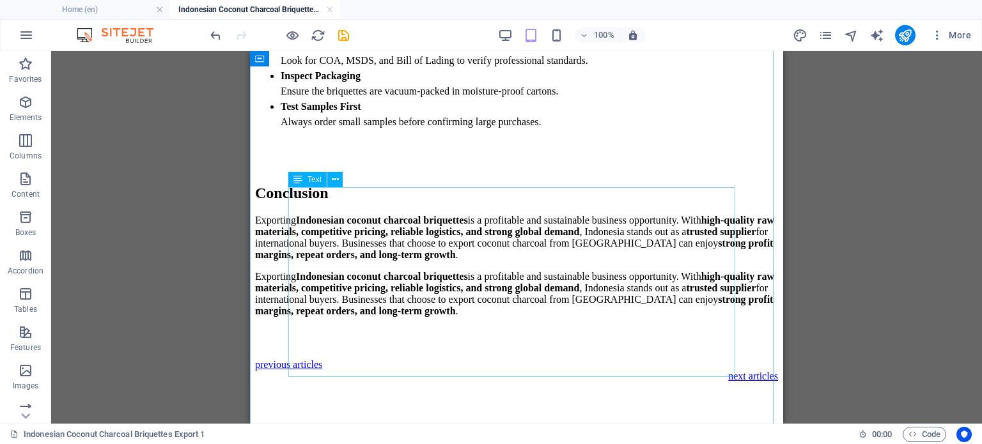
click at [381, 214] on div "Conclusion Exporting Indonesian coconut charcoal briquettes is a profitable and…" at bounding box center [516, 251] width 523 height 132
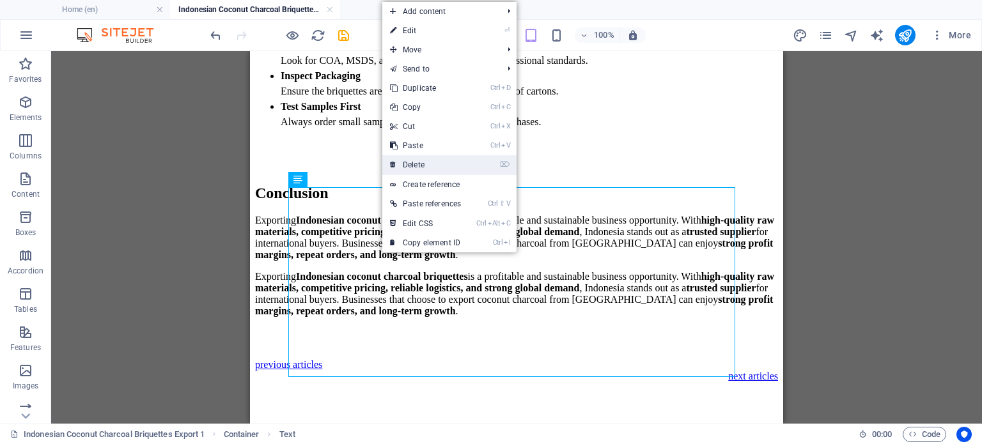
click at [459, 166] on link "⌦ Delete" at bounding box center [425, 164] width 86 height 19
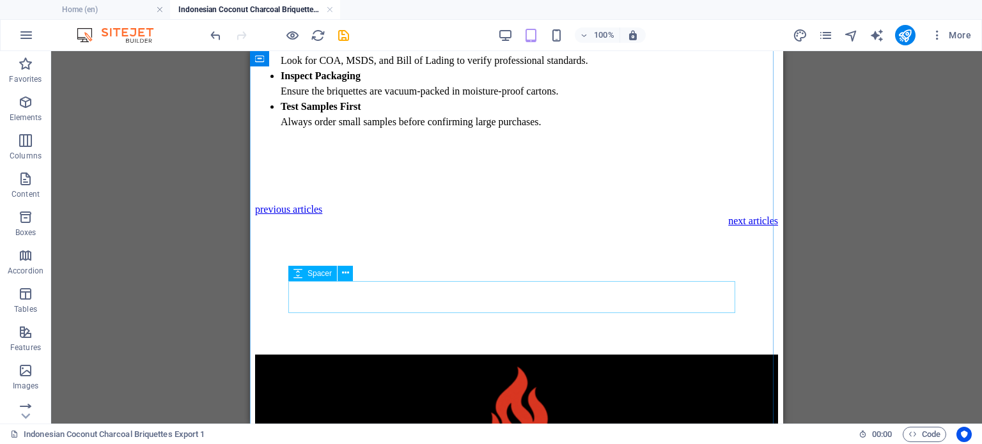
scroll to position [2023, 0]
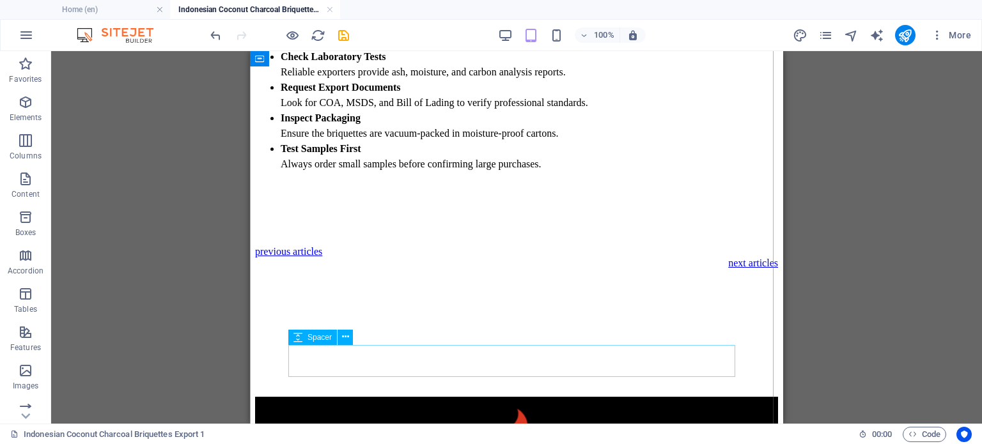
click at [572, 365] on div at bounding box center [516, 349] width 523 height 32
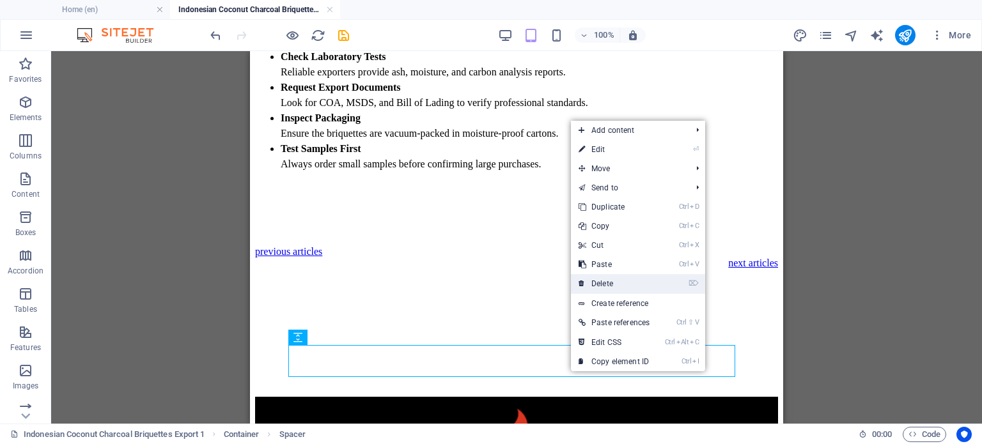
click at [615, 290] on link "⌦ Delete" at bounding box center [614, 283] width 86 height 19
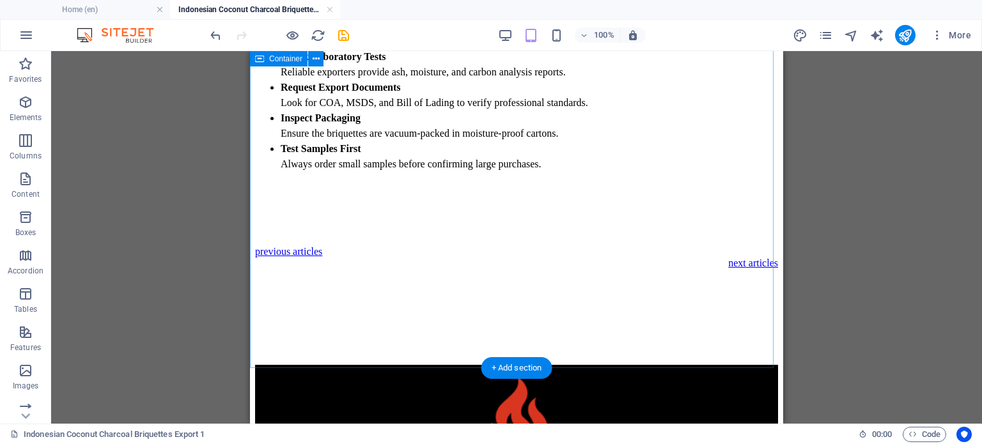
scroll to position [2215, 0]
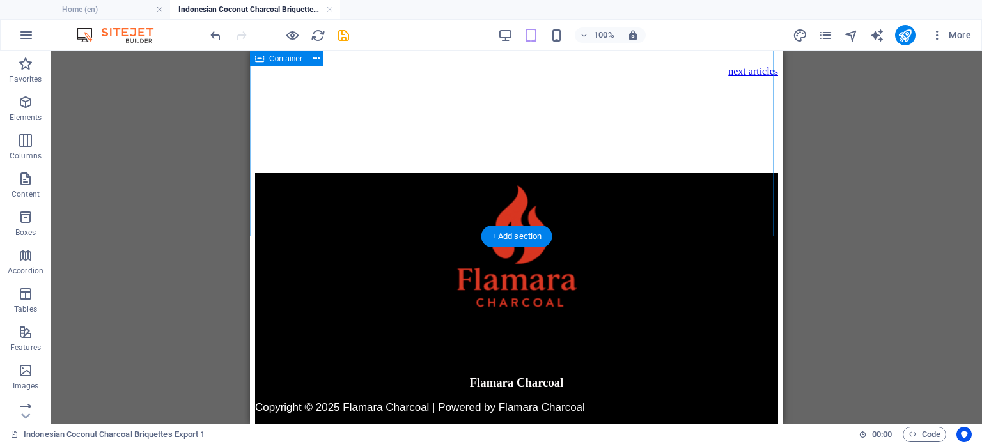
click at [530, 173] on div at bounding box center [516, 157] width 523 height 32
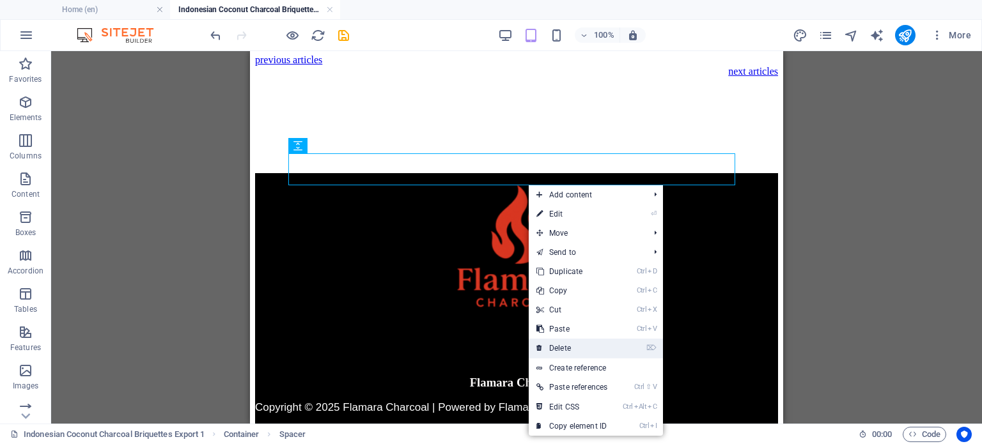
click at [572, 342] on link "⌦ Delete" at bounding box center [572, 348] width 86 height 19
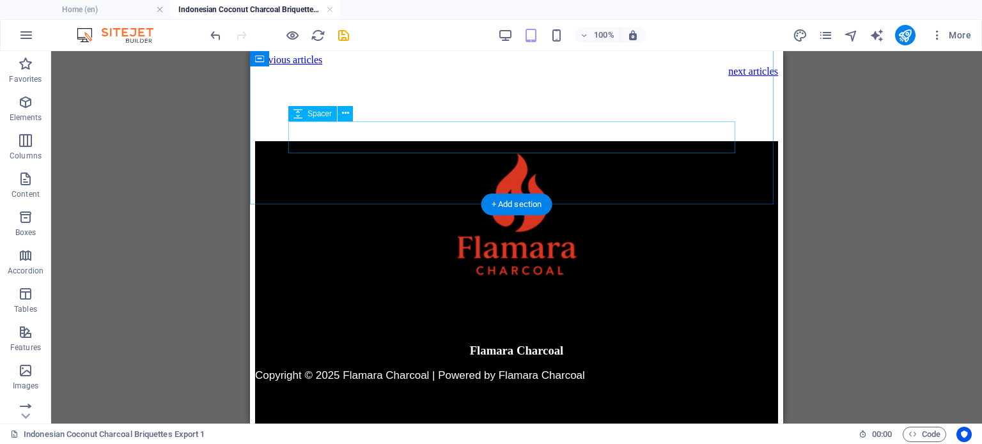
click at [532, 125] on div at bounding box center [516, 125] width 523 height 32
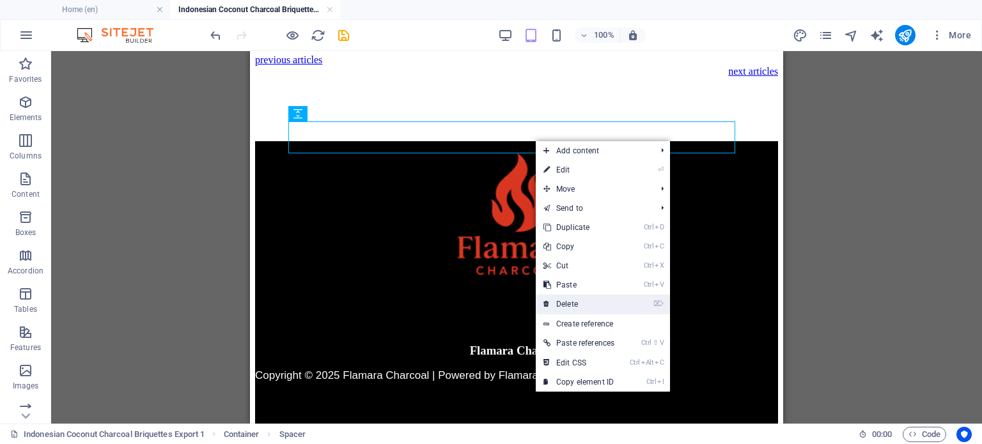
drag, startPoint x: 581, startPoint y: 301, endPoint x: 331, endPoint y: 249, distance: 255.5
click at [581, 301] on link "⌦ Delete" at bounding box center [579, 304] width 86 height 19
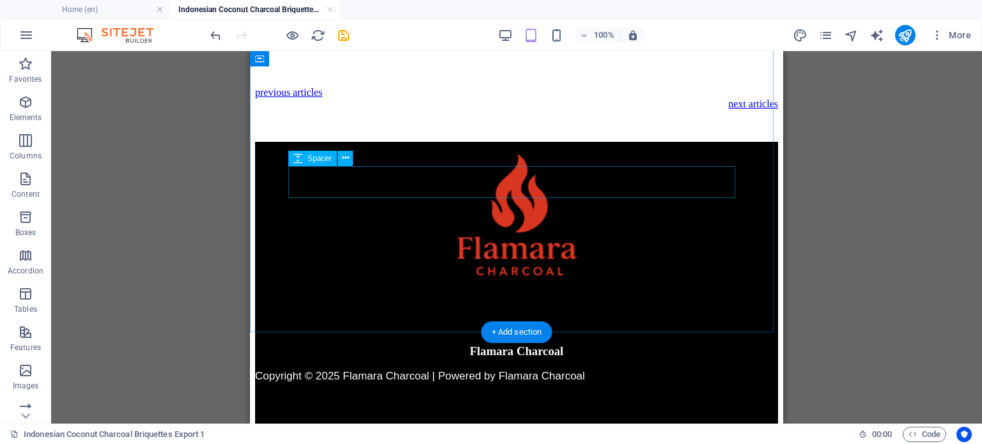
scroll to position [2054, 0]
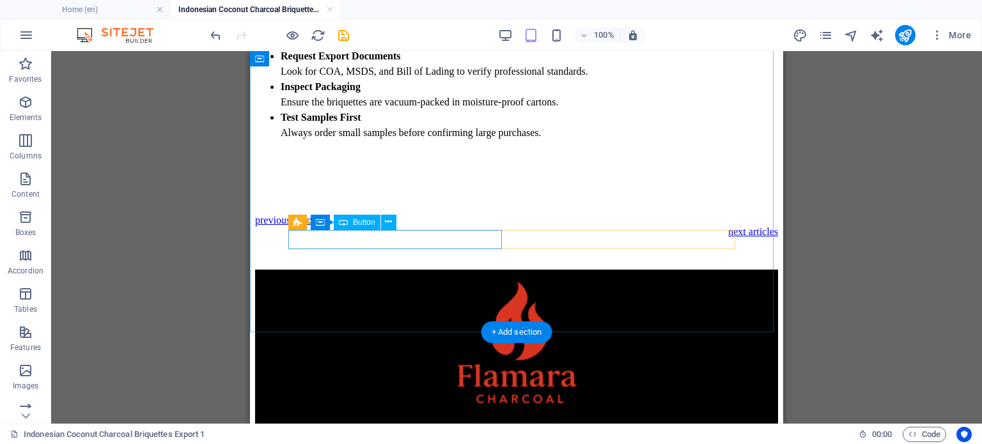
click at [363, 226] on div "previous articles" at bounding box center [516, 221] width 523 height 12
drag, startPoint x: 363, startPoint y: 235, endPoint x: 614, endPoint y: 286, distance: 256.5
click at [363, 226] on div "previous articles" at bounding box center [516, 221] width 523 height 12
select select "22"
select select
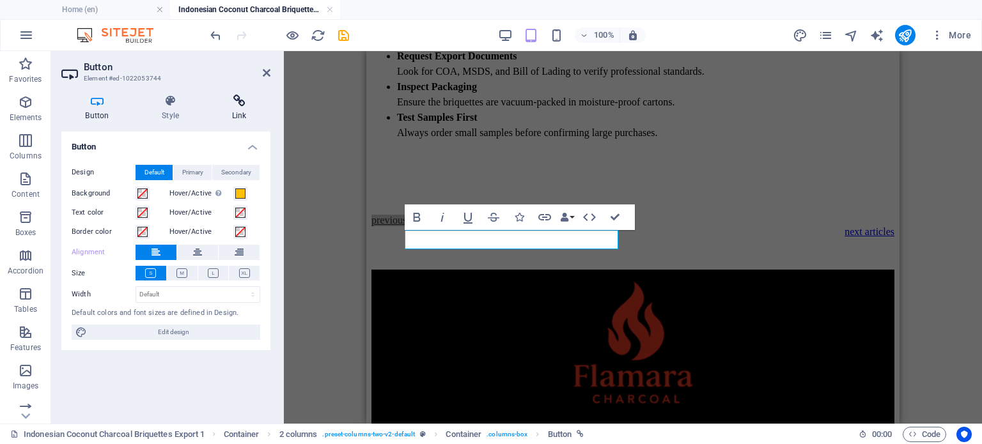
click at [249, 101] on icon at bounding box center [239, 101] width 63 height 13
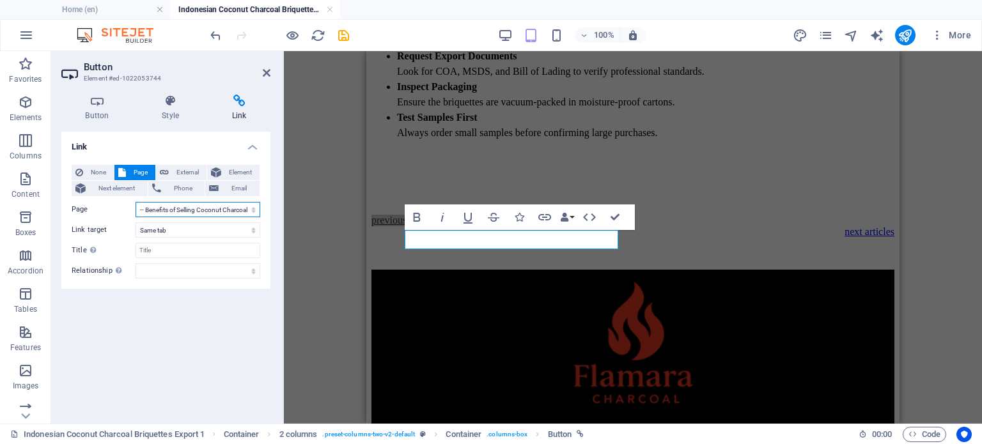
click at [159, 206] on select "Home articles -- Coconut Charcoal Briquettes -- Top 5 Reasons Indonesian Coconu…" at bounding box center [198, 209] width 125 height 15
click at [941, 127] on div "H2 Container Reference Spacer Image Spacer Text Spacer Text H3 Spacer Text H3 T…" at bounding box center [633, 237] width 698 height 373
drag, startPoint x: 929, startPoint y: 84, endPoint x: 524, endPoint y: 38, distance: 408.1
click at [929, 84] on div "H2 Container Reference Spacer Image Spacer Text Spacer Text H3 Spacer Text H3 T…" at bounding box center [633, 237] width 698 height 373
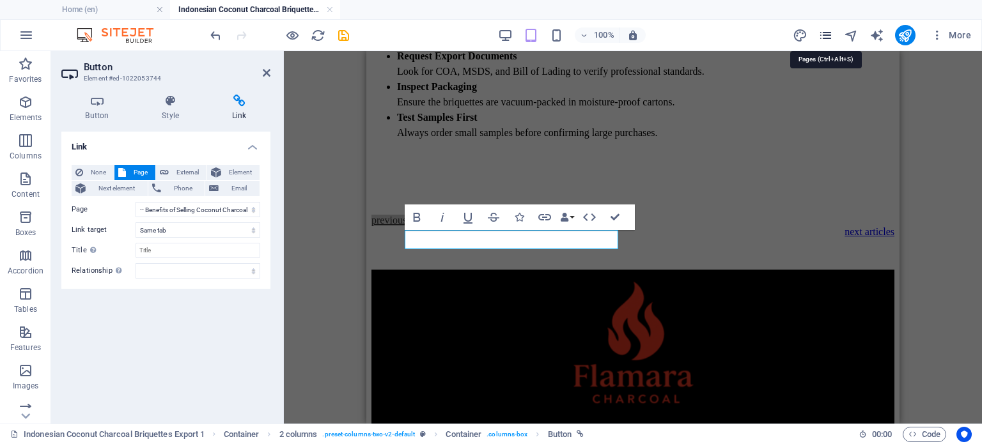
click at [828, 35] on icon "pages" at bounding box center [826, 35] width 15 height 15
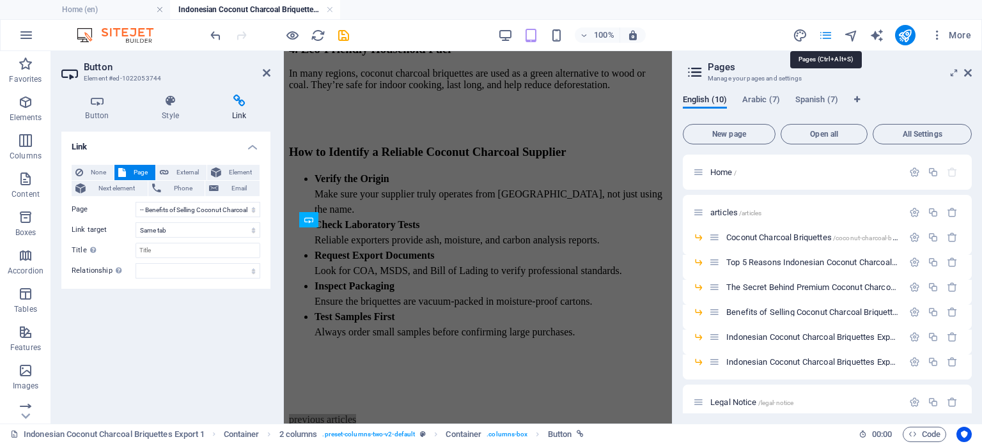
scroll to position [2380, 0]
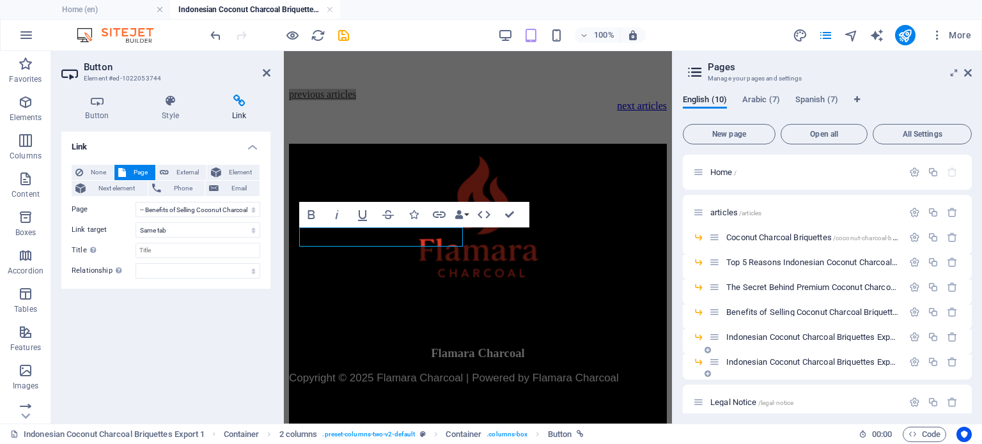
click at [807, 357] on span "Indonesian Coconut Charcoal Briquettes Export 1 /indonesian-coconut-charcoal-br…" at bounding box center [889, 362] width 326 height 10
click at [906, 357] on button "button" at bounding box center [915, 362] width 19 height 11
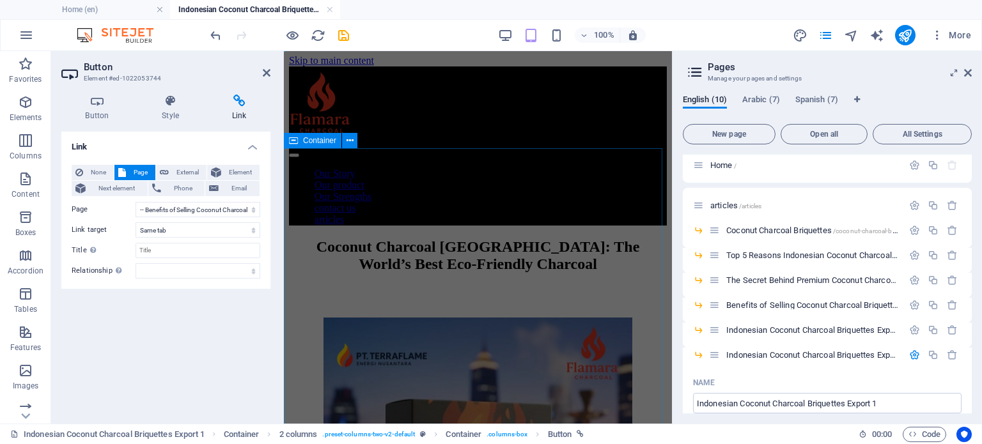
scroll to position [0, 0]
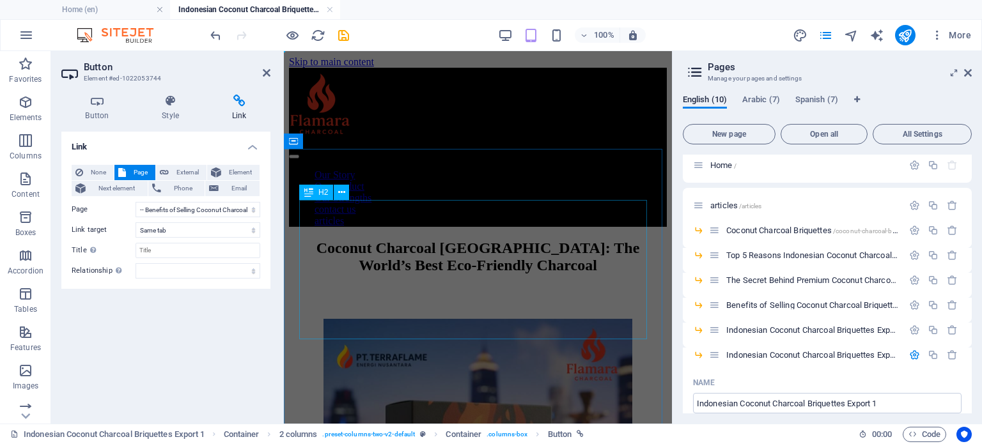
click at [499, 240] on div "Coconut Charcoal [GEOGRAPHIC_DATA]: The World’s Best Eco-Friendly Charcoal" at bounding box center [478, 257] width 378 height 35
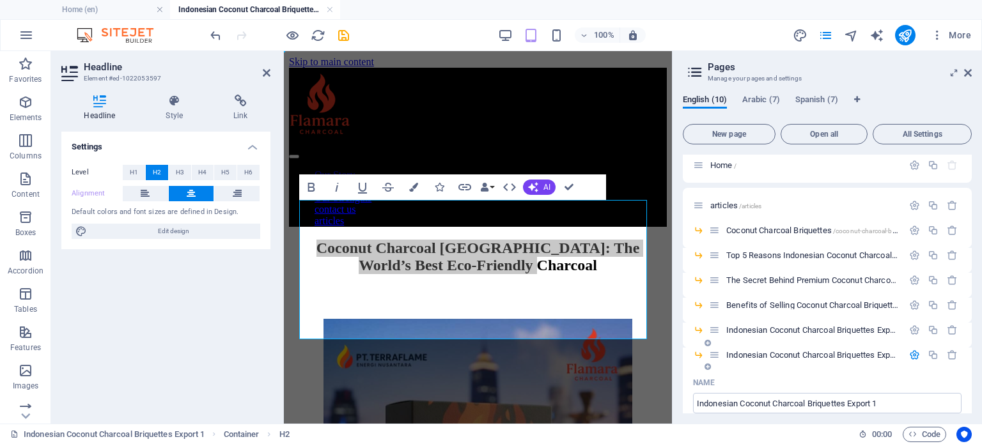
click at [812, 357] on span "Indonesian Coconut Charcoal Briquettes Export 1 /indonesian-coconut-charcoal-br…" at bounding box center [889, 355] width 326 height 10
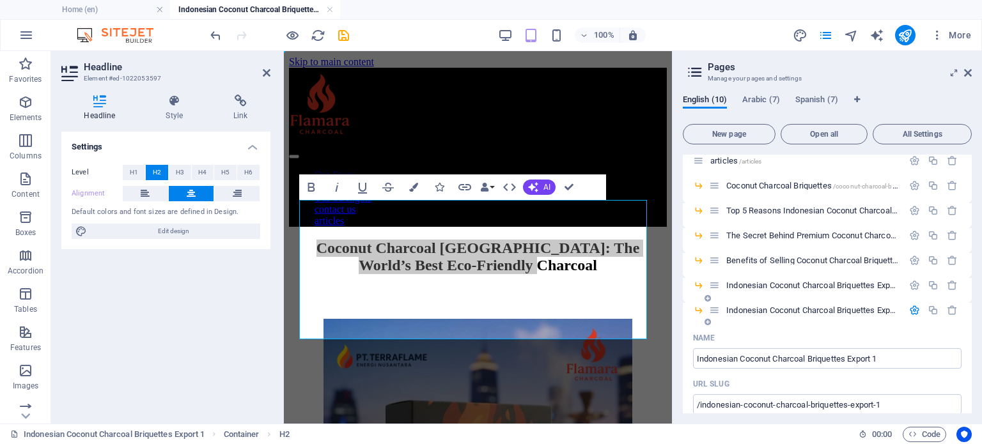
scroll to position [71, 0]
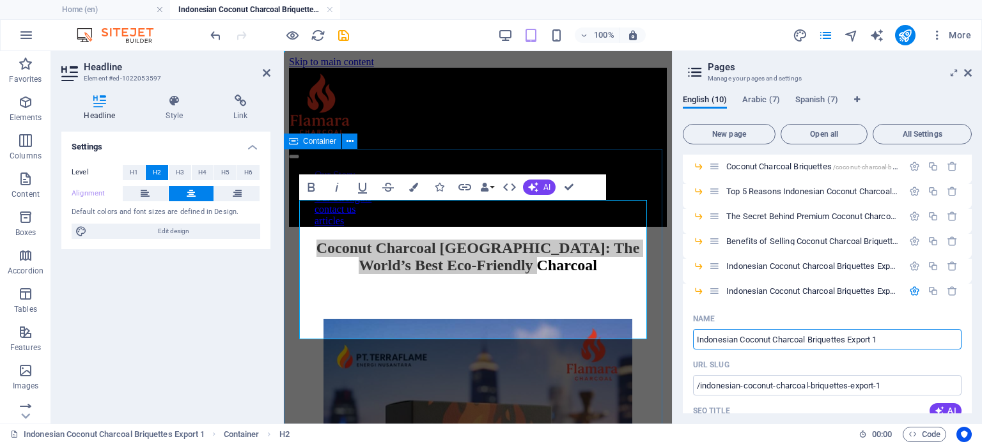
drag, startPoint x: 1177, startPoint y: 388, endPoint x: 644, endPoint y: 340, distance: 534.9
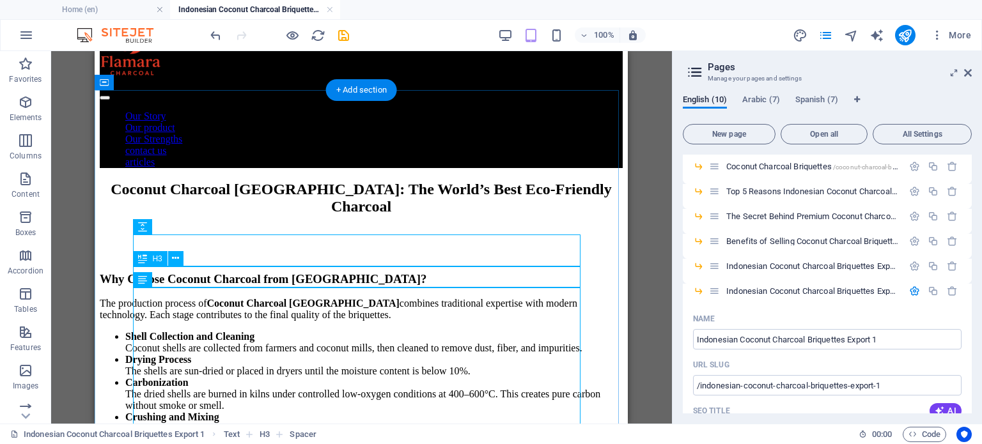
scroll to position [64, 0]
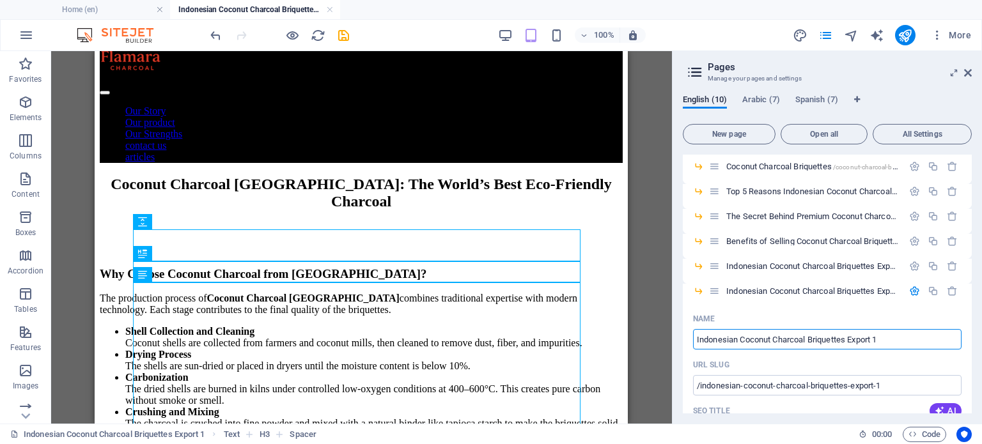
drag, startPoint x: 987, startPoint y: 391, endPoint x: 479, endPoint y: 334, distance: 510.9
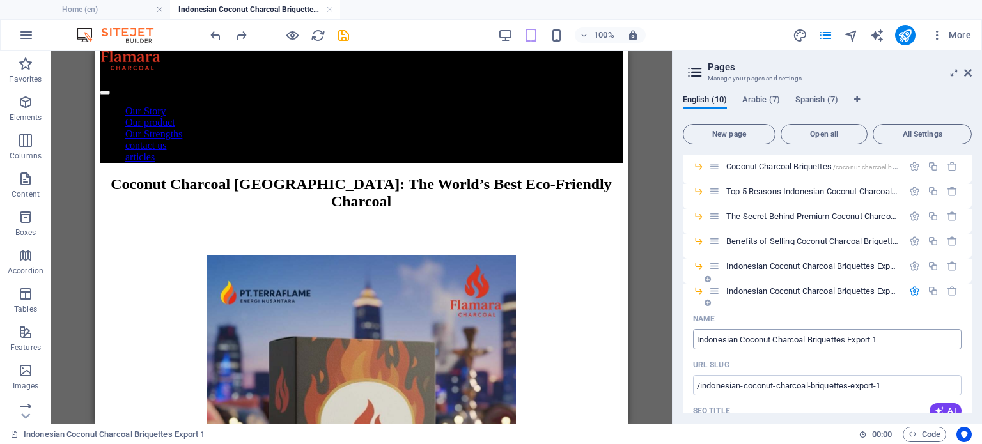
click at [890, 340] on input "Indonesian Coconut Charcoal Briquettes Export 1" at bounding box center [827, 339] width 269 height 20
click at [783, 337] on input "Indonesian Coconut Charcoal Briquettes Export 1" at bounding box center [827, 339] width 269 height 20
drag, startPoint x: 888, startPoint y: 340, endPoint x: 685, endPoint y: 342, distance: 202.7
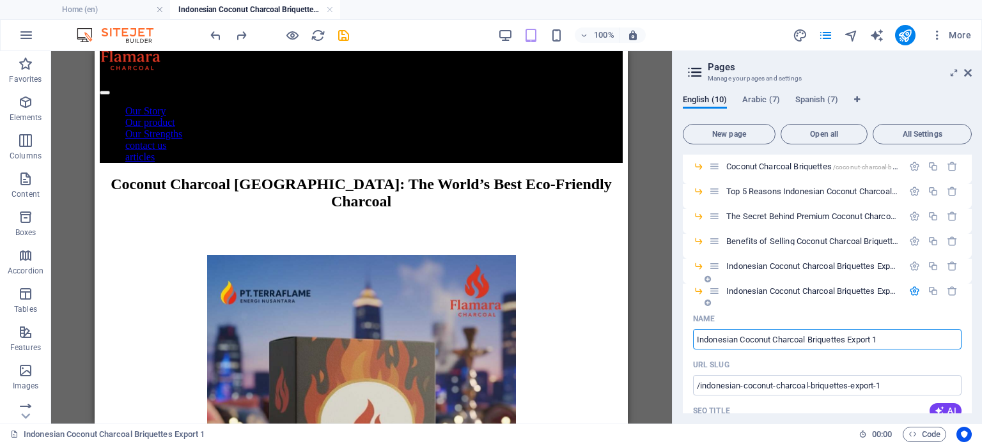
paste input "Coconut Charcoal [GEOGRAPHIC_DATA]: The World’s Best Eco-Friendly Charcoal"
type input "Coconut Charcoal [GEOGRAPHIC_DATA]: The World’s Best Eco-Friendly Charcoal"
type input "/coconut-charcoal-[GEOGRAPHIC_DATA]-the-world-s-best-eco-friendly-charcoal"
type input "Coconut Charcoal [GEOGRAPHIC_DATA]: The World’s Best Eco-Friendly Charcoal"
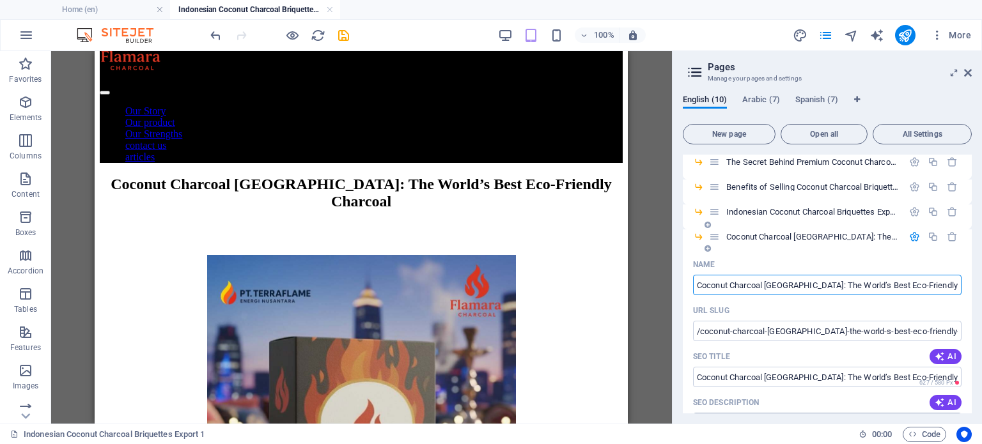
scroll to position [199, 0]
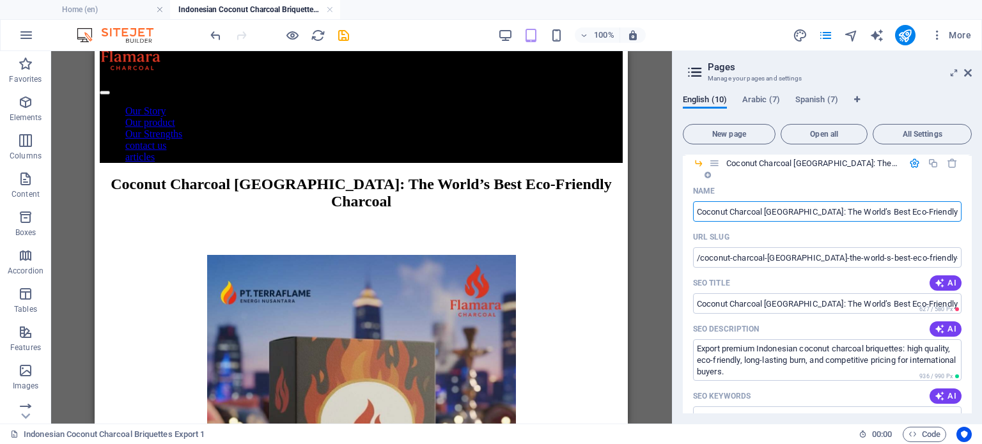
type input "Coconut Charcoal [GEOGRAPHIC_DATA]: The World’s Best Eco-Friendly Charcoal"
click at [788, 276] on div "SEO Title AI" at bounding box center [827, 283] width 269 height 20
click at [799, 301] on input "Coconut Charcoal [GEOGRAPHIC_DATA]: The World’s Best Eco-Friendly Charcoal" at bounding box center [827, 304] width 269 height 20
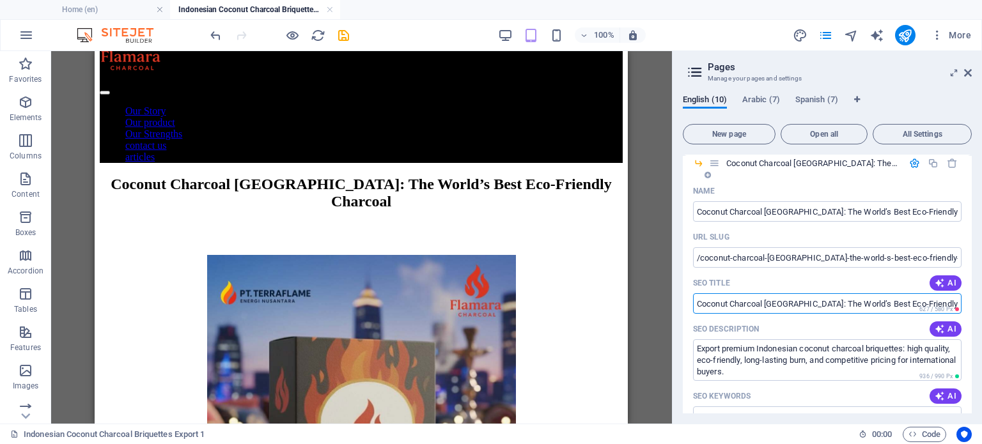
paste input "– Premium Briquettes for Shisha & BBQ"
click at [870, 320] on div "SEO Description AI" at bounding box center [827, 329] width 269 height 20
click at [935, 281] on icon "button" at bounding box center [940, 283] width 10 height 10
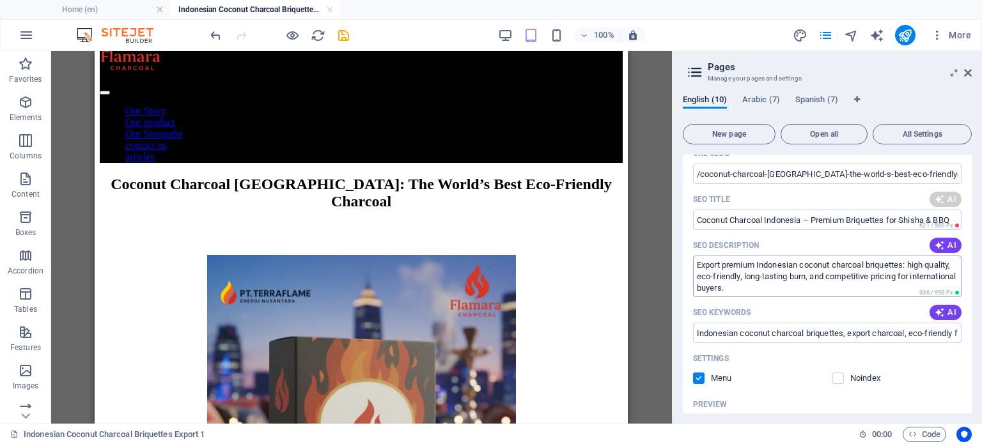
scroll to position [263, 0]
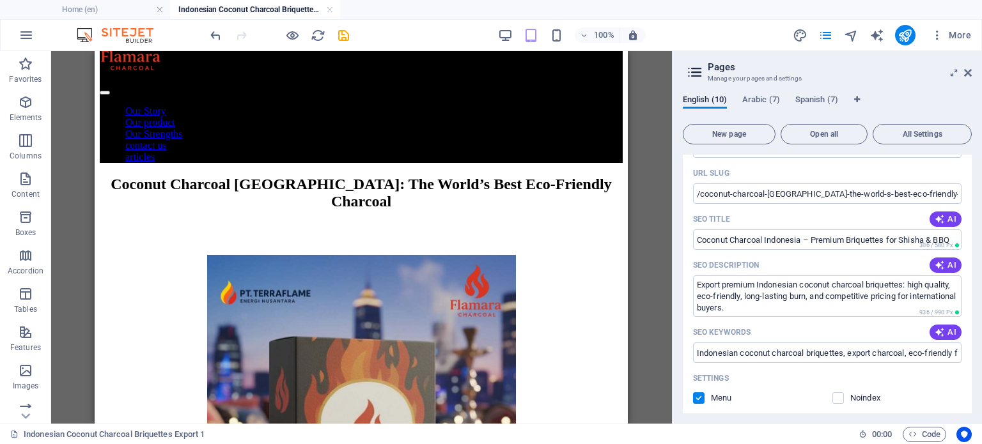
type input "Top Indonesian Coconut Charcoal"
drag, startPoint x: 830, startPoint y: 237, endPoint x: 839, endPoint y: 239, distance: 9.0
click at [839, 239] on input "Top Indonesian Coconut Charcoal" at bounding box center [827, 240] width 269 height 20
click at [944, 267] on span "AI" at bounding box center [946, 265] width 22 height 10
type textarea "Discover why Indonesian coconut charcoal briquettes are the top choice for expo…"
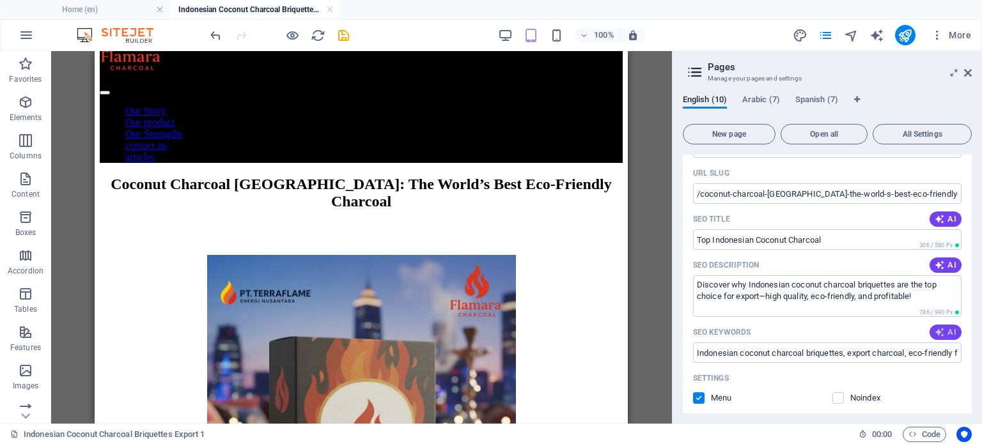
click at [941, 326] on button "AI" at bounding box center [946, 332] width 32 height 15
type input "Indonesian coconut charcoal, eco-friendly briquettes, sustainable fuel source, …"
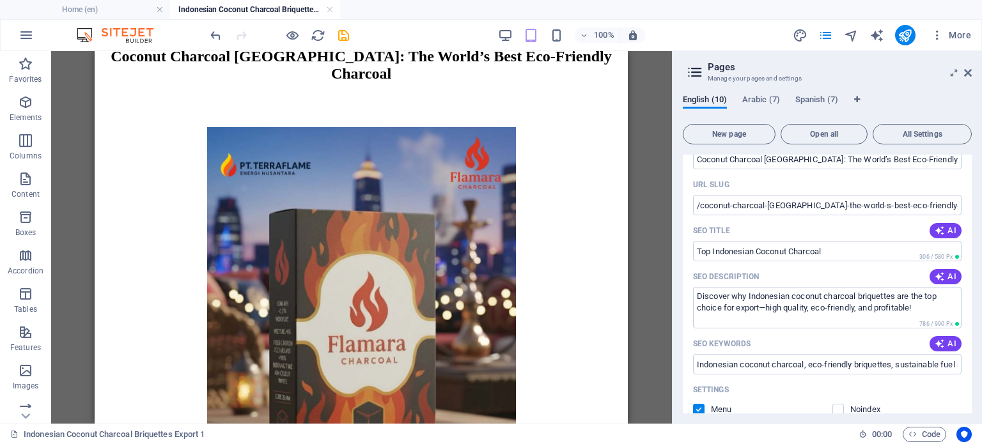
scroll to position [0, 0]
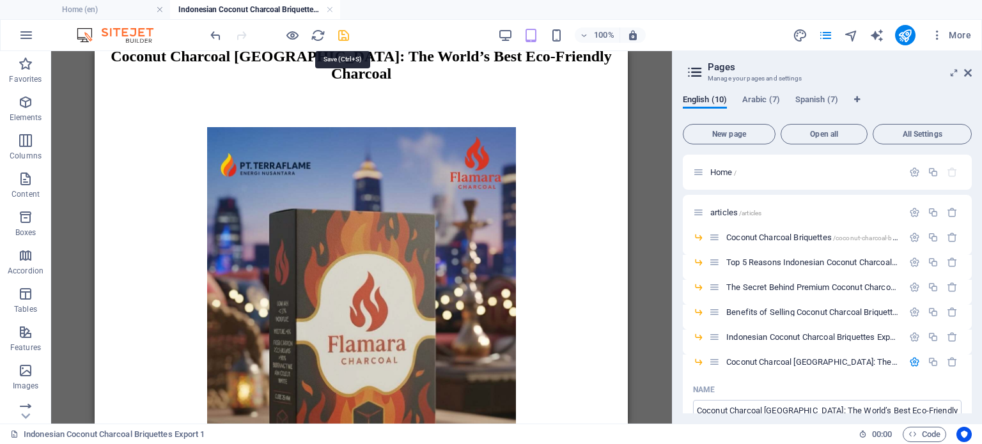
click at [338, 35] on icon "save" at bounding box center [343, 35] width 15 height 15
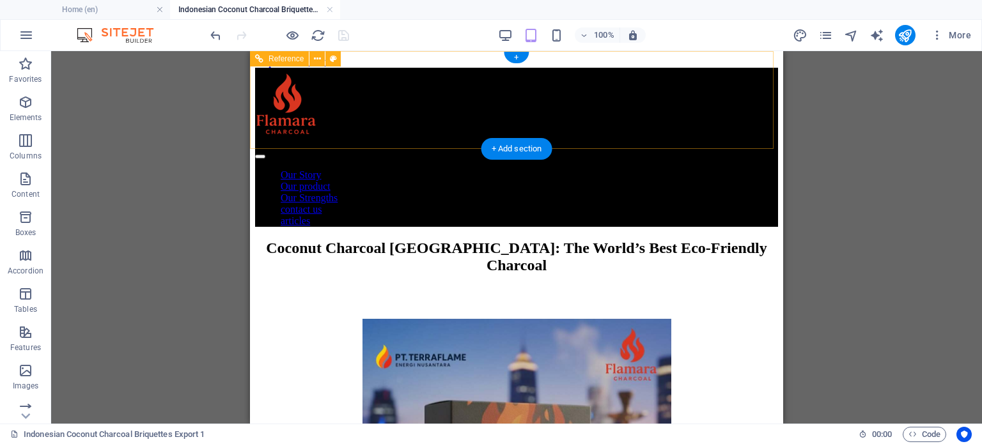
click at [755, 148] on div at bounding box center [516, 154] width 523 height 12
click at [282, 98] on div at bounding box center [516, 108] width 523 height 80
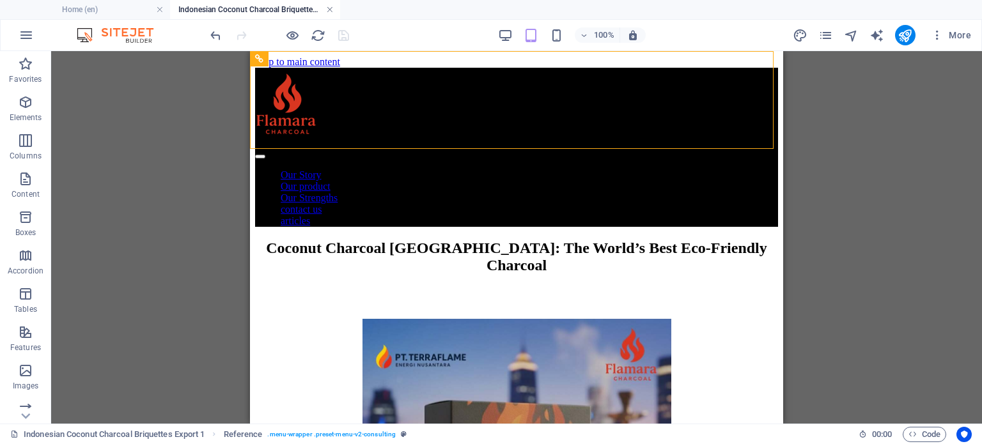
click at [328, 8] on link at bounding box center [330, 10] width 8 height 12
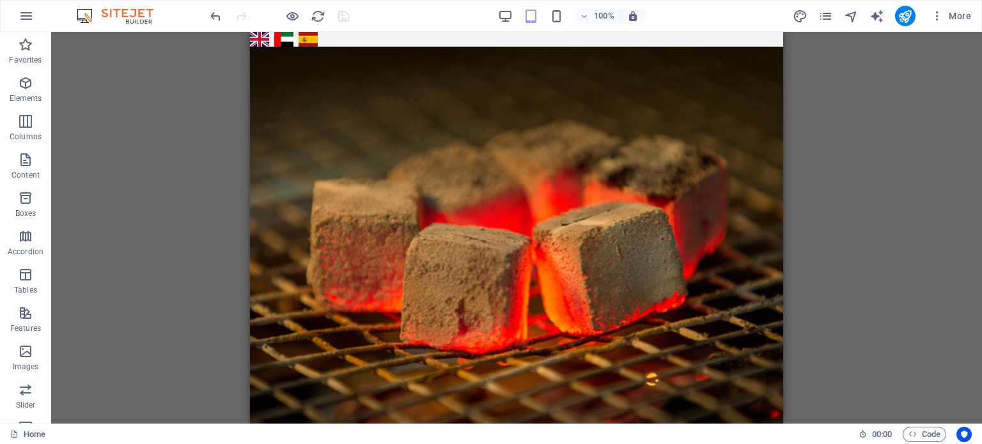
scroll to position [895, 0]
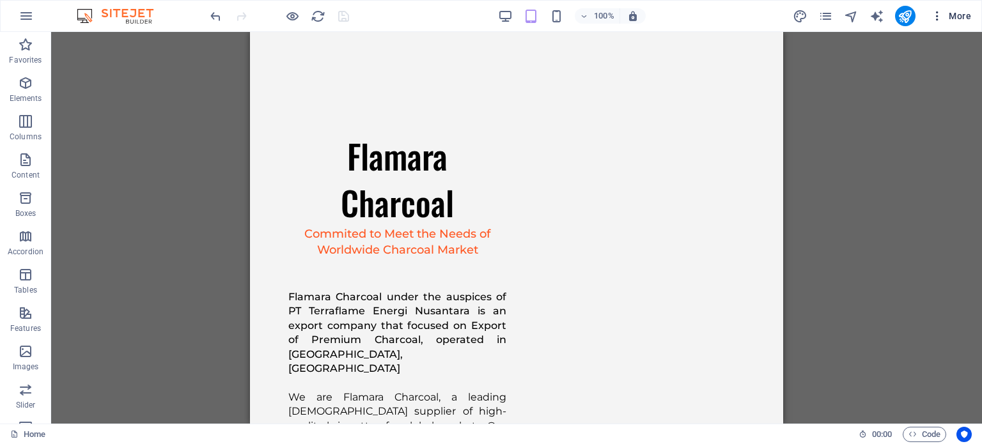
click at [934, 17] on icon "button" at bounding box center [937, 16] width 13 height 13
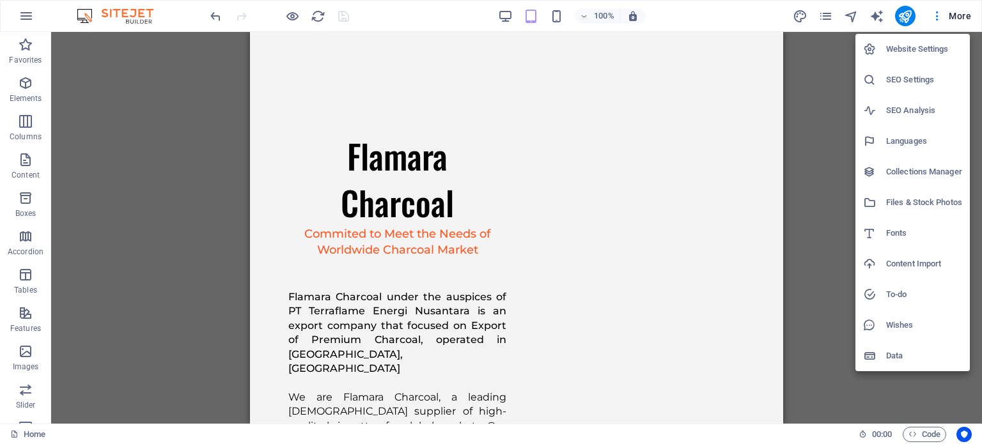
click at [833, 19] on div at bounding box center [491, 222] width 982 height 444
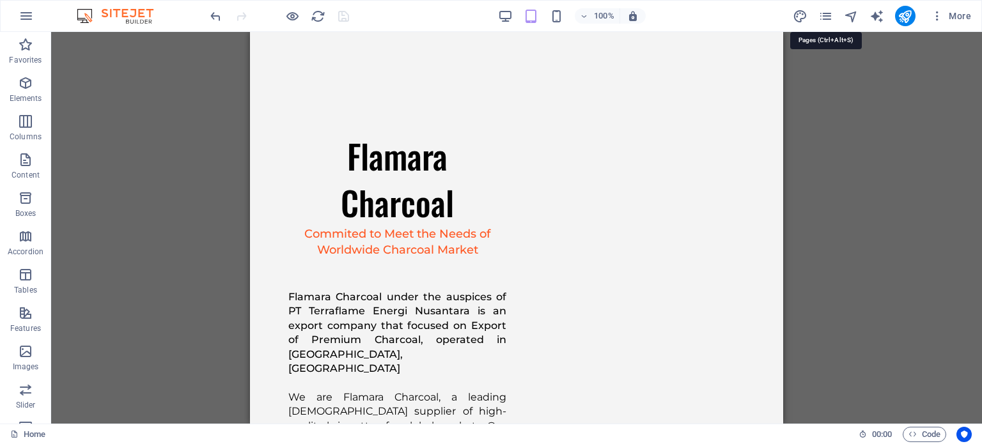
click at [829, 17] on icon "pages" at bounding box center [826, 16] width 15 height 15
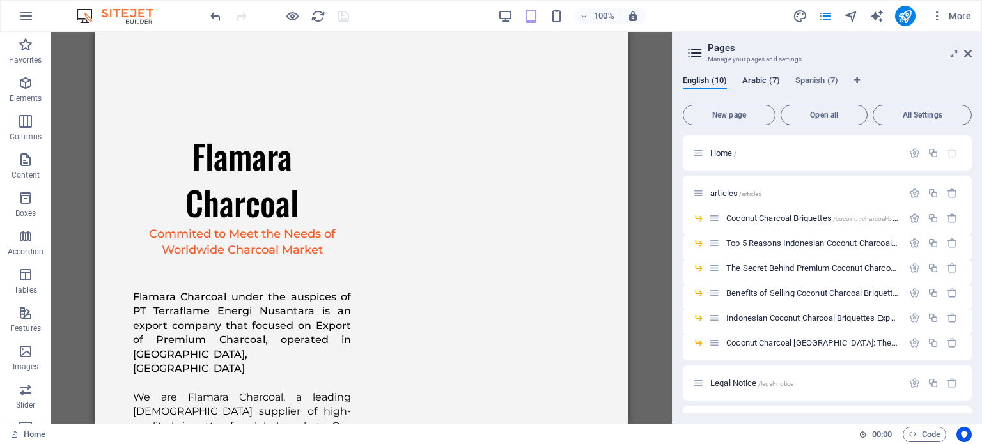
click at [755, 84] on span "Arabic (7)" at bounding box center [761, 82] width 38 height 18
click at [945, 345] on span "Translate" at bounding box center [939, 343] width 33 height 10
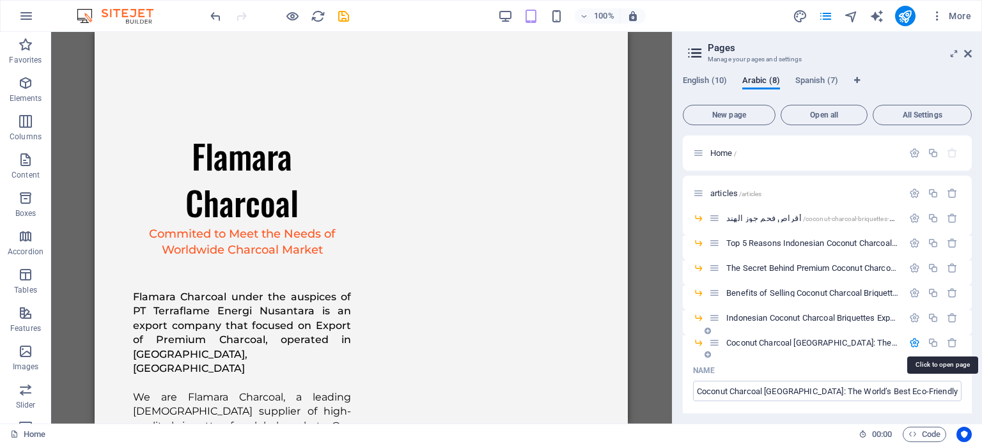
click at [826, 340] on span "Coconut Charcoal [GEOGRAPHIC_DATA]: The World’s Best Eco-Friendly Charcoal /coc…" at bounding box center [991, 343] width 530 height 10
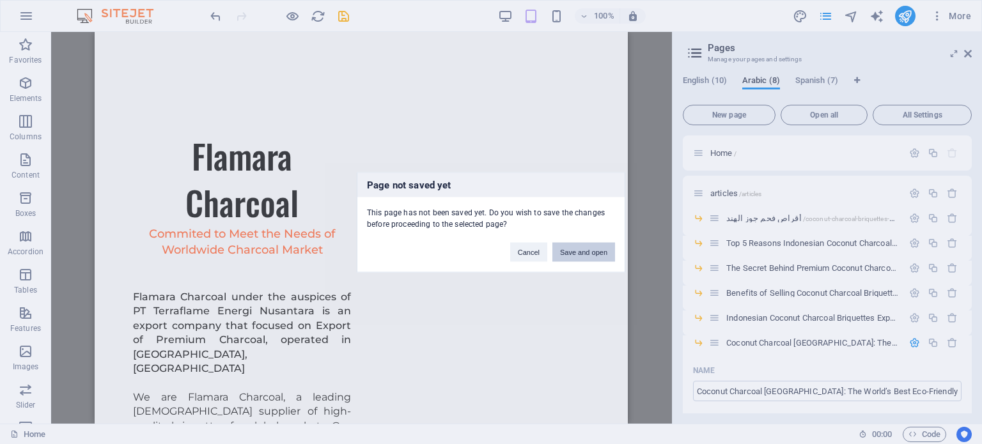
click at [590, 255] on button "Save and open" at bounding box center [584, 251] width 63 height 19
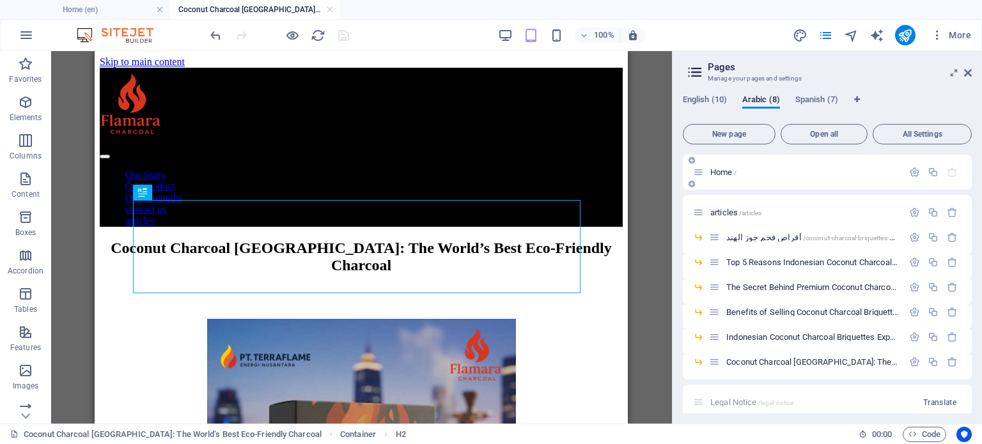
scroll to position [0, 0]
click at [786, 360] on span "Coconut Charcoal [GEOGRAPHIC_DATA]: The World’s Best Eco-Friendly Charcoal /coc…" at bounding box center [991, 362] width 530 height 10
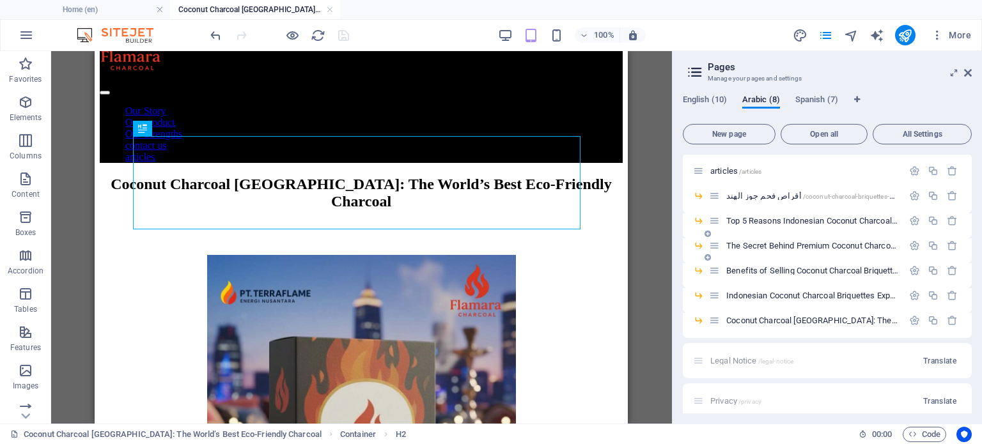
scroll to position [51, 0]
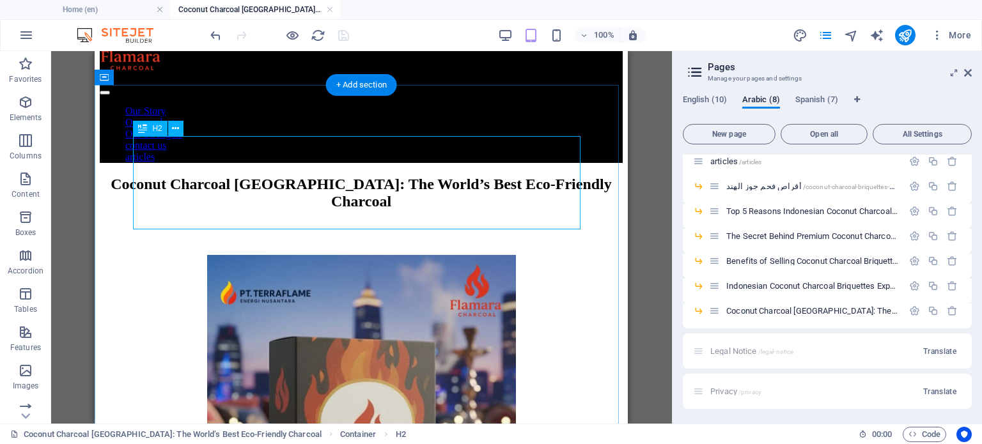
click at [420, 176] on div "Coconut Charcoal [GEOGRAPHIC_DATA]: The World’s Best Eco-Friendly Charcoal" at bounding box center [361, 193] width 523 height 35
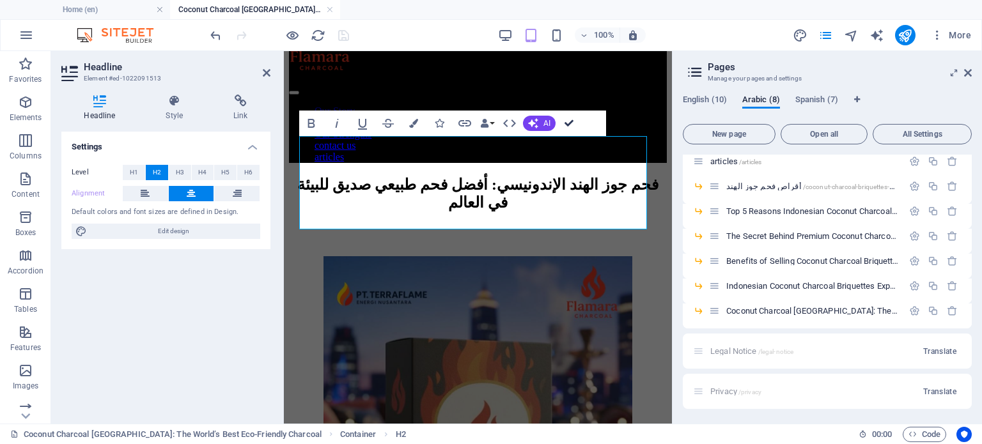
drag, startPoint x: 573, startPoint y: 121, endPoint x: 481, endPoint y: 69, distance: 105.7
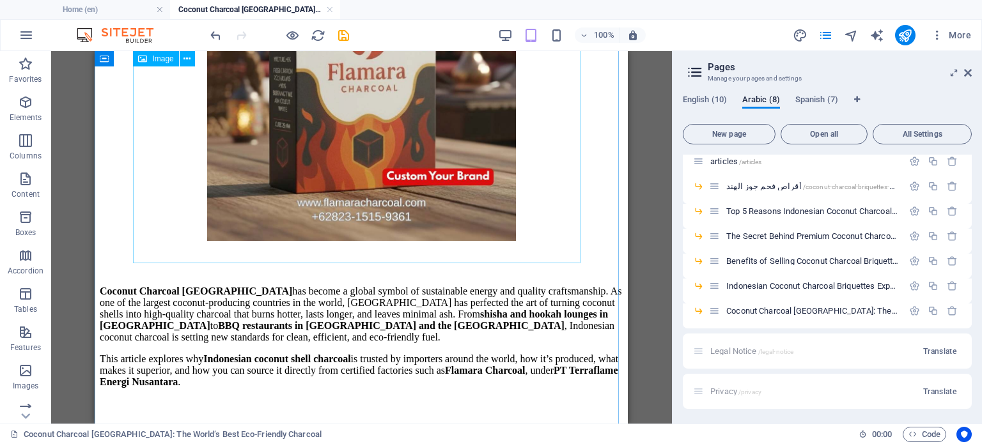
scroll to position [640, 0]
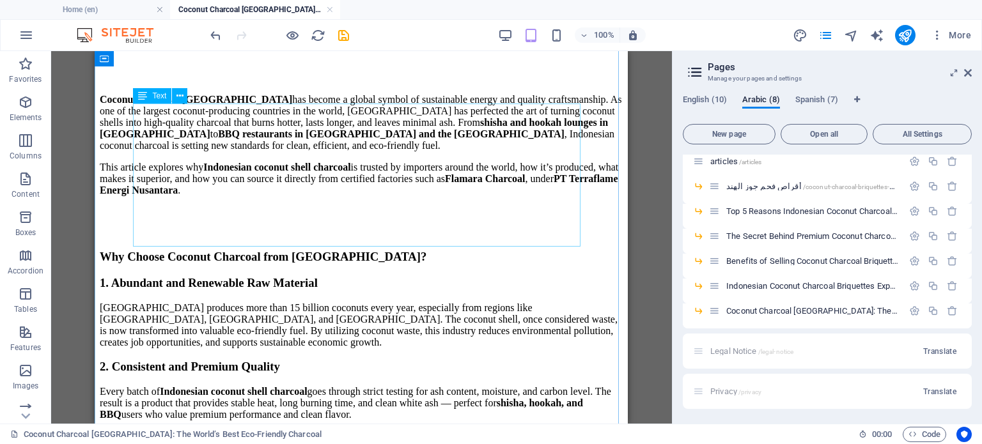
click at [529, 130] on div "Coconut Charcoal Indonesia has become a global symbol of sustainable energy and…" at bounding box center [361, 145] width 523 height 102
click at [490, 169] on div "Coconut Charcoal Indonesia has become a global symbol of sustainable energy and…" at bounding box center [361, 145] width 523 height 102
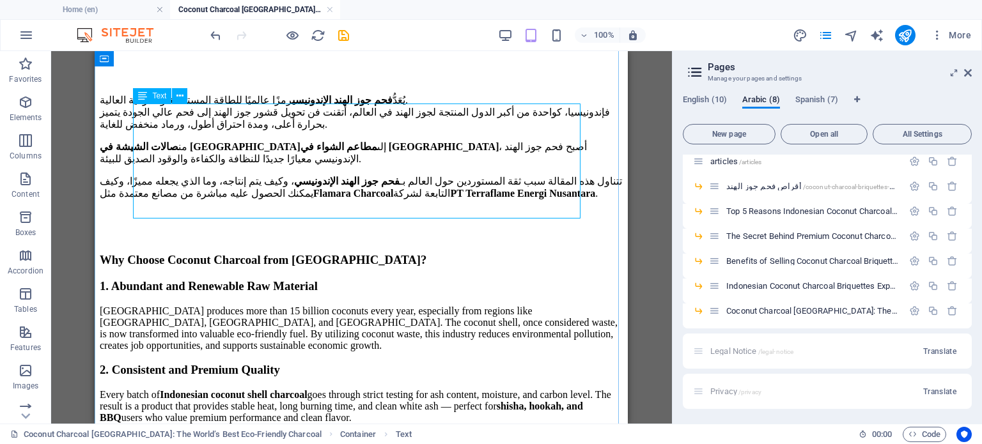
click at [464, 180] on div "يُعَدُّ فحم جوز الهند الإندونيسي رمزًا عالميًا للطاقة المستدامة والحرفية العالي…" at bounding box center [361, 147] width 523 height 106
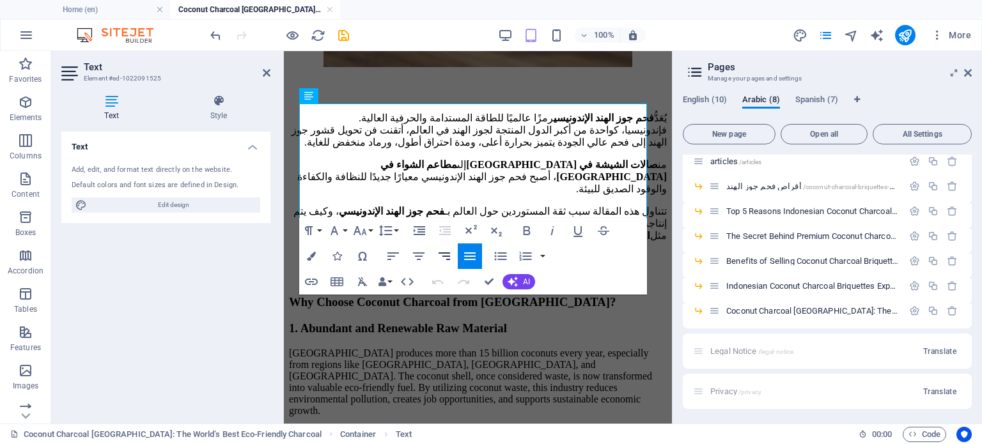
click at [450, 255] on icon "button" at bounding box center [444, 256] width 15 height 15
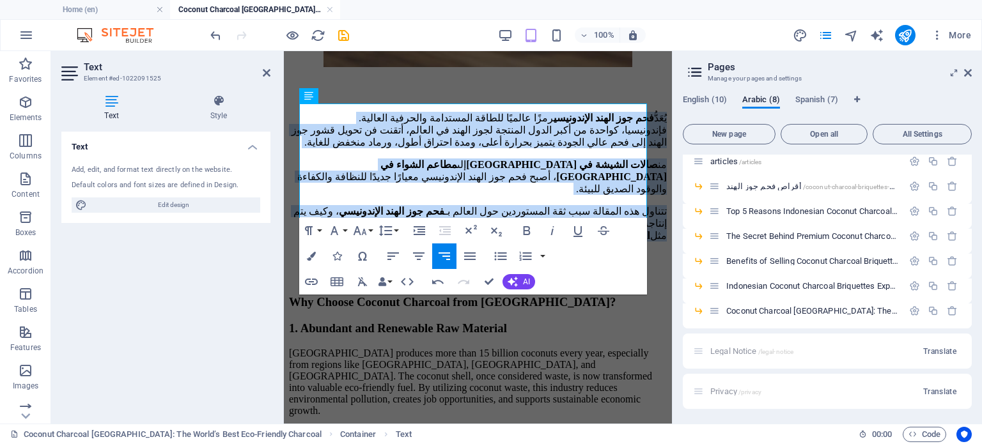
click at [444, 256] on icon "button" at bounding box center [445, 257] width 12 height 8
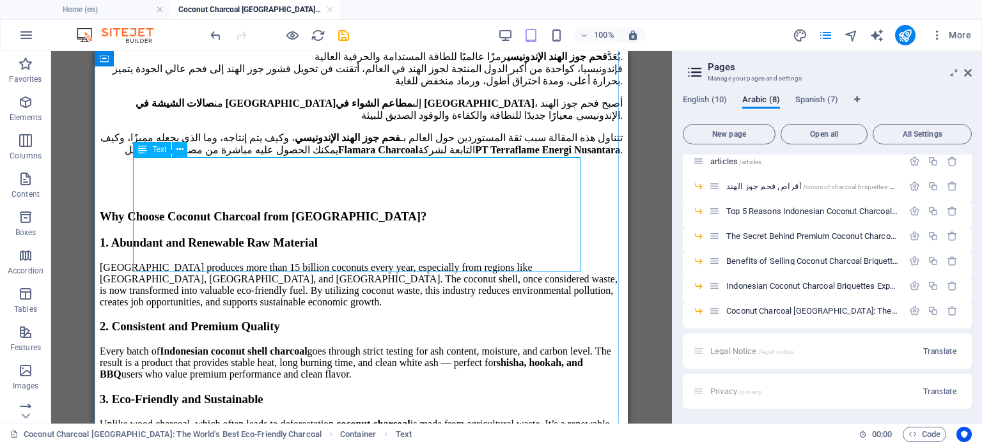
scroll to position [703, 0]
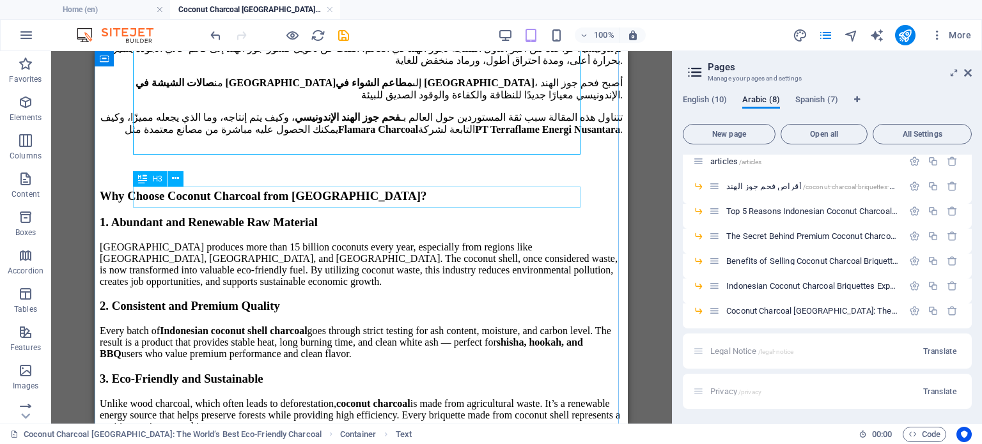
click at [345, 198] on div "Why Choose Coconut Charcoal from [GEOGRAPHIC_DATA]?" at bounding box center [361, 196] width 523 height 14
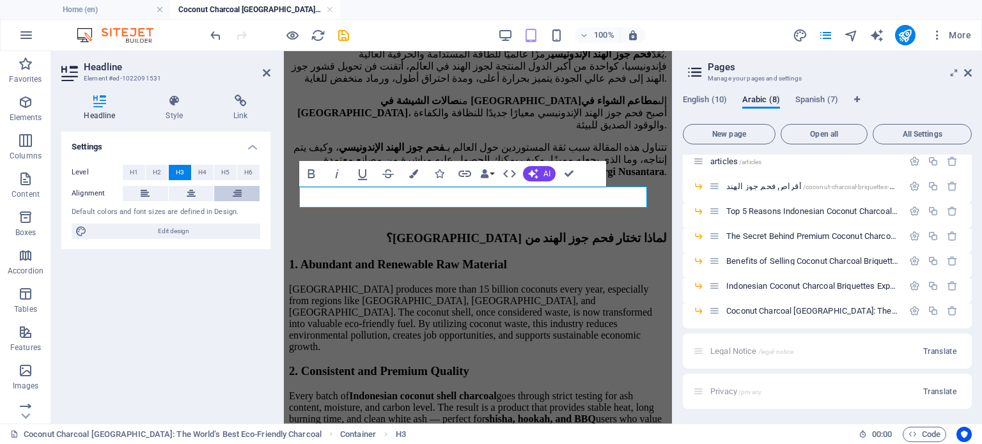
click at [235, 196] on icon at bounding box center [237, 193] width 9 height 15
drag, startPoint x: 475, startPoint y: 120, endPoint x: 571, endPoint y: 170, distance: 108.7
click at [667, 188] on div at bounding box center [478, 204] width 378 height 32
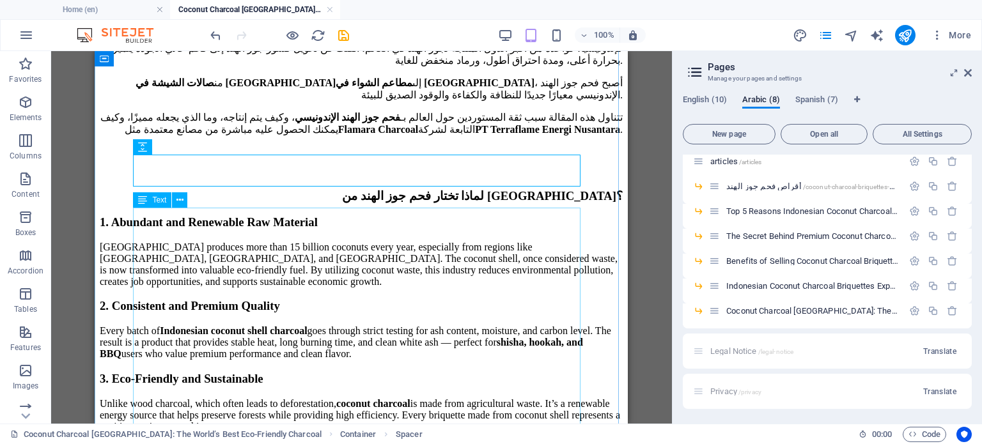
click at [444, 270] on div "1. Abundant and Renewable Raw Material Indonesia produces more than 15 billion …" at bounding box center [361, 408] width 523 height 385
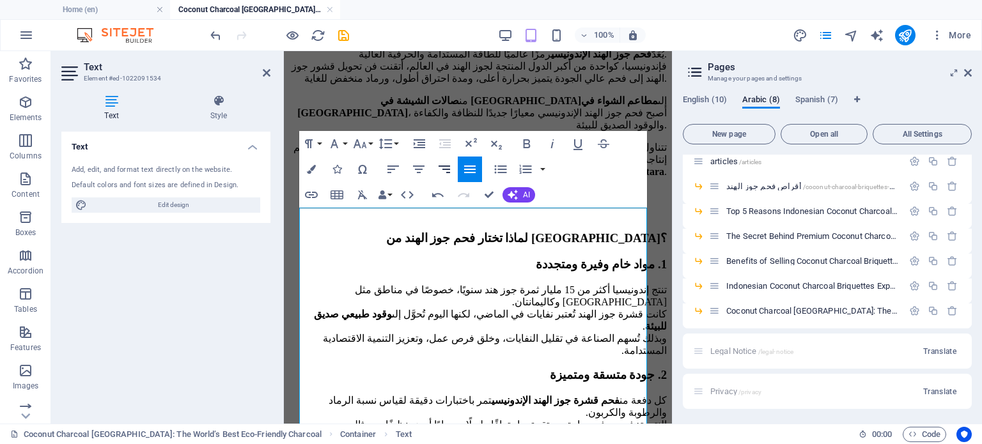
click at [453, 166] on button "Align Right" at bounding box center [444, 170] width 24 height 26
click at [447, 167] on icon "button" at bounding box center [444, 169] width 15 height 15
drag, startPoint x: 486, startPoint y: 196, endPoint x: 393, endPoint y: 145, distance: 106.5
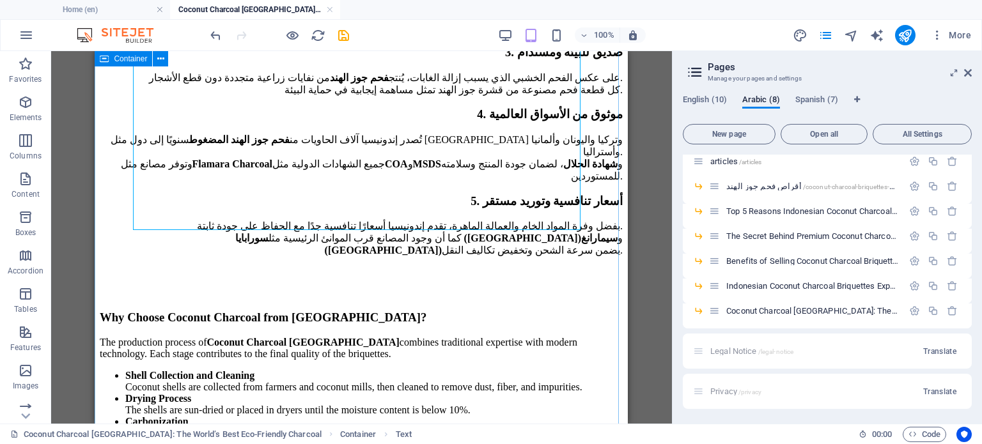
scroll to position [1087, 0]
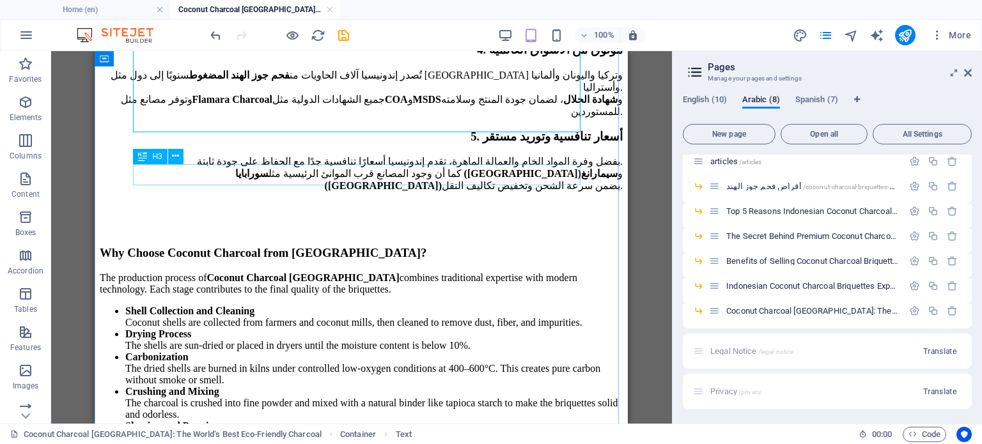
click at [435, 246] on div "Why Choose Coconut Charcoal from [GEOGRAPHIC_DATA]?" at bounding box center [361, 253] width 523 height 14
click at [352, 246] on div "Why Choose Coconut Charcoal from [GEOGRAPHIC_DATA]?" at bounding box center [361, 253] width 523 height 14
drag, startPoint x: 352, startPoint y: 169, endPoint x: 556, endPoint y: 51, distance: 235.3
click at [352, 246] on div "Why Choose Coconut Charcoal from [GEOGRAPHIC_DATA]?" at bounding box center [361, 253] width 523 height 14
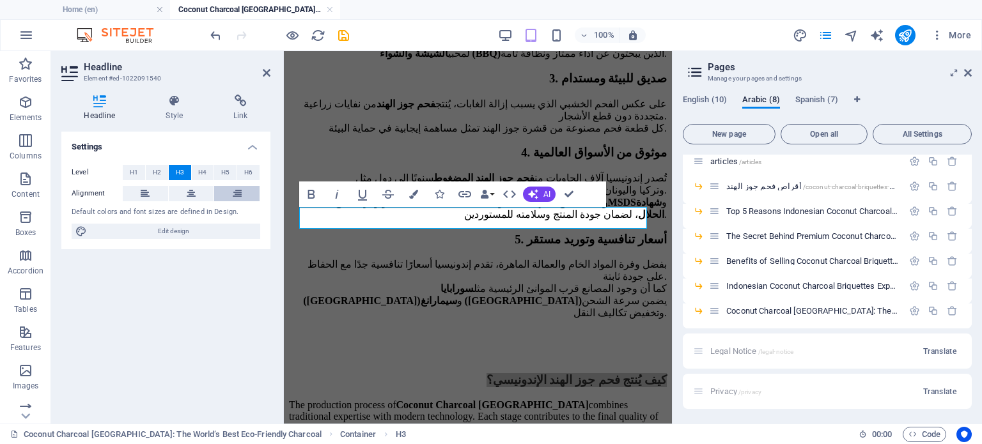
drag, startPoint x: 251, startPoint y: 184, endPoint x: 240, endPoint y: 191, distance: 12.8
click at [251, 184] on div "Level H1 H2 H3 H4 H5 H6 Alignment Default colors and font sizes are defined in …" at bounding box center [165, 202] width 209 height 95
click at [238, 194] on icon at bounding box center [237, 193] width 9 height 15
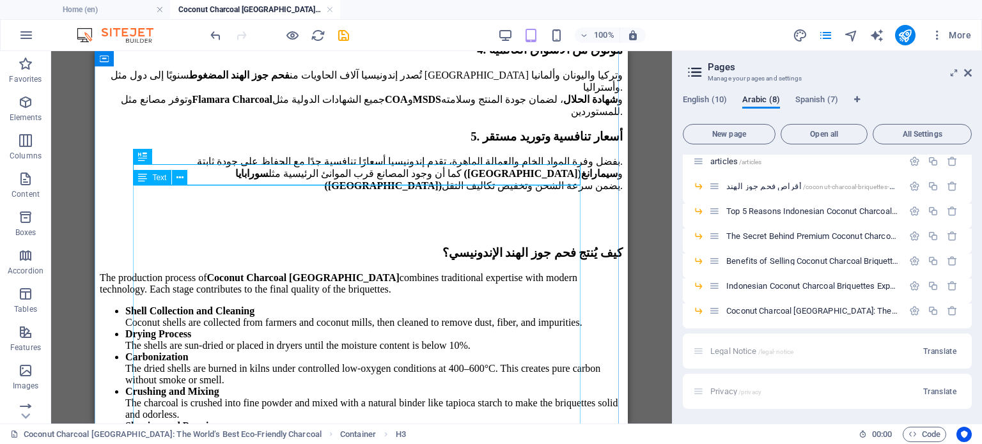
click at [352, 272] on div "The production process of Coconut Charcoal Indonesia combines traditional exper…" at bounding box center [361, 397] width 523 height 251
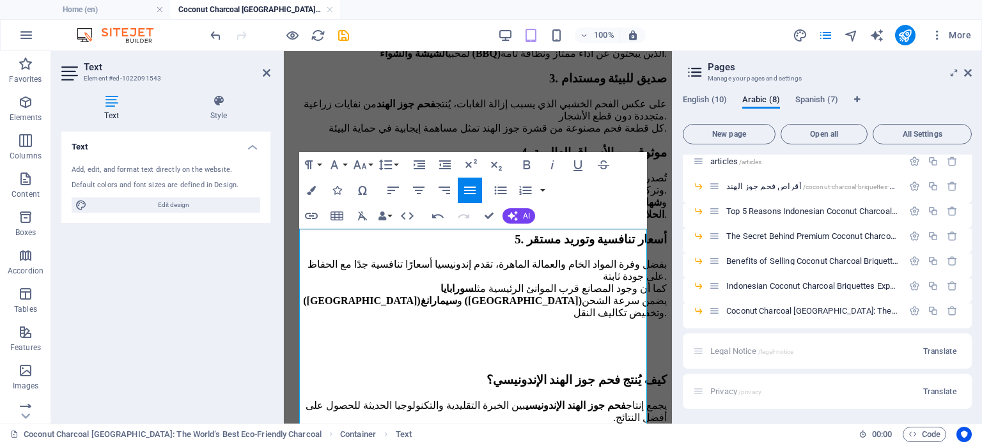
click at [471, 194] on icon "button" at bounding box center [469, 190] width 15 height 15
click at [450, 188] on icon "button" at bounding box center [444, 190] width 15 height 15
click at [501, 191] on icon "button" at bounding box center [501, 190] width 12 height 8
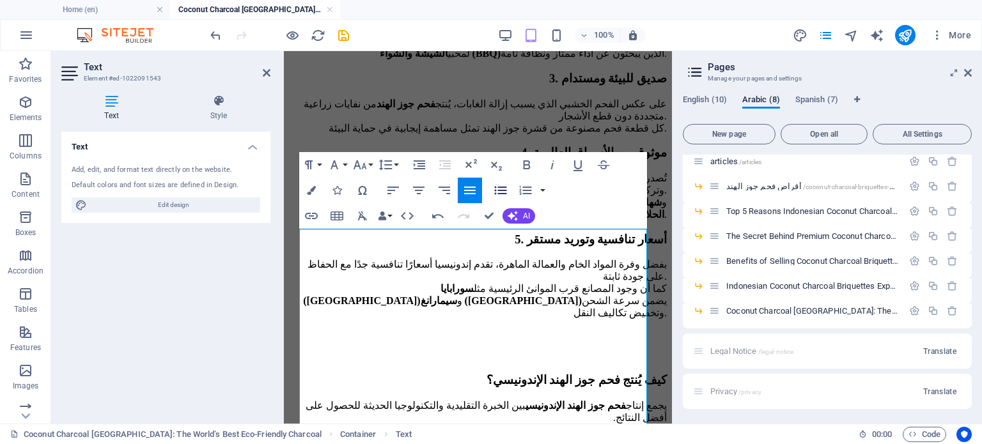
click at [501, 191] on icon "button" at bounding box center [501, 190] width 12 height 8
click at [583, 434] on p "جمع وتنظيف القشور: تُجمع القشور من المزارعين والمصانع ثم تُنظف من الألياف والأت…" at bounding box center [478, 446] width 378 height 24
drag, startPoint x: 445, startPoint y: 265, endPoint x: 599, endPoint y: 340, distance: 171.0
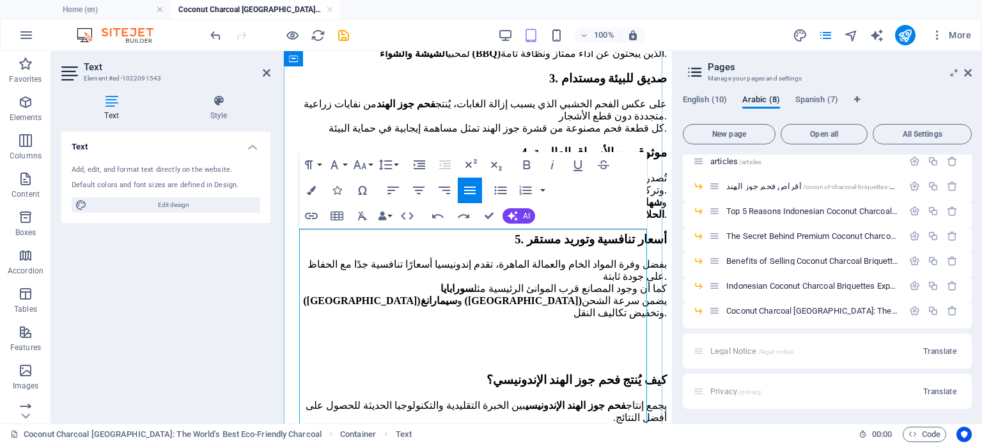
drag, startPoint x: 427, startPoint y: 258, endPoint x: 482, endPoint y: 277, distance: 57.4
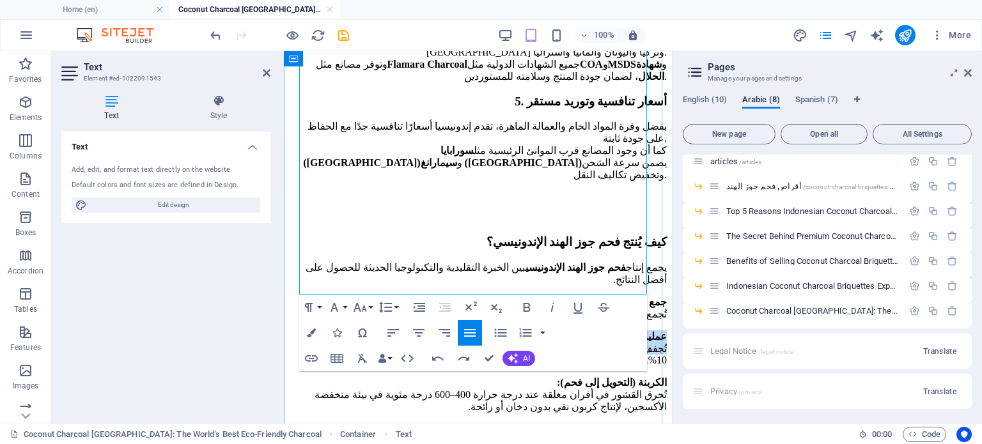
scroll to position [1279, 0]
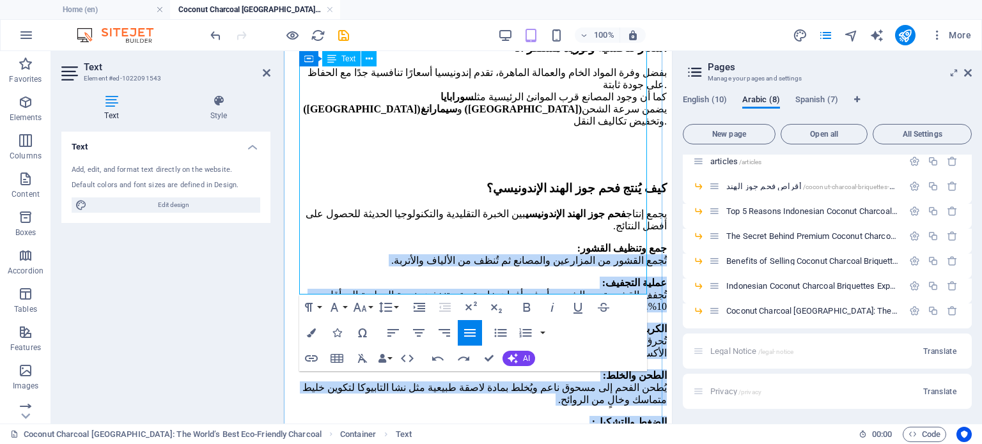
drag, startPoint x: 646, startPoint y: 263, endPoint x: 444, endPoint y: 262, distance: 201.4
click at [444, 262] on div "يجمع إنتاج فحم جوز الهند الإندونيسي بين الخبرة التقليدية والتكنولوجيا الحديثة ل…" at bounding box center [478, 371] width 378 height 326
click at [499, 333] on icon "button" at bounding box center [501, 333] width 12 height 8
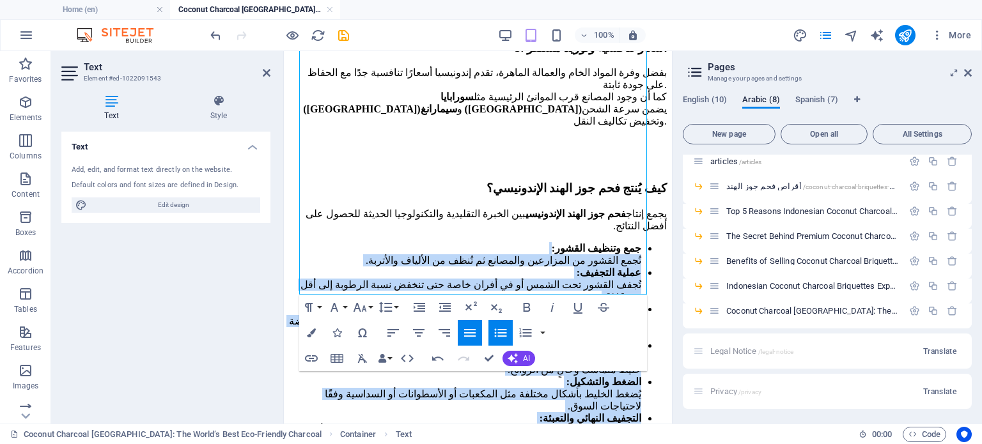
click at [499, 333] on icon "button" at bounding box center [501, 333] width 12 height 8
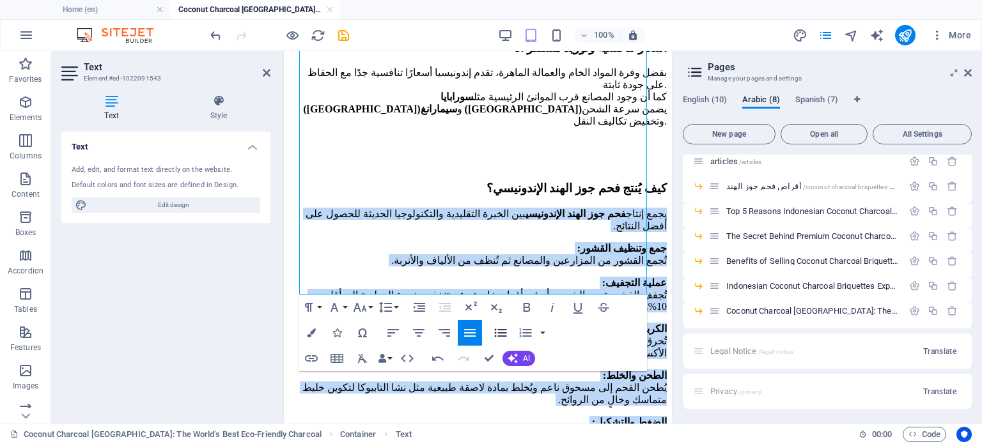
click at [499, 333] on icon "button" at bounding box center [501, 333] width 12 height 8
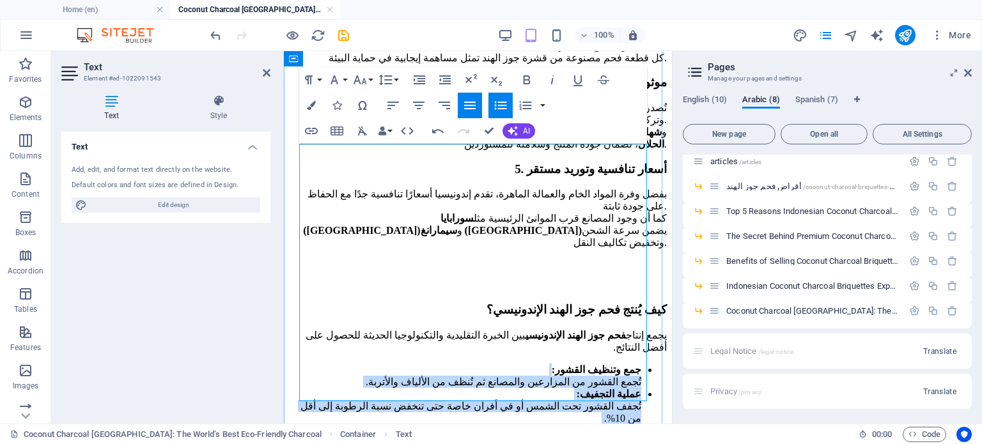
scroll to position [1151, 0]
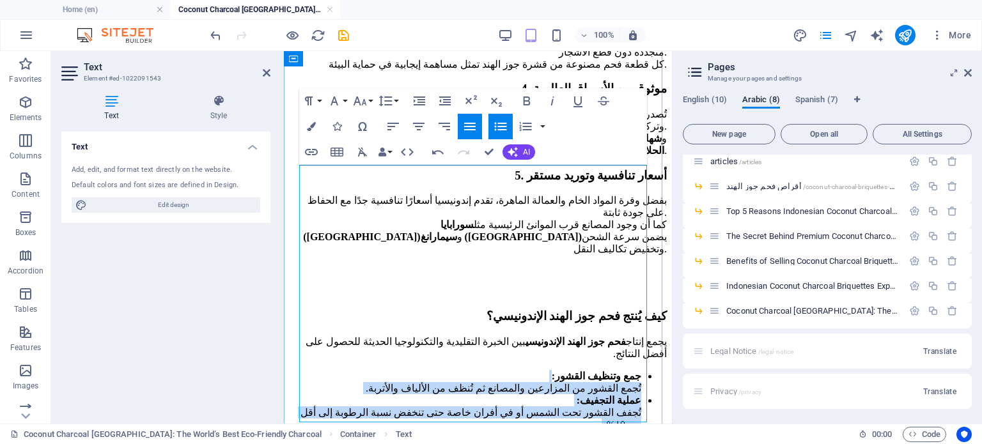
click at [499, 395] on li "عملية التجفيف: تُجفف القشور تحت الشمس أو في أفران خاصة حتى تنخفض نسبة الرطوبة إ…" at bounding box center [465, 413] width 352 height 36
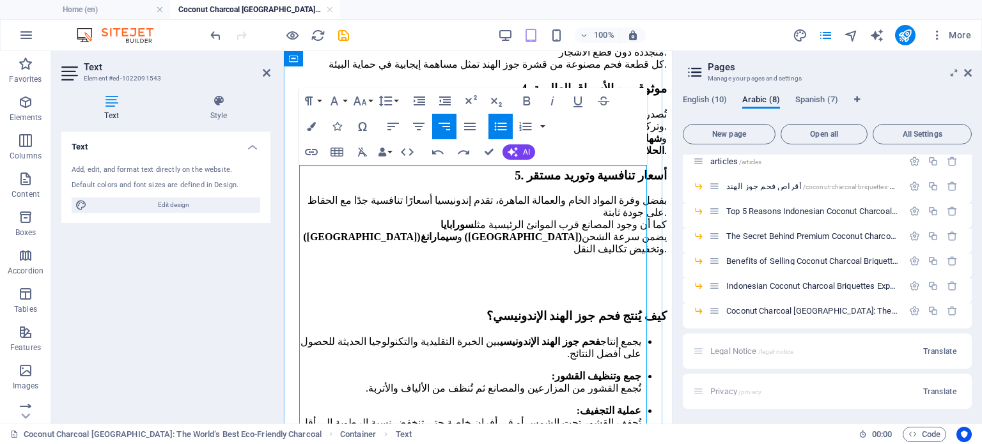
click at [546, 370] on li "جمع وتنظيف القشور: تُجمع القشور من المزارعين والمصانع ثم تُنظف من الألياف والأت…" at bounding box center [465, 382] width 352 height 24
click at [616, 370] on li "جمع وتنظيف القشور: تُجمع القشور من المزارعين والمصانع ثم تُنظف من الألياف والأت…" at bounding box center [465, 382] width 352 height 24
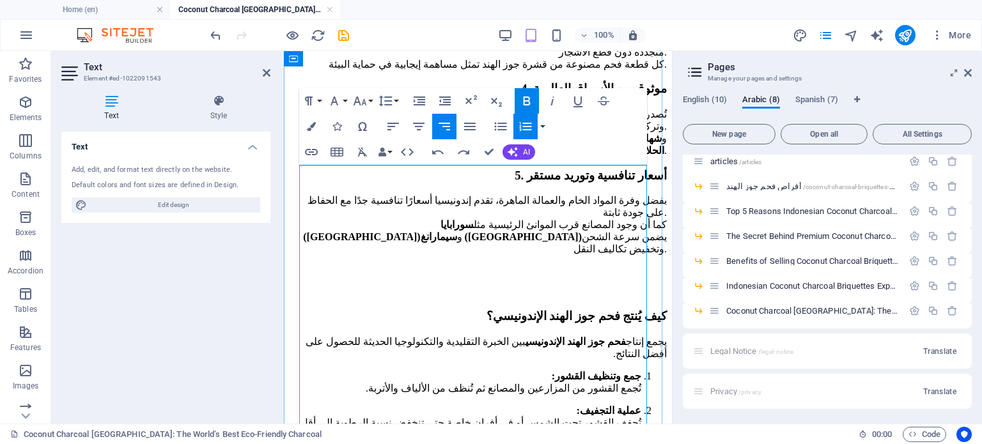
drag, startPoint x: 647, startPoint y: 201, endPoint x: 640, endPoint y: 202, distance: 7.8
click at [594, 202] on div "فحم جوز الهند الإندونيسي: أفضل فحم طبيعي صديق للبيئة في العالم يُعَدُّ فحم جوز …" at bounding box center [478, 238] width 378 height 2299
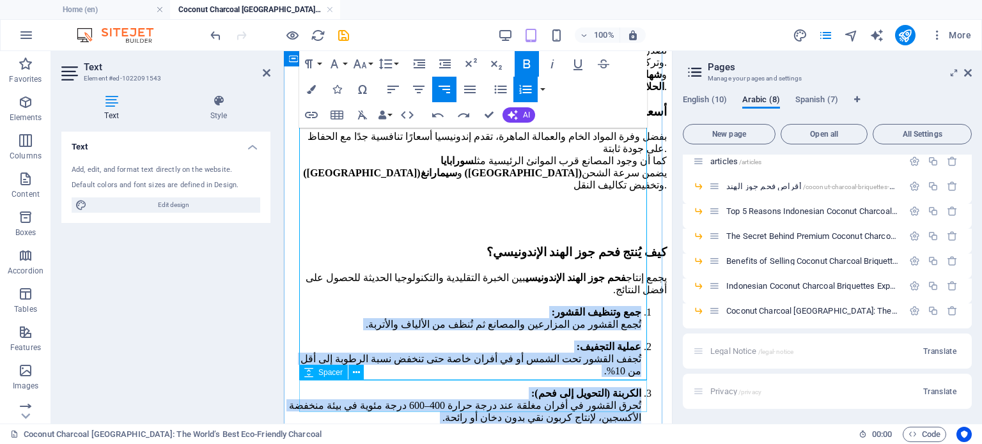
scroll to position [1279, 0]
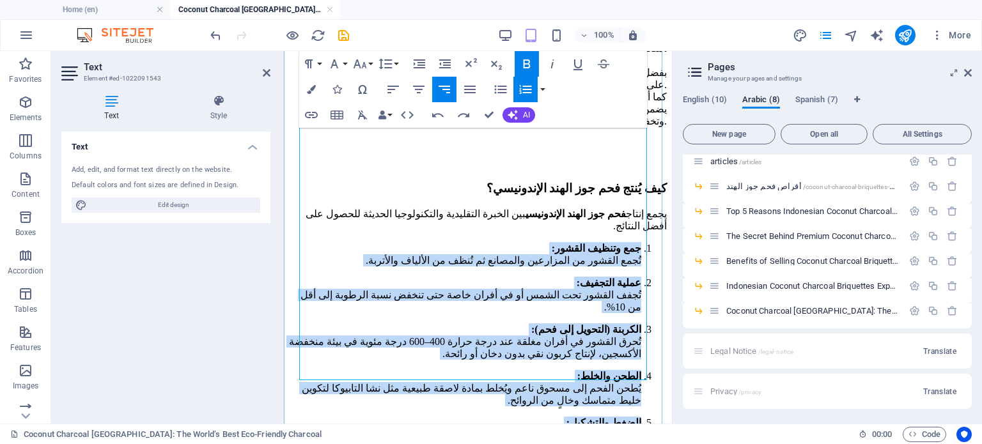
drag, startPoint x: 645, startPoint y: 199, endPoint x: 306, endPoint y: 324, distance: 360.5
click at [306, 324] on ol "جمع وتنظيف القشور: تُجمع القشور من المزارعين والمصانع ثم تُنظف من الألياف والأت…" at bounding box center [478, 371] width 378 height 258
click at [499, 84] on icon "button" at bounding box center [500, 89] width 15 height 15
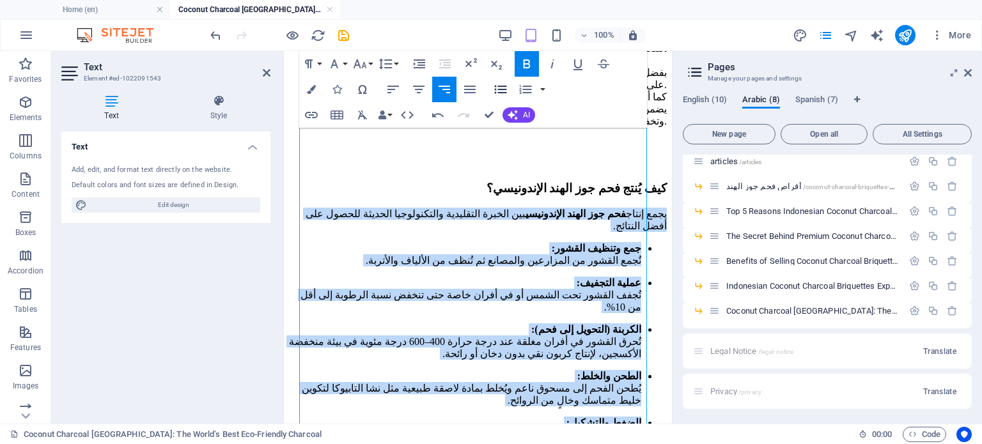
scroll to position [1193, 0]
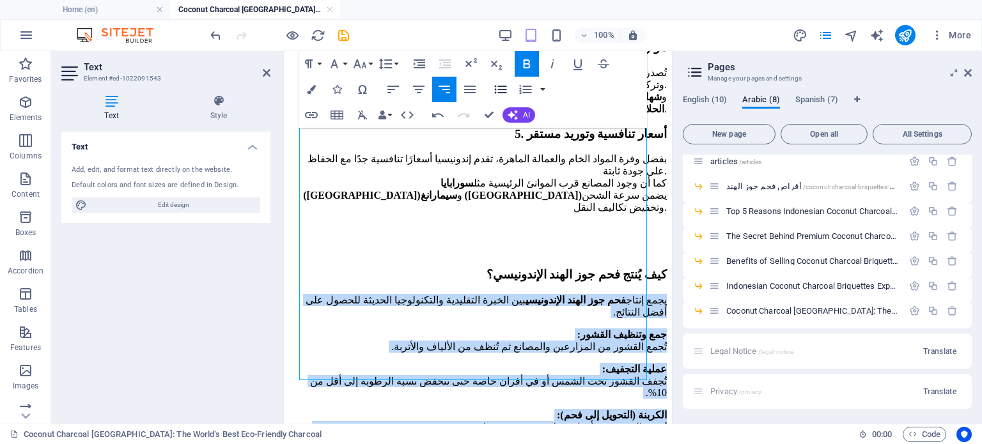
click at [499, 84] on icon "button" at bounding box center [500, 89] width 15 height 15
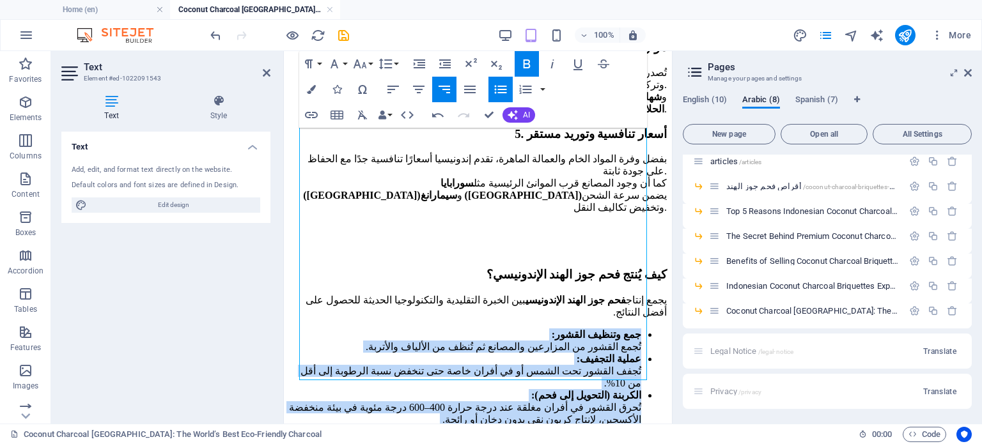
click at [499, 84] on icon "button" at bounding box center [500, 89] width 15 height 15
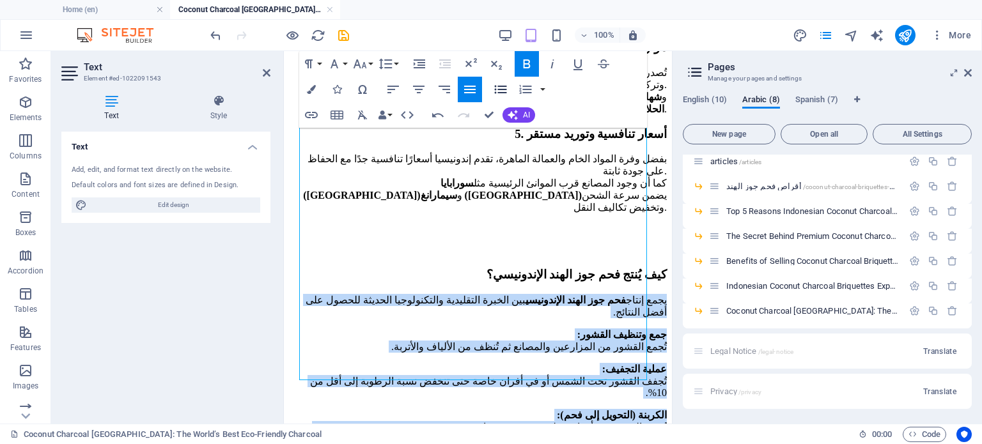
click at [499, 84] on icon "button" at bounding box center [500, 89] width 15 height 15
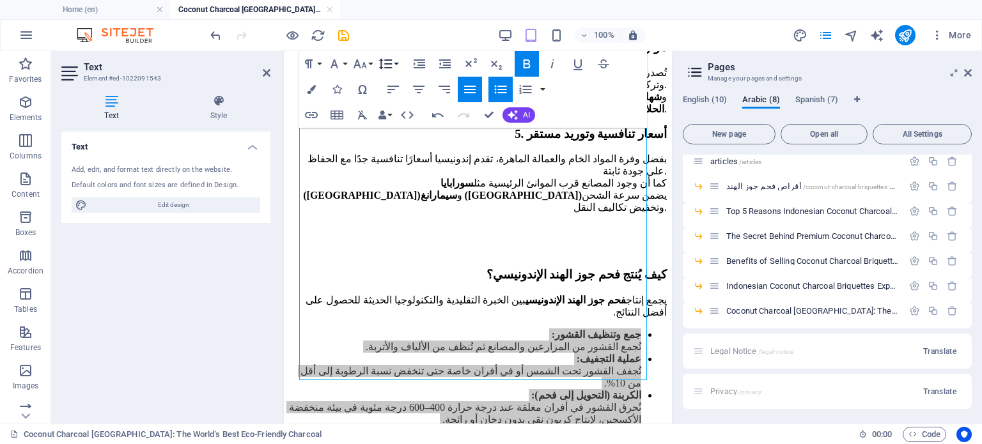
click at [393, 63] on button "Line Height" at bounding box center [388, 64] width 24 height 26
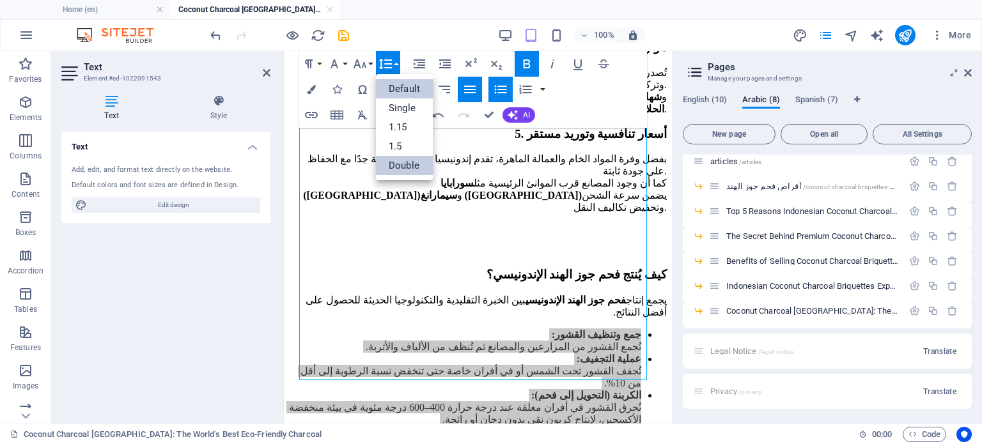
scroll to position [0, 0]
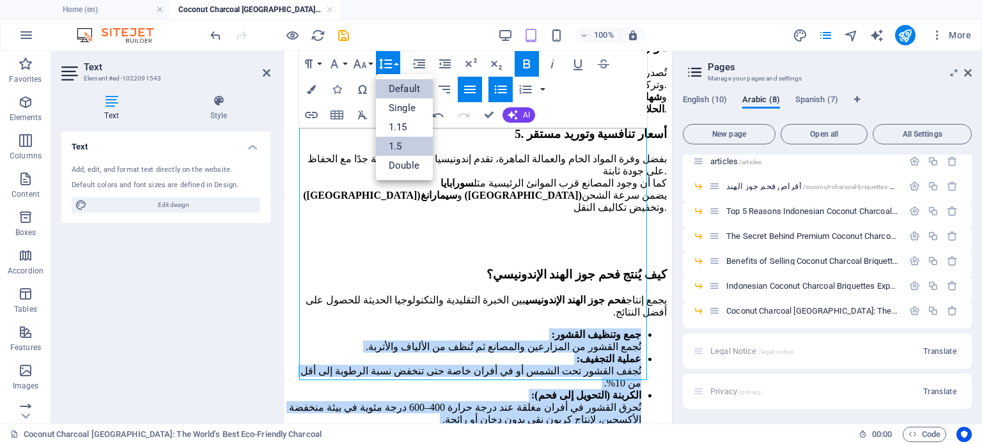
click at [405, 146] on link "1.5" at bounding box center [404, 146] width 57 height 19
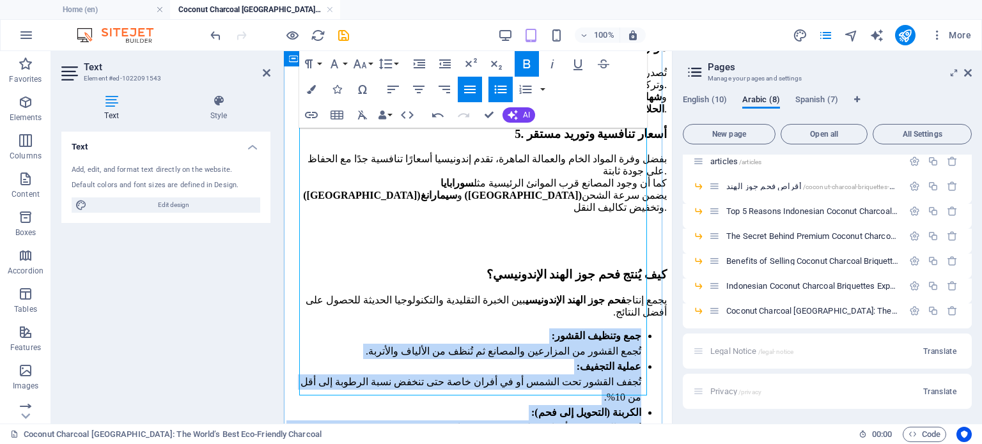
click at [472, 405] on li "الكربنة (التحويل إلى فحم): تُحرق القشور في أفران مغلقة عند درجة حرارة 400–600 د…" at bounding box center [465, 428] width 352 height 46
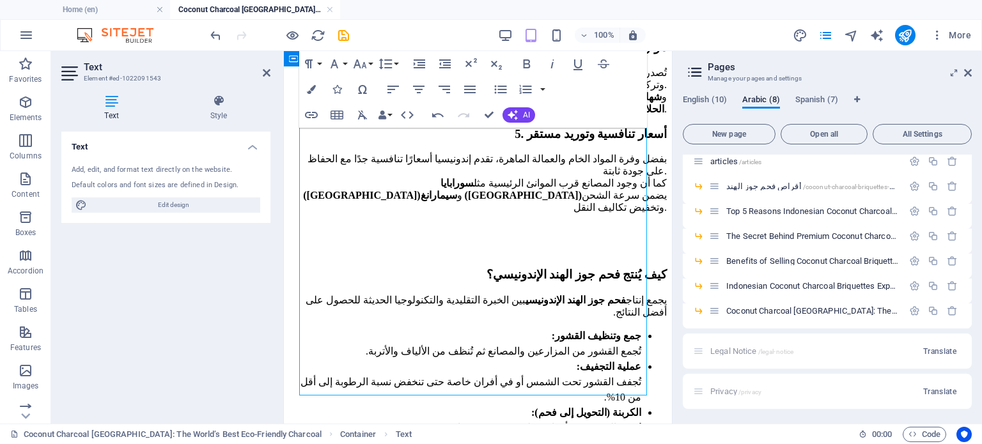
click at [472, 405] on li "الكربنة (التحويل إلى فحم): تُحرق القشور في أفران مغلقة عند درجة حرارة 400–600 د…" at bounding box center [465, 428] width 352 height 46
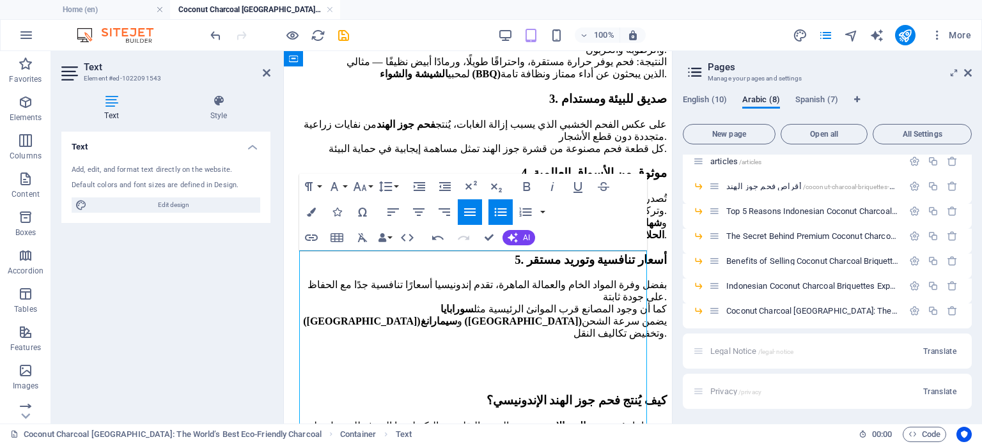
scroll to position [1065, 0]
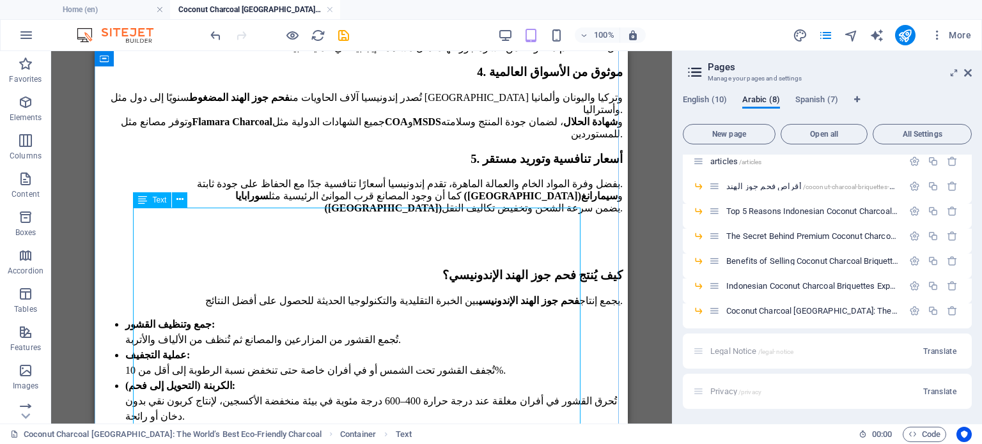
click at [489, 295] on div "يجمع إنتاج فحم جوز الهند الإندونيسي بين الخبرة التقليدية والتكنولوجيا الحديثة ل…" at bounding box center [361, 431] width 523 height 272
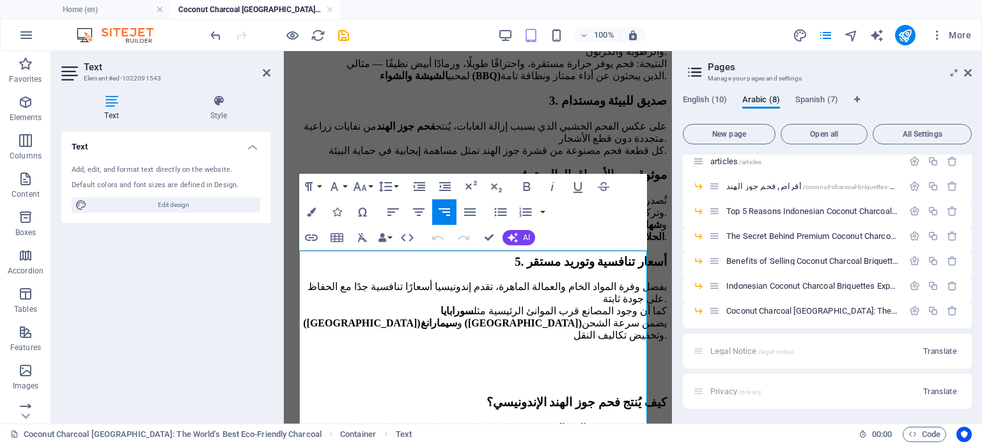
click at [443, 207] on icon "button" at bounding box center [444, 212] width 15 height 15
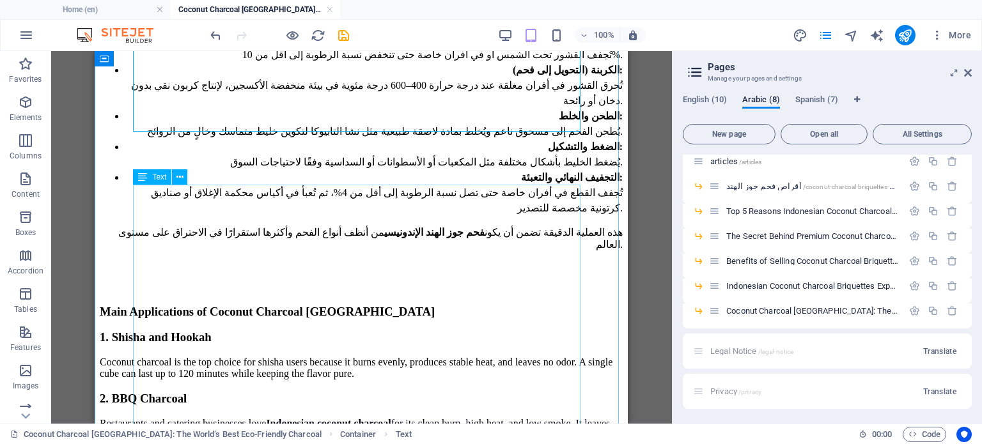
scroll to position [1385, 0]
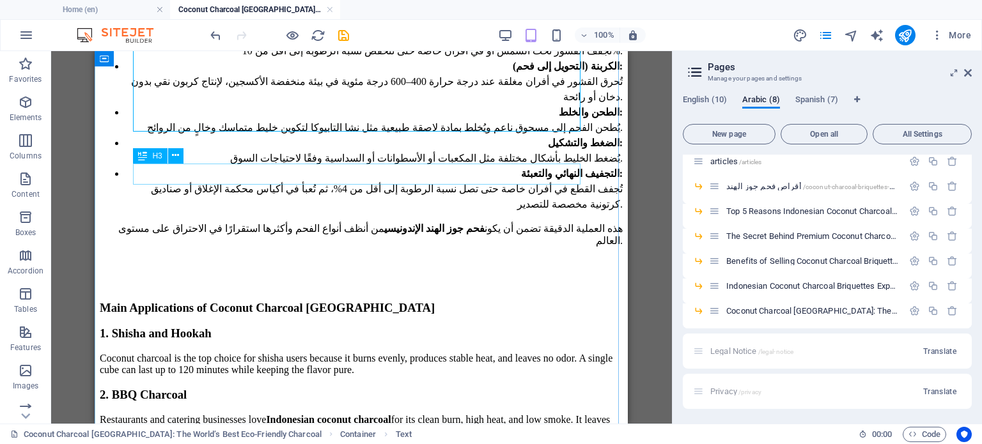
click at [394, 301] on div "Main Applications of Coconut Charcoal [GEOGRAPHIC_DATA]" at bounding box center [361, 308] width 523 height 14
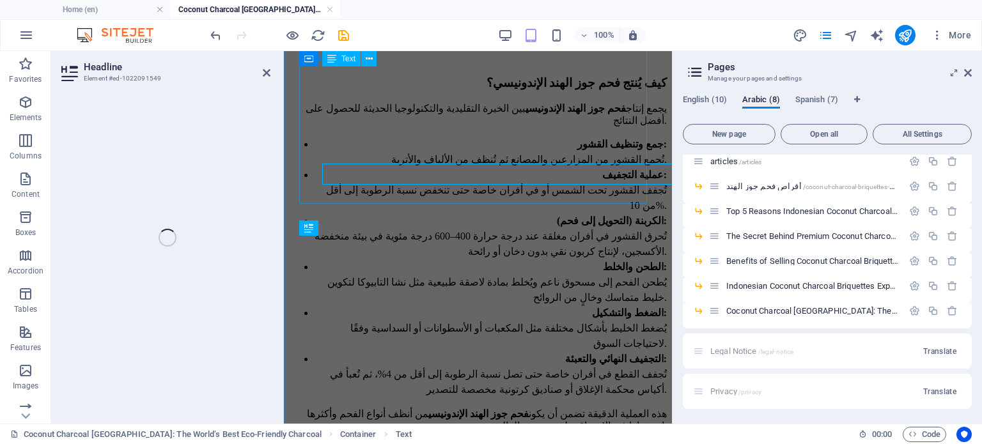
click at [394, 173] on div "يجمع إنتاج فحم جوز الهند الإندونيسي بين الخبرة التقليدية والتكنولوجيا الحديثة ل…" at bounding box center [478, 267] width 378 height 330
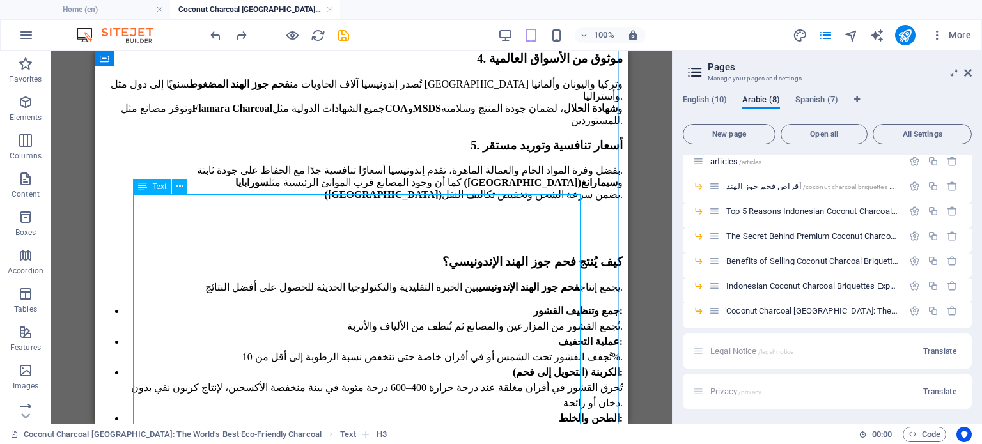
scroll to position [1334, 0]
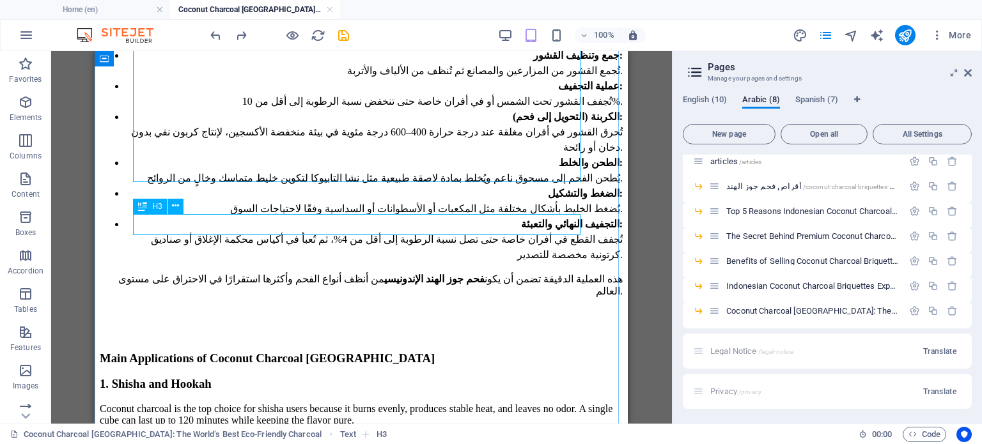
click at [353, 352] on div "Main Applications of Coconut Charcoal [GEOGRAPHIC_DATA]" at bounding box center [361, 359] width 523 height 14
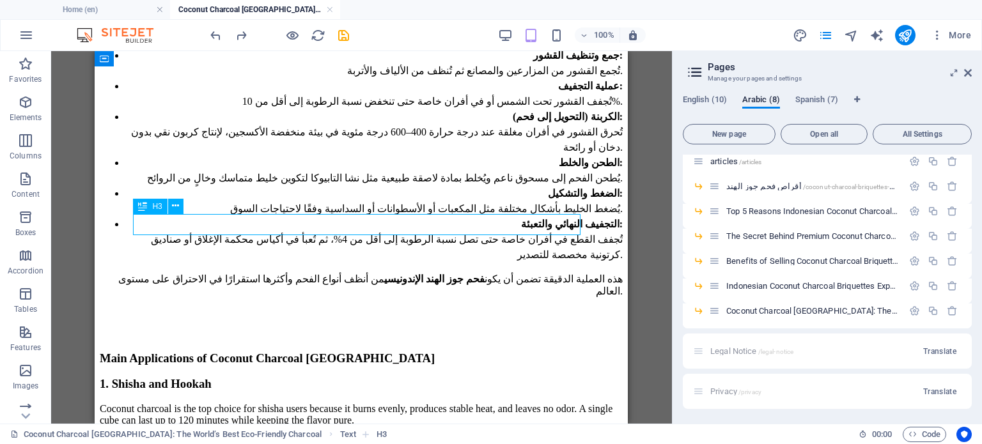
click at [353, 352] on div "Main Applications of Coconut Charcoal [GEOGRAPHIC_DATA]" at bounding box center [361, 359] width 523 height 14
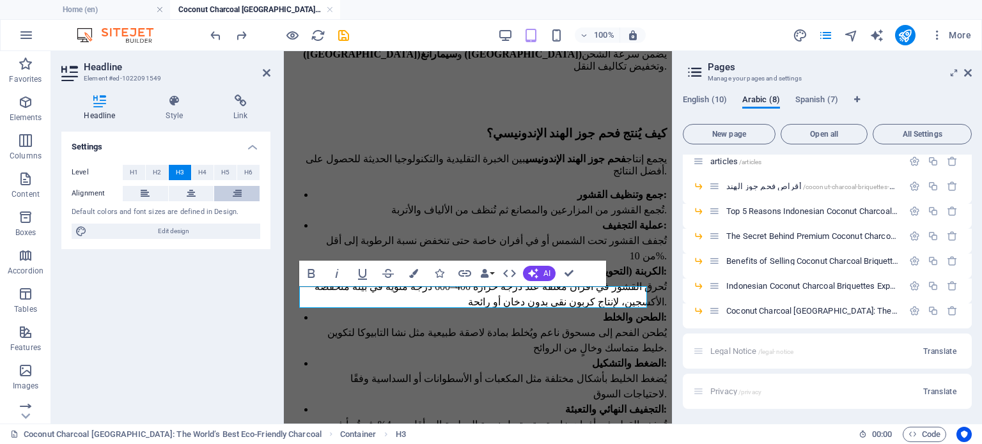
drag, startPoint x: 240, startPoint y: 189, endPoint x: 306, endPoint y: 205, distance: 67.8
click at [240, 189] on icon at bounding box center [237, 193] width 9 height 15
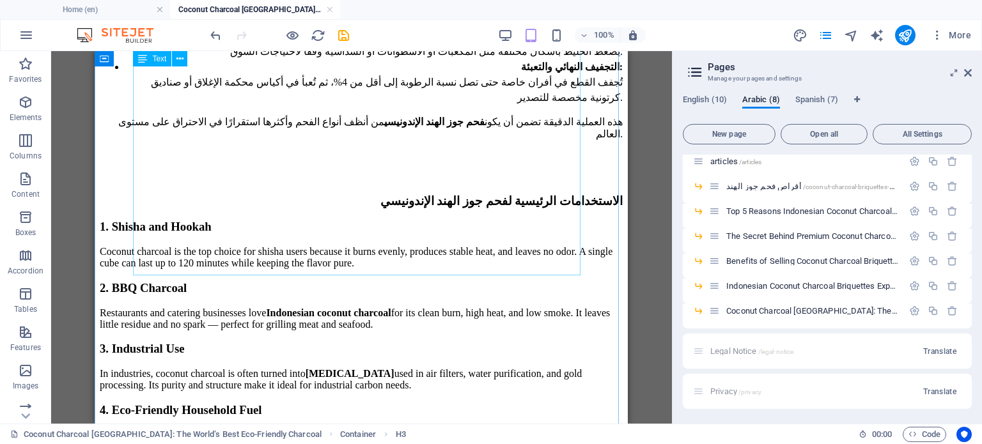
scroll to position [1462, 0]
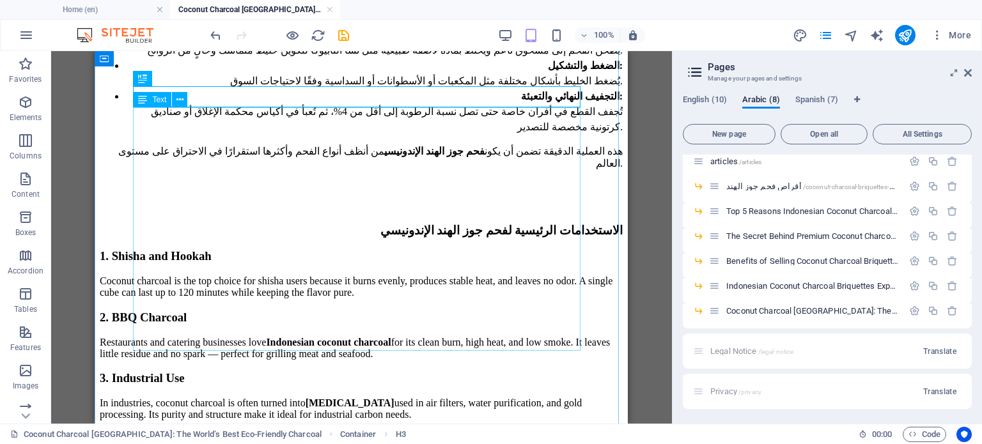
click at [463, 249] on div "1. Shisha and Hookah Coconut charcoal is the top choice for shisha users becaus…" at bounding box center [361, 365] width 523 height 232
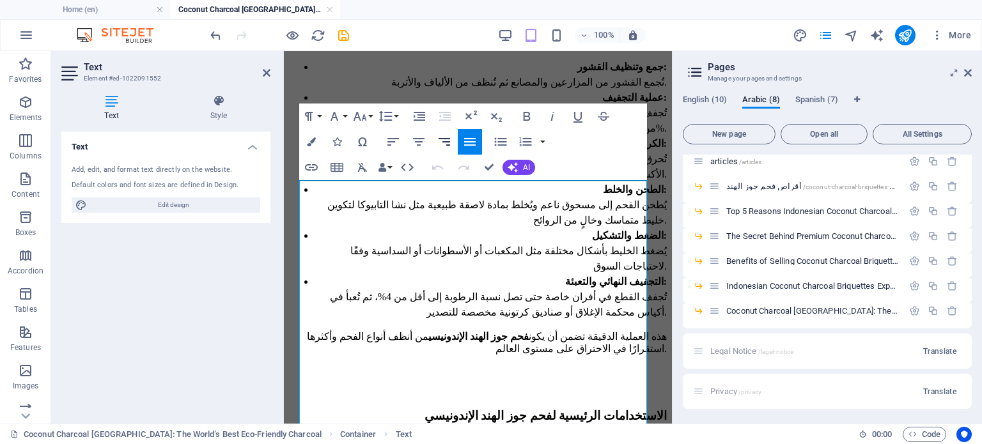
drag, startPoint x: 443, startPoint y: 143, endPoint x: 443, endPoint y: 151, distance: 8.3
click at [443, 151] on button "Align Right" at bounding box center [444, 142] width 24 height 26
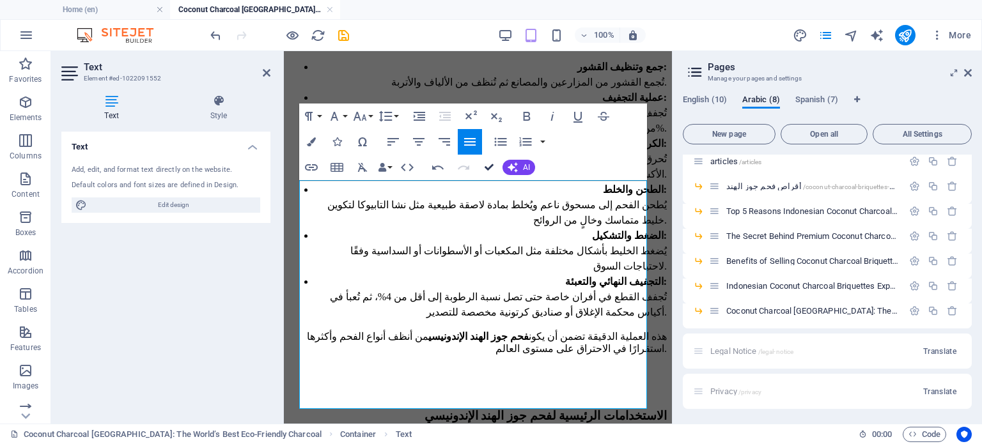
drag, startPoint x: 494, startPoint y: 162, endPoint x: 399, endPoint y: 111, distance: 107.3
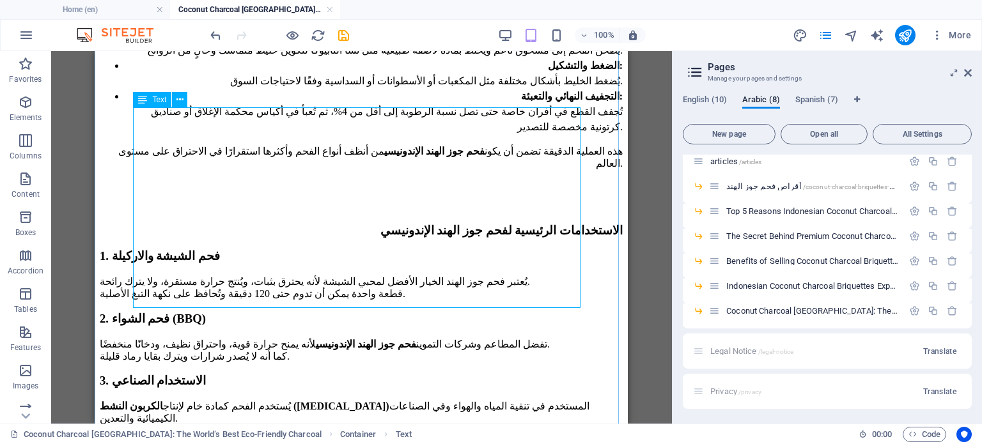
click at [440, 249] on div "1. فحم الشيشة والاركيلة يُعتبر فحم جوز الهند الخيار الأفضل لمحبي الشيشة لأنه يح…" at bounding box center [361, 367] width 523 height 237
click at [439, 249] on div "1. فحم الشيشة والاركيلة يُعتبر فحم جوز الهند الخيار الأفضل لمحبي الشيشة لأنه يح…" at bounding box center [361, 367] width 523 height 237
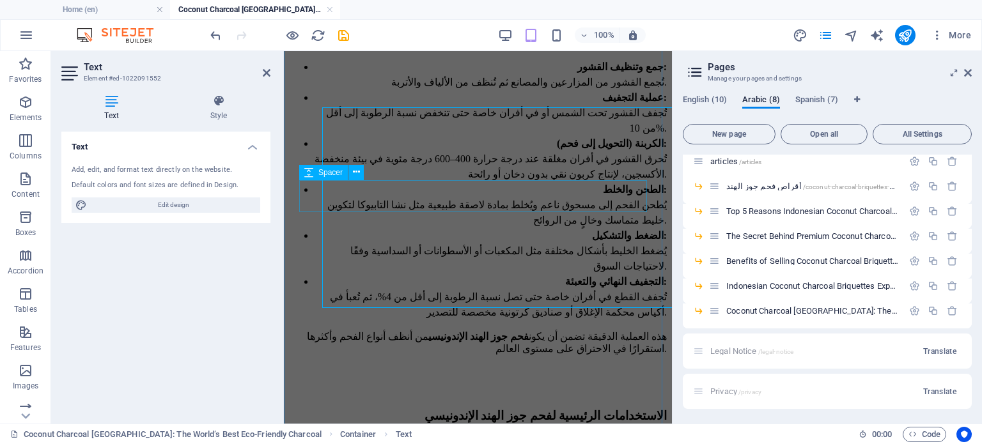
click at [440, 435] on div at bounding box center [478, 451] width 378 height 32
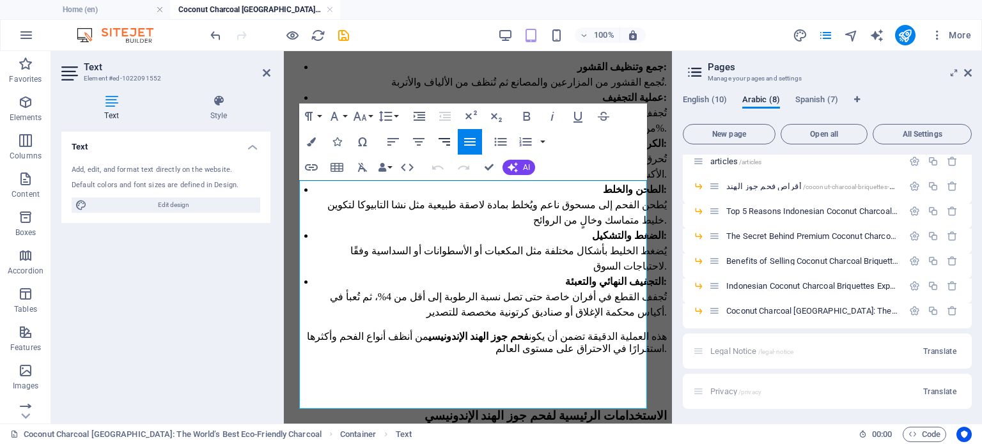
click at [450, 136] on icon "button" at bounding box center [444, 141] width 15 height 15
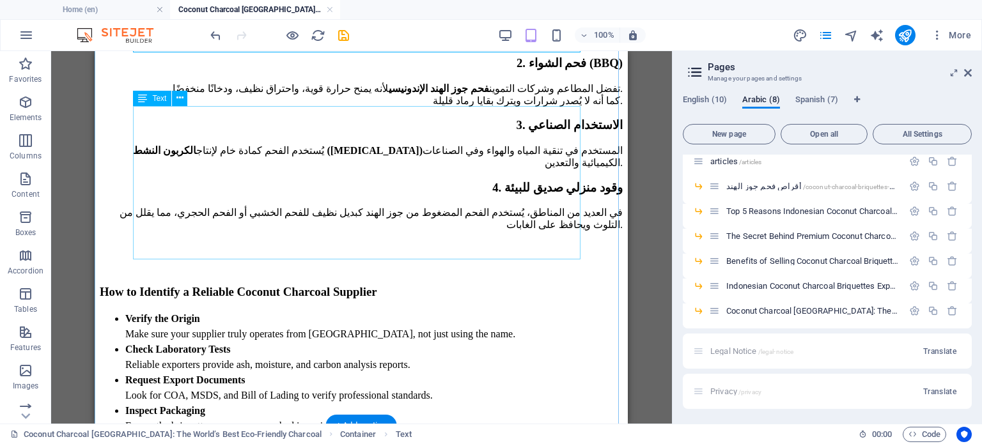
scroll to position [1654, 0]
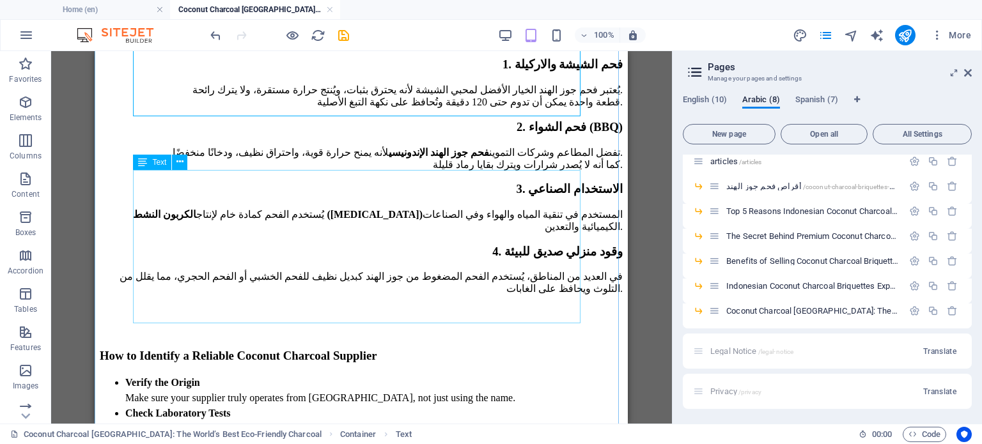
click at [421, 375] on div "Verify the Origin Make sure your supplier truly operates from [GEOGRAPHIC_DATA]…" at bounding box center [361, 451] width 523 height 153
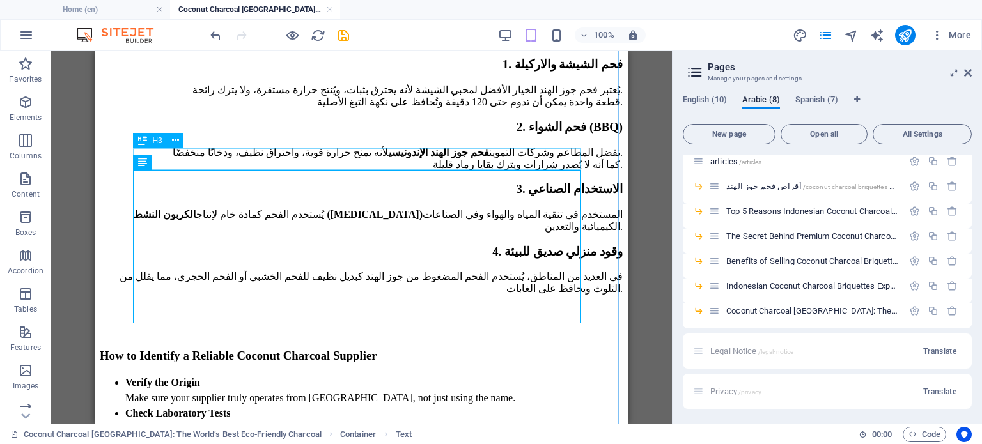
click at [442, 349] on div "How to Identify a Reliable Coconut Charcoal Supplier" at bounding box center [361, 356] width 523 height 14
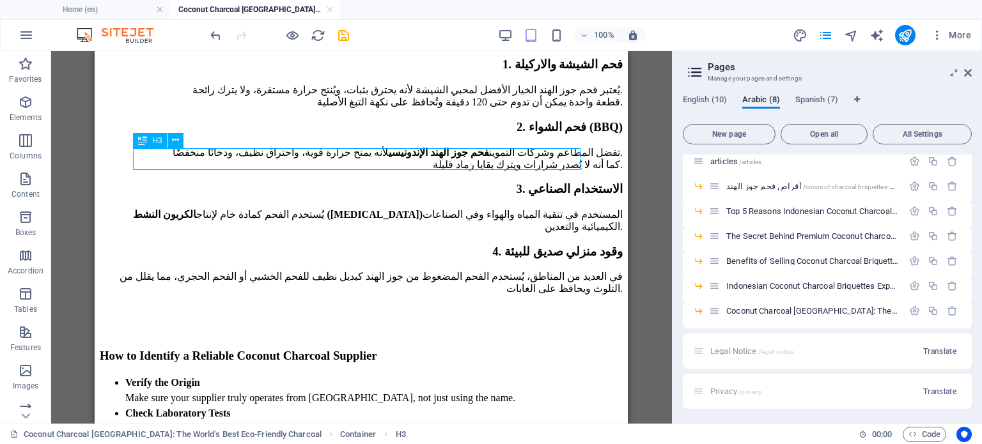
click at [442, 349] on div "How to Identify a Reliable Coconut Charcoal Supplier" at bounding box center [361, 356] width 523 height 14
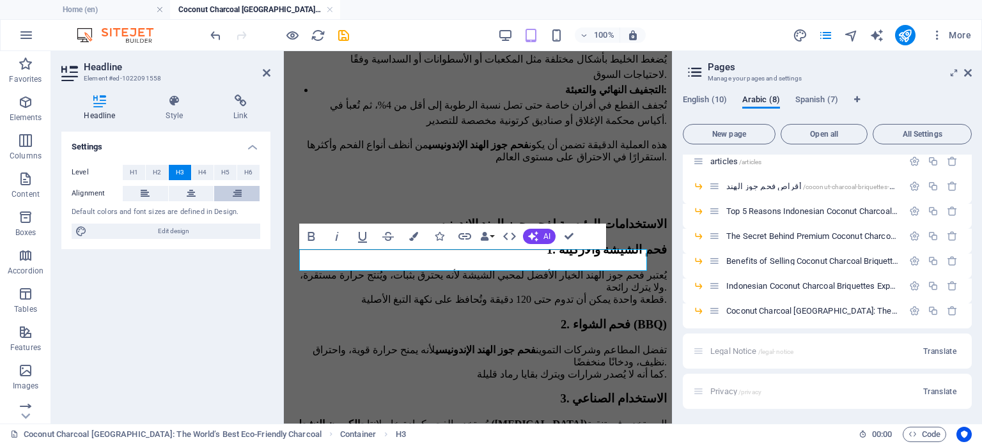
click at [246, 193] on button at bounding box center [236, 193] width 45 height 15
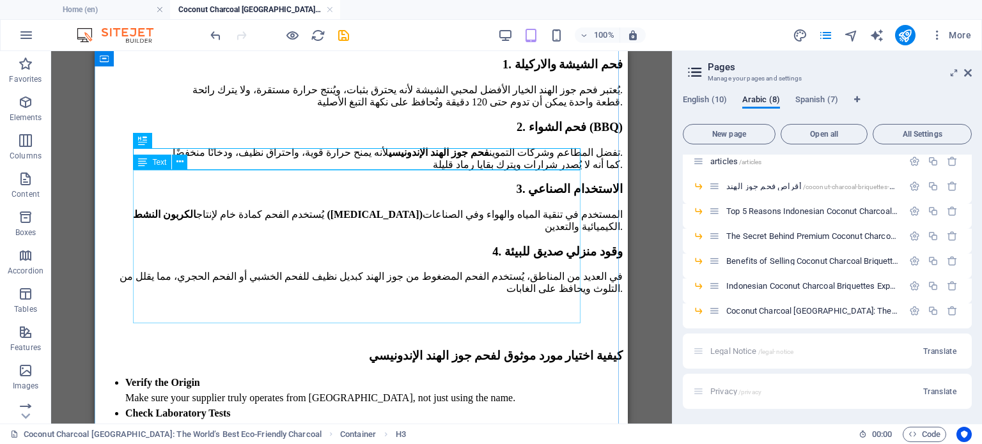
click at [404, 375] on div "Verify the Origin Make sure your supplier truly operates from [GEOGRAPHIC_DATA]…" at bounding box center [361, 451] width 523 height 153
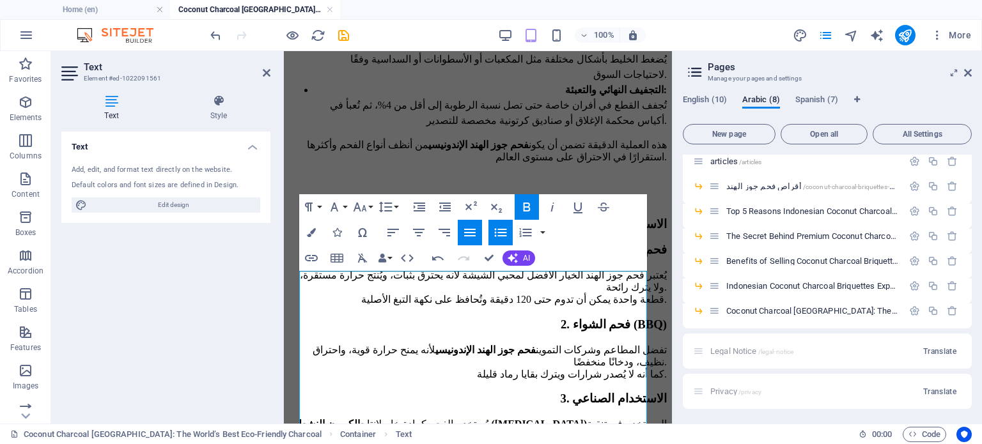
click at [506, 233] on icon "button" at bounding box center [500, 232] width 15 height 15
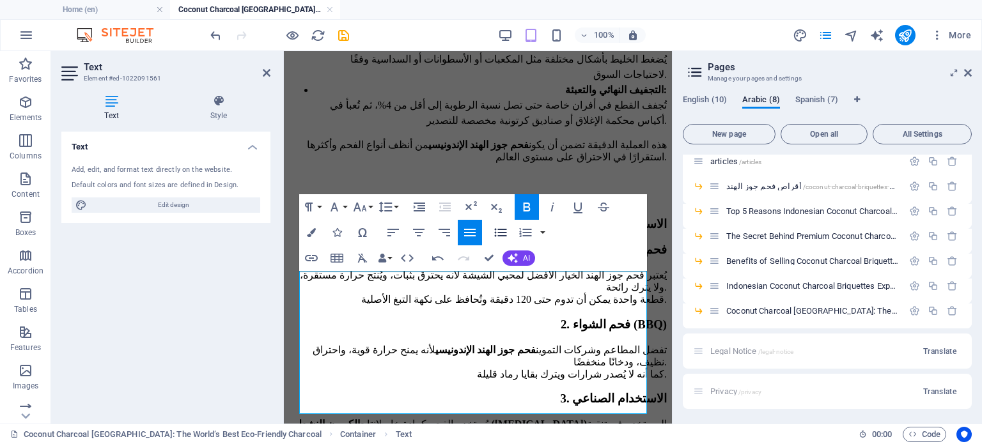
click at [505, 232] on icon "button" at bounding box center [501, 232] width 12 height 8
click at [394, 208] on button "Line Height" at bounding box center [388, 207] width 24 height 26
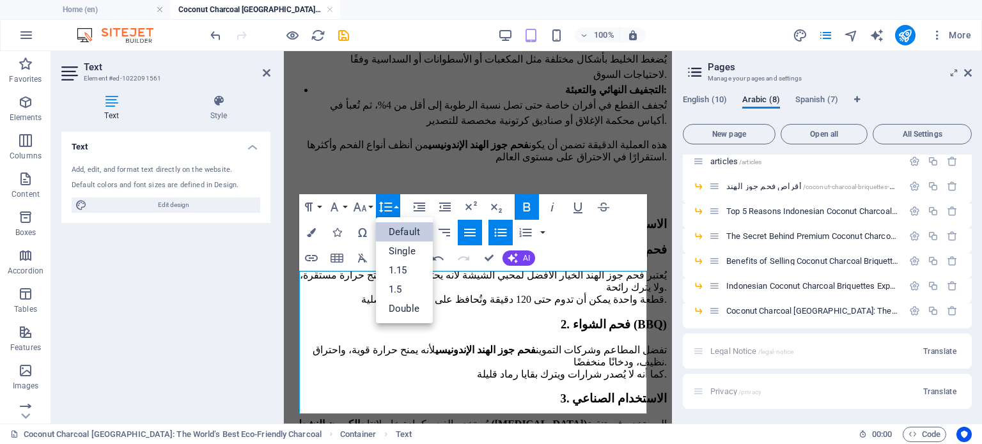
scroll to position [0, 0]
click at [411, 293] on link "1.5" at bounding box center [404, 289] width 57 height 19
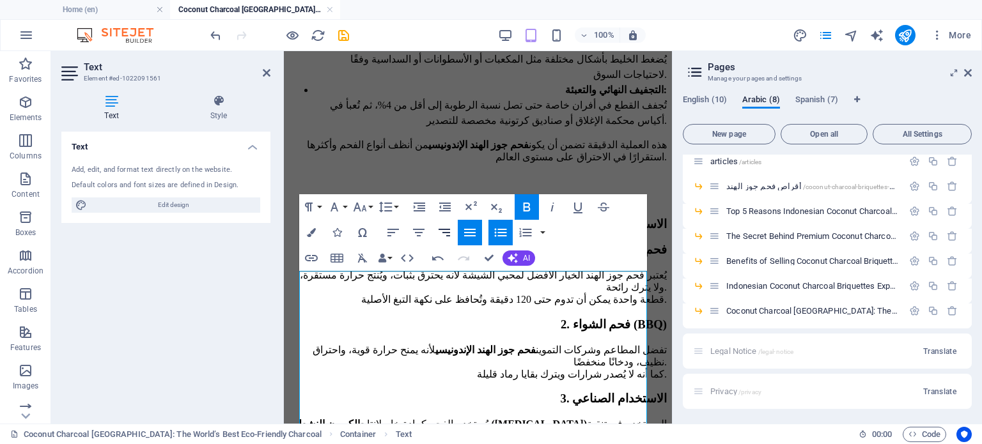
click at [448, 238] on icon "button" at bounding box center [444, 232] width 15 height 15
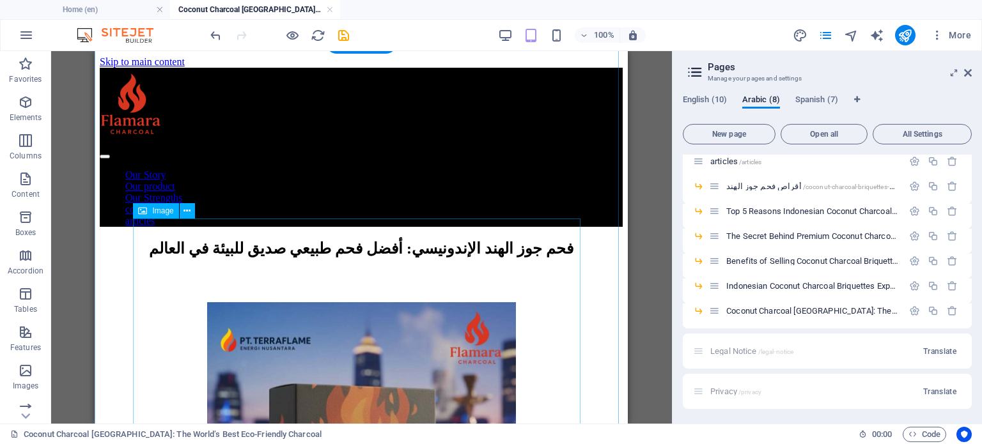
scroll to position [320, 0]
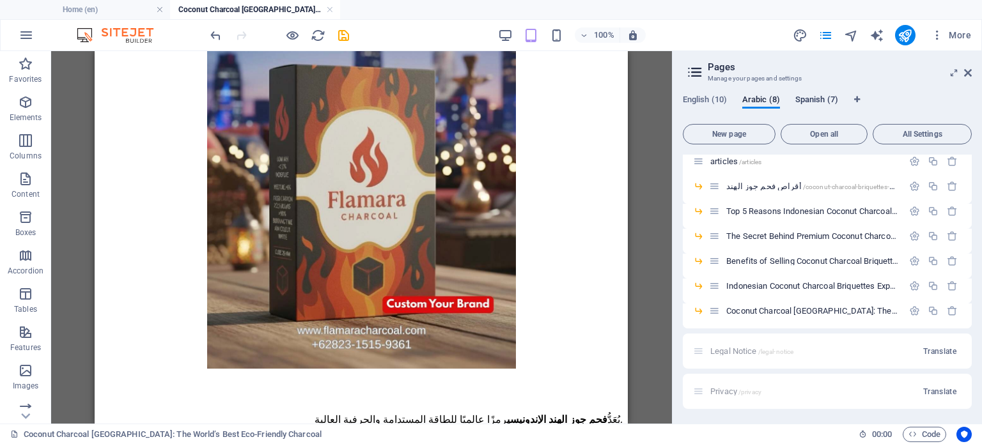
click at [813, 100] on span "Spanish (7)" at bounding box center [817, 101] width 43 height 18
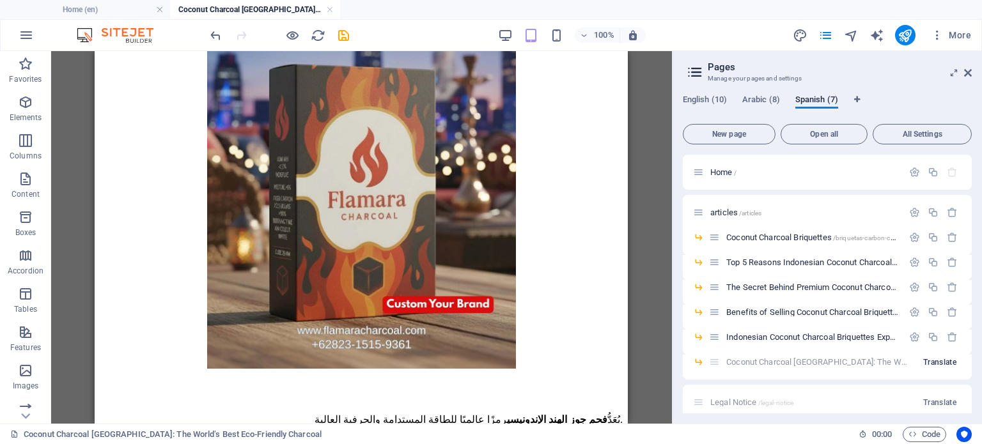
click at [925, 361] on span "Translate" at bounding box center [939, 362] width 33 height 10
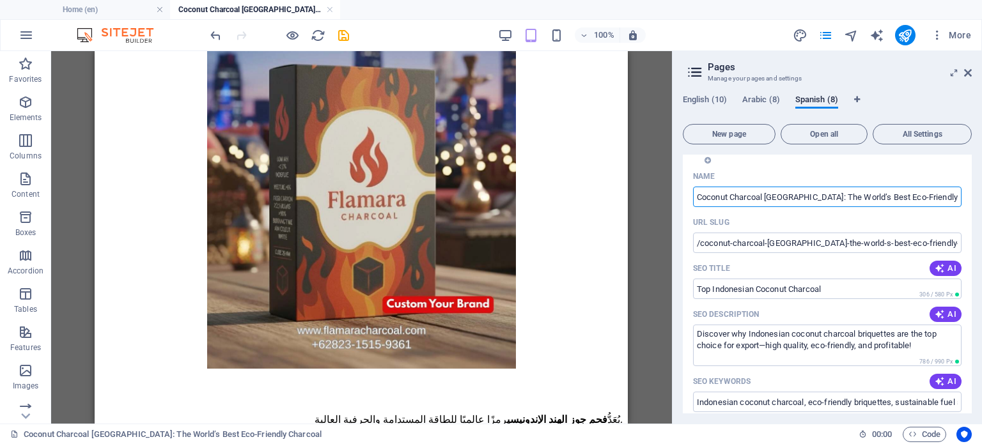
scroll to position [71, 0]
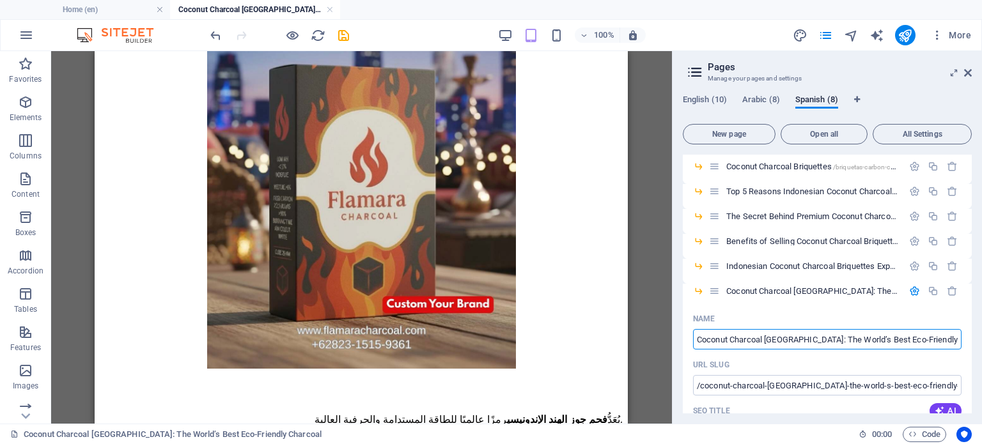
click at [752, 92] on div "English (10) Arabic (8) Spanish (8) New page Open all All Settings Home / artic…" at bounding box center [828, 254] width 310 height 340
click at [760, 106] on span "Arabic (8)" at bounding box center [761, 101] width 38 height 18
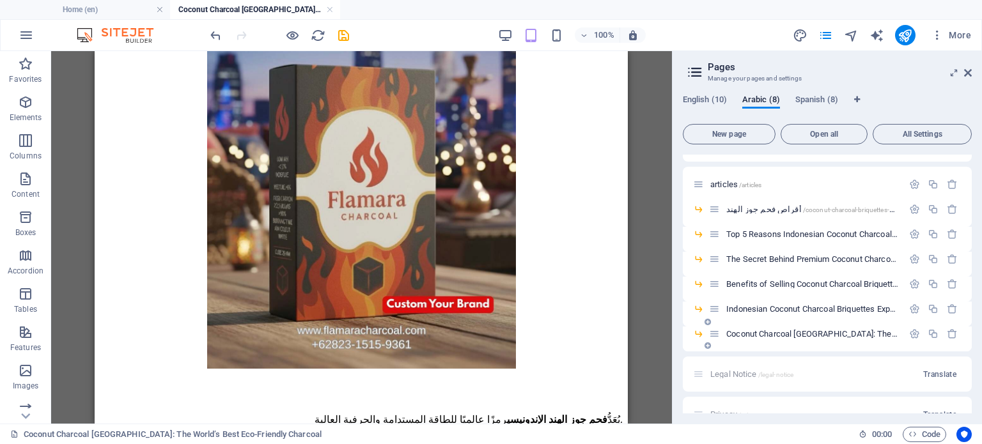
scroll to position [51, 0]
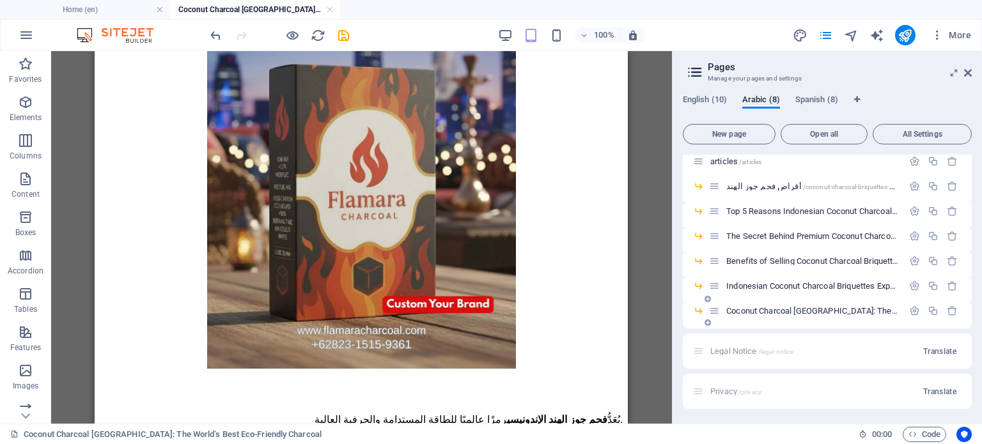
click at [767, 308] on span "Coconut Charcoal [GEOGRAPHIC_DATA]: The World’s Best Eco-Friendly Charcoal /coc…" at bounding box center [991, 311] width 530 height 10
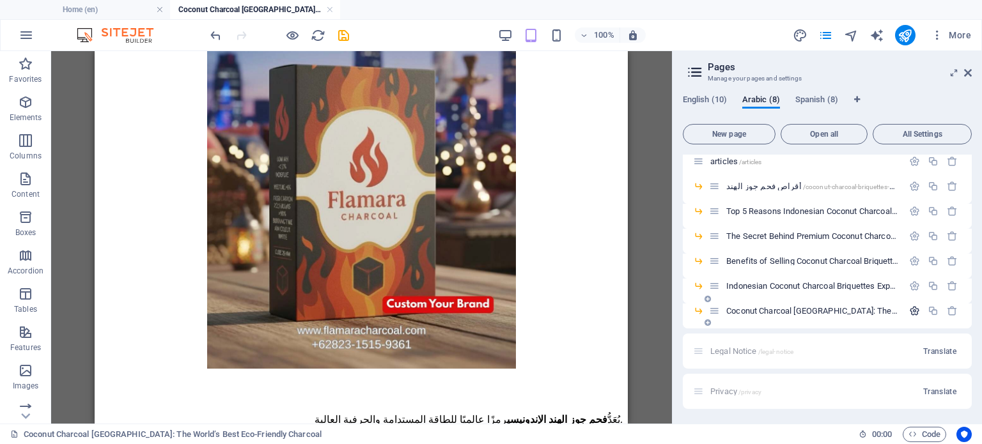
click at [906, 310] on button "button" at bounding box center [915, 311] width 19 height 11
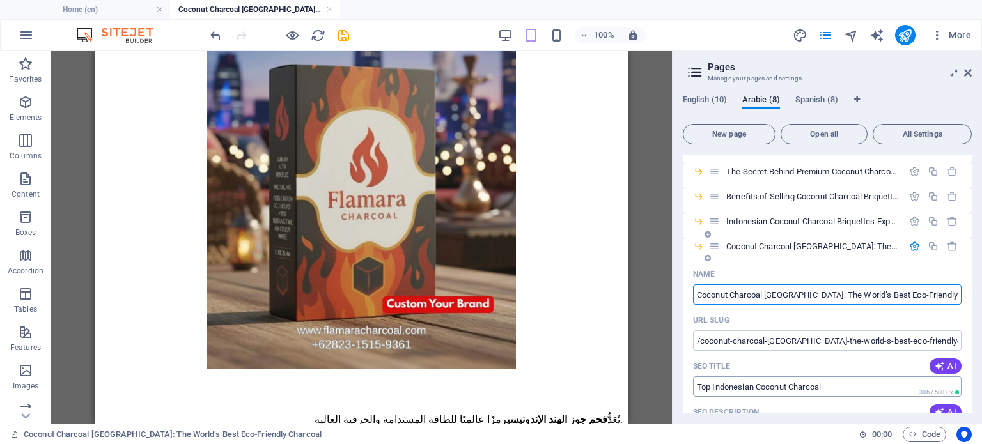
scroll to position [179, 0]
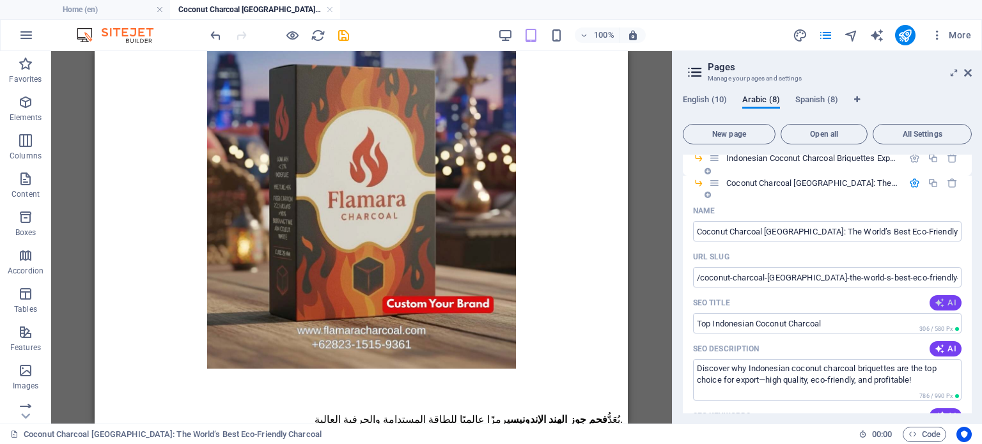
click at [939, 300] on icon "button" at bounding box center [940, 303] width 10 height 10
click at [943, 347] on span "AI" at bounding box center [946, 349] width 22 height 10
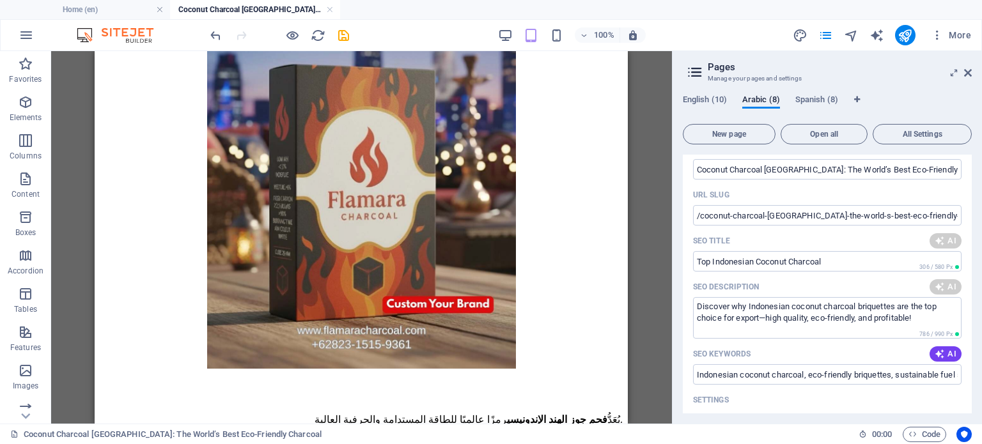
scroll to position [307, 0]
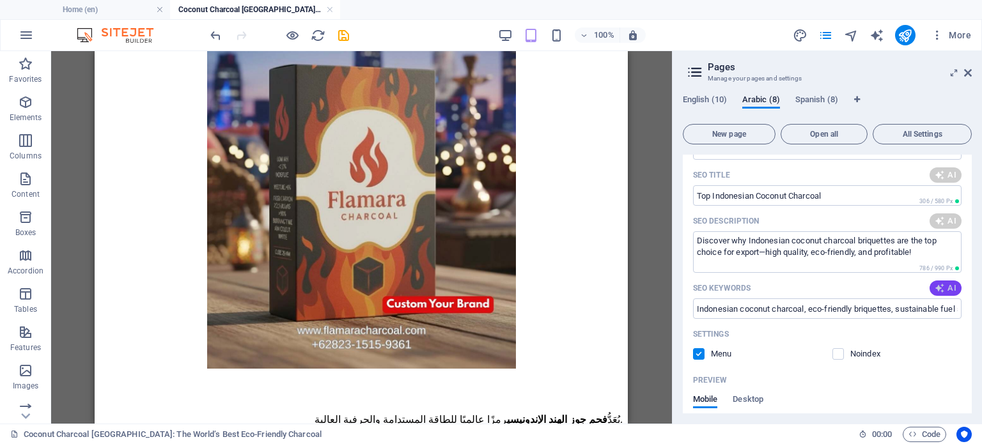
click at [943, 289] on span "AI" at bounding box center [946, 288] width 22 height 10
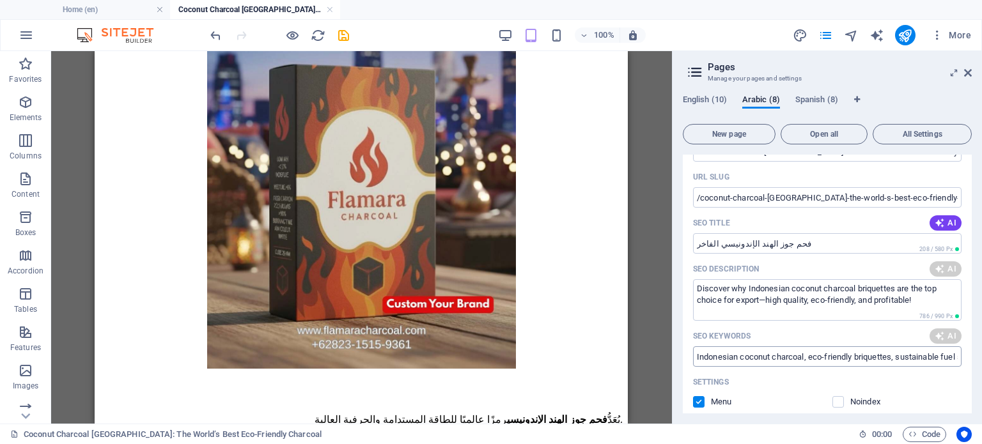
scroll to position [243, 0]
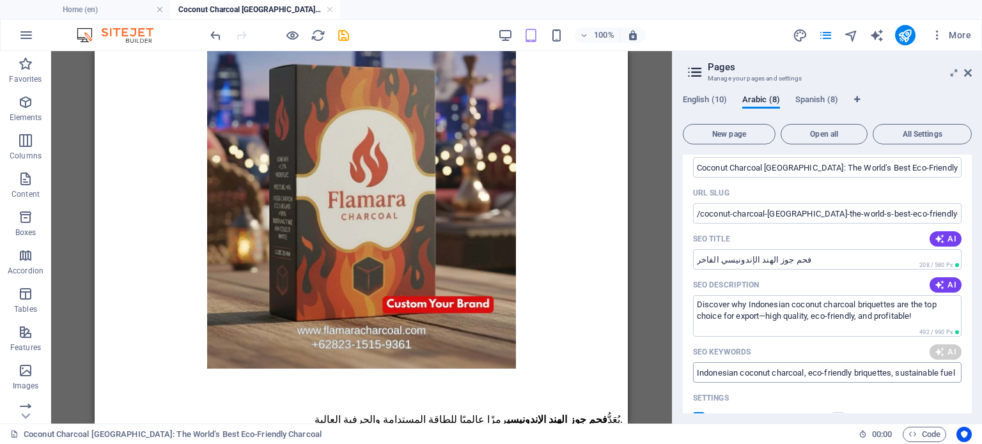
type input "فحم جوز الهند الإندونيسي الفاخر"
type textarea "اكتشف فحم جوز الهند الإندونيسي، الأفضل صديقاً للبيئة. احصل على جودة ممتازة واحت…"
type input "فحم جوز الهند الإندونيسي الفاخر"
type textarea "اكتشف فحم جوز الهند الإندونيسي، الأفضل صديقاً للبيئة. احصل على جودة ممتازة واحت…"
type input "فحم جوز الهند، فحم صديق للبيئة، فحم جوز الهند الإندونيسي، فحم للشواء، فحم للشis…"
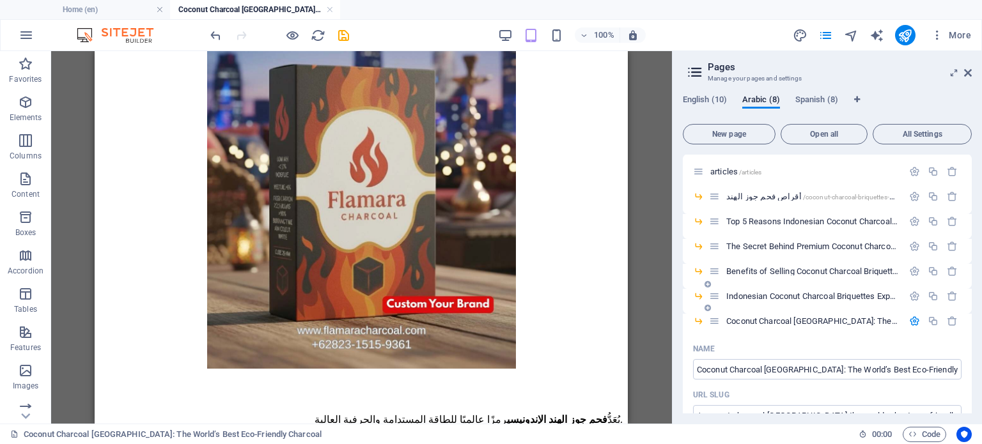
scroll to position [0, 0]
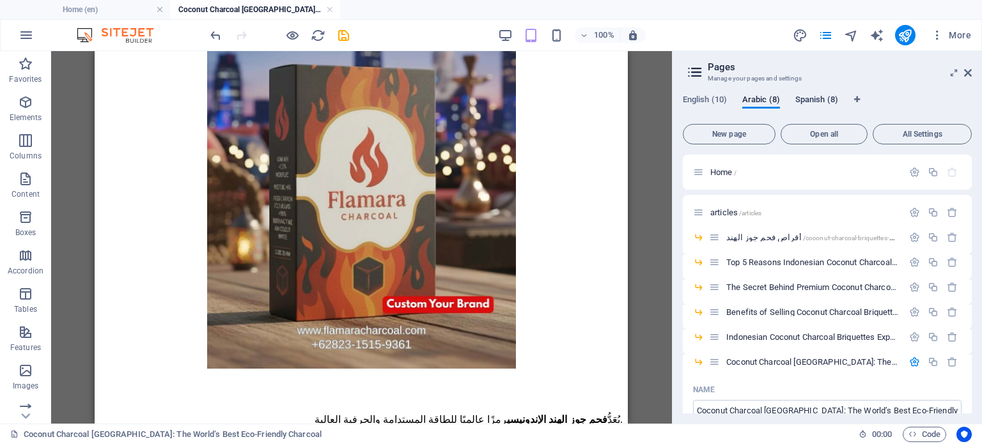
click at [815, 97] on span "Spanish (8)" at bounding box center [817, 101] width 43 height 18
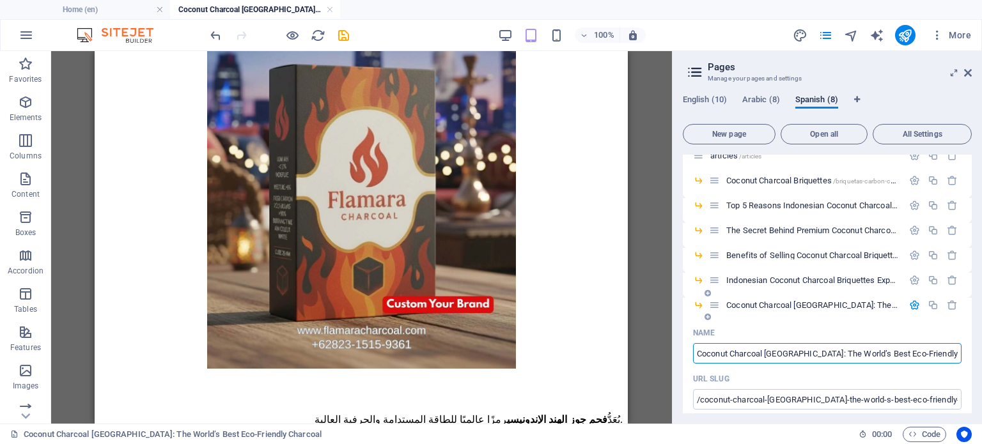
scroll to position [71, 0]
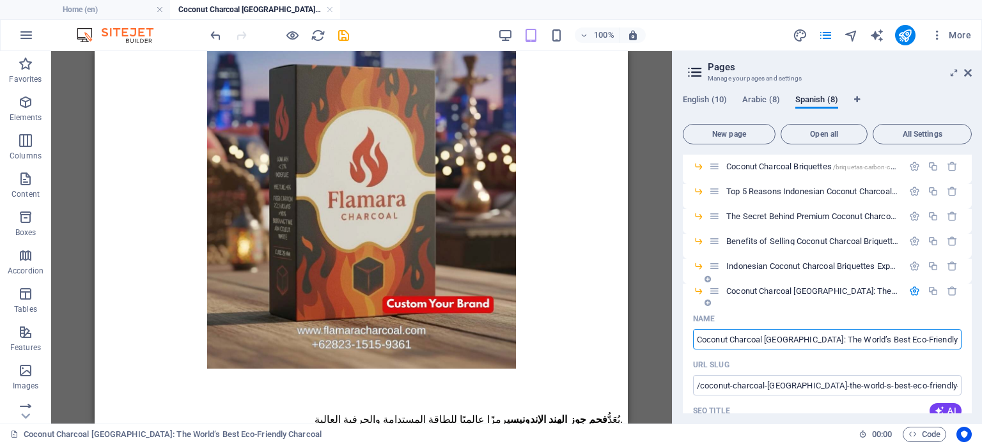
click at [785, 287] on span "Coconut Charcoal [GEOGRAPHIC_DATA]: The World’s Best Eco-Friendly Charcoal /coc…" at bounding box center [991, 291] width 530 height 10
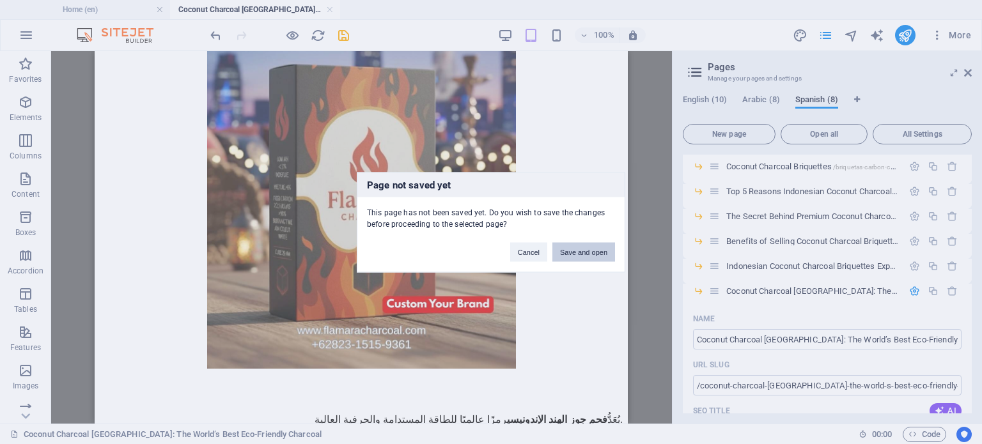
click at [575, 249] on button "Save and open" at bounding box center [584, 251] width 63 height 19
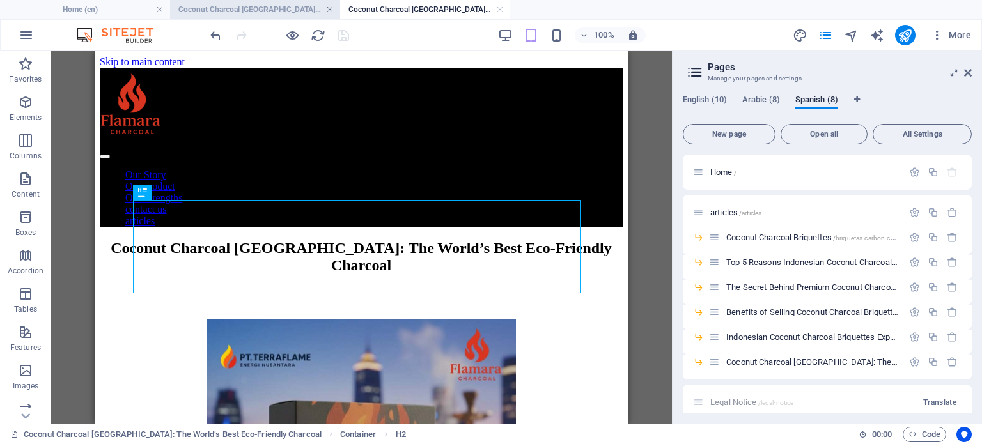
scroll to position [0, 0]
click at [331, 7] on link at bounding box center [330, 10] width 8 height 12
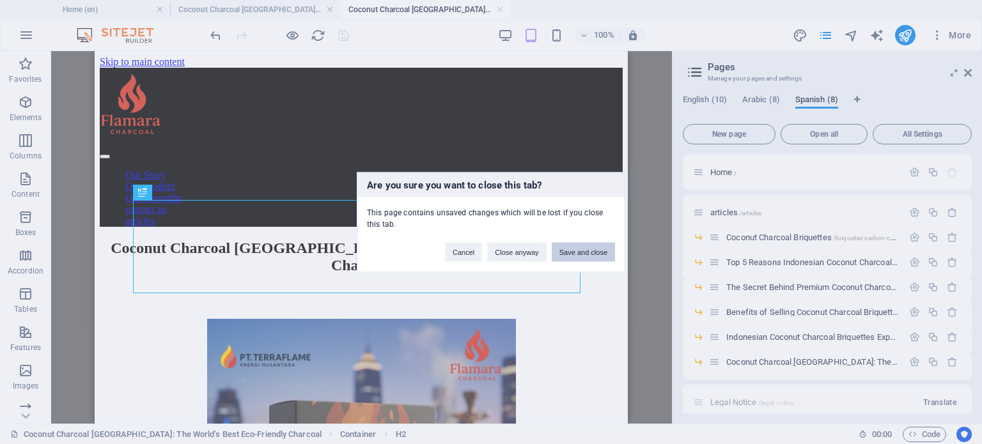
click at [587, 250] on button "Save and close" at bounding box center [583, 251] width 63 height 19
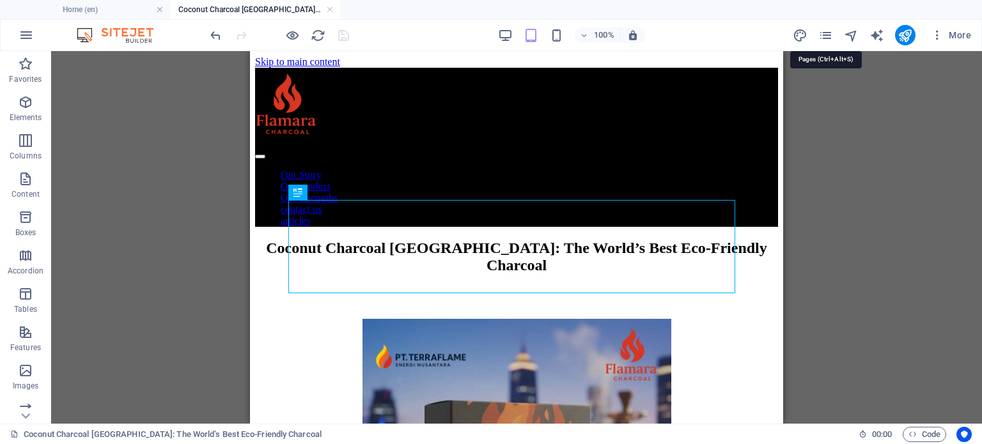
click at [825, 26] on div "More" at bounding box center [885, 35] width 184 height 20
click at [825, 35] on icon "pages" at bounding box center [826, 35] width 15 height 15
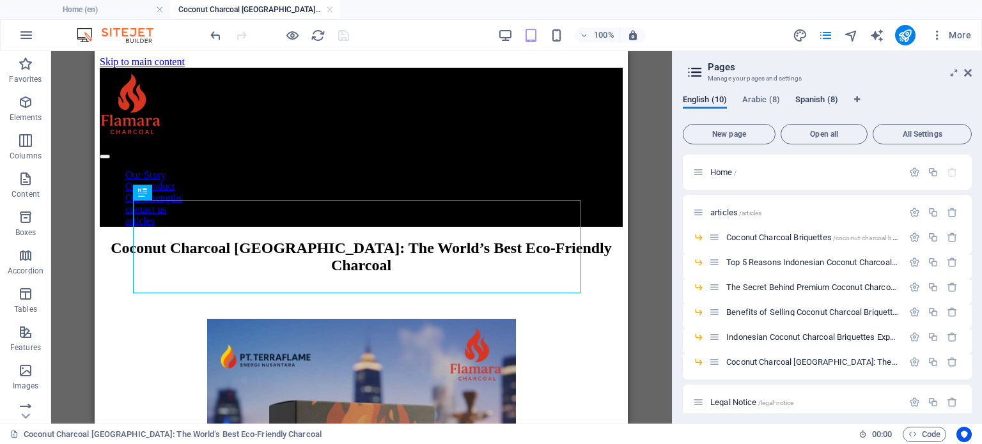
click at [808, 97] on span "Spanish (8)" at bounding box center [817, 101] width 43 height 18
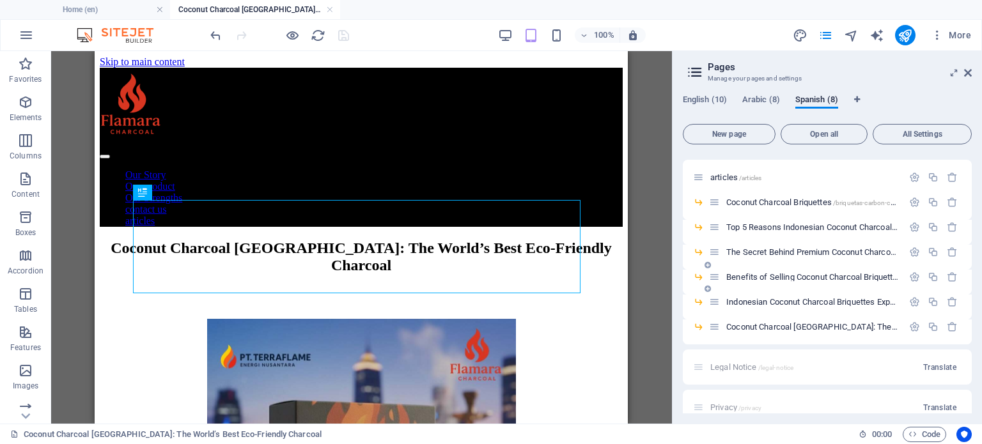
scroll to position [51, 0]
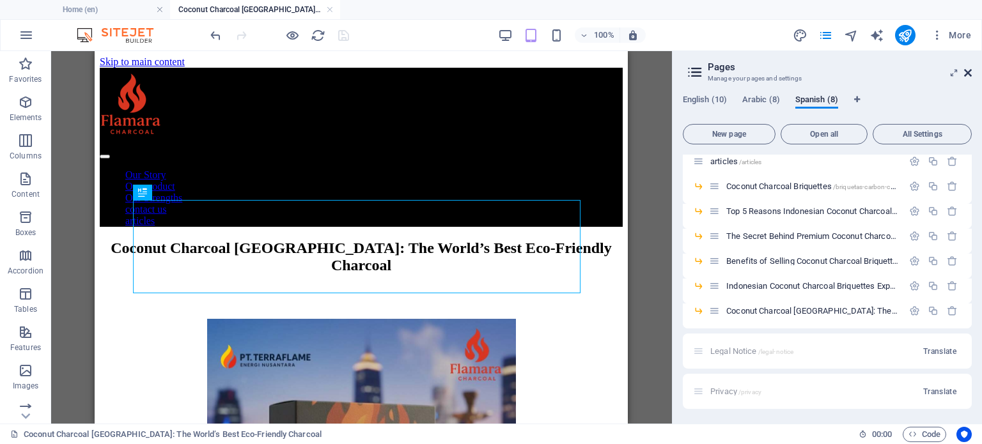
click at [968, 70] on icon at bounding box center [968, 73] width 8 height 10
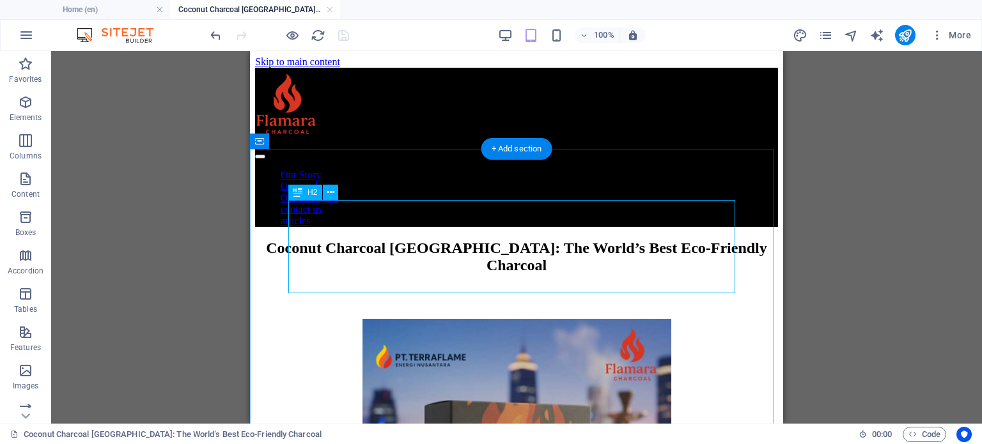
click at [517, 240] on div "Coconut Charcoal [GEOGRAPHIC_DATA]: The World’s Best Eco-Friendly Charcoal" at bounding box center [516, 257] width 523 height 35
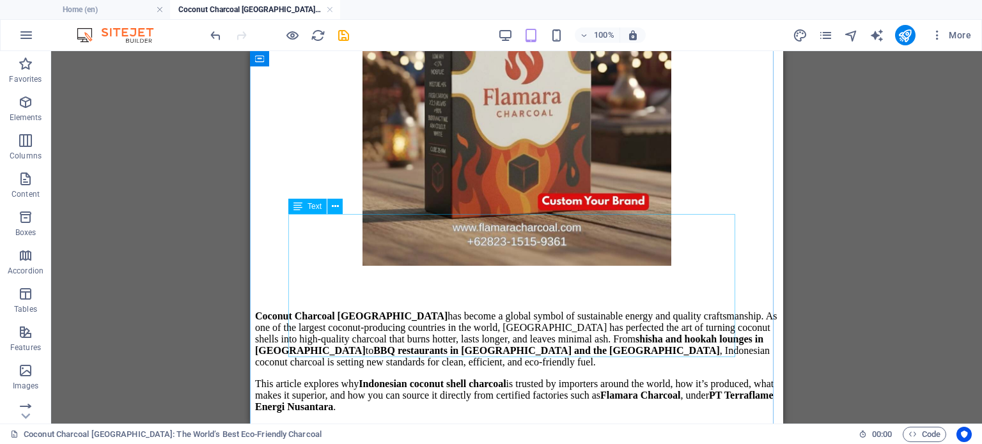
scroll to position [576, 0]
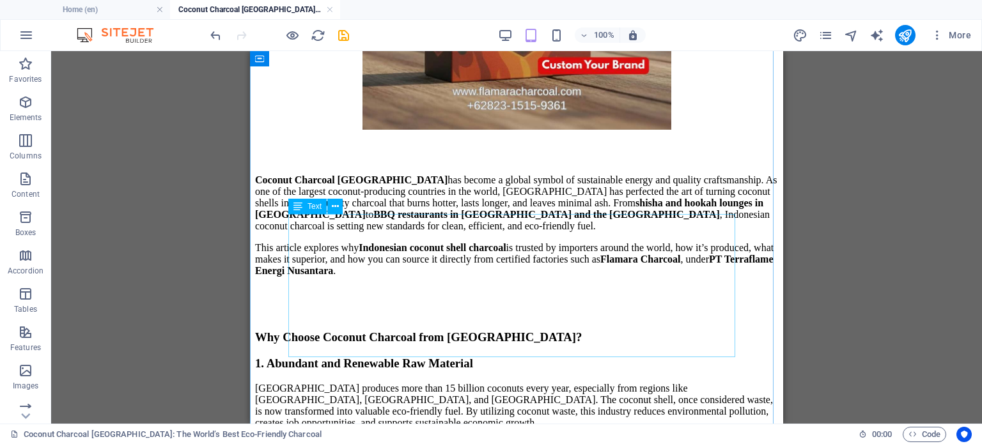
click at [491, 227] on div "Coconut Charcoal Indonesia has become a global symbol of sustainable energy and…" at bounding box center [516, 226] width 523 height 102
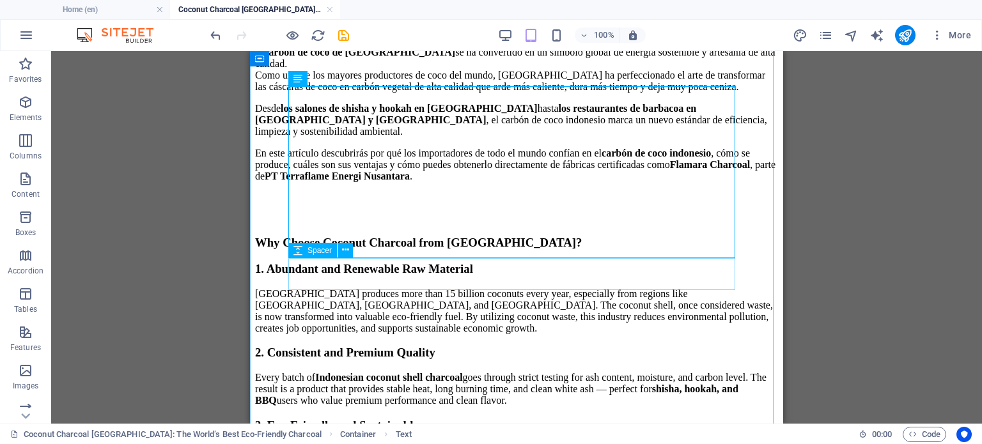
scroll to position [831, 0]
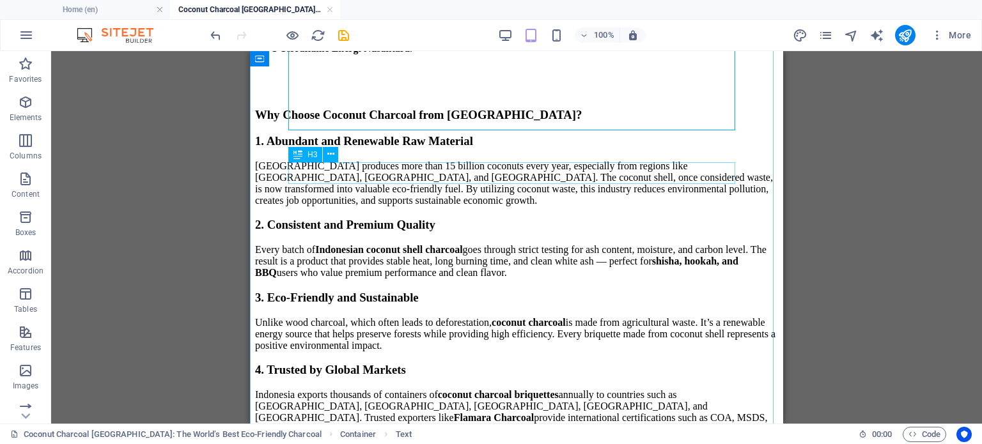
click at [425, 122] on div "Why Choose Coconut Charcoal from [GEOGRAPHIC_DATA]?" at bounding box center [516, 115] width 523 height 14
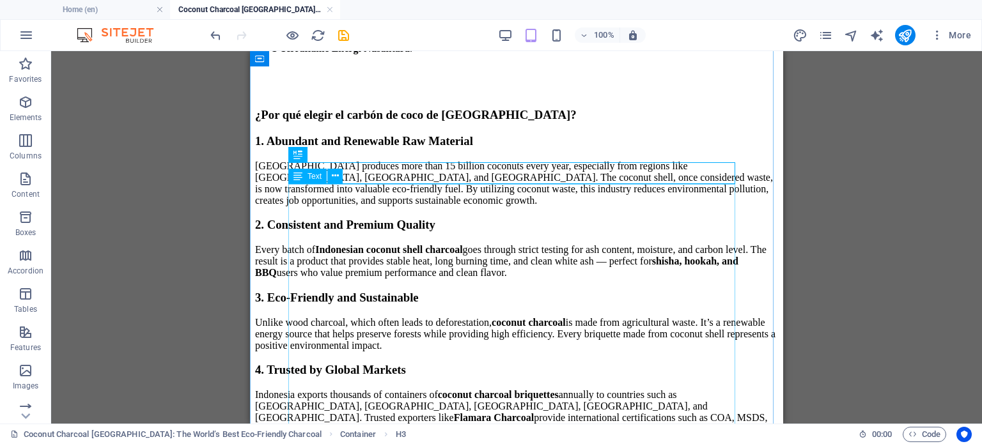
click at [428, 253] on div "1. Abundant and Renewable Raw Material Indonesia produces more than 15 billion …" at bounding box center [516, 326] width 523 height 385
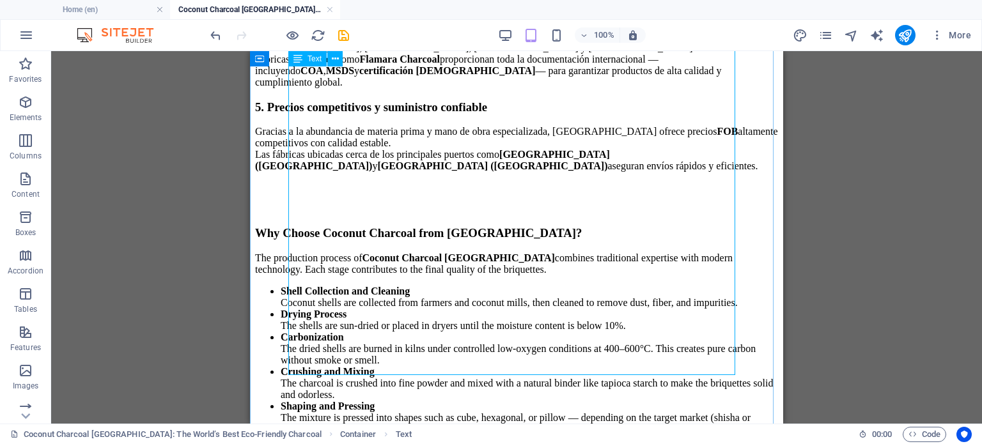
scroll to position [1279, 0]
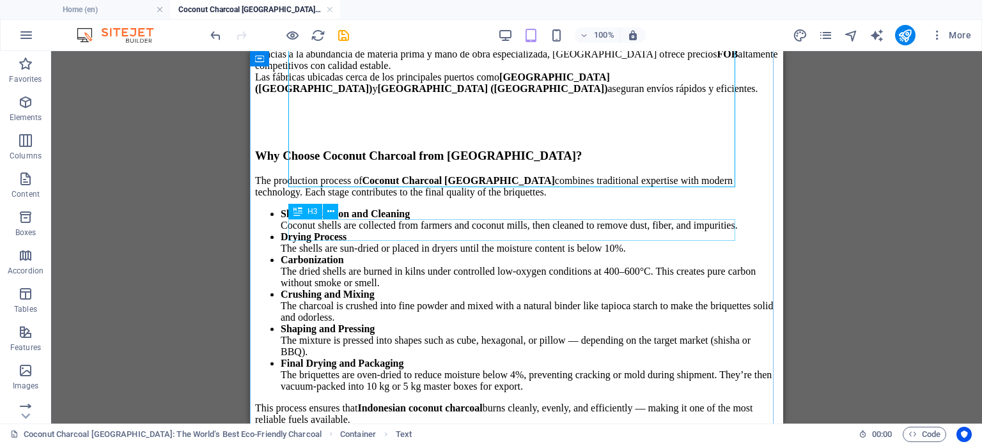
click at [459, 163] on div "Why Choose Coconut Charcoal from [GEOGRAPHIC_DATA]?" at bounding box center [516, 156] width 523 height 14
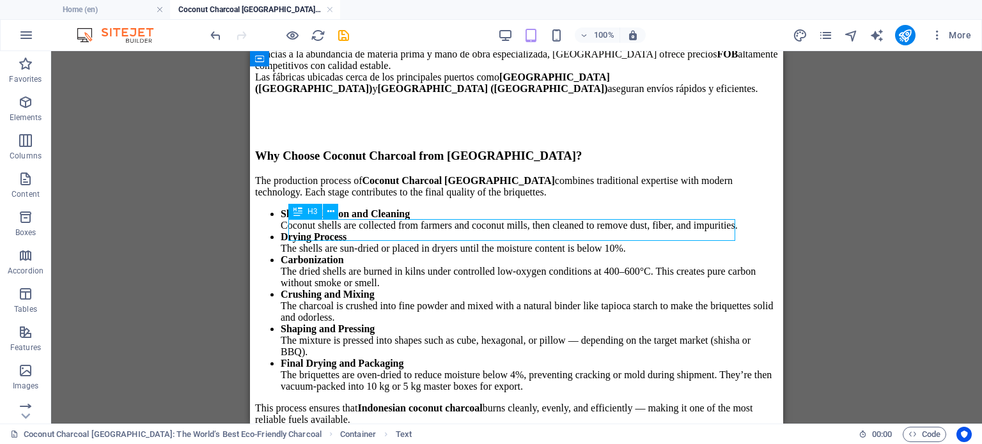
click at [459, 163] on div "Why Choose Coconut Charcoal from [GEOGRAPHIC_DATA]?" at bounding box center [516, 156] width 523 height 14
click at [449, 322] on div "The production process of Coconut Charcoal Indonesia combines traditional exper…" at bounding box center [516, 300] width 523 height 251
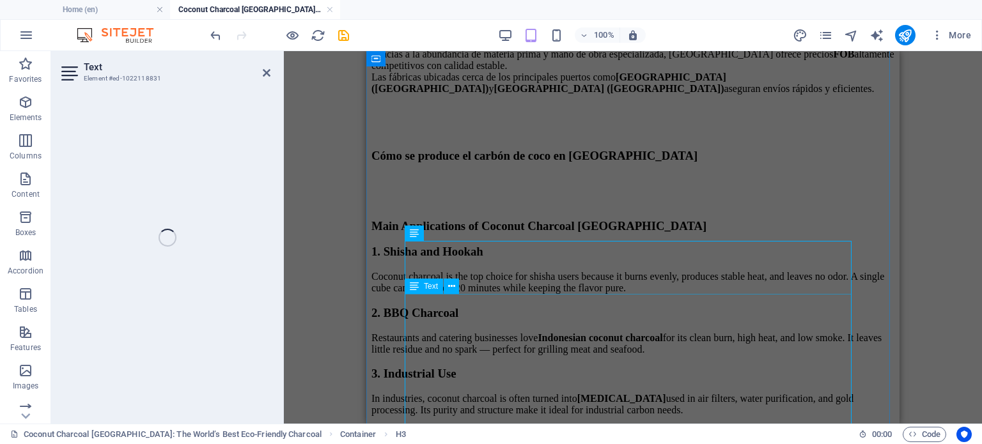
click at [449, 322] on div "1. Shisha and Hookah Coconut charcoal is the top choice for shisha users becaus…" at bounding box center [633, 361] width 523 height 232
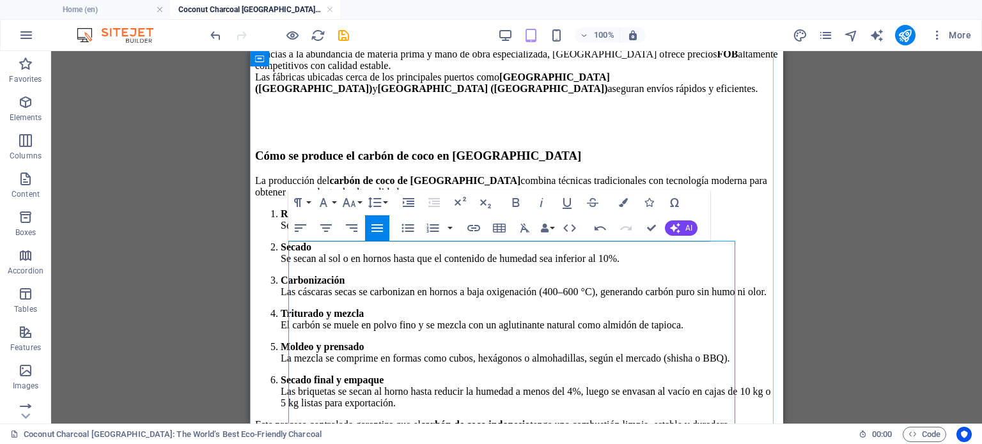
drag, startPoint x: 286, startPoint y: 288, endPoint x: 467, endPoint y: 313, distance: 182.1
click at [497, 313] on div "Carbón de Coco de Indonesia: El Mejor Carbón Natural y Ecológico del Mundo El c…" at bounding box center [516, 39] width 523 height 2157
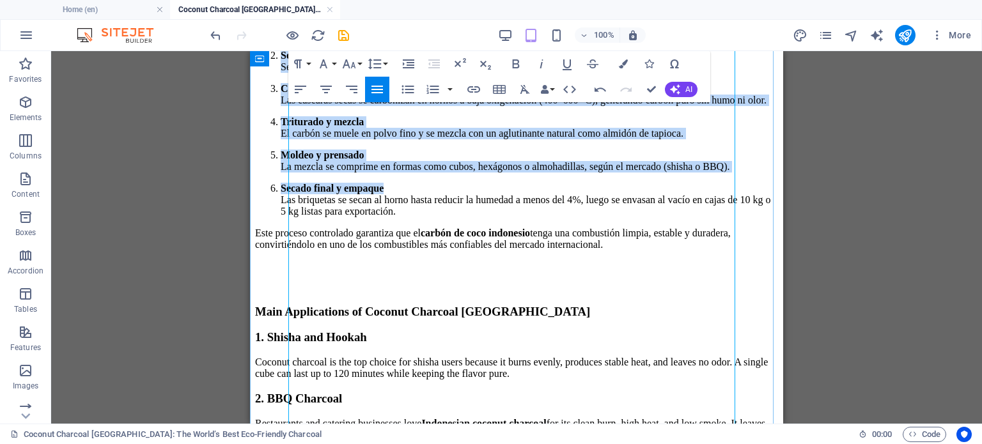
scroll to position [1599, 0]
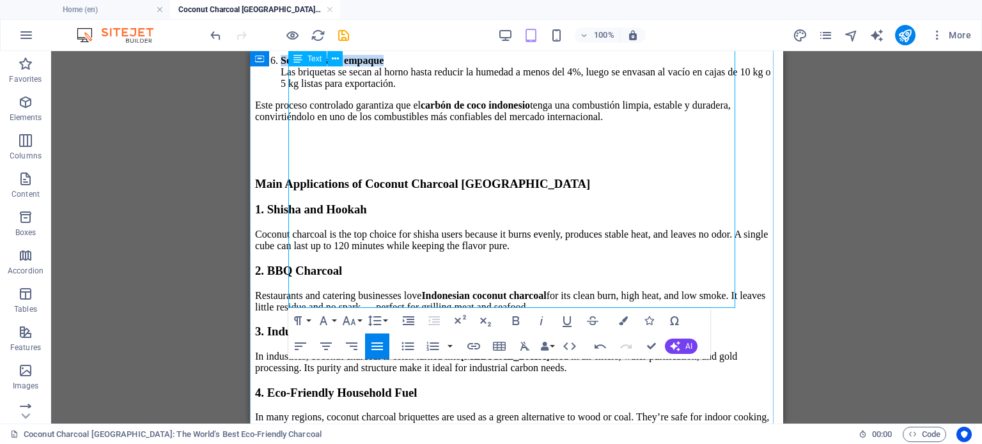
drag, startPoint x: 291, startPoint y: 286, endPoint x: 557, endPoint y: 302, distance: 266.6
click at [648, 90] on li "Secado final y empaque Las briquetas [PERSON_NAME] al horno hasta reducir la hu…" at bounding box center [530, 72] width 498 height 35
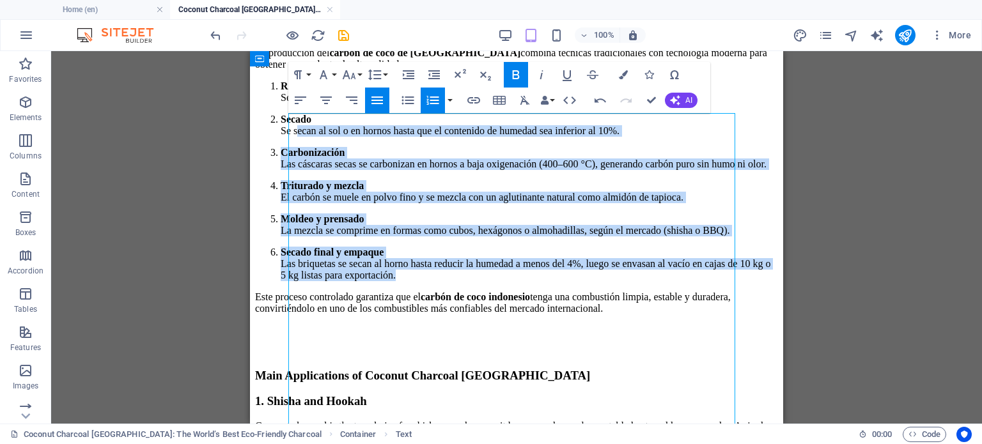
scroll to position [1343, 0]
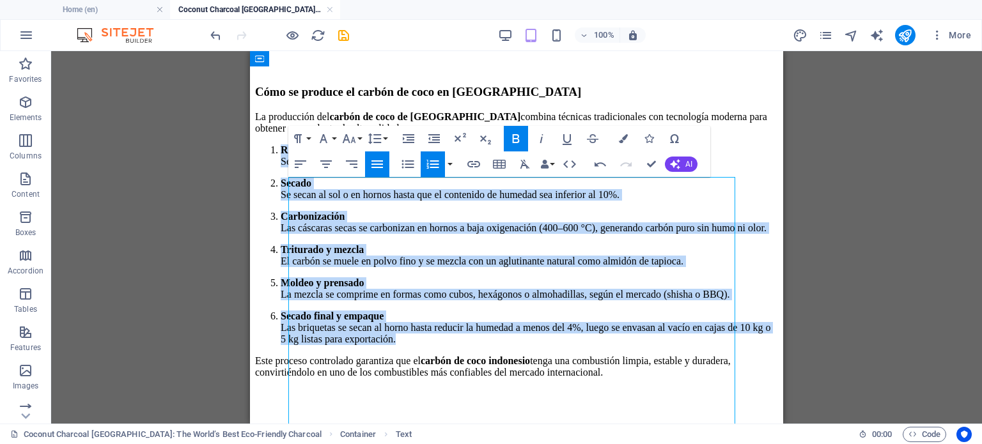
drag, startPoint x: 634, startPoint y: 256, endPoint x: 291, endPoint y: 210, distance: 346.5
click at [291, 210] on ol "Recolección y limpieza de las cáscaras Se recogen las cáscaras de los agriculto…" at bounding box center [516, 245] width 523 height 201
click at [437, 164] on icon "button" at bounding box center [433, 164] width 12 height 9
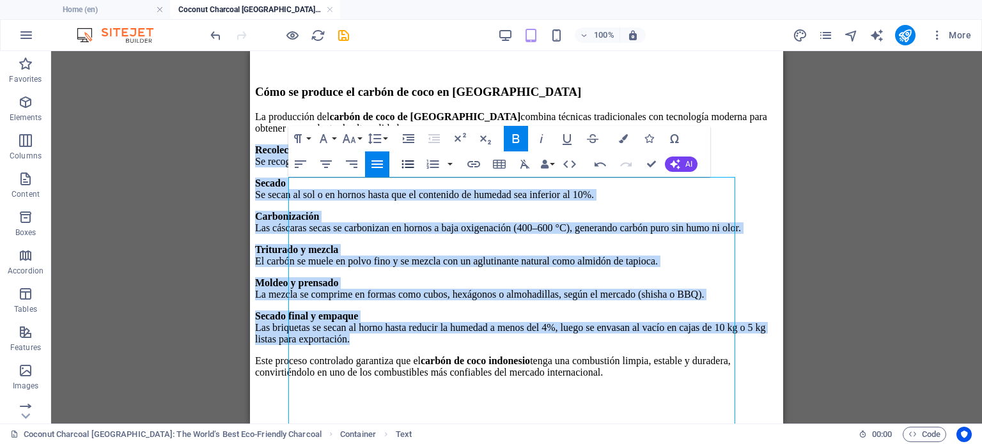
click at [409, 162] on icon "button" at bounding box center [407, 164] width 15 height 15
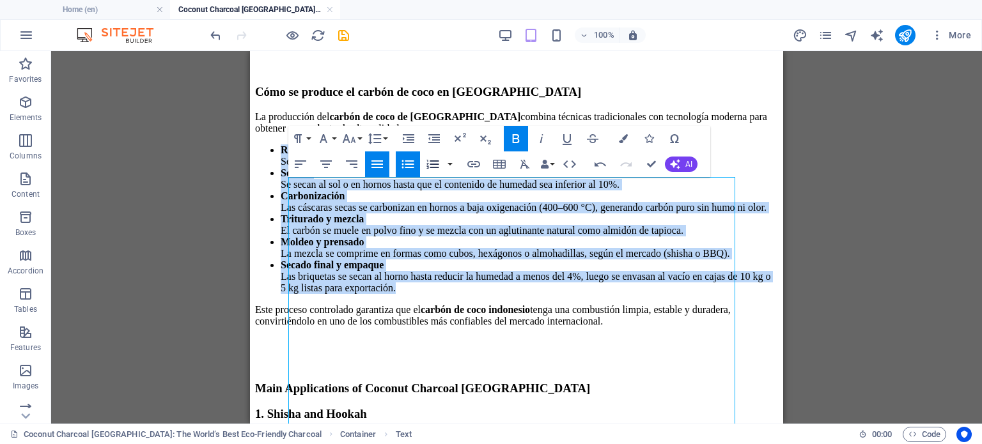
click at [436, 162] on icon "button" at bounding box center [432, 164] width 15 height 15
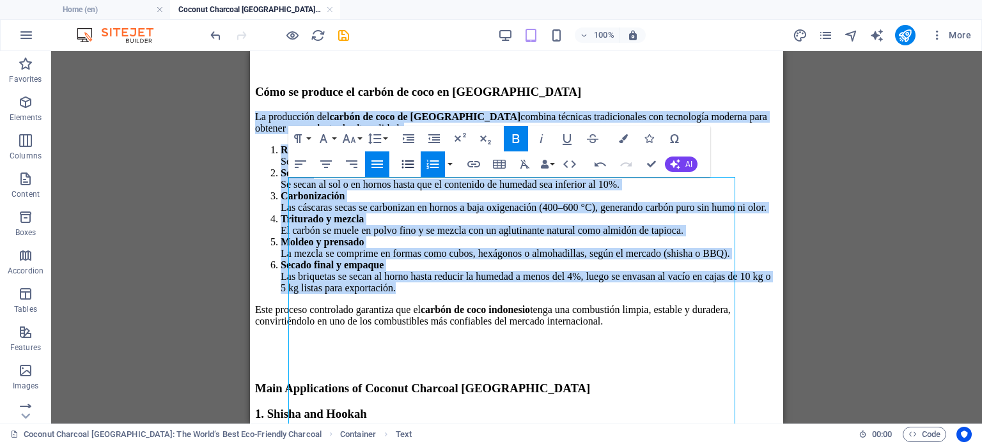
click at [413, 164] on icon "button" at bounding box center [408, 164] width 12 height 8
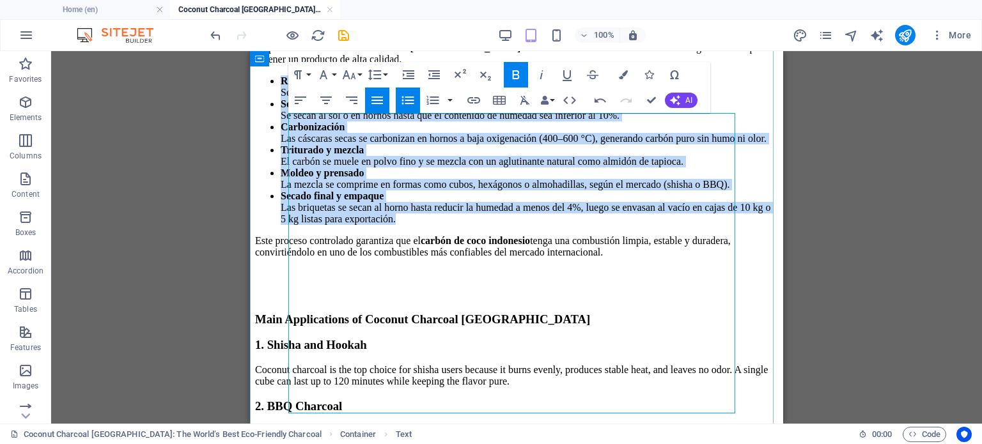
scroll to position [1407, 0]
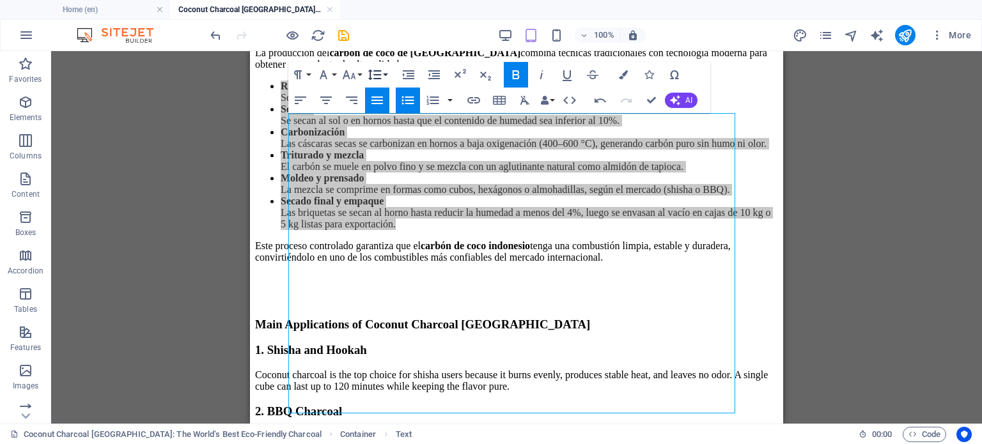
click at [385, 75] on button "Line Height" at bounding box center [377, 75] width 24 height 26
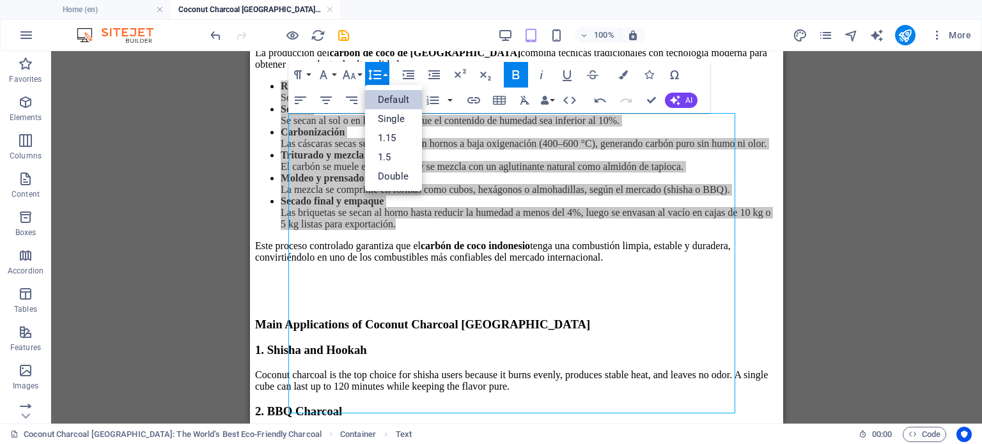
scroll to position [0, 0]
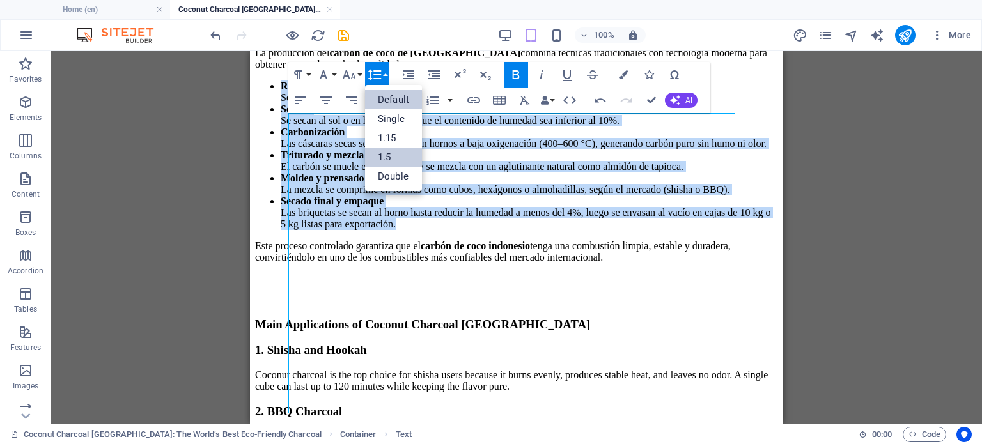
click at [386, 153] on link "1.5" at bounding box center [393, 157] width 57 height 19
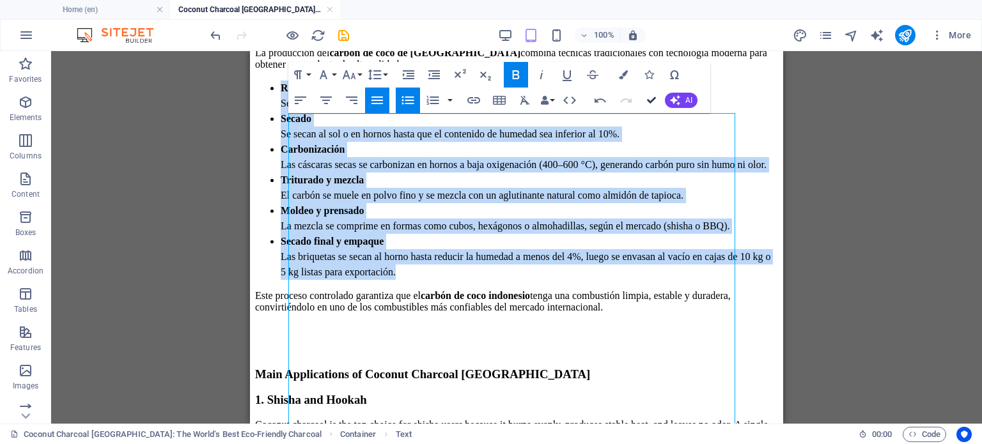
click at [652, 96] on icon "button" at bounding box center [651, 100] width 9 height 9
click at [653, 102] on icon "button" at bounding box center [651, 100] width 9 height 9
click at [652, 91] on button "Confirm (Ctrl+⏎)" at bounding box center [652, 101] width 24 height 26
click at [651, 105] on button "Confirm (Ctrl+⏎)" at bounding box center [652, 101] width 24 height 26
click at [651, 97] on icon "button" at bounding box center [651, 100] width 9 height 9
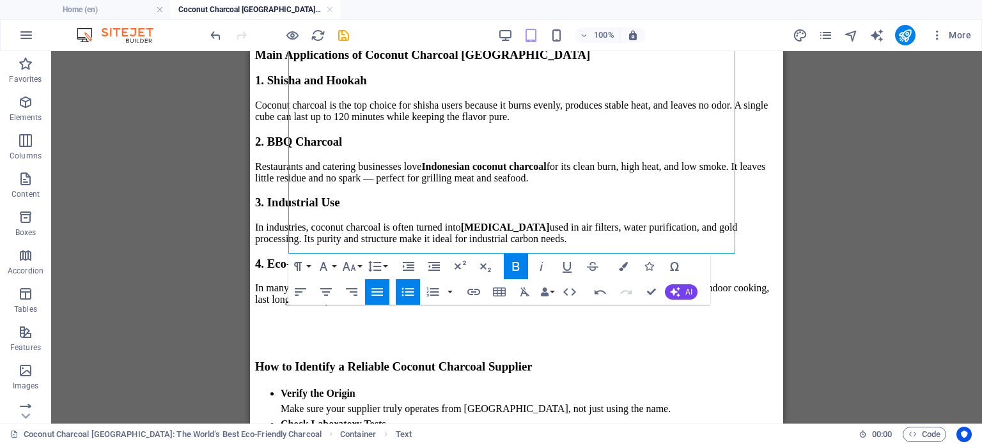
scroll to position [1535, 0]
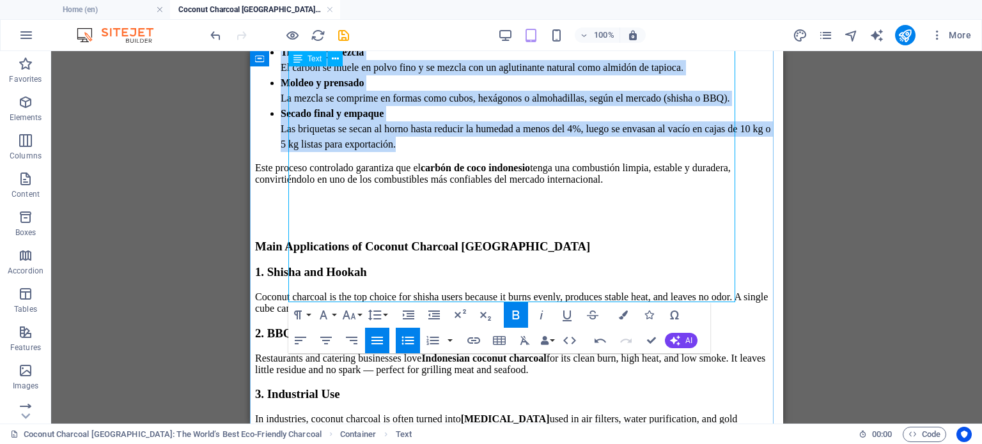
click at [684, 152] on li "Secado final y empaque Las briquetas [PERSON_NAME] al horno hasta reducir la hu…" at bounding box center [530, 129] width 498 height 46
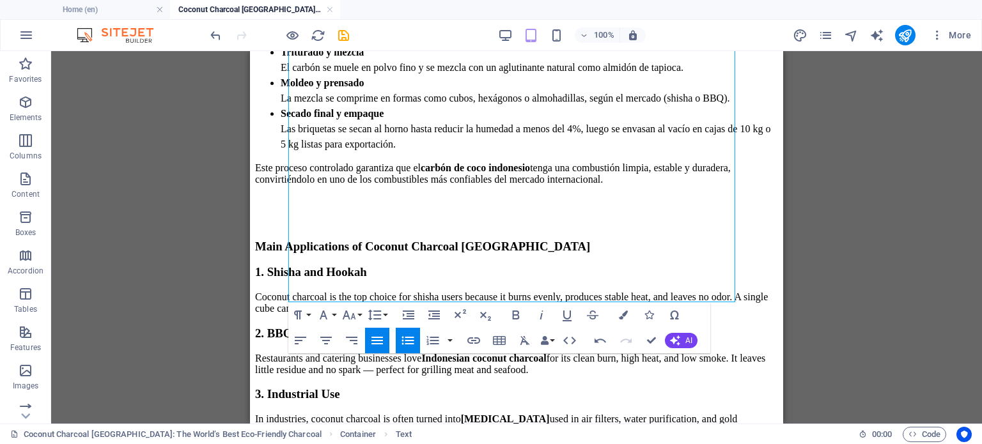
click at [783, 373] on div "H2 Container Reference Spacer Image Text Spacer H3 Text Text Spacer H3 Paragrap…" at bounding box center [516, 237] width 931 height 373
click at [686, 416] on div "1. Shisha and Hookah Coconut charcoal is the top choice for shisha users becaus…" at bounding box center [516, 381] width 523 height 232
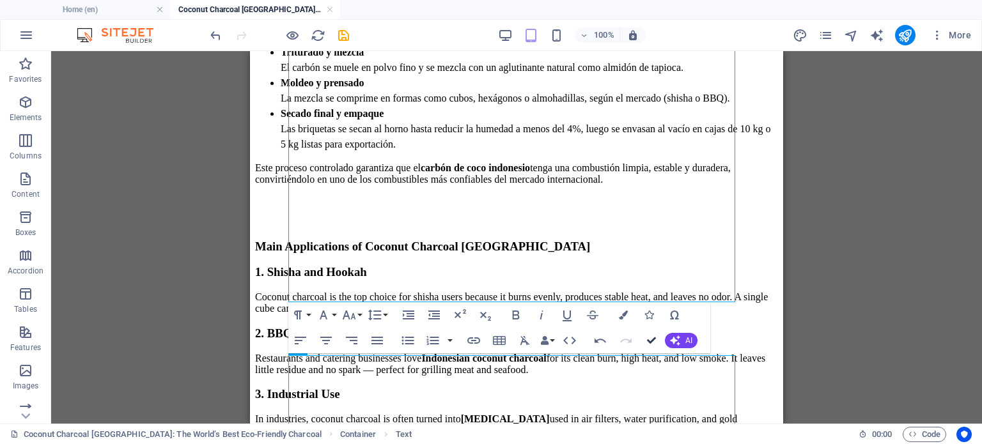
click at [650, 343] on icon "button" at bounding box center [651, 340] width 9 height 9
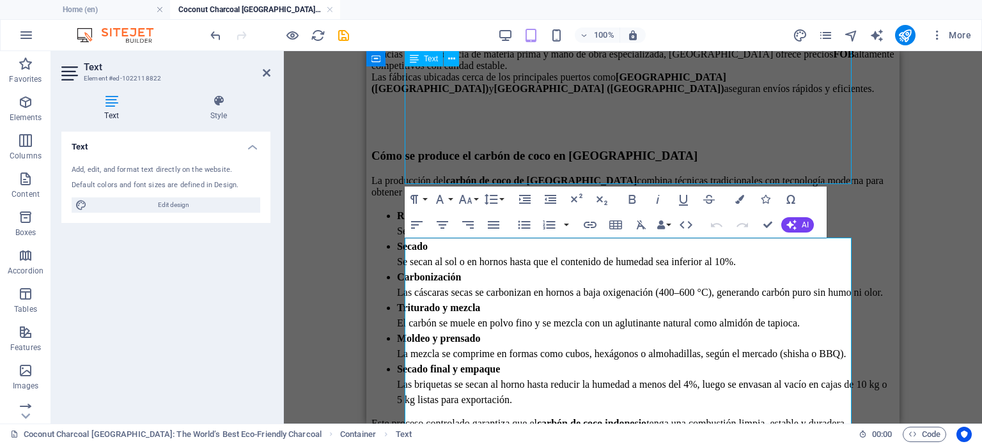
scroll to position [778, 0]
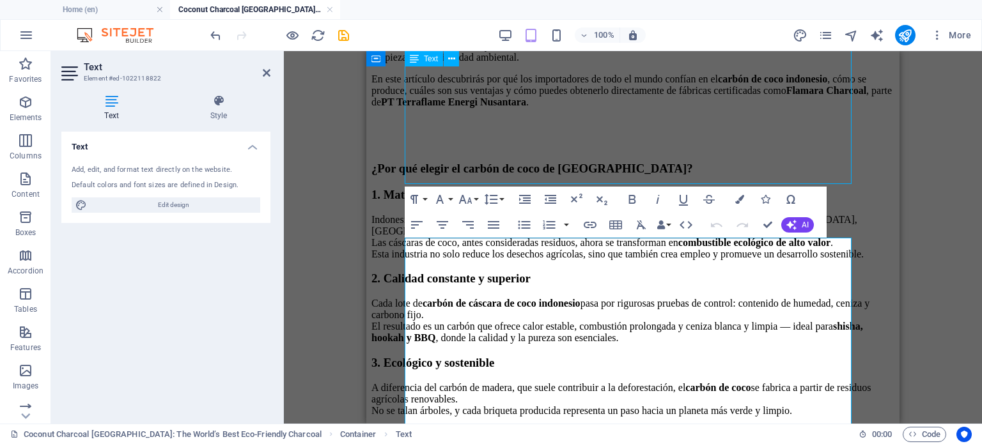
click at [453, 108] on div "El carbón de coco de [GEOGRAPHIC_DATA] se ha convertido en un símbolo global de…" at bounding box center [633, 41] width 523 height 136
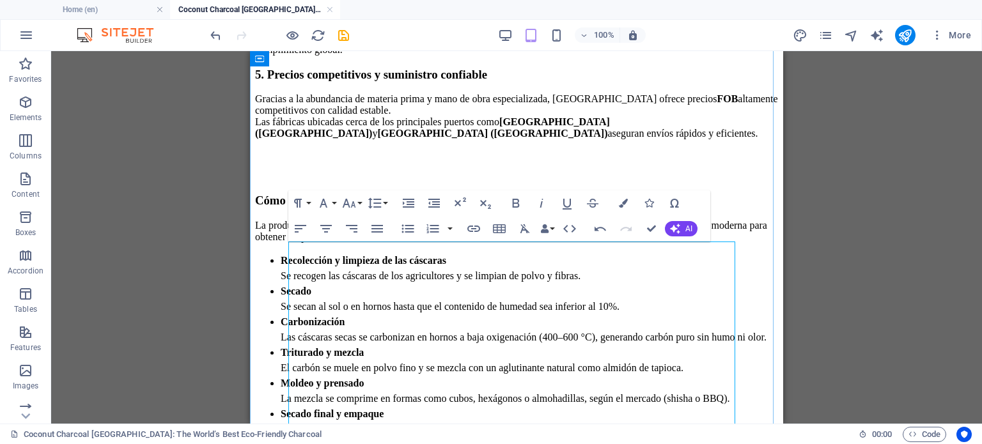
scroll to position [1289, 0]
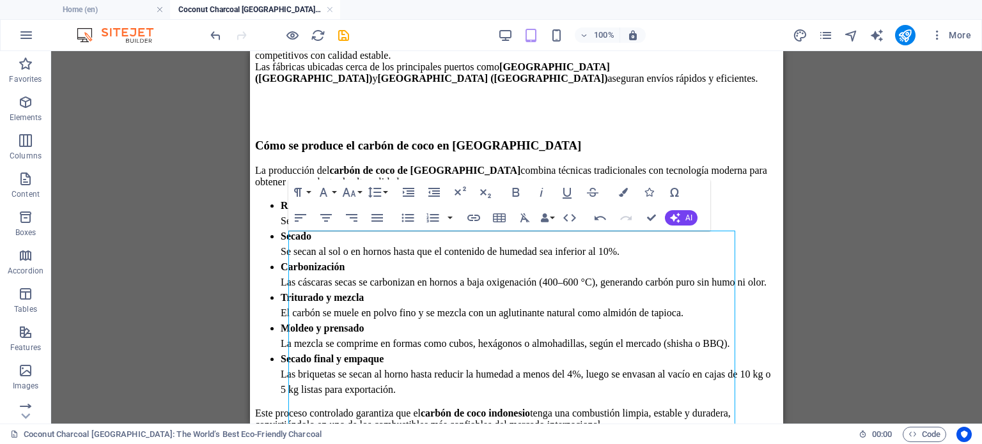
click at [850, 258] on div "Drag here to replace the existing content. Press “Ctrl” if you want to create a…" at bounding box center [516, 237] width 931 height 373
click at [652, 217] on icon "button" at bounding box center [651, 218] width 9 height 9
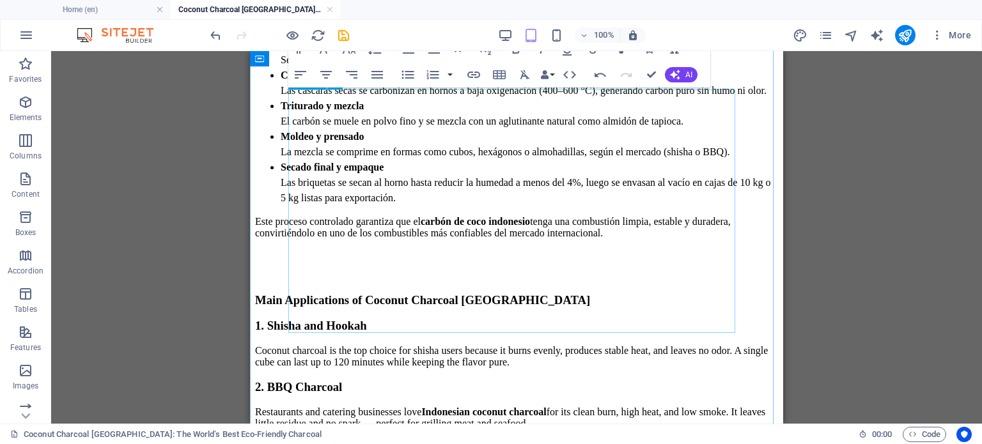
scroll to position [1801, 0]
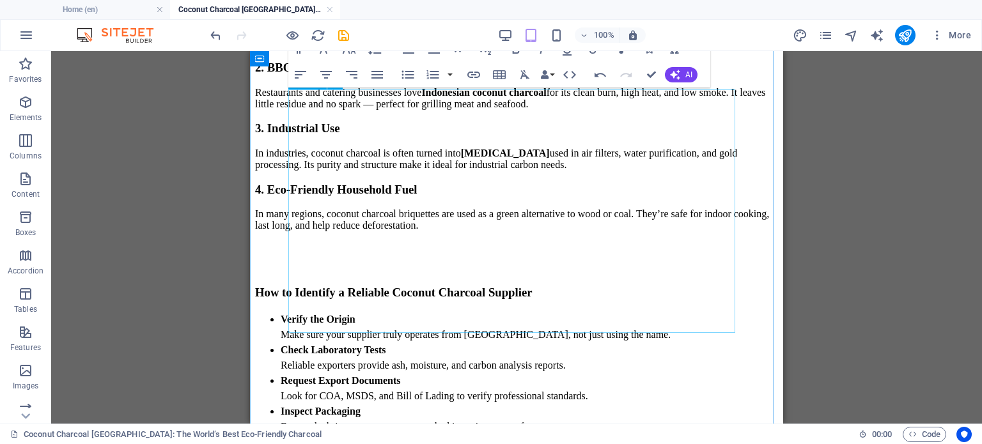
click at [654, 203] on div "1. Shisha and Hookah Coconut charcoal is the top choice for shisha users becaus…" at bounding box center [516, 115] width 523 height 232
click at [538, 312] on div "Verify the Origin Make sure your supplier truly operates from [GEOGRAPHIC_DATA]…" at bounding box center [516, 388] width 523 height 153
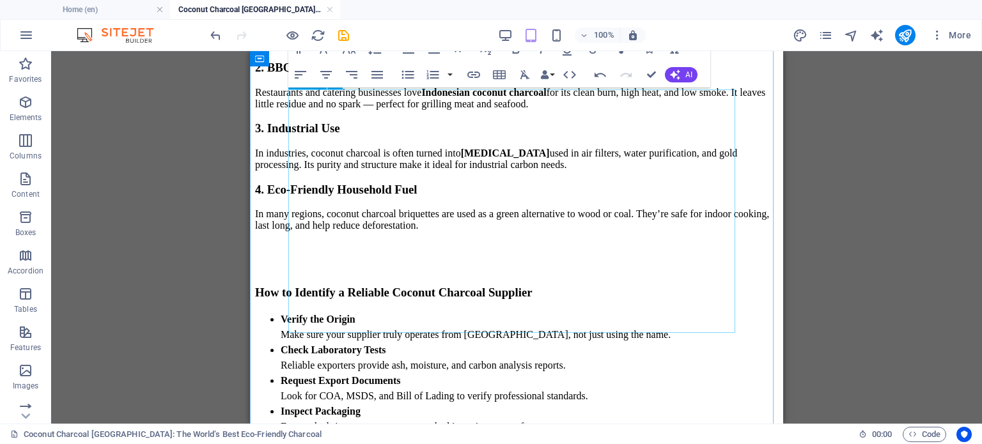
click at [538, 312] on div "Verify the Origin Make sure your supplier truly operates from [GEOGRAPHIC_DATA]…" at bounding box center [516, 388] width 523 height 153
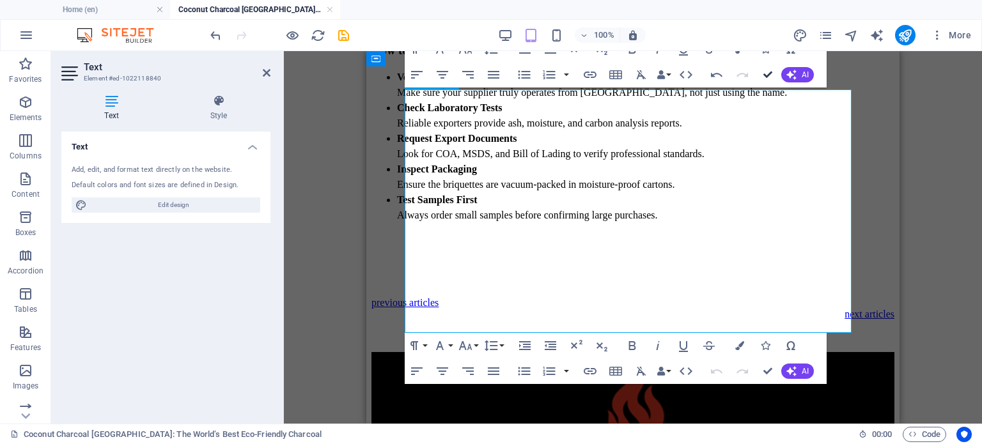
click at [761, 79] on button "Confirm (Ctrl+⏎)" at bounding box center [768, 75] width 24 height 26
click at [765, 74] on icon "button" at bounding box center [768, 74] width 9 height 9
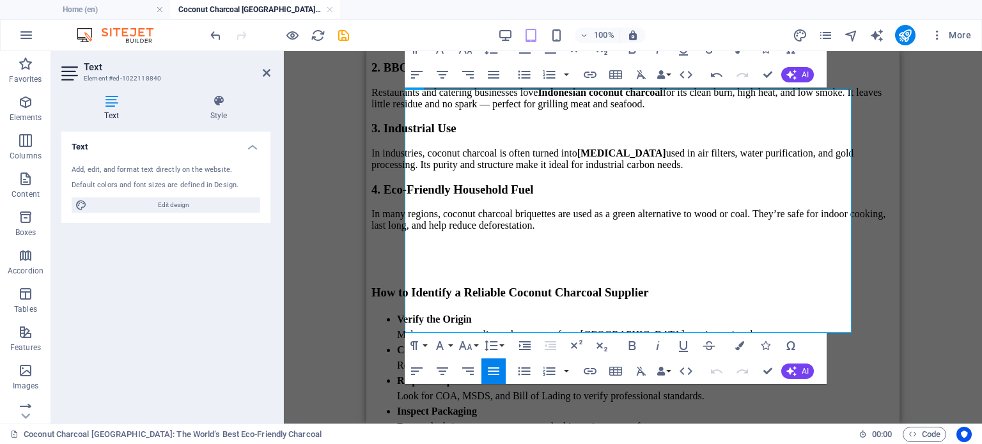
click at [713, 75] on h3 "2. BBQ Charcoal" at bounding box center [633, 68] width 523 height 14
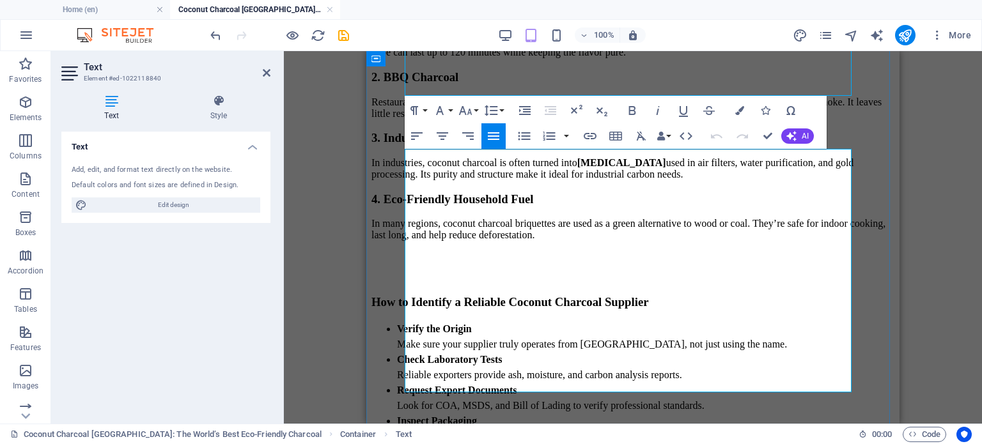
scroll to position [1737, 0]
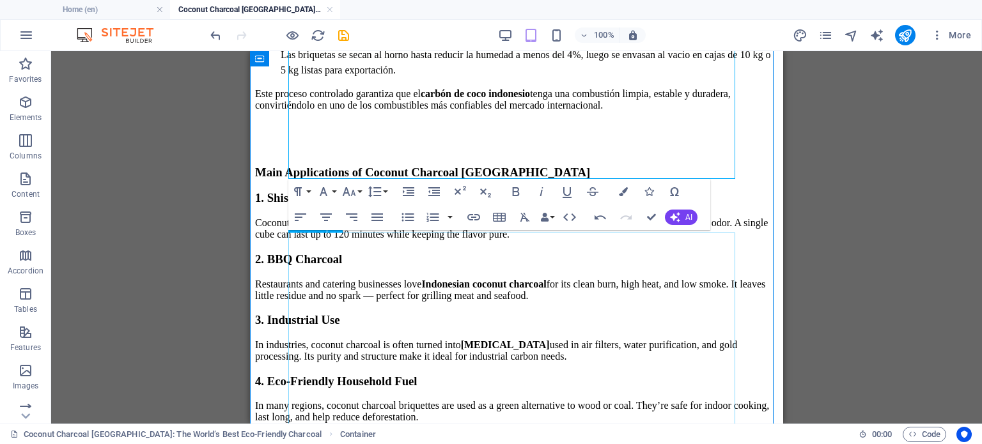
scroll to position [1673, 0]
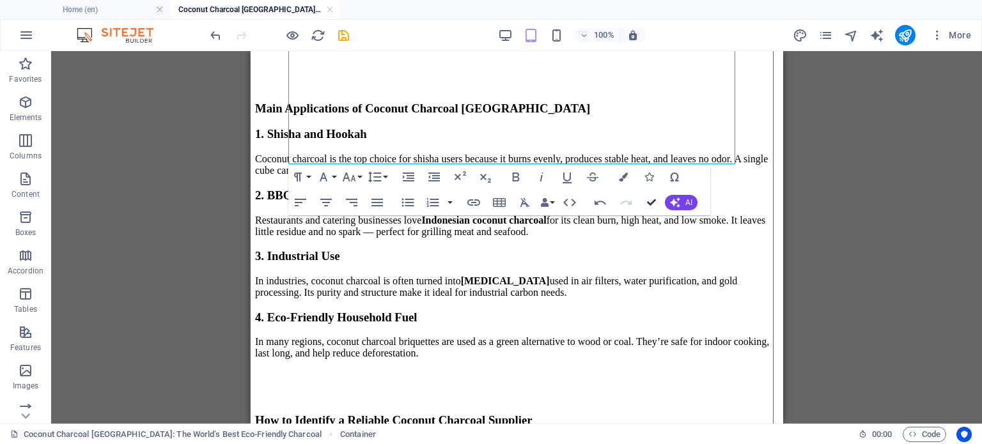
click at [652, 196] on button "Confirm (Ctrl+⏎)" at bounding box center [652, 203] width 24 height 26
click at [648, 199] on icon "button" at bounding box center [651, 202] width 9 height 9
click at [315, 217] on div "Text" at bounding box center [307, 209] width 38 height 15
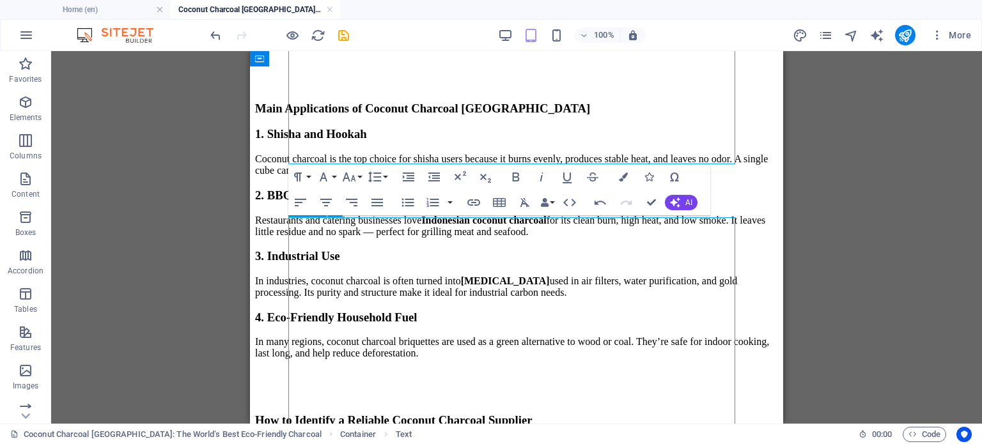
click at [315, 217] on div "Text" at bounding box center [307, 209] width 38 height 15
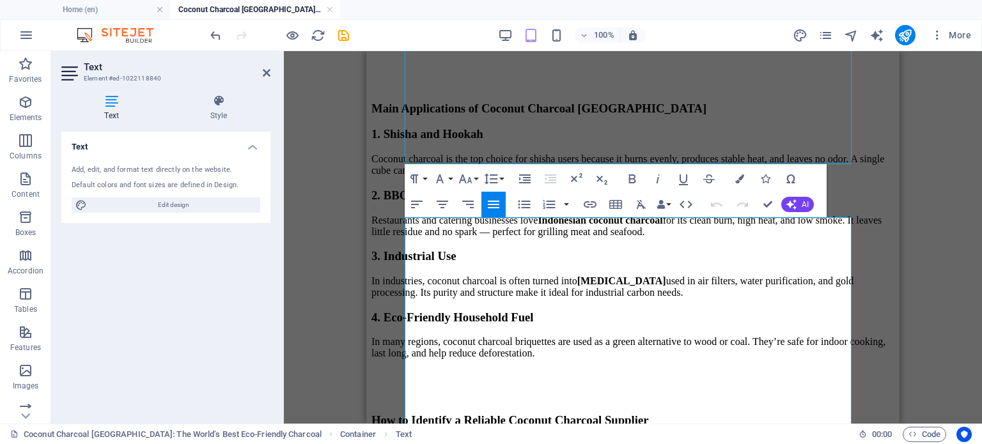
click at [347, 207] on div "Drag here to replace the existing content. Press “Ctrl” if you want to create a…" at bounding box center [633, 237] width 698 height 373
click at [340, 206] on div "Drag here to replace the existing content. Press “Ctrl” if you want to create a…" at bounding box center [633, 237] width 698 height 373
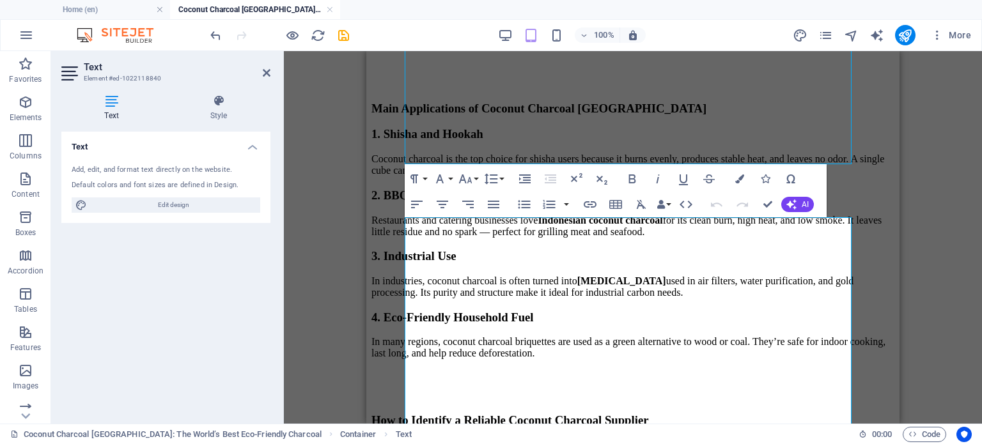
click at [340, 206] on div "Drag here to replace the existing content. Press “Ctrl” if you want to create a…" at bounding box center [633, 237] width 698 height 373
click at [340, 238] on div "Drag here to replace the existing content. Press “Ctrl” if you want to create a…" at bounding box center [633, 237] width 698 height 373
click at [345, 31] on icon "save" at bounding box center [343, 35] width 15 height 15
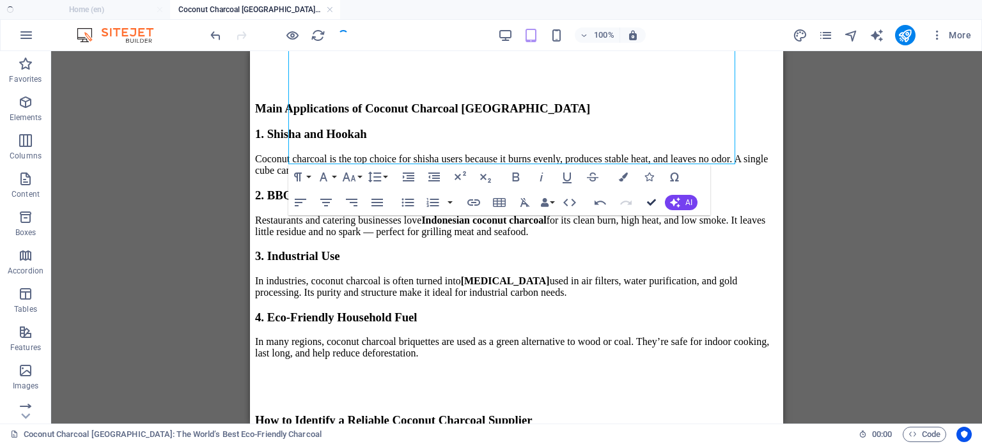
click at [653, 201] on icon "button" at bounding box center [651, 202] width 9 height 9
click at [315, 37] on icon "reload" at bounding box center [318, 35] width 15 height 15
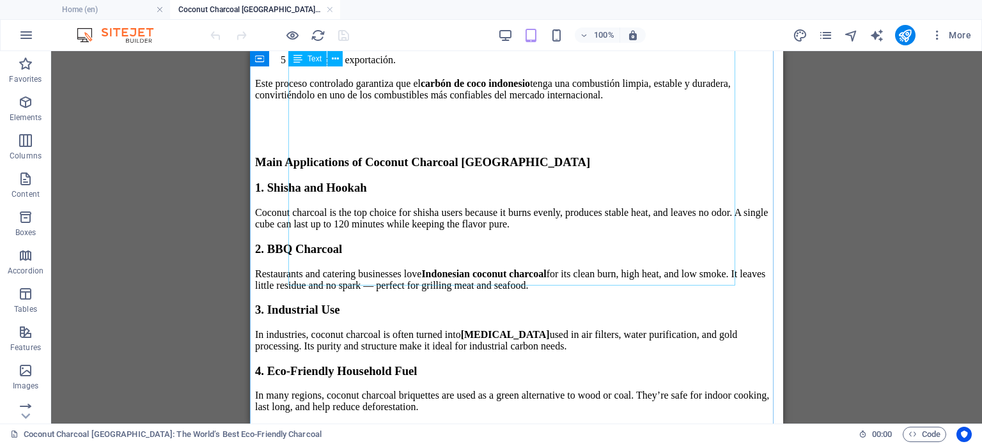
scroll to position [1727, 0]
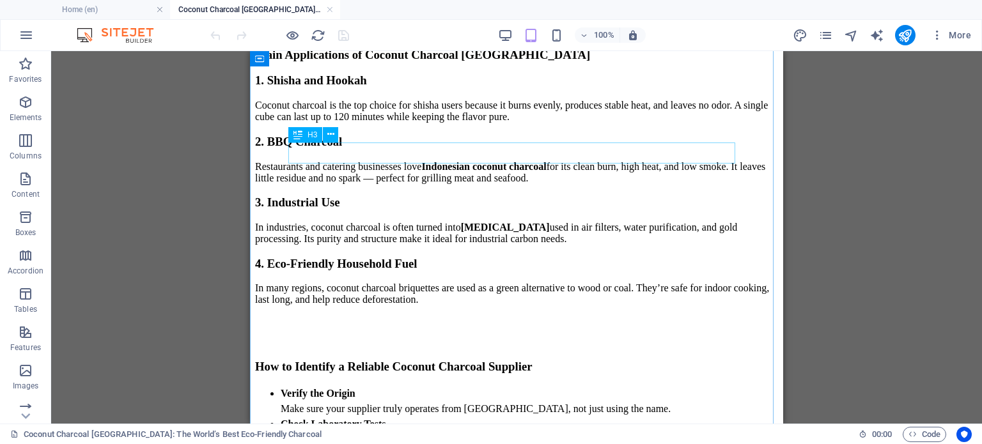
click at [424, 62] on div "Main Applications of Coconut Charcoal [GEOGRAPHIC_DATA]" at bounding box center [516, 55] width 523 height 14
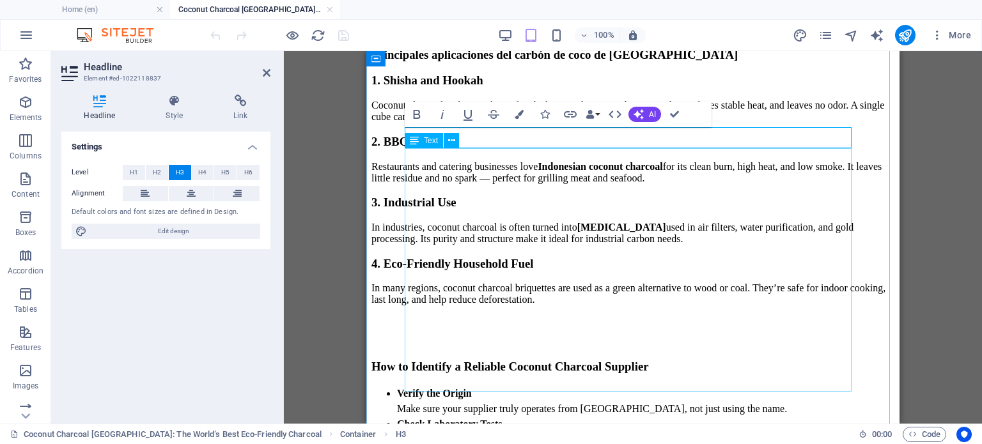
scroll to position [1855, 0]
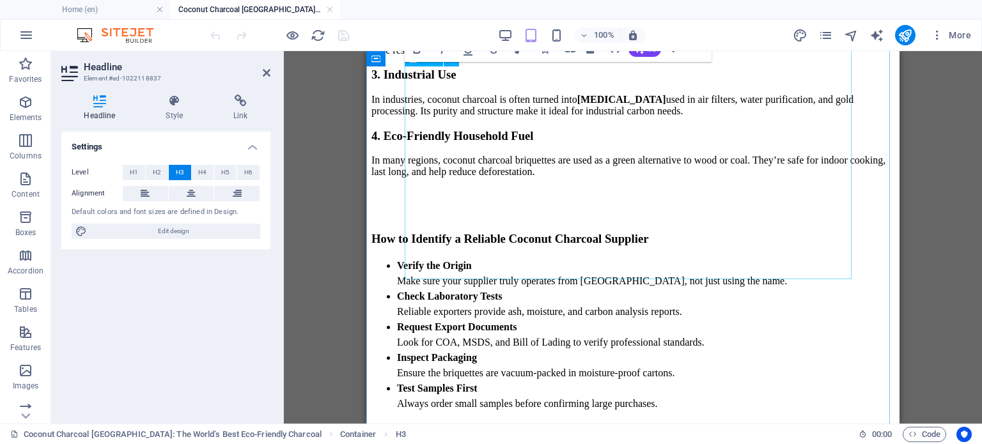
click at [563, 178] on div "1. Shisha and Hookah Coconut charcoal is the top choice for shisha users becaus…" at bounding box center [633, 62] width 523 height 232
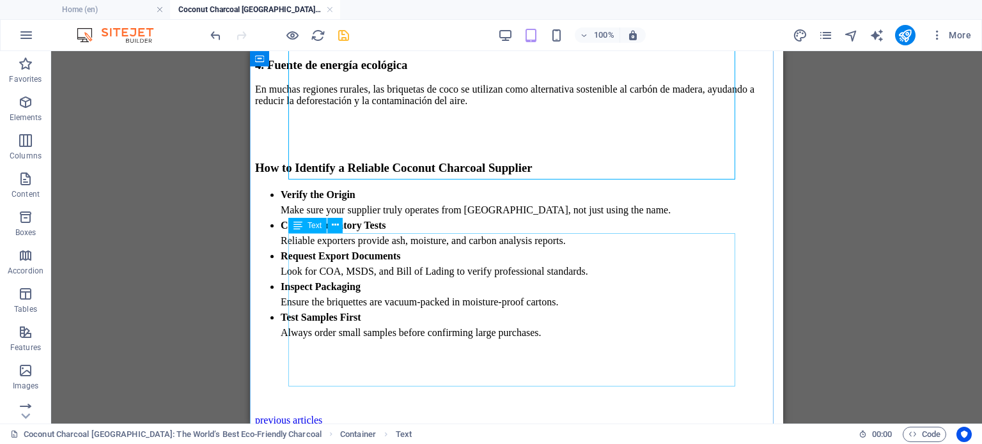
scroll to position [1972, 0]
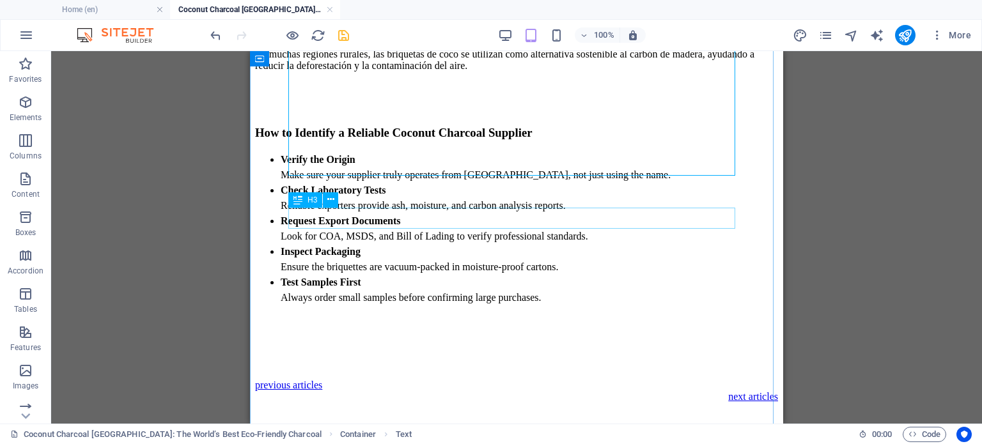
click at [529, 140] on div "How to Identify a Reliable Coconut Charcoal Supplier" at bounding box center [516, 133] width 523 height 14
click at [528, 140] on div "How to Identify a Reliable Coconut Charcoal Supplier" at bounding box center [516, 133] width 523 height 14
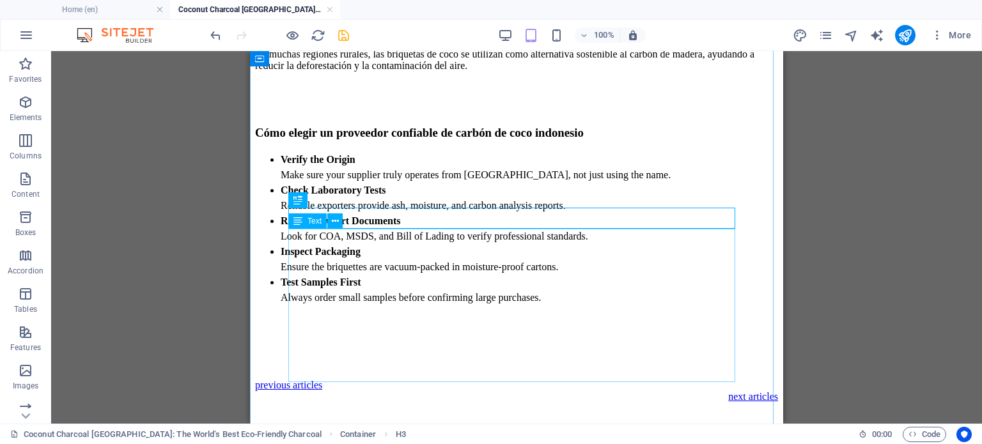
click at [356, 269] on div "Verify the Origin Make sure your supplier truly operates from [GEOGRAPHIC_DATA]…" at bounding box center [516, 228] width 523 height 153
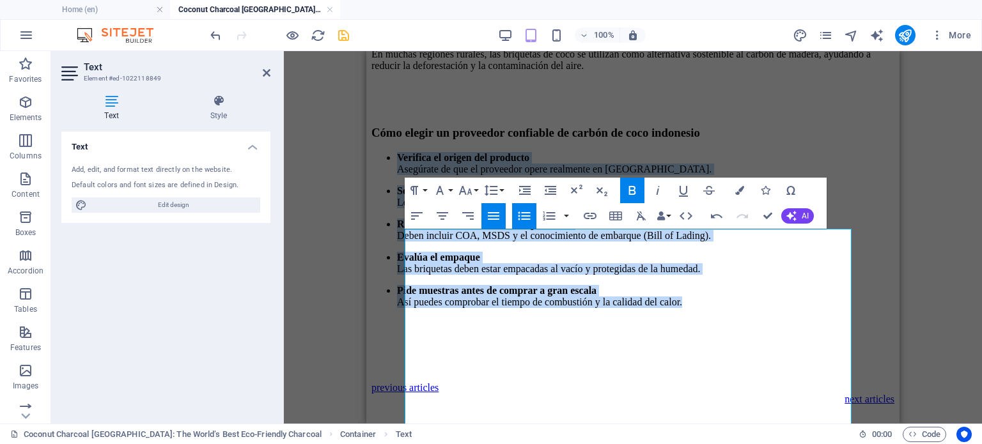
click at [523, 212] on icon "button" at bounding box center [524, 215] width 15 height 15
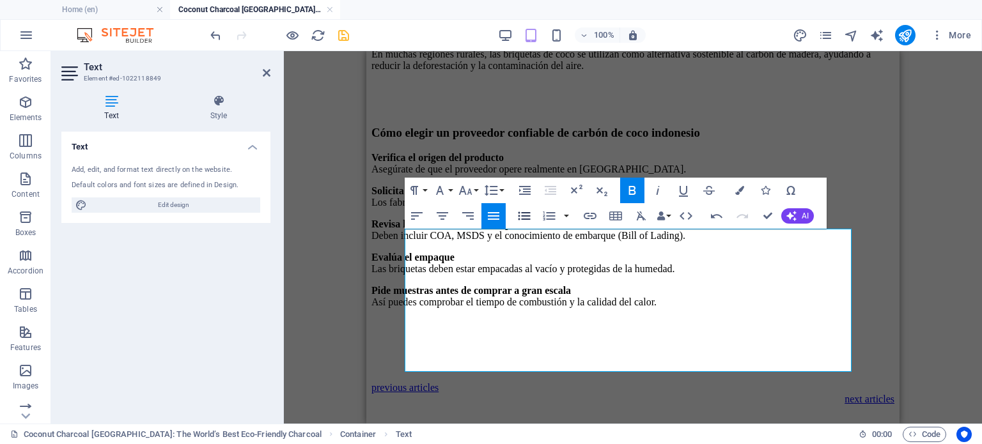
click at [523, 212] on icon "button" at bounding box center [524, 215] width 15 height 15
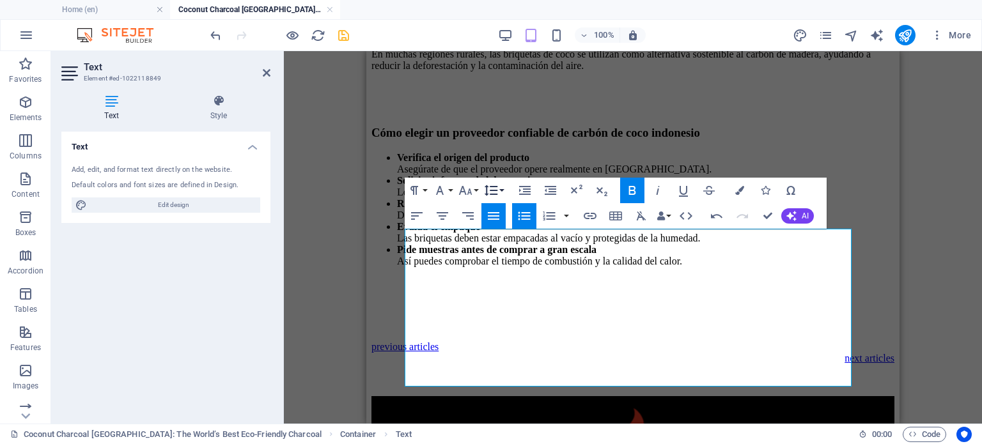
click at [496, 187] on icon "button" at bounding box center [490, 190] width 15 height 15
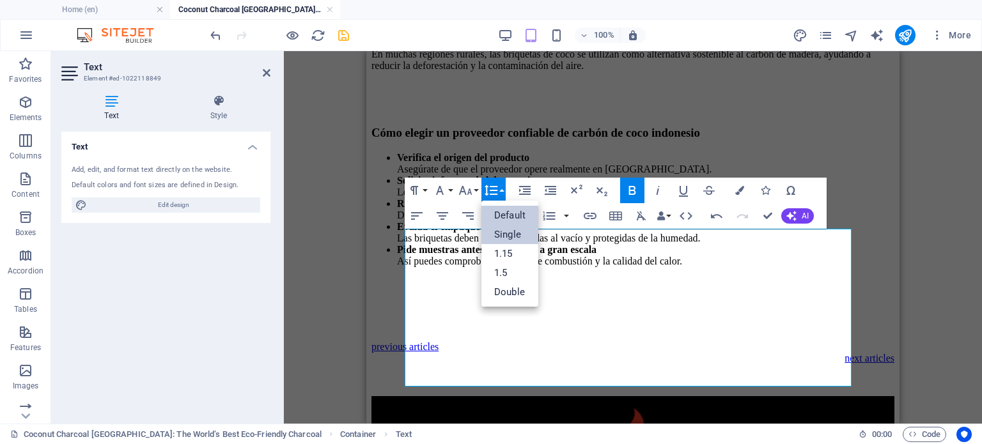
scroll to position [0, 0]
click at [514, 270] on link "1.5" at bounding box center [510, 272] width 57 height 19
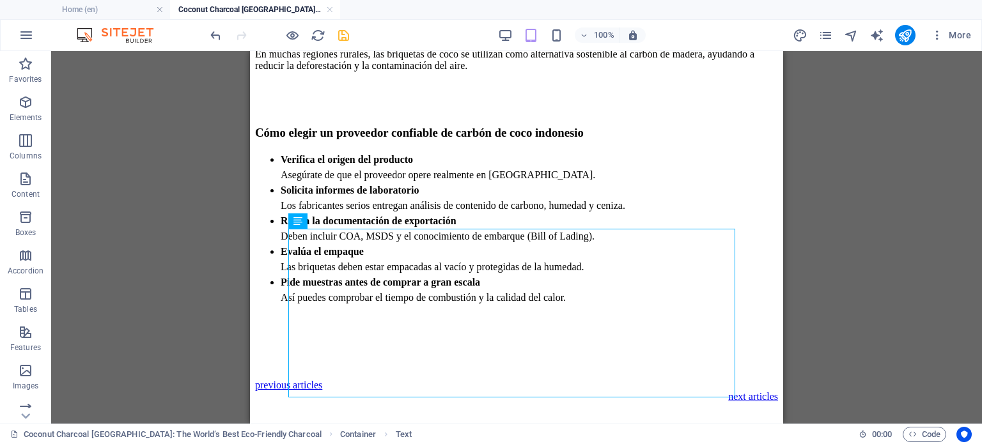
click at [854, 255] on div "Container H2 Image Text Text Spacer Text Spacer Text Spacer Text Spacer Spacer …" at bounding box center [516, 237] width 931 height 373
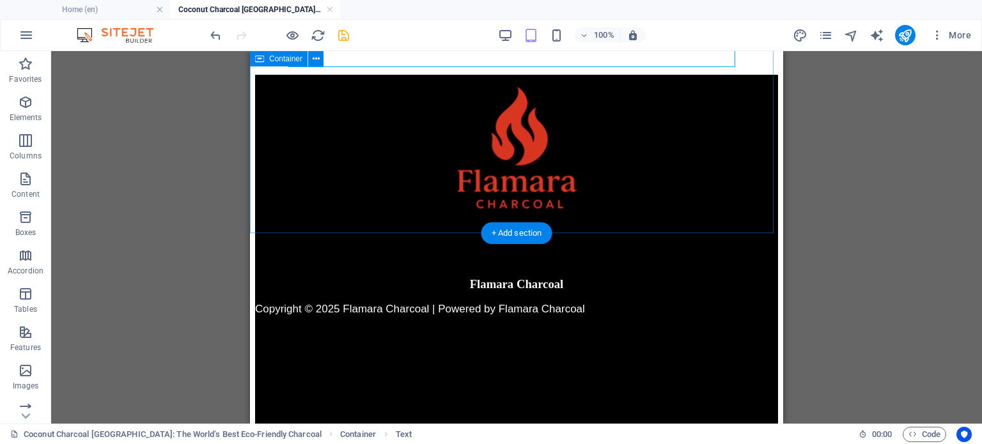
scroll to position [2140, 0]
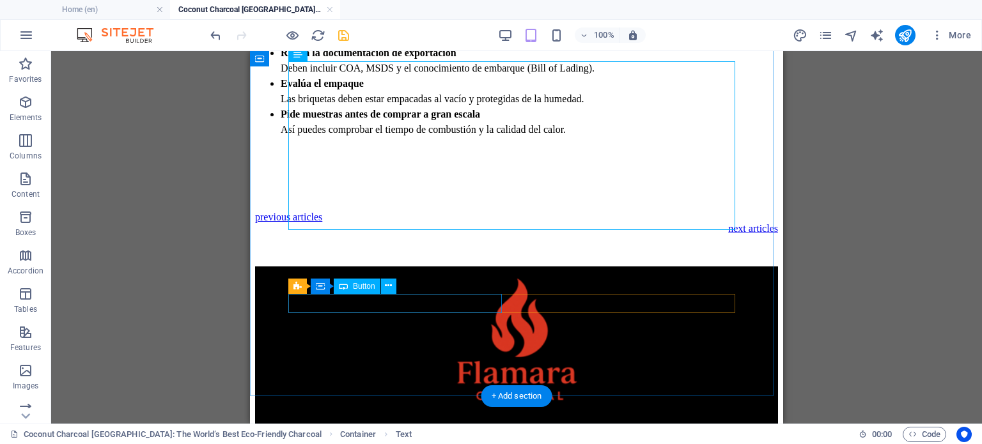
click at [339, 223] on div "previous articles" at bounding box center [516, 218] width 523 height 12
select select "23"
select select
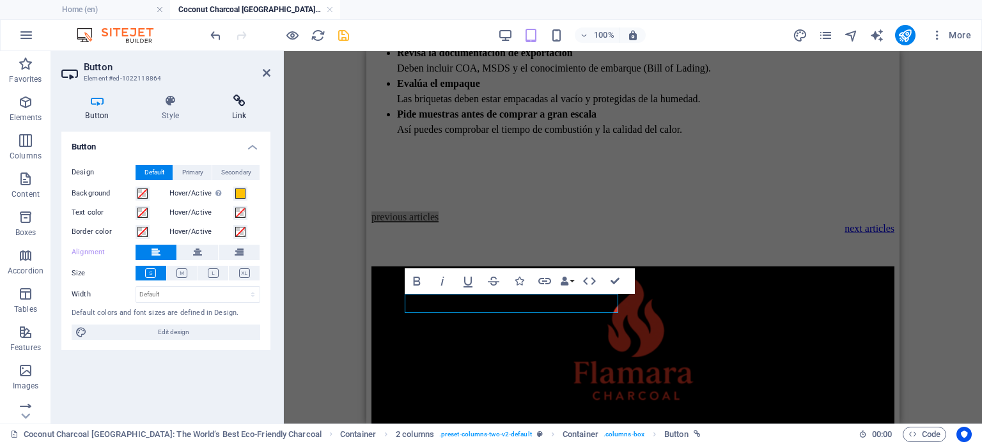
click at [238, 103] on icon at bounding box center [239, 101] width 63 height 13
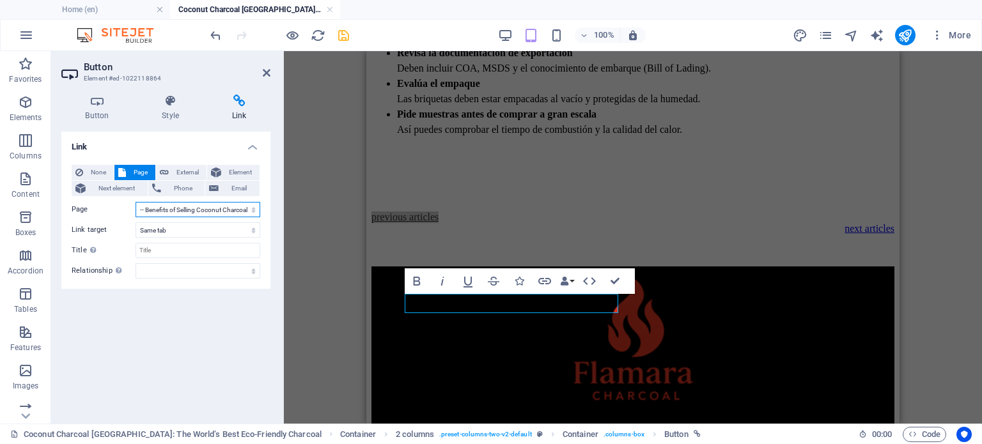
click at [168, 207] on select "Home articles -- Coconut Charcoal Briquettes -- Top 5 Reasons Indonesian Coconu…" at bounding box center [198, 209] width 125 height 15
select select "24"
click at [136, 202] on select "Home articles -- Coconut Charcoal Briquettes -- Top 5 Reasons Indonesian Coconu…" at bounding box center [198, 209] width 125 height 15
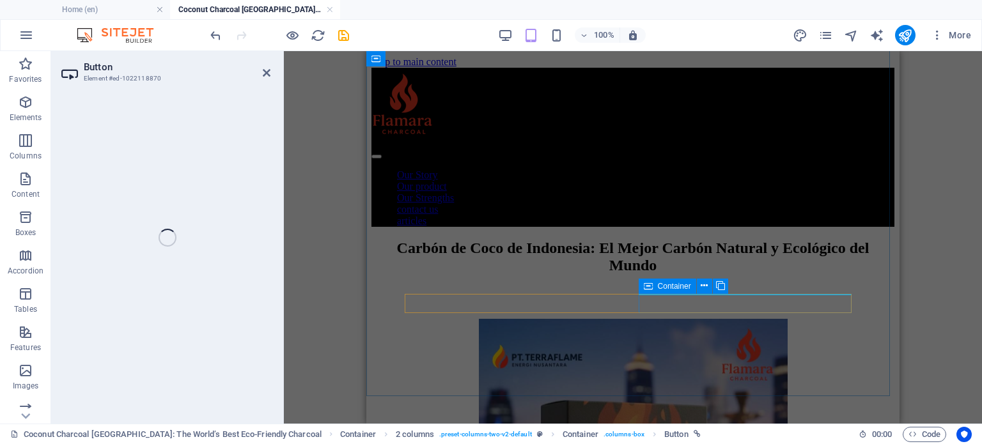
select select "20"
select select
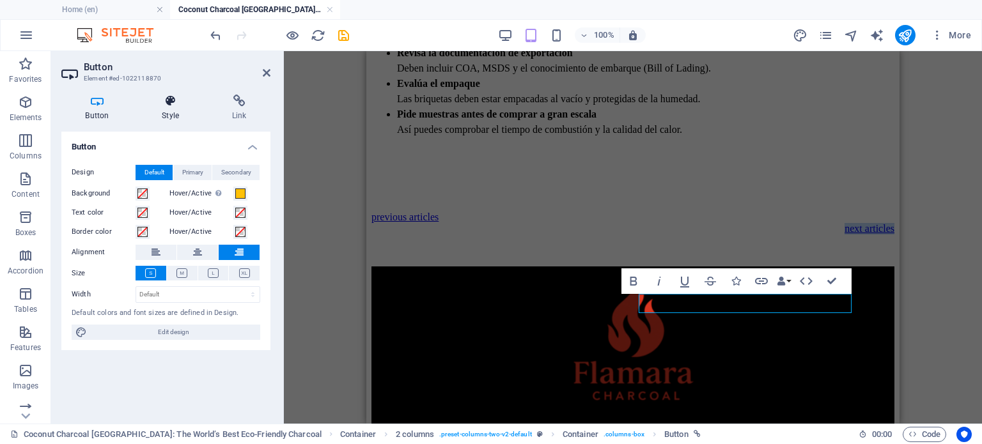
scroll to position [2140, 0]
click at [244, 111] on h4 "Link" at bounding box center [239, 108] width 63 height 27
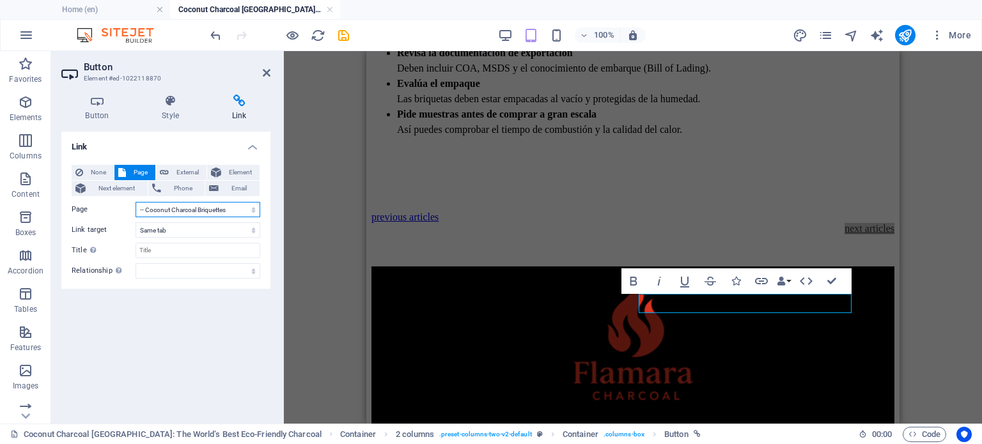
click at [200, 207] on select "Home articles -- Coconut Charcoal Briquettes -- Top 5 Reasons Indonesian Coconu…" at bounding box center [198, 209] width 125 height 15
click at [136, 202] on select "Home articles -- Coconut Charcoal Briquettes -- Top 5 Reasons Indonesian Coconu…" at bounding box center [198, 209] width 125 height 15
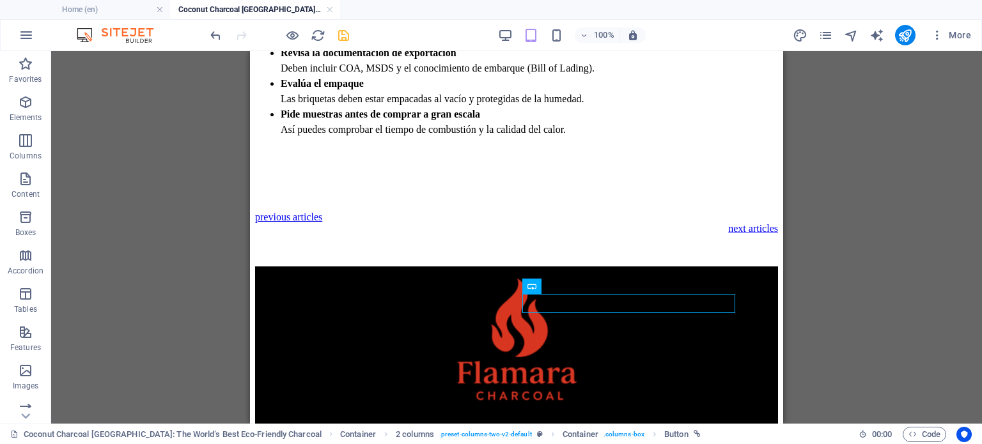
click at [343, 33] on icon "save" at bounding box center [343, 35] width 15 height 15
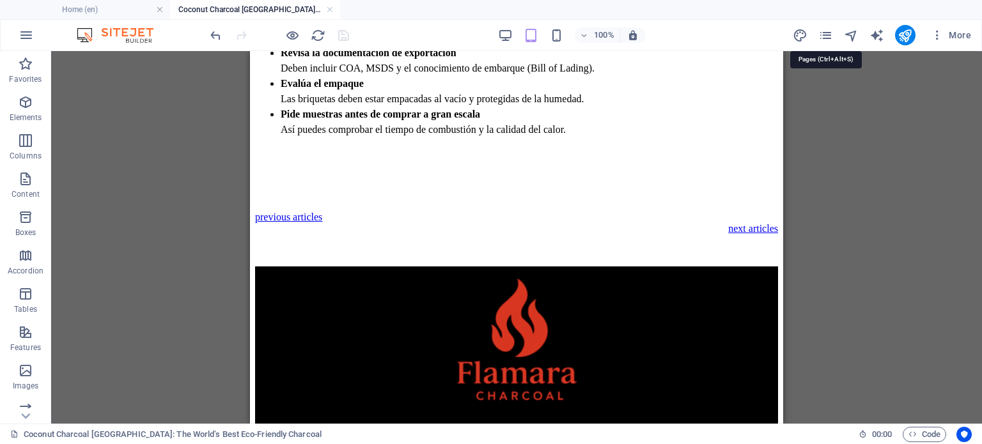
click at [834, 36] on div "More" at bounding box center [885, 35] width 184 height 20
click at [827, 34] on icon "pages" at bounding box center [826, 35] width 15 height 15
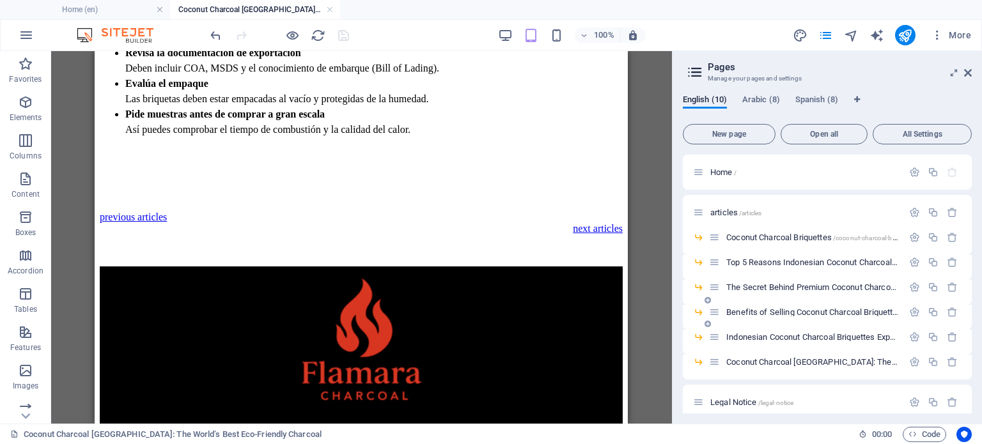
scroll to position [51, 0]
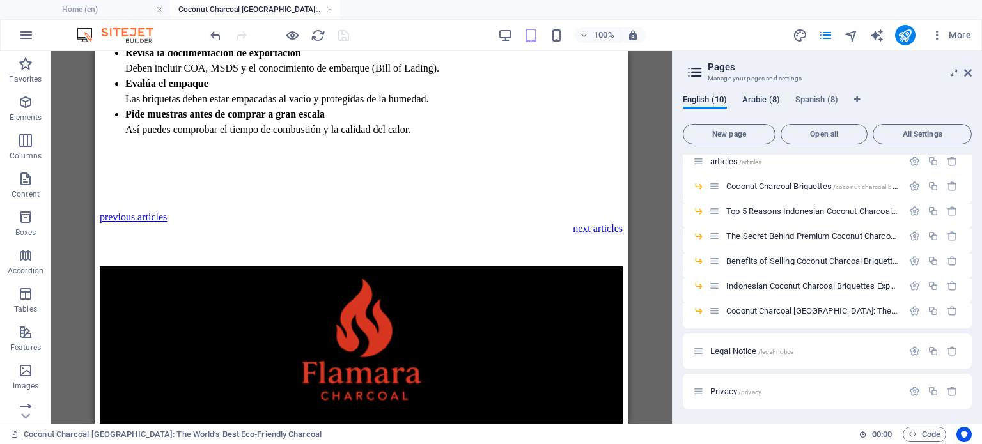
click at [762, 104] on span "Arabic (8)" at bounding box center [761, 101] width 38 height 18
click at [788, 313] on span "Coconut Charcoal [GEOGRAPHIC_DATA]: The World’s Best Eco-Friendly Charcoal /coc…" at bounding box center [991, 311] width 530 height 10
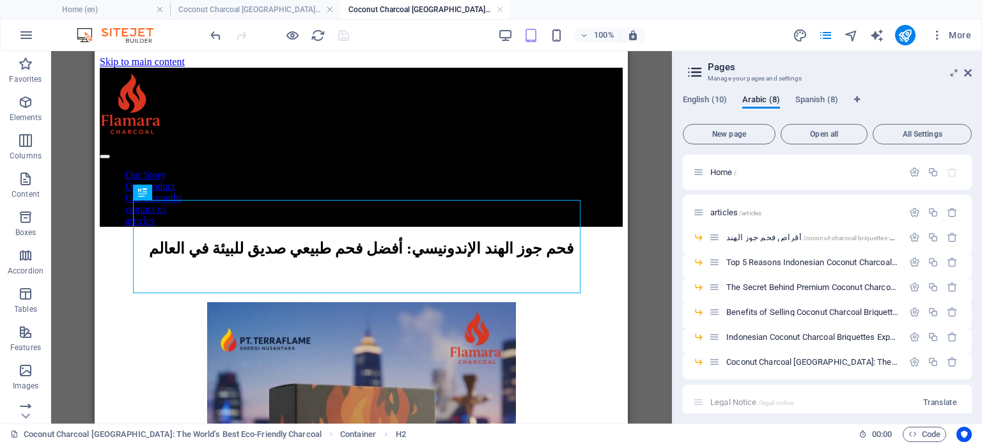
scroll to position [0, 0]
click at [369, 4] on h4 "Coconut Charcoal [GEOGRAPHIC_DATA]: The World’s Best Eco-Friendly Charcoal (ar)" at bounding box center [425, 10] width 170 height 14
click at [288, 8] on h4 "Coconut Charcoal [GEOGRAPHIC_DATA]: The World’s Best Eco-Friendly Charcoal (es)" at bounding box center [255, 10] width 170 height 14
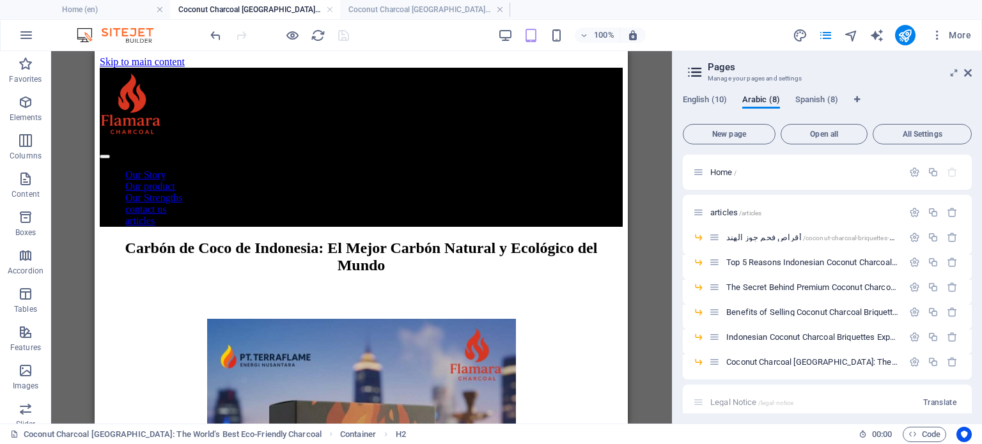
scroll to position [2140, 0]
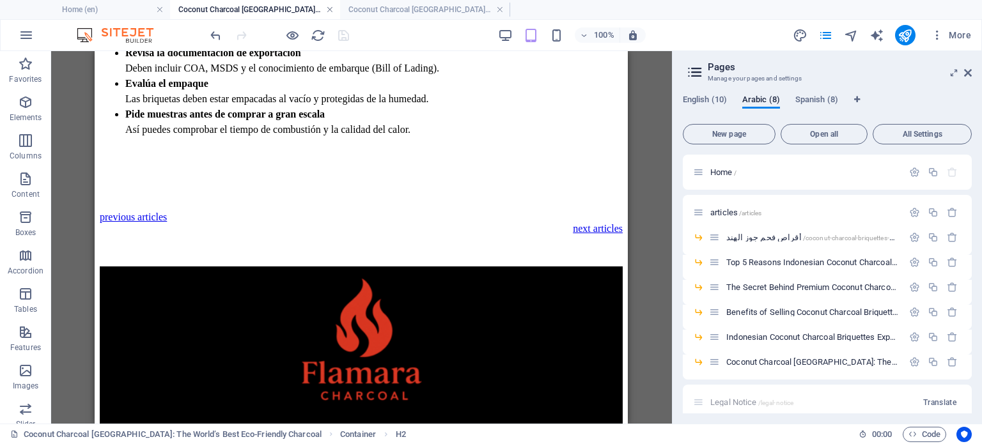
click at [329, 7] on link at bounding box center [330, 10] width 8 height 12
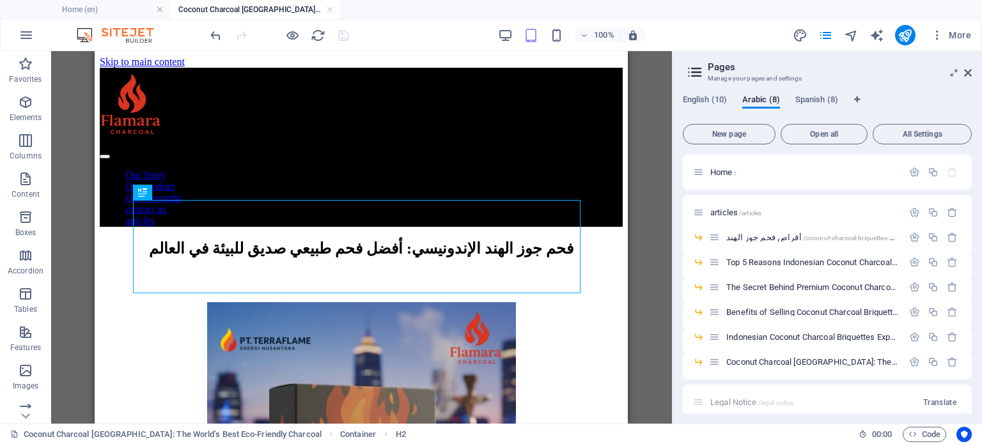
click at [371, 4] on ul "Home (en) Coconut Charcoal Indonesia: The World’s Best Eco-Friendly Charcoal (a…" at bounding box center [491, 9] width 982 height 19
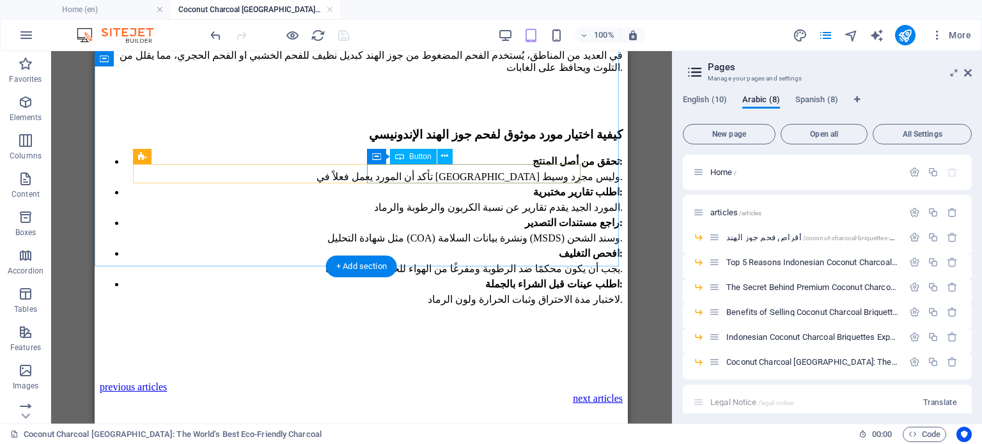
scroll to position [1875, 0]
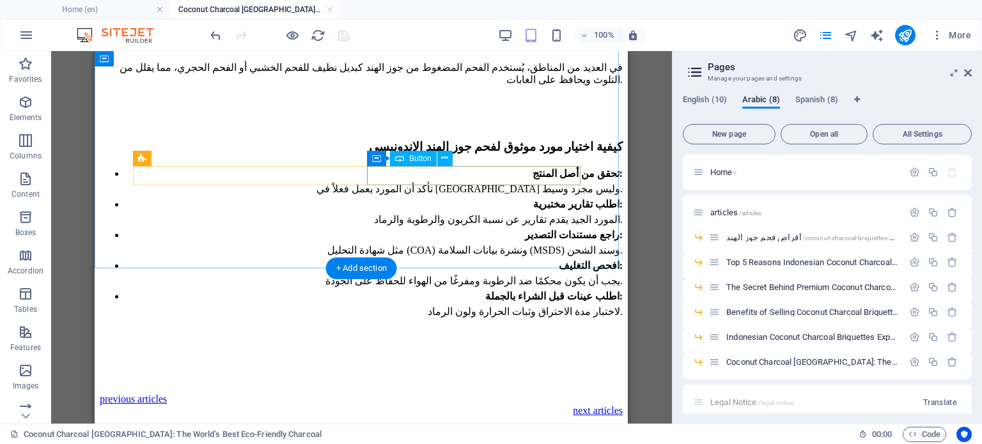
click at [554, 405] on div "next articles" at bounding box center [361, 411] width 523 height 12
select select "20"
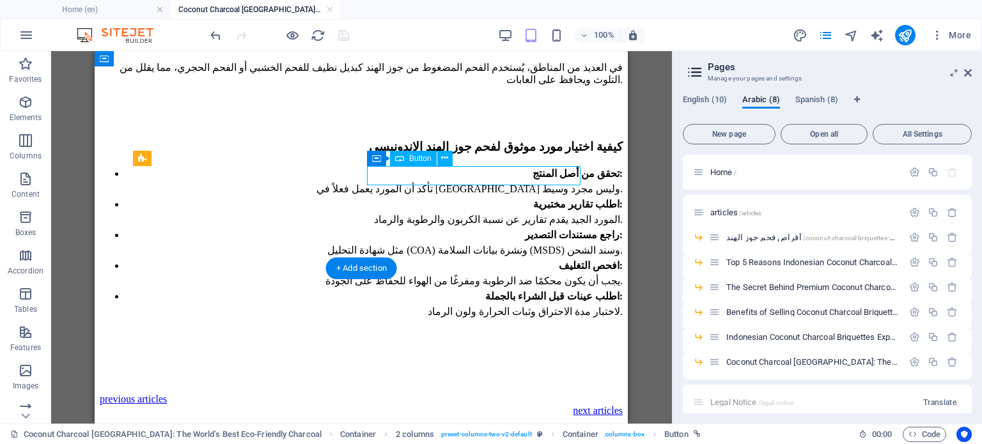
select select
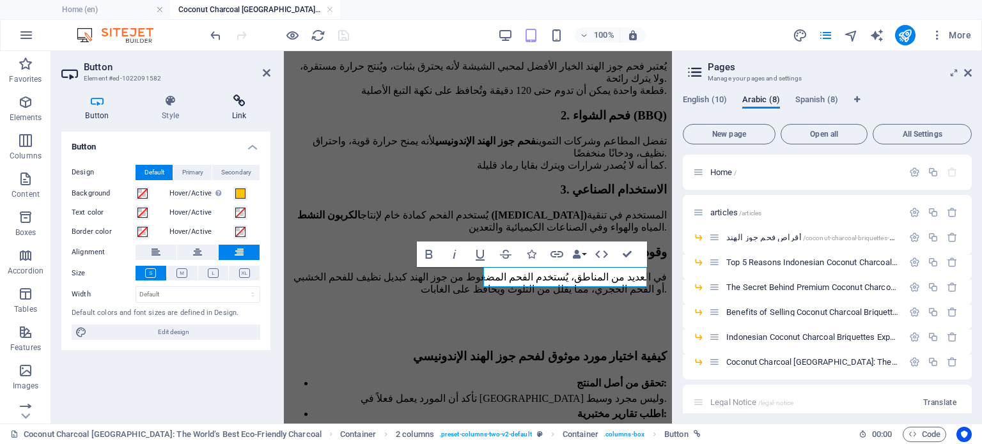
click at [235, 102] on icon at bounding box center [239, 101] width 63 height 13
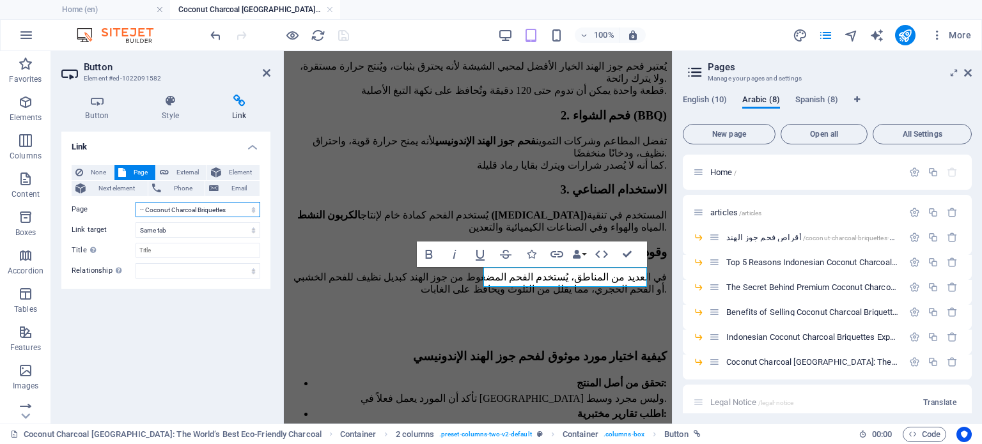
click at [187, 212] on select "Home articles -- Coconut Charcoal Briquettes -- Top 5 Reasons Indonesian Coconu…" at bounding box center [198, 209] width 125 height 15
select select "12"
click at [136, 202] on select "Home articles -- Coconut Charcoal Briquettes -- Top 5 Reasons Indonesian Coconu…" at bounding box center [198, 209] width 125 height 15
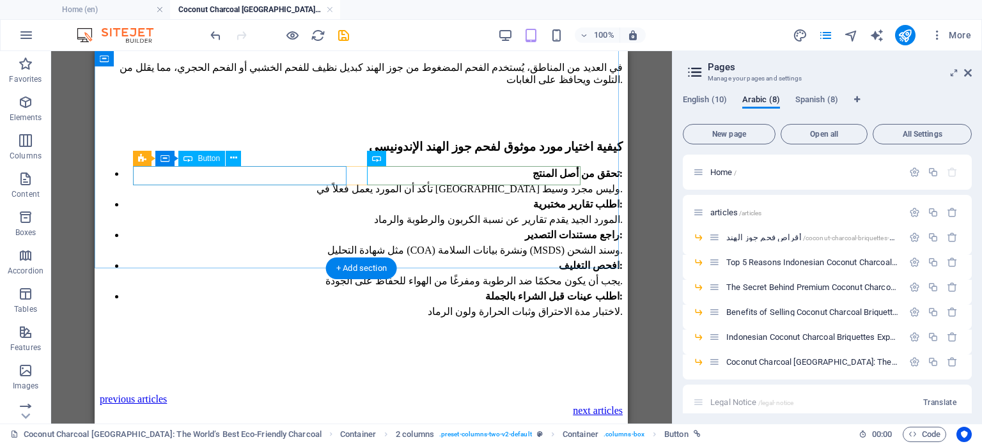
click at [182, 394] on div "previous articles" at bounding box center [361, 400] width 523 height 12
click at [229, 394] on div "previous articles" at bounding box center [361, 400] width 523 height 12
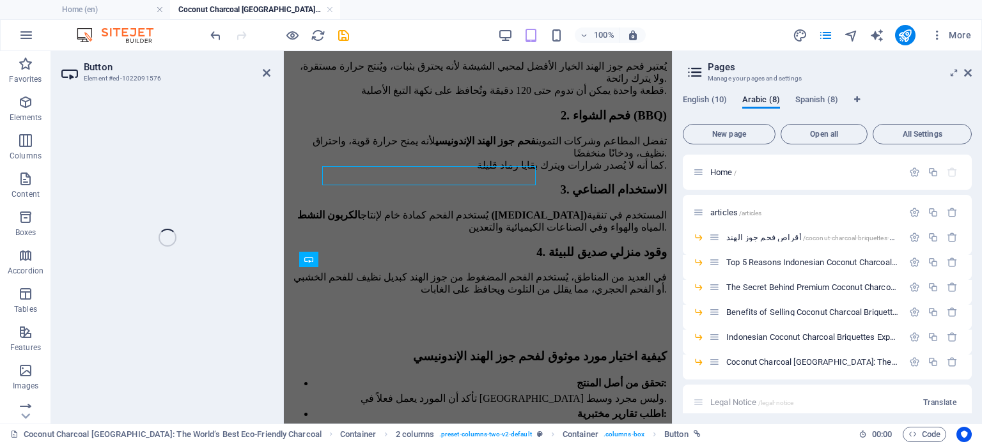
click at [220, 175] on div "Button Element #ed-1022091576 H2 Container Reference 3 columns Spacer Button 2 …" at bounding box center [361, 237] width 621 height 373
select select "23"
select select
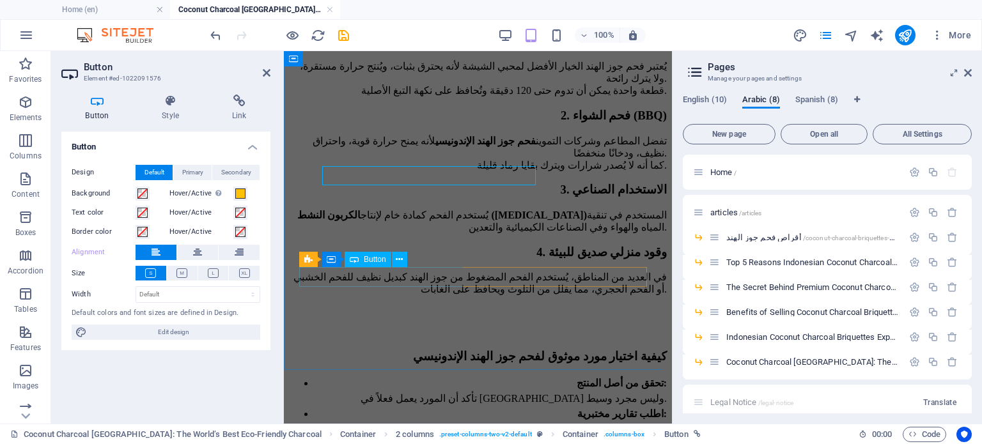
click at [234, 100] on icon at bounding box center [239, 101] width 63 height 13
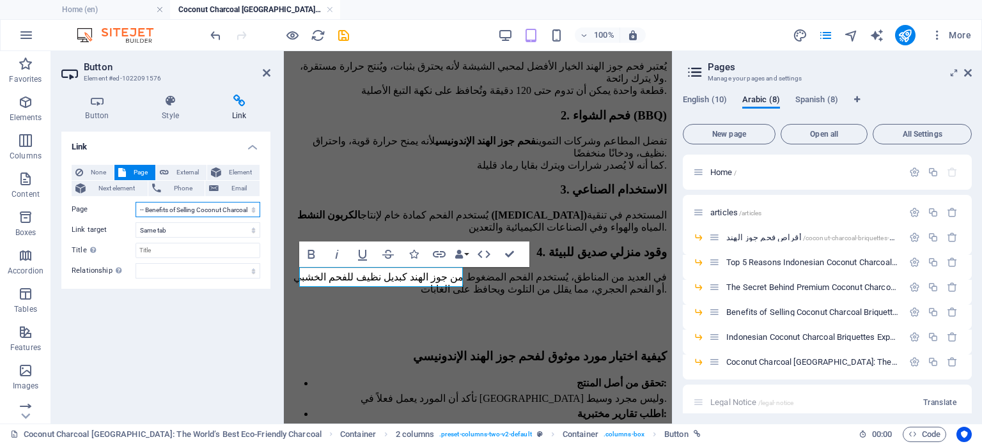
click at [194, 211] on select "Home articles -- Coconut Charcoal Briquettes -- Top 5 Reasons Indonesian Coconu…" at bounding box center [198, 209] width 125 height 15
select select "16"
click at [136, 202] on select "Home articles -- Coconut Charcoal Briquettes -- Top 5 Reasons Indonesian Coconu…" at bounding box center [198, 209] width 125 height 15
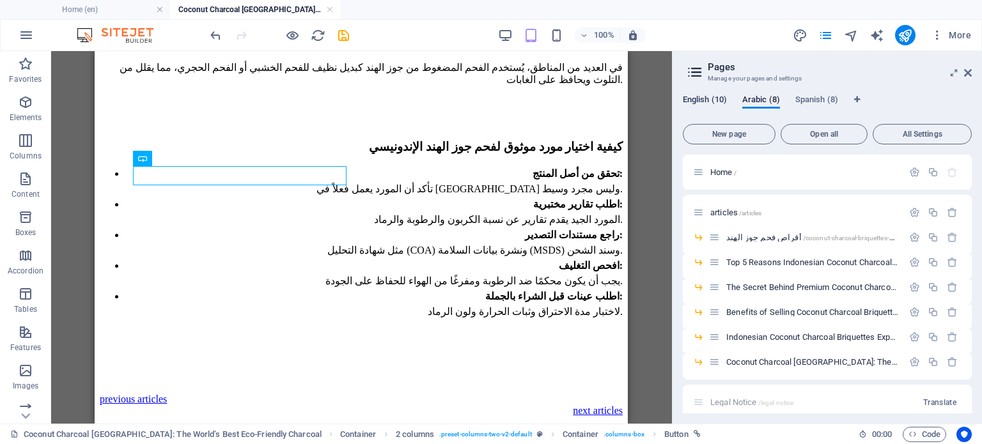
click at [693, 101] on span "English (10)" at bounding box center [705, 101] width 44 height 18
click at [748, 361] on span "Coconut Charcoal [GEOGRAPHIC_DATA]: The World’s Best Eco-Friendly Charcoal /coc…" at bounding box center [991, 362] width 530 height 10
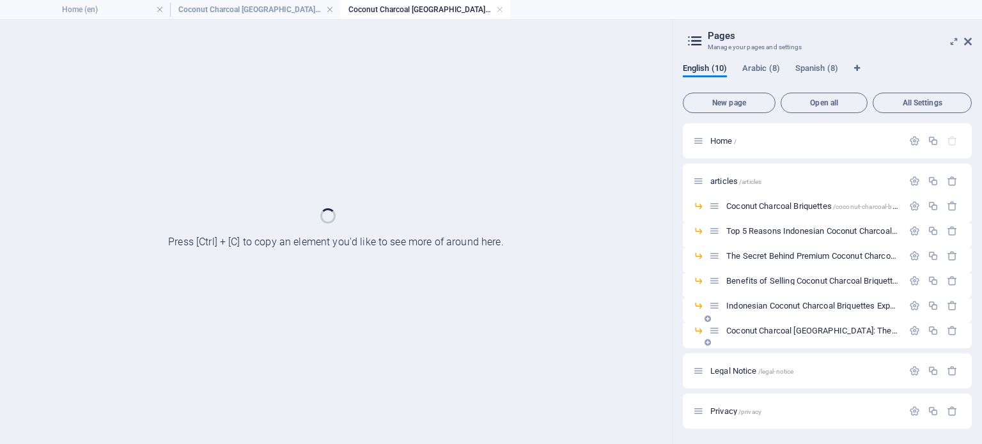
scroll to position [0, 0]
click at [267, 8] on h4 "Coconut Charcoal [GEOGRAPHIC_DATA]: The World’s Best Eco-Friendly Charcoal (ar)" at bounding box center [255, 10] width 170 height 14
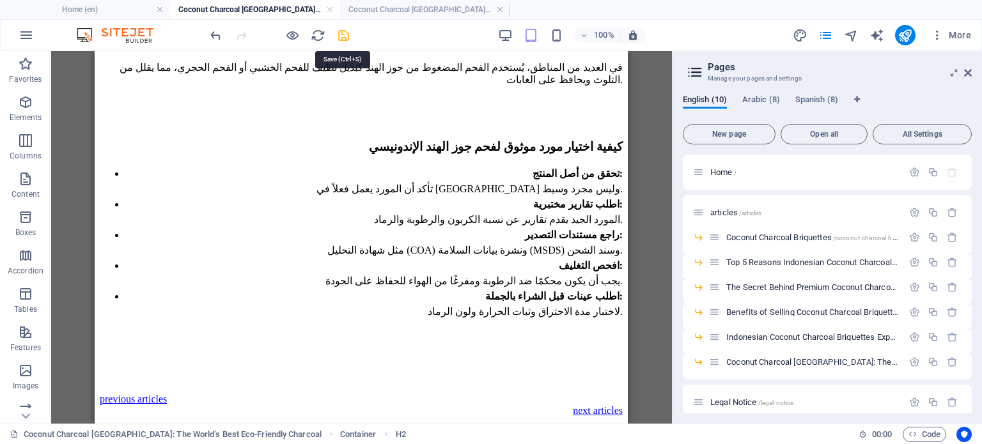
click at [341, 39] on icon "save" at bounding box center [343, 35] width 15 height 15
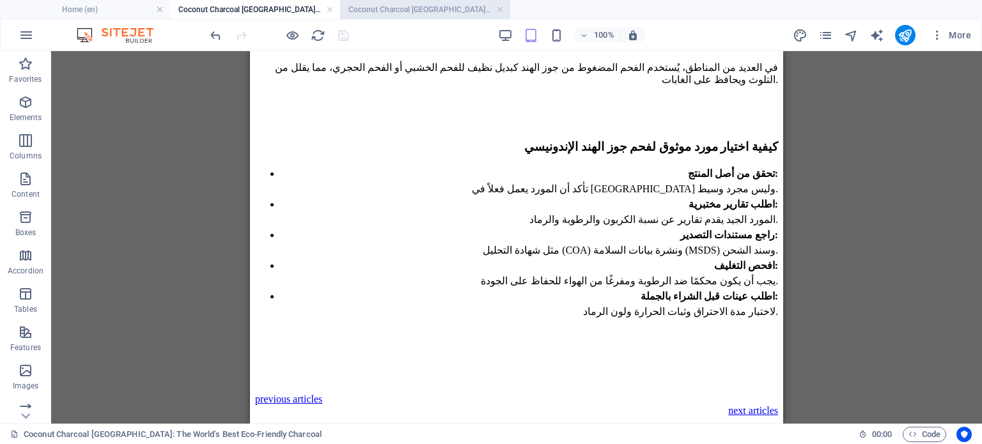
click at [380, 12] on h4 "Coconut Charcoal Indonesia: The World’s Best Eco-Friendly Charcoal (en)" at bounding box center [425, 10] width 170 height 14
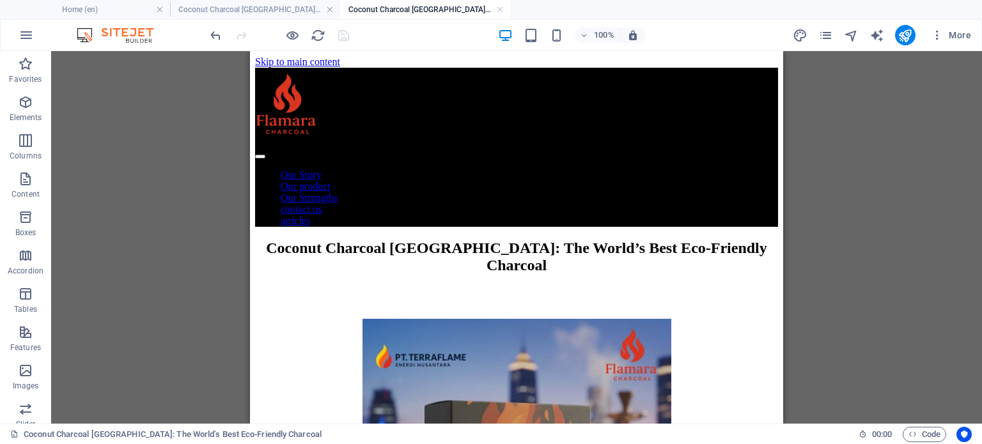
drag, startPoint x: 330, startPoint y: 9, endPoint x: 337, endPoint y: 15, distance: 9.1
click at [330, 9] on link at bounding box center [330, 10] width 8 height 12
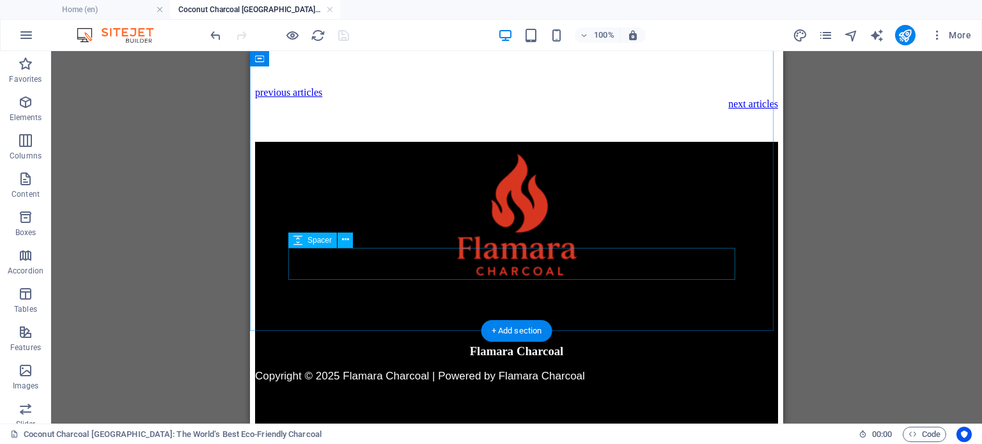
scroll to position [2054, 0]
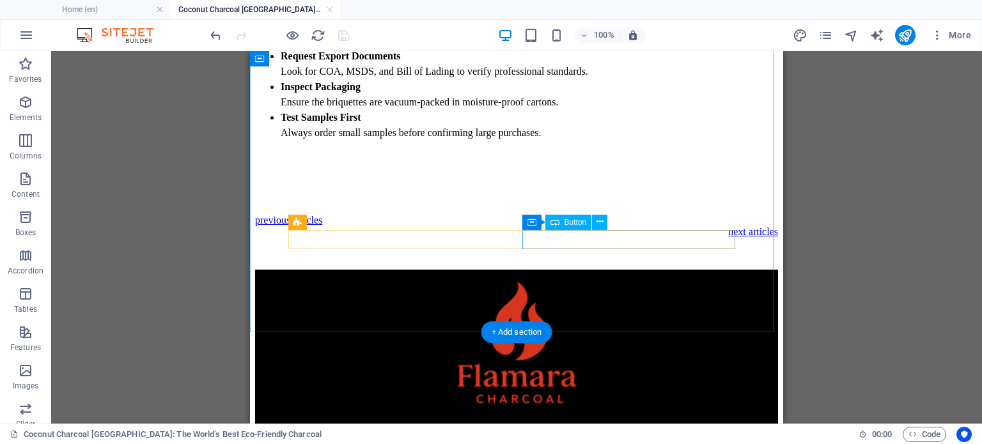
click at [696, 238] on div "next articles" at bounding box center [516, 232] width 523 height 12
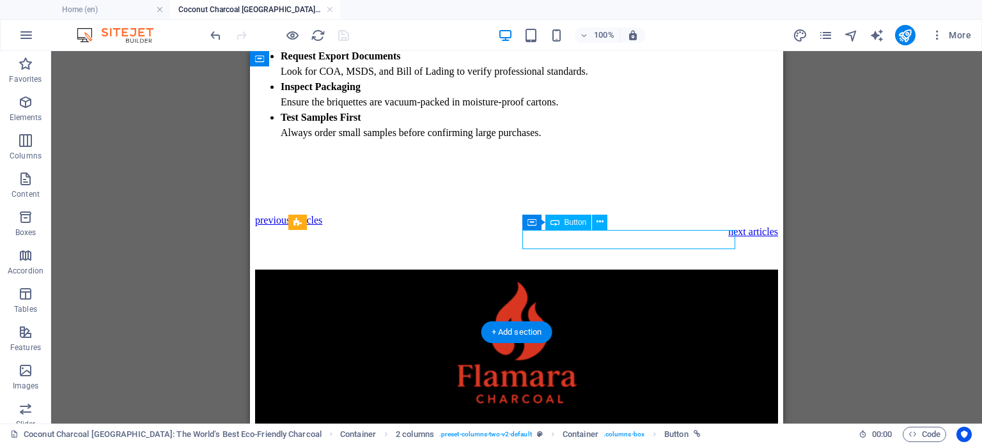
click at [696, 238] on div "next articles" at bounding box center [516, 232] width 523 height 12
click at [623, 238] on div "next articles" at bounding box center [516, 232] width 523 height 12
select select "20"
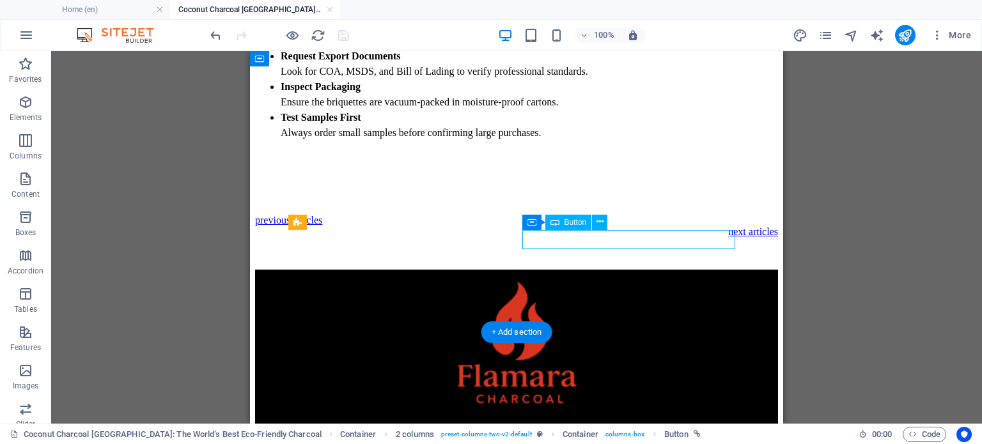
select select
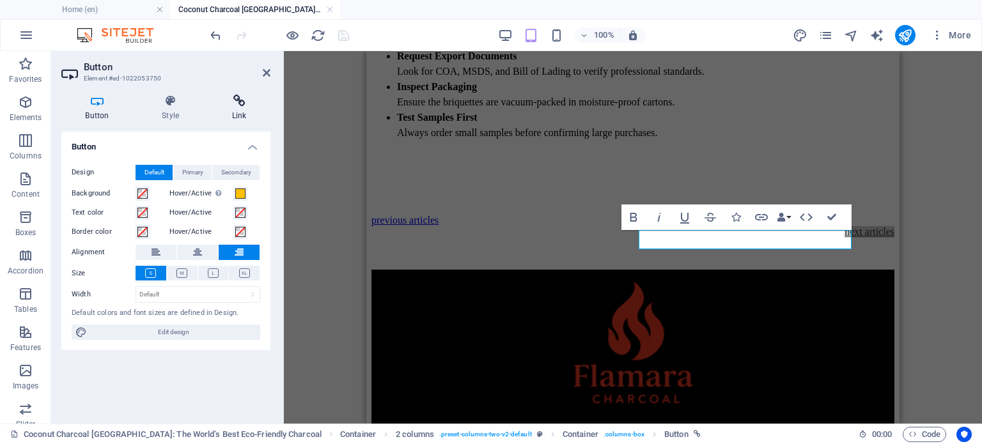
click at [248, 103] on icon at bounding box center [239, 101] width 63 height 13
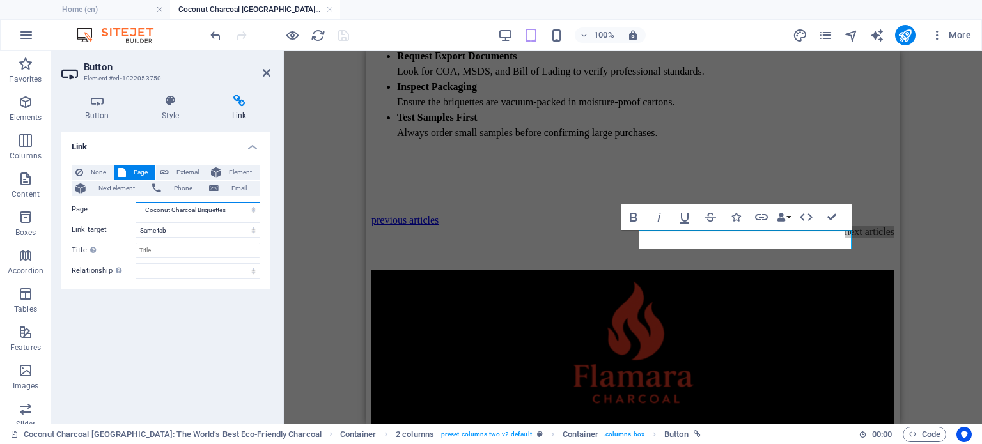
click at [221, 211] on select "Home articles -- Coconut Charcoal Briquettes -- Top 5 Reasons Indonesian Coconu…" at bounding box center [198, 209] width 125 height 15
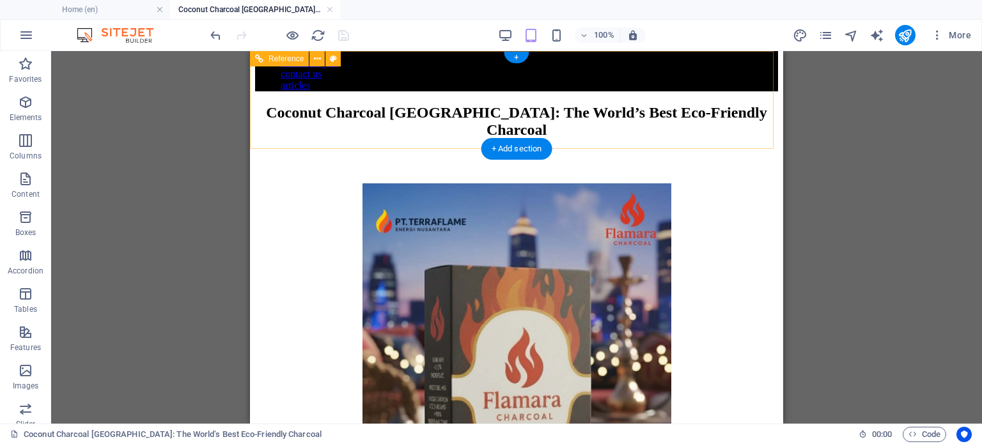
scroll to position [0, 0]
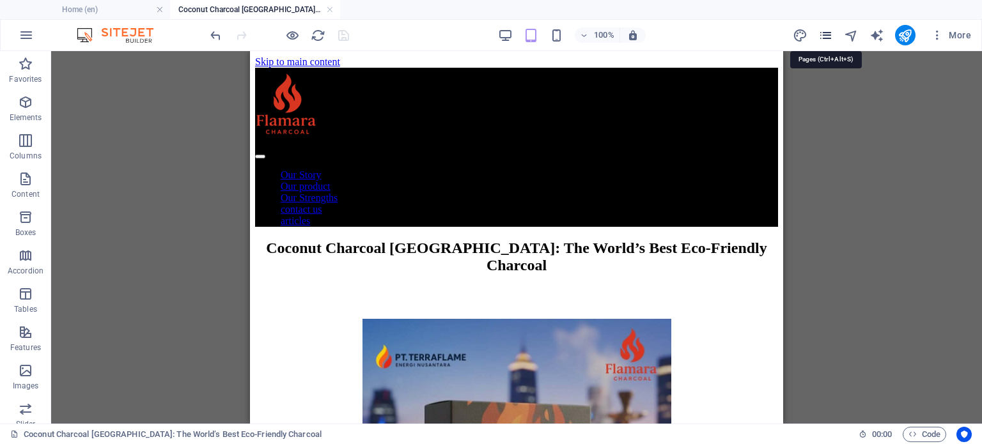
click at [822, 35] on icon "pages" at bounding box center [826, 35] width 15 height 15
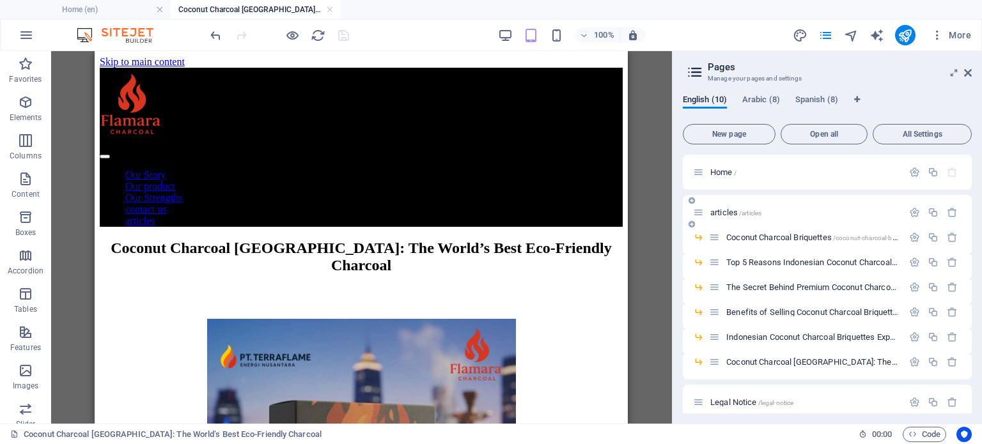
click at [733, 211] on span "articles /articles" at bounding box center [735, 213] width 51 height 10
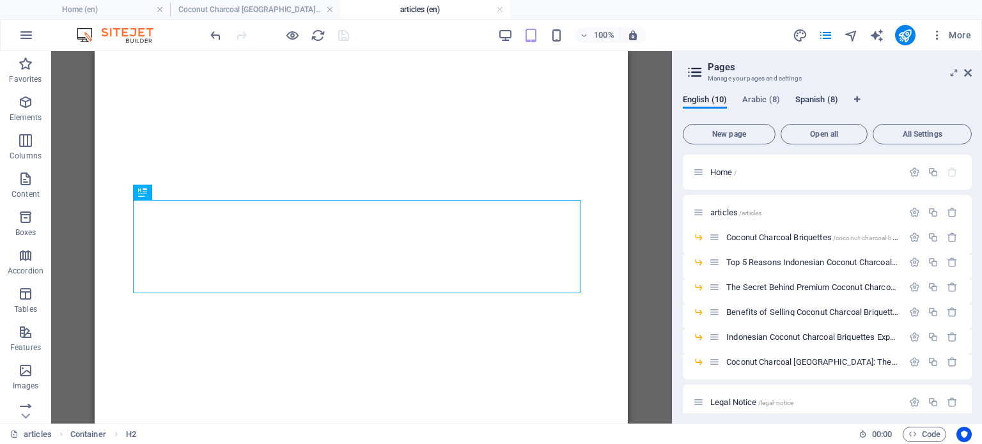
click at [816, 99] on span "Spanish (8)" at bounding box center [817, 101] width 43 height 18
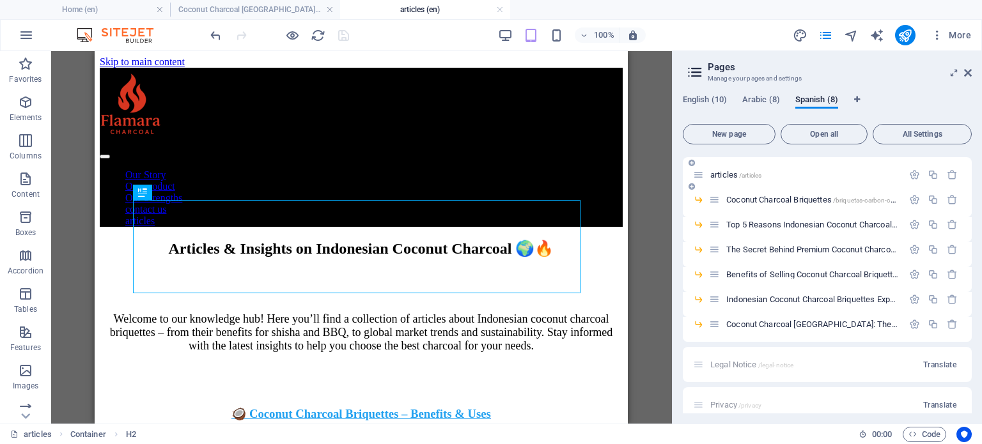
scroll to position [51, 0]
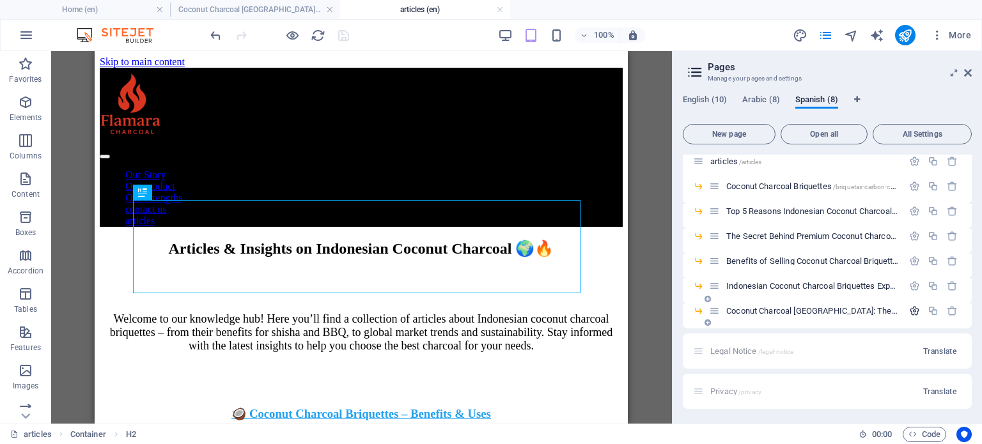
click at [910, 307] on icon "button" at bounding box center [914, 311] width 11 height 11
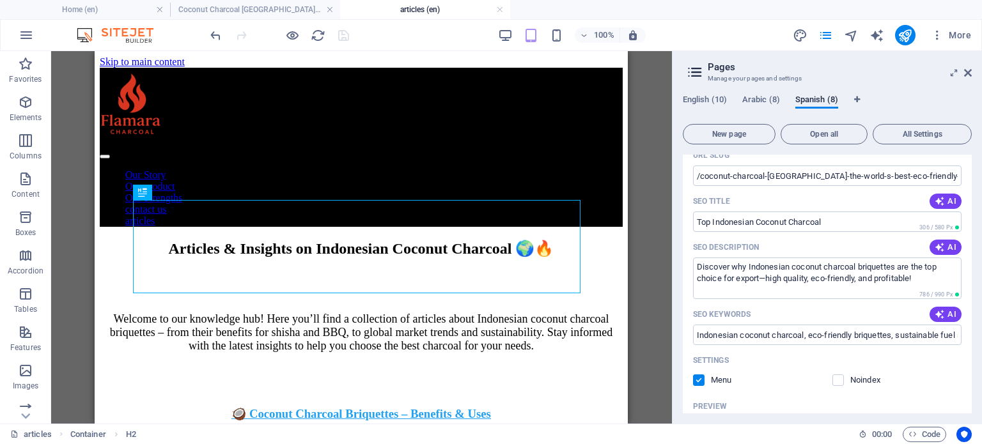
scroll to position [307, 0]
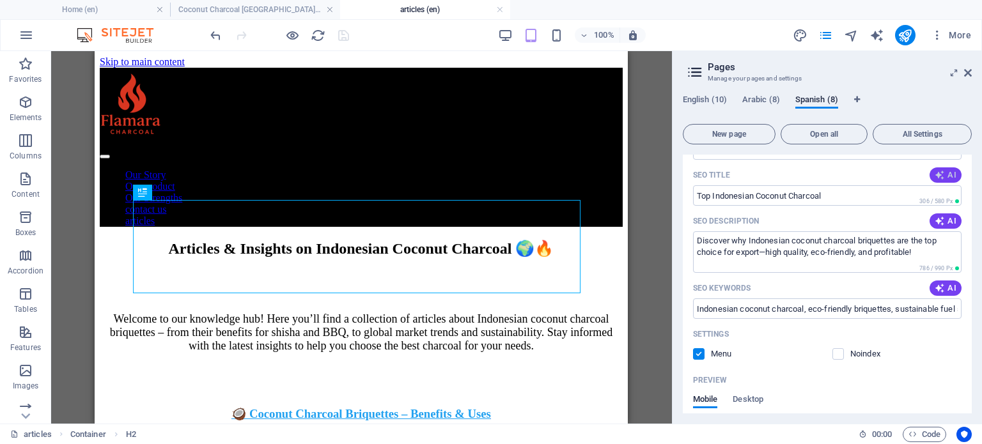
click at [939, 173] on icon "button" at bounding box center [940, 175] width 10 height 10
click at [949, 226] on button "AI" at bounding box center [946, 221] width 32 height 15
click at [945, 288] on span "AI" at bounding box center [946, 288] width 22 height 10
type input "**Carbón de Coco Ecológico**"
type textarea "Descubre el carbón de coco de Indonesia: ecológico, eficiente y de alta calidad…"
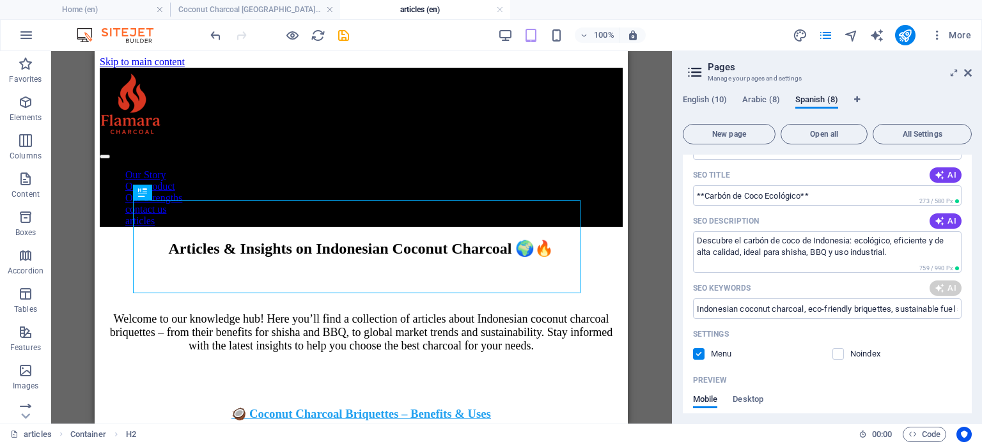
type input "**Carbón de Coco Ecológico**"
type textarea "Descubre el carbón de coco de Indonesia: ecológico, eficiente y de alta calidad…"
type input "carbón de coco, carbón ecológico, carbón vegetal Indonesia, shisha, barbacoa, s…"
click at [951, 173] on span "AI" at bounding box center [946, 175] width 22 height 10
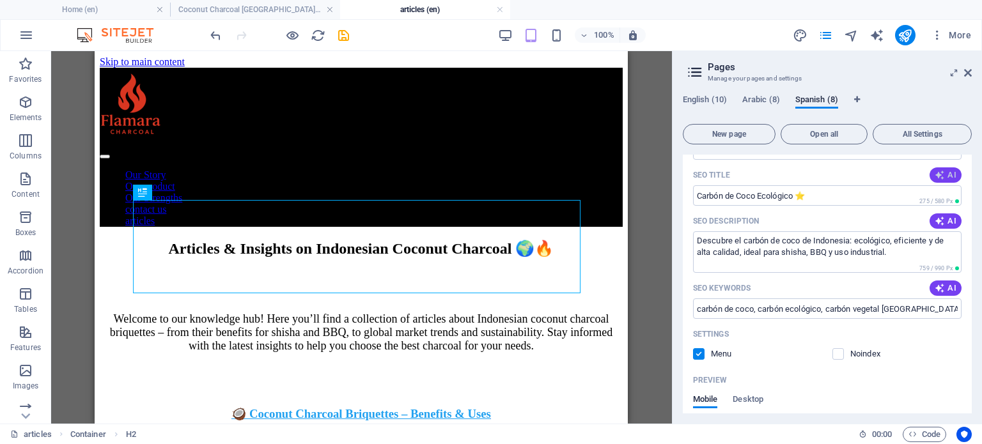
click at [951, 173] on span "AI" at bounding box center [946, 175] width 22 height 10
click at [952, 173] on span "AI" at bounding box center [946, 175] width 22 height 10
click at [953, 175] on span "AI" at bounding box center [946, 175] width 22 height 10
type input "**Carbón de Coco Indonesio Ecológico**"
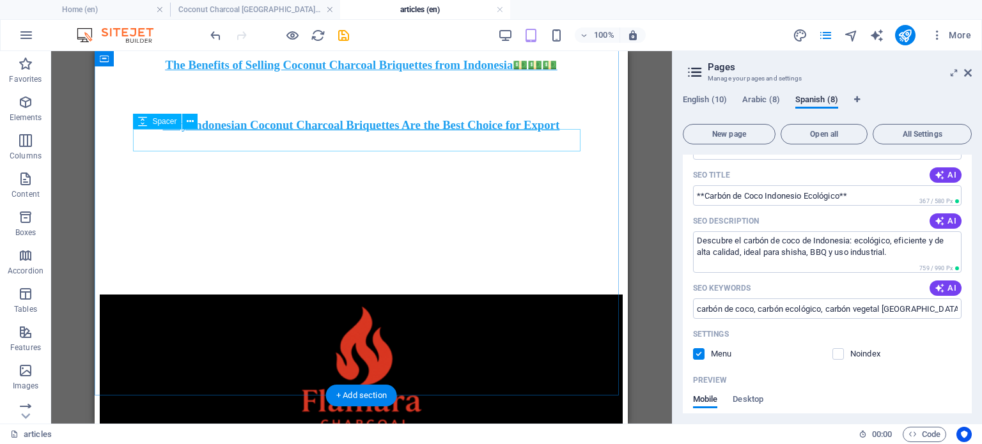
scroll to position [466, 0]
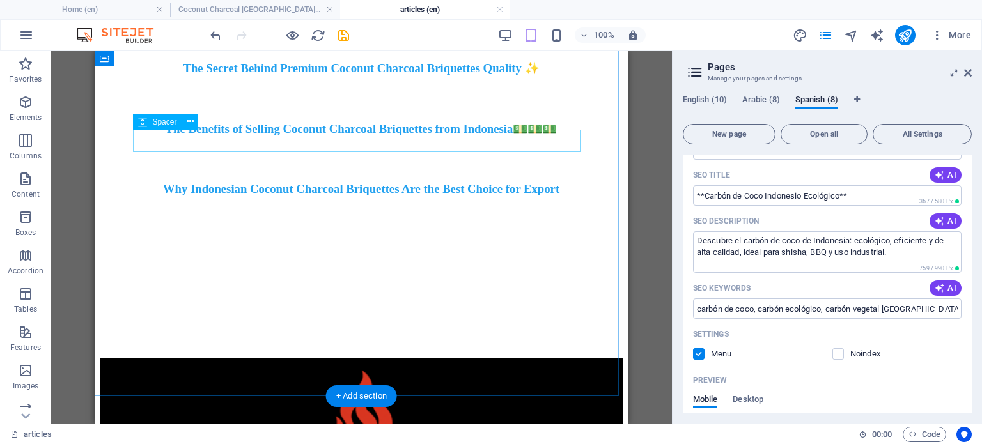
click at [455, 148] on div at bounding box center [361, 159] width 523 height 22
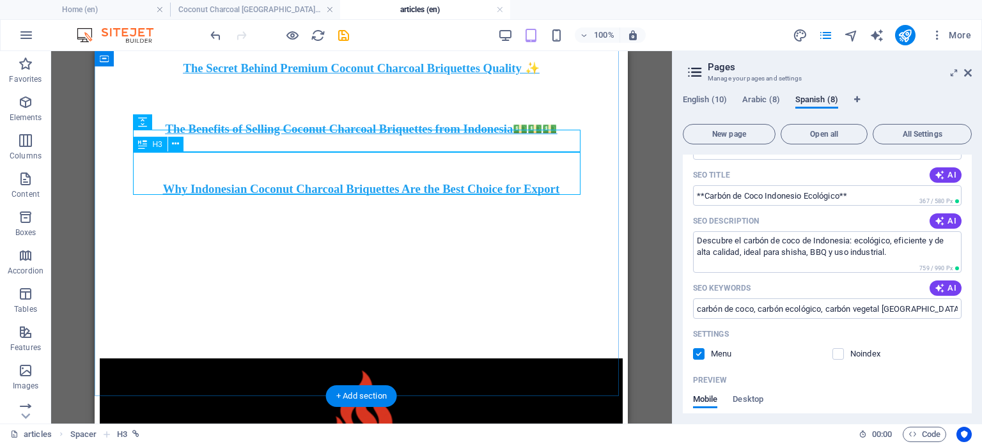
click at [429, 182] on div "Why Indonesian Coconut Charcoal Briquettes Are the Best Choice for Export" at bounding box center [361, 189] width 523 height 14
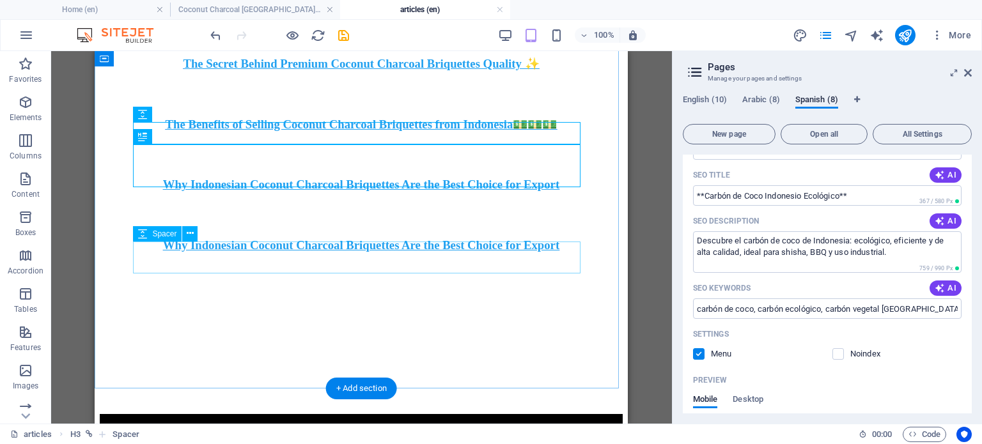
scroll to position [594, 0]
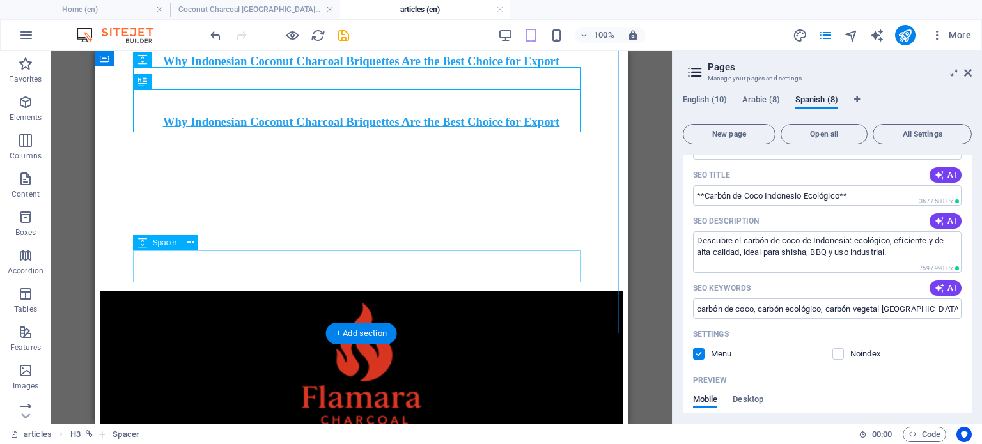
click at [485, 237] on div at bounding box center [361, 243] width 523 height 32
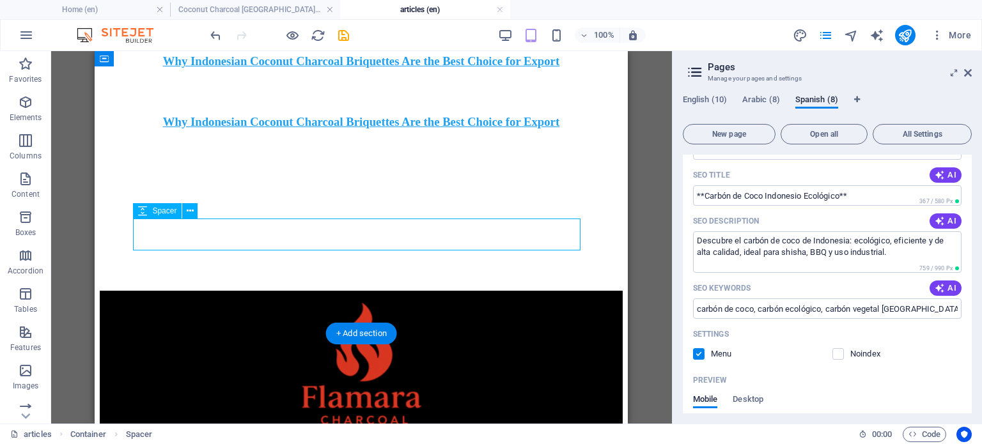
click at [500, 242] on div at bounding box center [361, 243] width 523 height 32
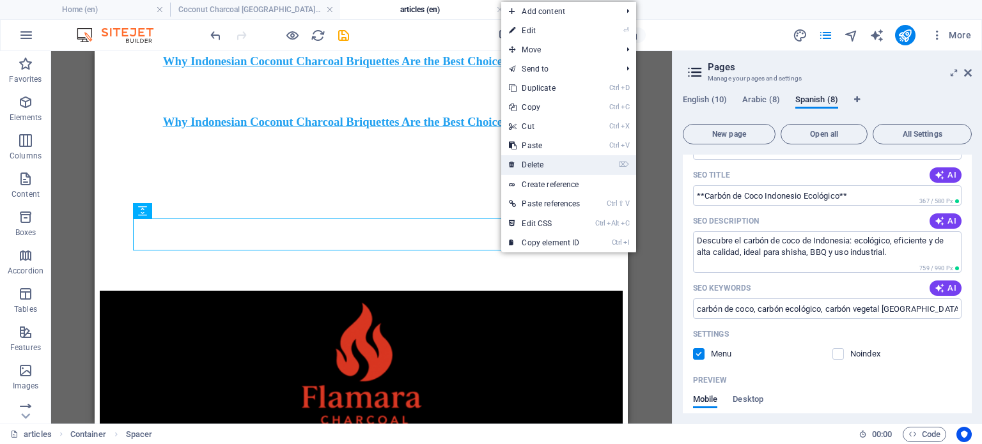
drag, startPoint x: 565, startPoint y: 169, endPoint x: 469, endPoint y: 118, distance: 108.7
click at [565, 169] on link "⌦ Delete" at bounding box center [544, 164] width 86 height 19
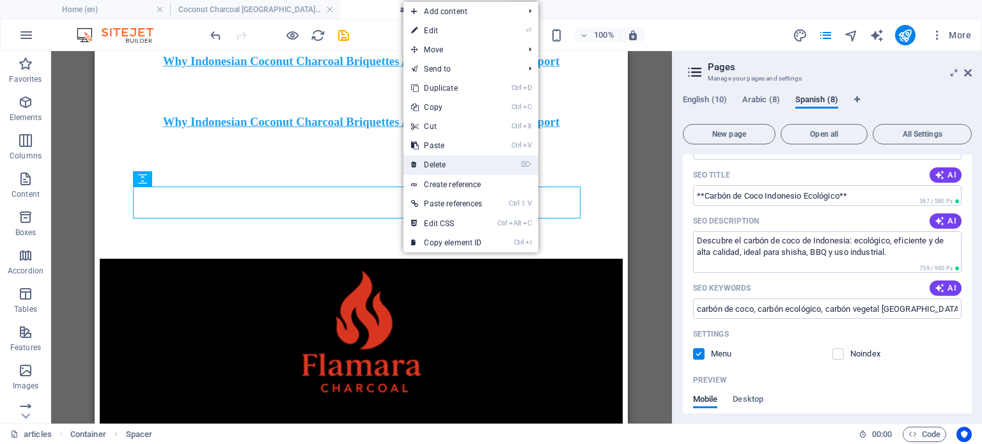
click at [454, 167] on link "⌦ Delete" at bounding box center [447, 164] width 86 height 19
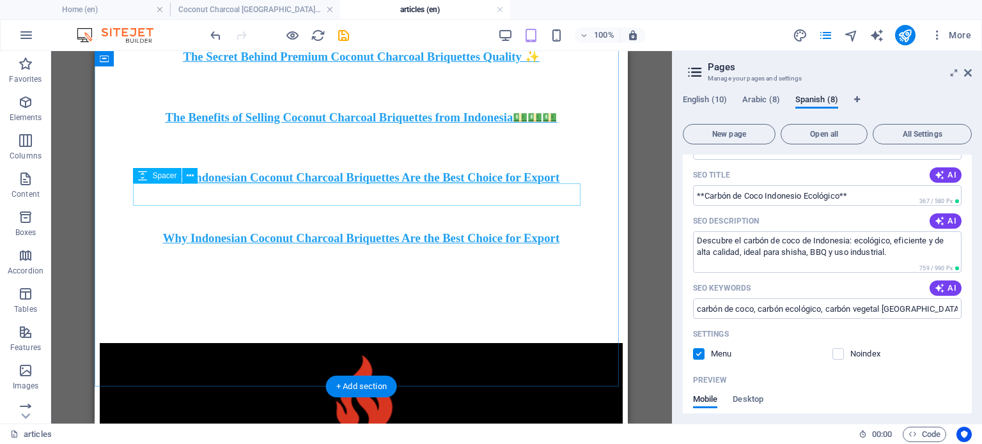
scroll to position [466, 0]
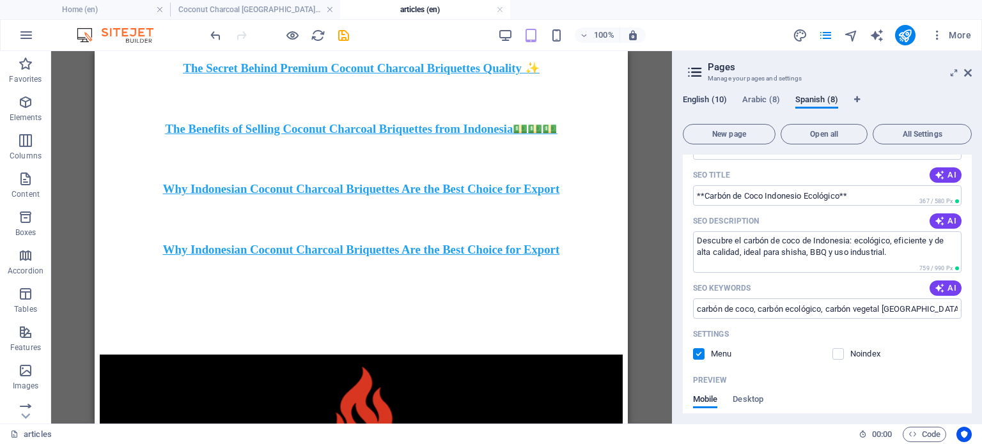
click at [691, 101] on span "English (10)" at bounding box center [705, 101] width 44 height 18
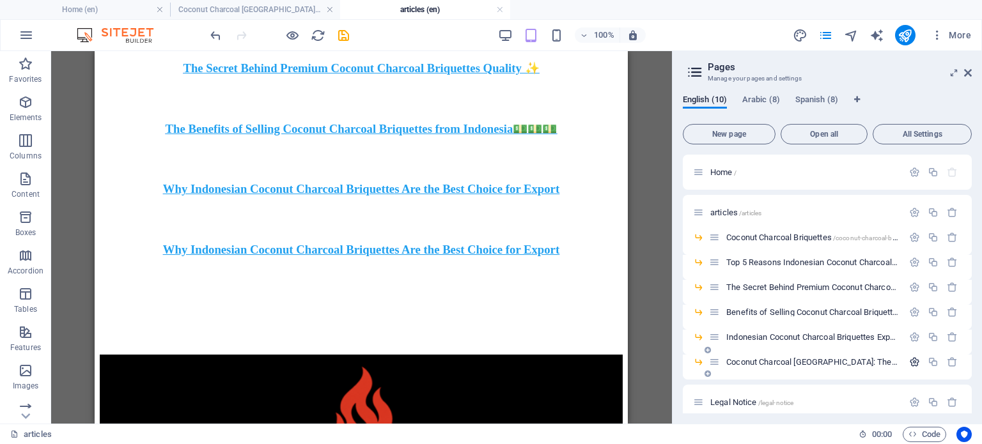
click at [911, 366] on icon "button" at bounding box center [914, 362] width 11 height 11
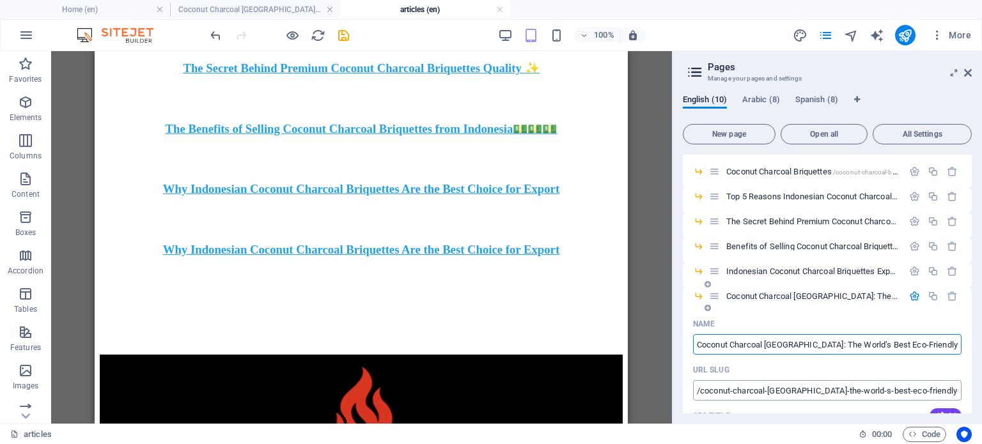
scroll to position [71, 0]
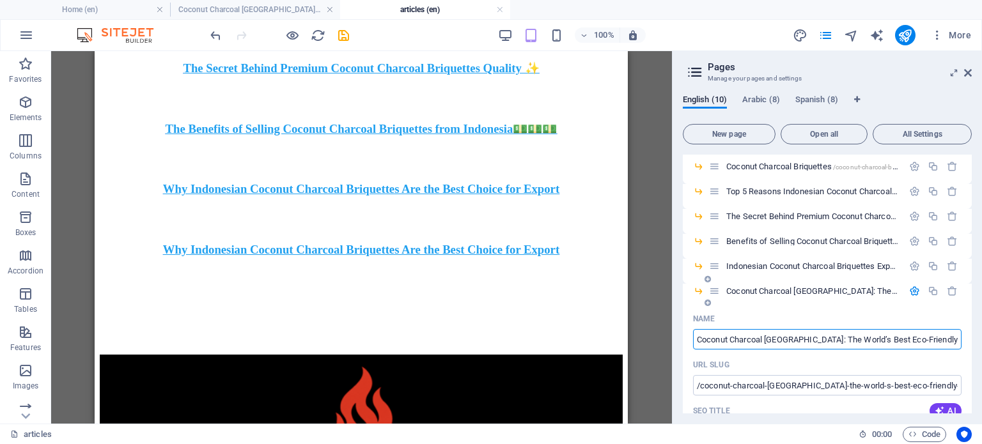
click at [852, 344] on input "Coconut Charcoal [GEOGRAPHIC_DATA]: The World’s Best Eco-Friendly Charcoal" at bounding box center [827, 339] width 269 height 20
click at [422, 243] on div "Why Indonesian Coconut Charcoal Briquettes Are the Best Choice for Export" at bounding box center [361, 250] width 523 height 14
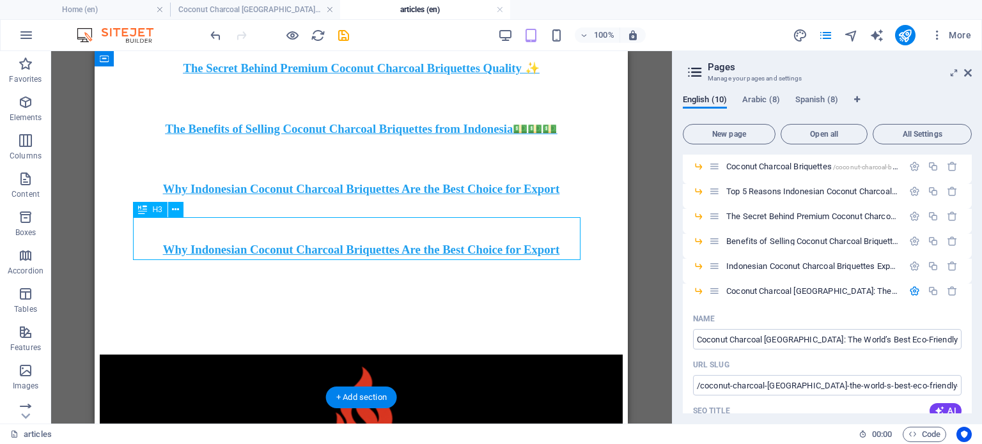
click at [422, 243] on div "Why Indonesian Coconut Charcoal Briquettes Are the Best Choice for Export" at bounding box center [361, 250] width 523 height 14
click at [233, 136] on div "The Benefits of Selling Coconut Charcoal Briquettes from Indonesia💵💵💵" at bounding box center [361, 129] width 523 height 14
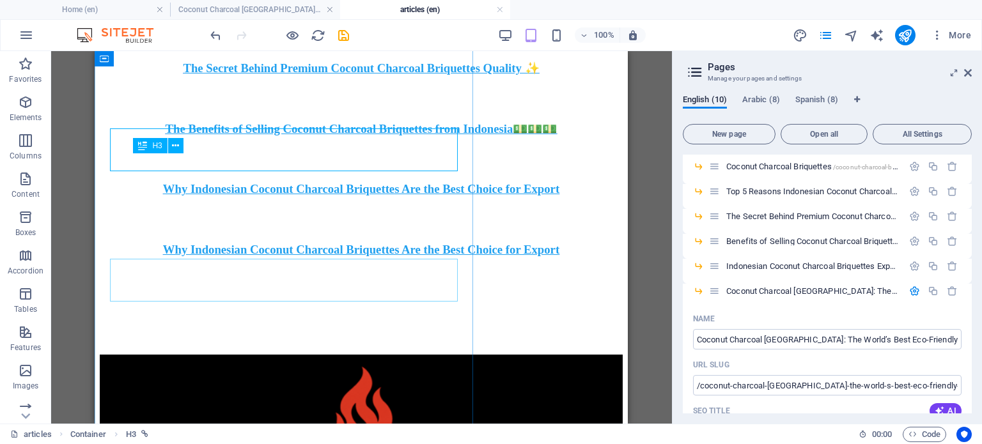
scroll to position [530, 0]
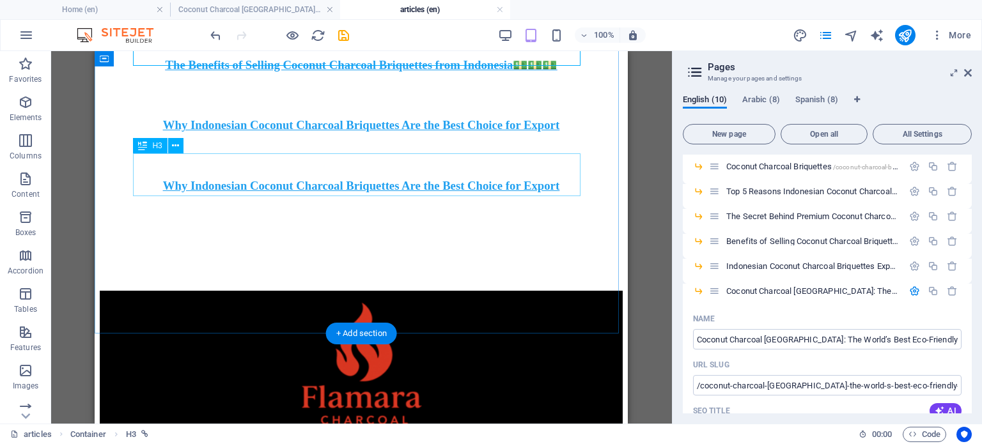
click at [413, 179] on div "Why Indonesian Coconut Charcoal Briquettes Are the Best Choice for Export" at bounding box center [361, 186] width 523 height 14
click at [412, 179] on div "Why Indonesian Coconut Charcoal Briquettes Are the Best Choice for Export" at bounding box center [361, 186] width 523 height 14
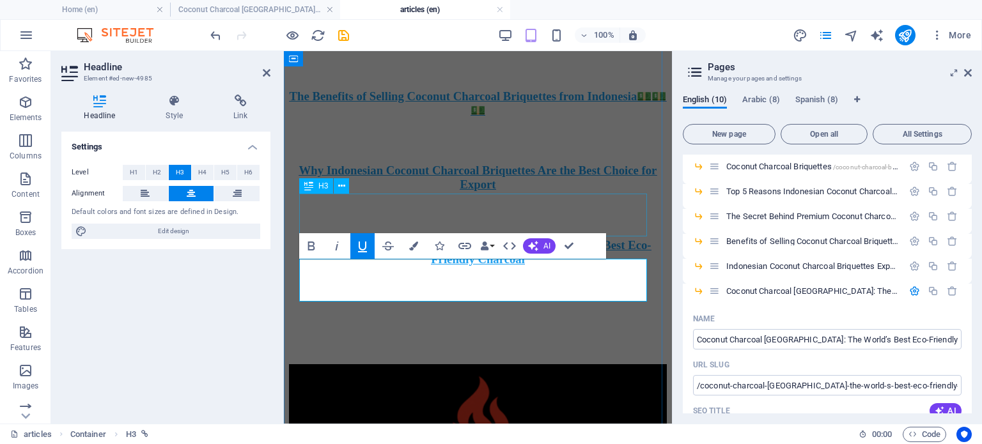
scroll to position [471, 2]
click at [218, 85] on div "Headline Style Link Settings Level H1 H2 H3 H4 H5 H6 Alignment Default colors a…" at bounding box center [166, 254] width 230 height 340
click at [244, 111] on h4 "Link" at bounding box center [240, 108] width 59 height 27
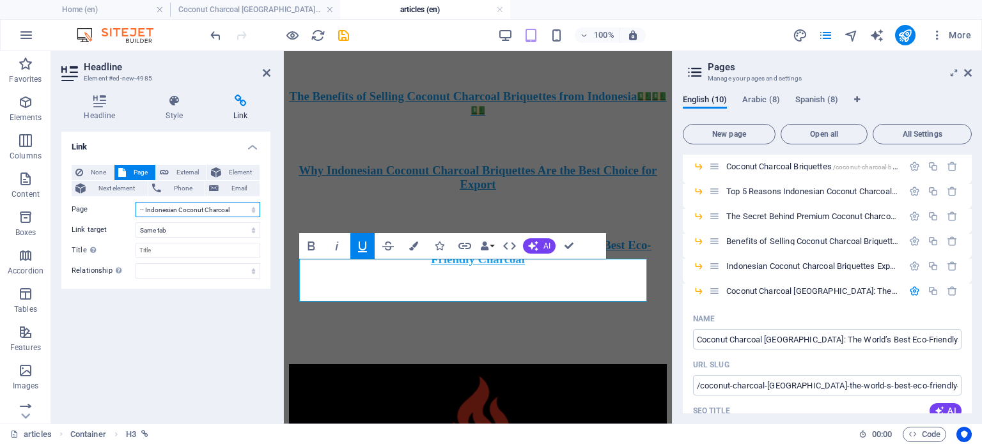
click at [212, 214] on select "Home articles -- Coconut Charcoal Briquettes -- Top 5 Reasons Indonesian Coconu…" at bounding box center [198, 209] width 125 height 15
click at [136, 202] on select "Home articles -- Coconut Charcoal Briquettes -- Top 5 Reasons Indonesian Coconu…" at bounding box center [198, 209] width 125 height 15
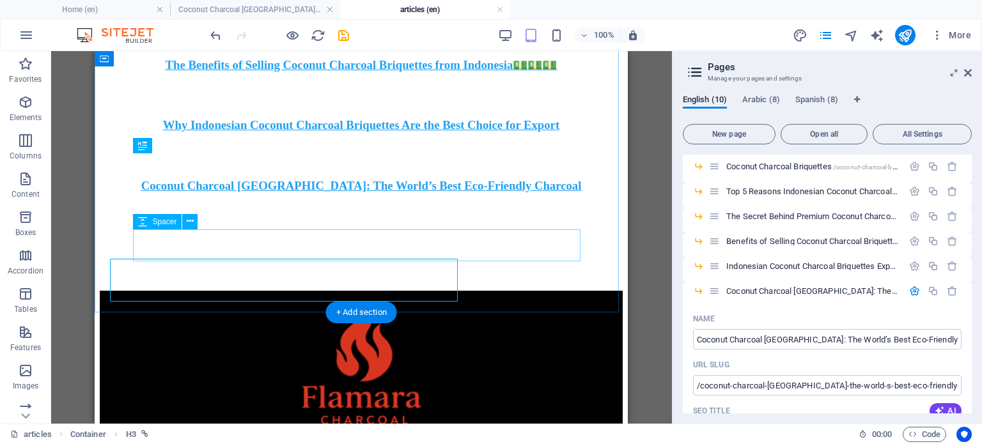
click at [567, 259] on div at bounding box center [361, 275] width 523 height 32
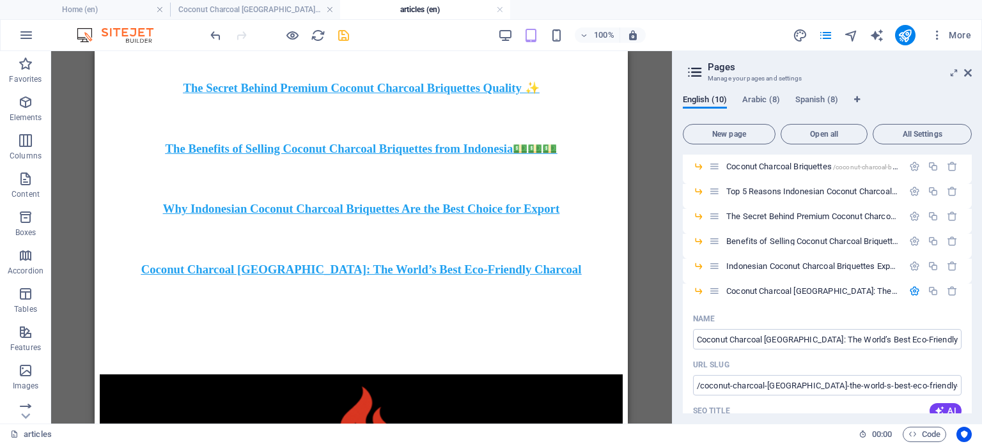
scroll to position [191, 0]
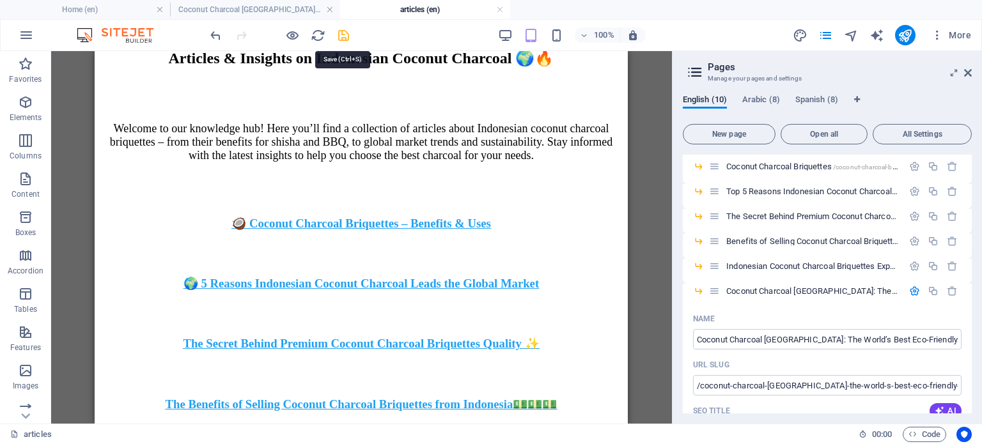
click at [343, 36] on icon "save" at bounding box center [343, 35] width 15 height 15
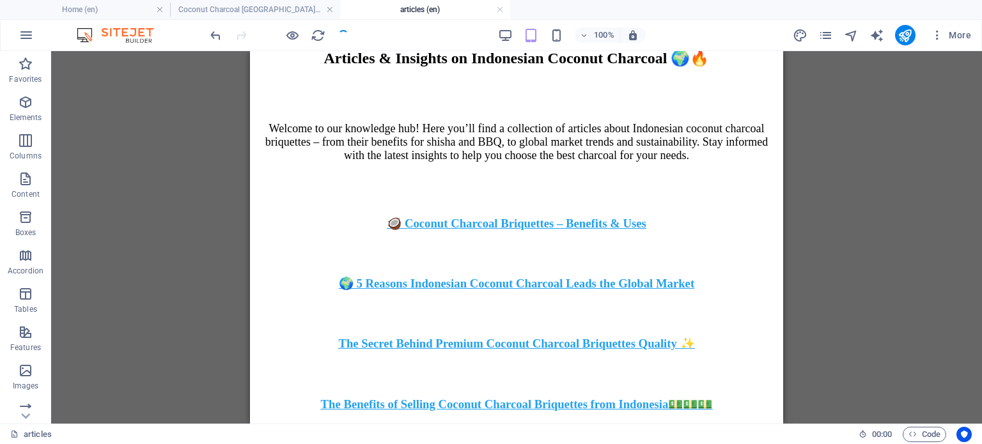
drag, startPoint x: 329, startPoint y: 7, endPoint x: 329, endPoint y: 48, distance: 40.9
click at [329, 7] on link at bounding box center [330, 10] width 8 height 12
click at [826, 36] on icon "pages" at bounding box center [826, 35] width 15 height 15
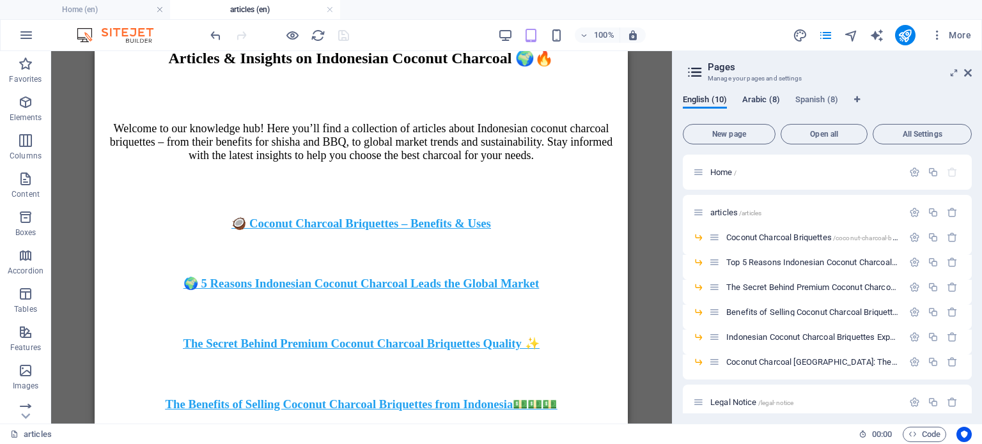
click at [743, 97] on span "Arabic (8)" at bounding box center [761, 101] width 38 height 18
click at [737, 214] on span "articles /articles" at bounding box center [735, 213] width 51 height 10
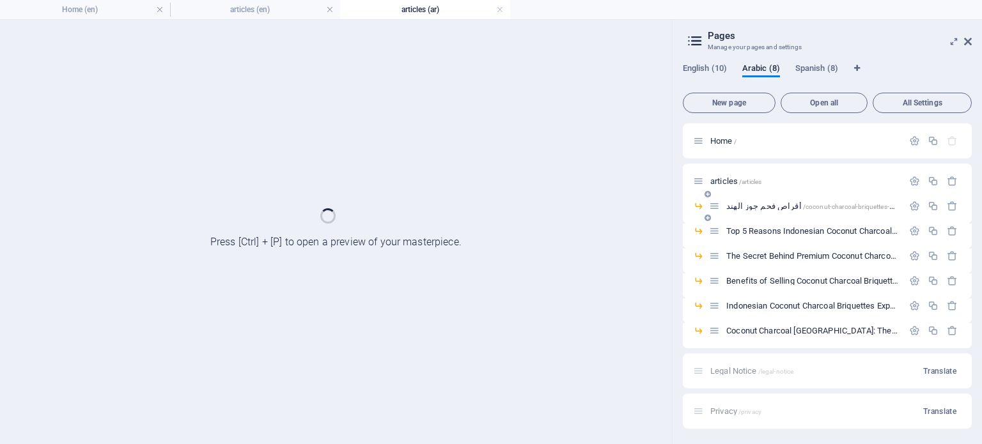
scroll to position [0, 0]
click at [327, 8] on link at bounding box center [330, 10] width 8 height 12
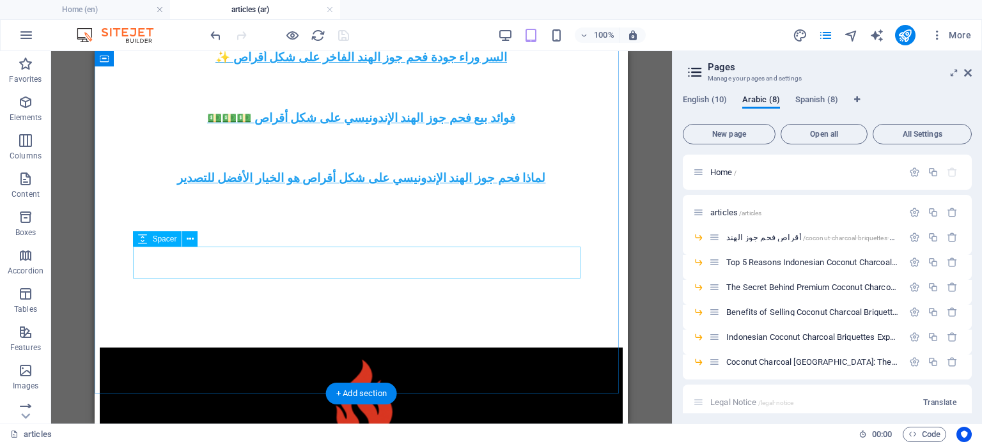
scroll to position [448, 0]
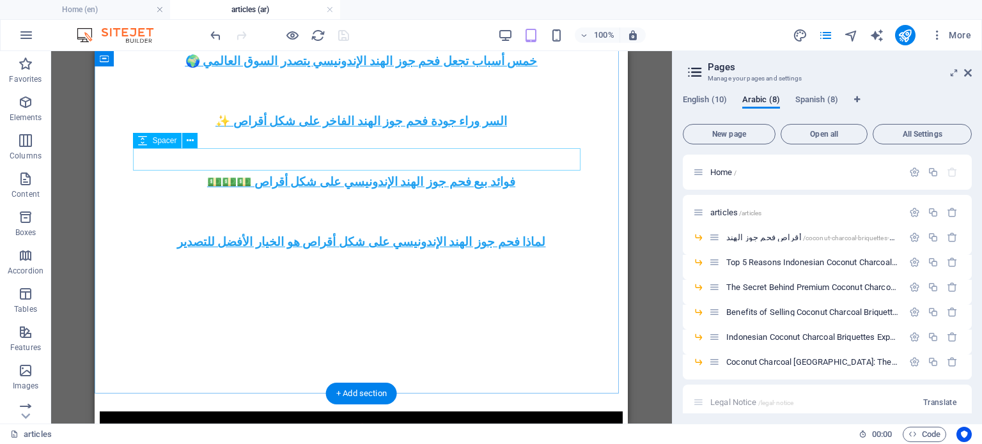
click at [457, 201] on div at bounding box center [361, 212] width 523 height 22
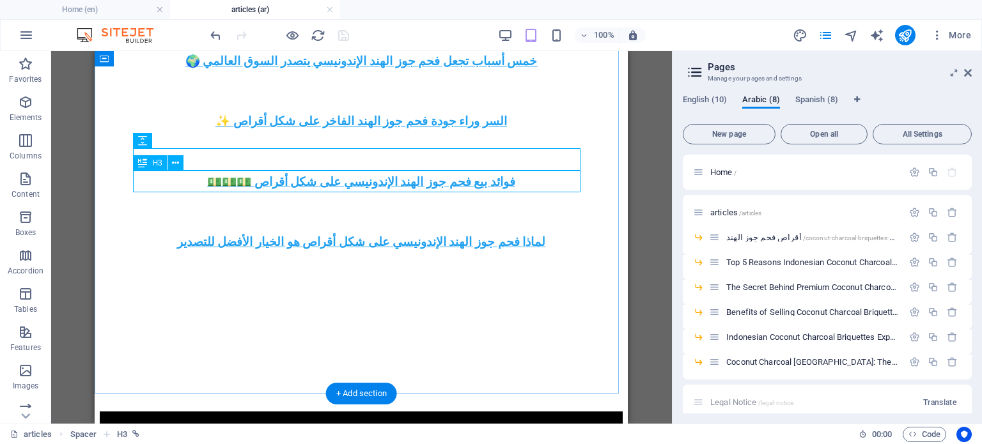
click at [459, 235] on div "لماذا فحم جوز الهند الإندونيسي على شكل أقراص هو الخيار الأفضل للتصدير" at bounding box center [361, 242] width 523 height 14
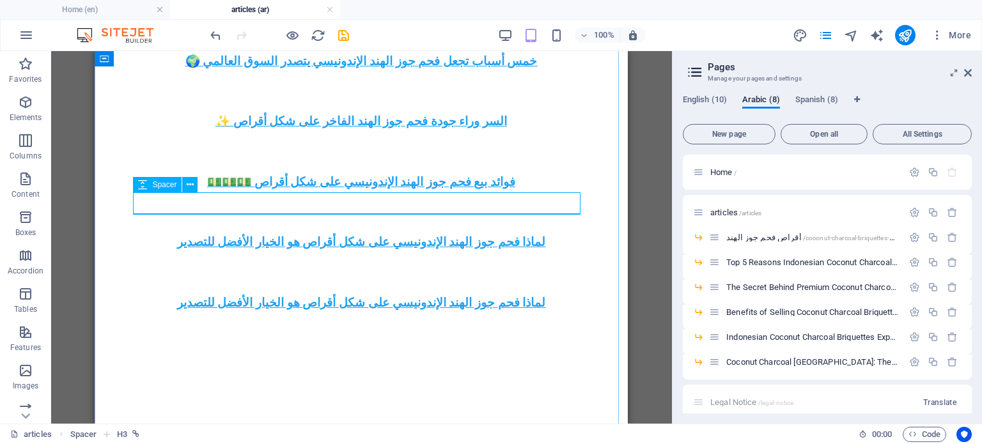
click at [357, 296] on div "لماذا فحم جوز الهند الإندونيسي على شكل أقراص هو الخيار الأفضل للتصدير" at bounding box center [361, 303] width 523 height 14
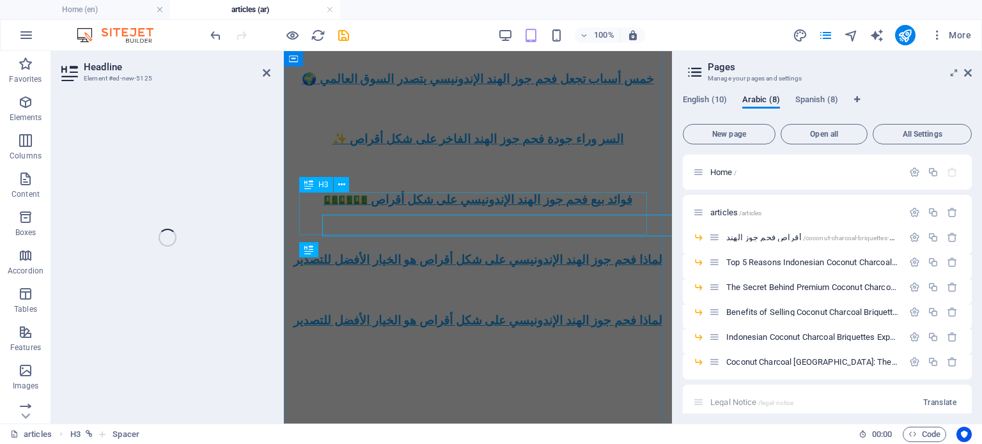
click at [358, 253] on div "لماذا فحم جوز الهند الإندونيسي على شكل أقراص هو الخيار الأفضل للتصدير" at bounding box center [478, 260] width 378 height 14
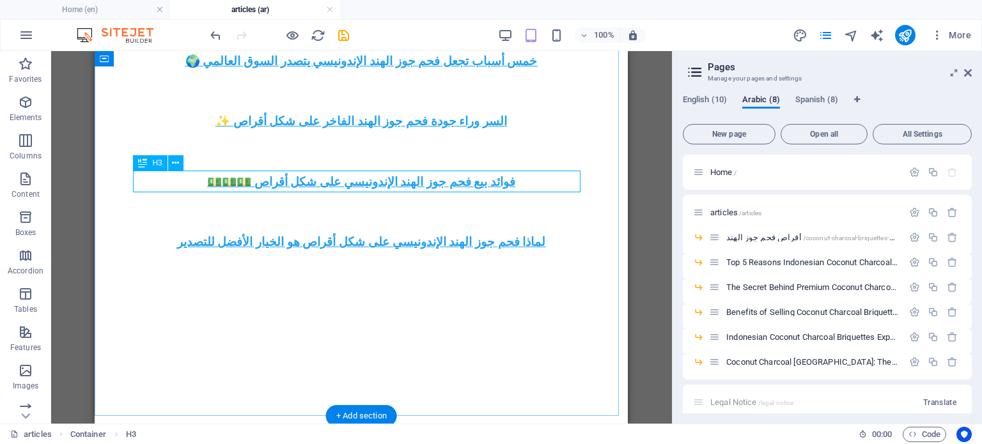
click at [506, 235] on div "لماذا فحم جوز الهند الإندونيسي على شكل أقراص هو الخيار الأفضل للتصدير" at bounding box center [361, 242] width 523 height 14
click at [479, 235] on div "فحم جوز الهند الإندونيسي: أفضل فحم طبيعي صديق للبيئة في العالم" at bounding box center [361, 242] width 523 height 14
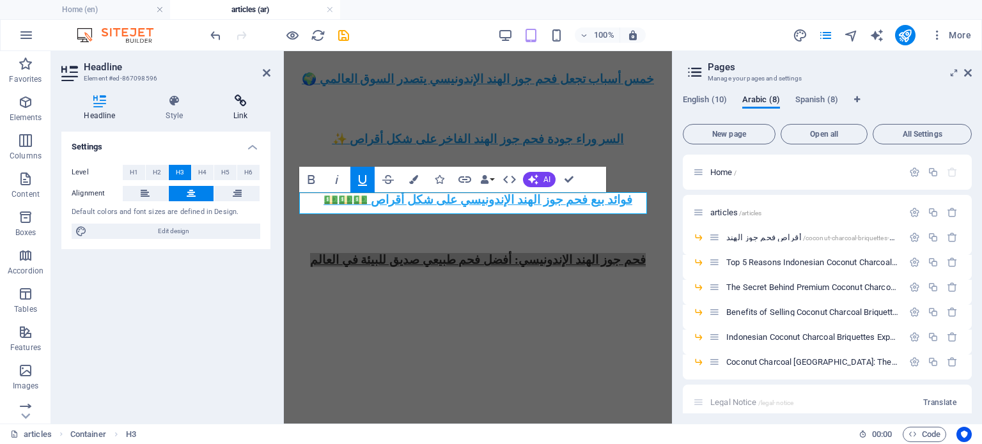
click at [239, 109] on h4 "Link" at bounding box center [240, 108] width 59 height 27
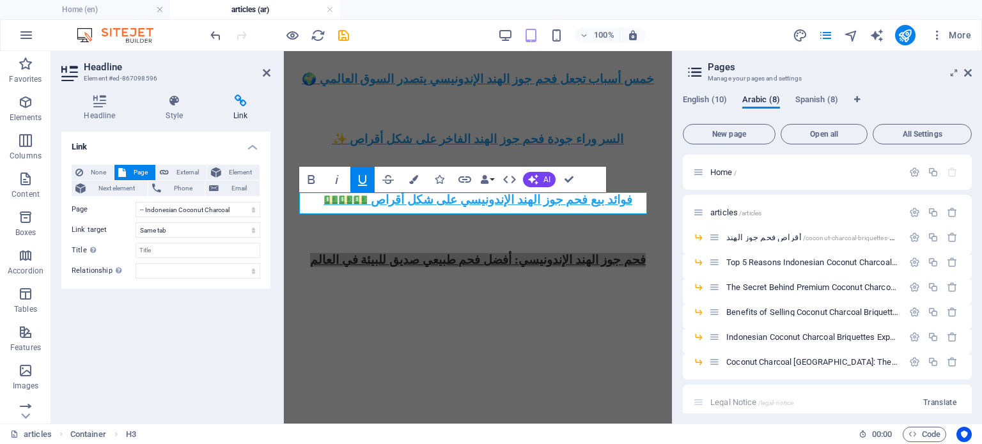
click at [226, 112] on h4 "Link" at bounding box center [240, 108] width 59 height 27
click at [201, 209] on select "Home articles -- Coconut Charcoal Briquettes -- Top 5 Reasons Indonesian Coconu…" at bounding box center [198, 209] width 125 height 15
select select "17"
click at [136, 202] on select "Home articles -- Coconut Charcoal Briquettes -- Top 5 Reasons Indonesian Coconu…" at bounding box center [198, 209] width 125 height 15
click at [223, 206] on select "Home articles -- Coconut Charcoal Briquettes -- Top 5 Reasons Indonesian Coconu…" at bounding box center [198, 209] width 125 height 15
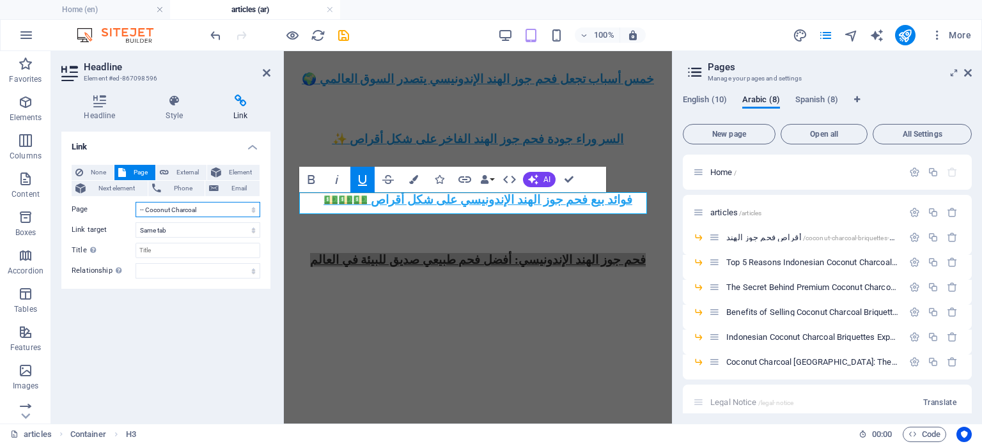
click at [136, 202] on select "Home articles -- Coconut Charcoal Briquettes -- Top 5 Reasons Indonesian Coconu…" at bounding box center [198, 209] width 125 height 15
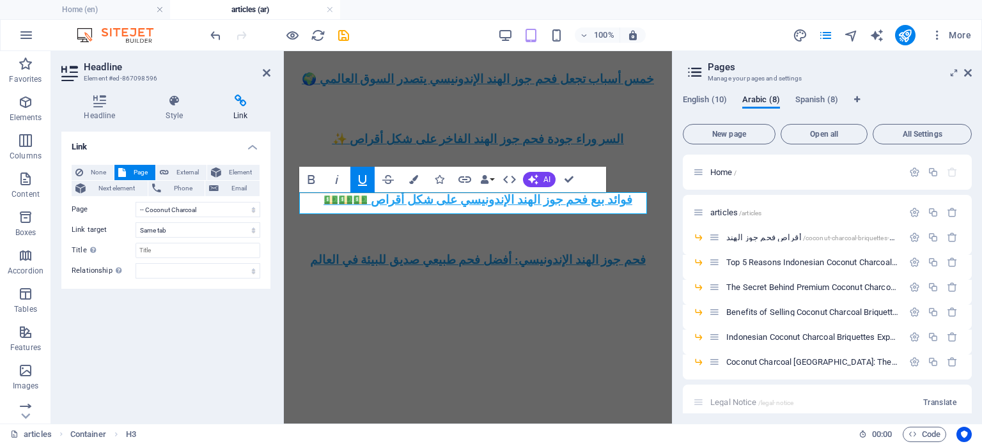
click at [667, 253] on div "فحم جوز الهند الإندونيسي: أفضل فحم طبيعي صديق للبيئة في العالم" at bounding box center [478, 260] width 378 height 14
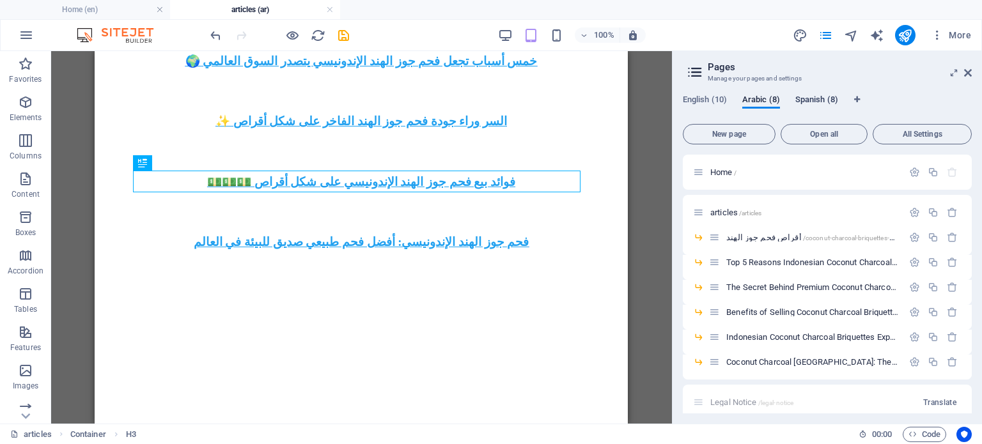
click at [806, 102] on span "Spanish (8)" at bounding box center [817, 101] width 43 height 18
click at [773, 212] on p "articles /articles" at bounding box center [804, 212] width 189 height 8
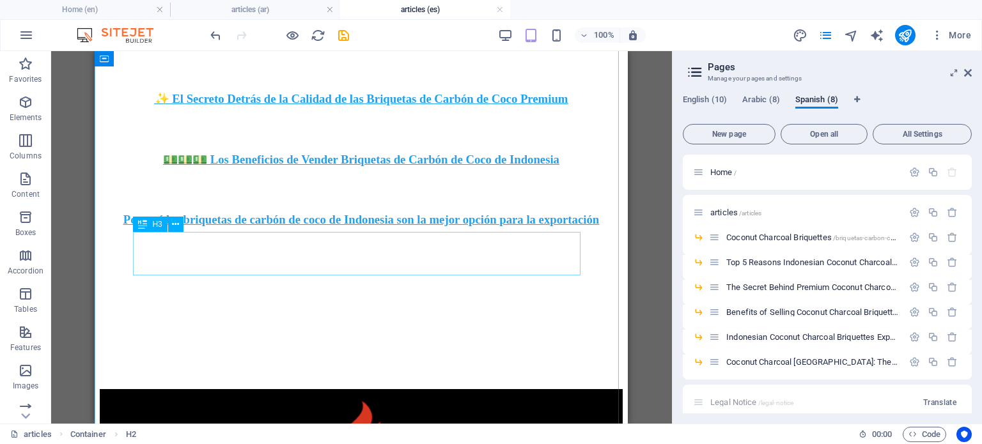
scroll to position [457, 0]
click at [416, 227] on div "Por qué las briquetas de carbón de coco de Indonesia son la mejor opción para l…" at bounding box center [361, 220] width 523 height 14
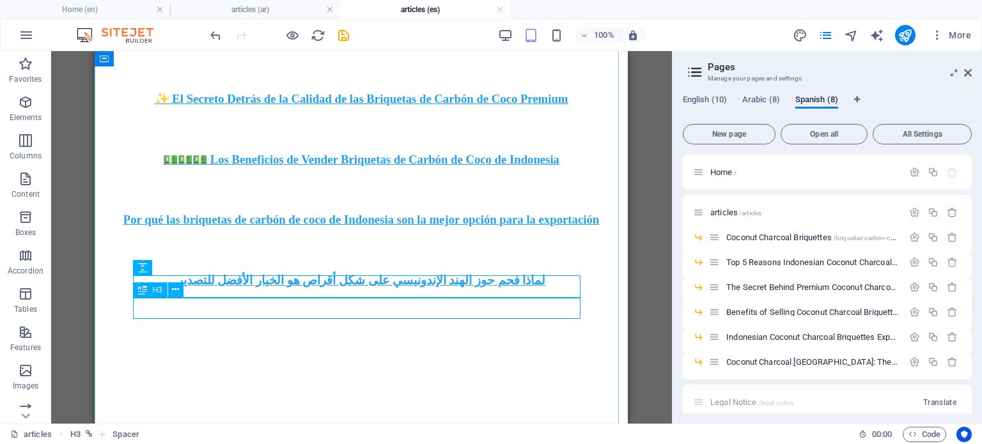
click at [388, 288] on div "لماذا فحم جوز الهند الإندونيسي على شكل أقراص هو الخيار الأفضل للتصدير" at bounding box center [361, 281] width 523 height 14
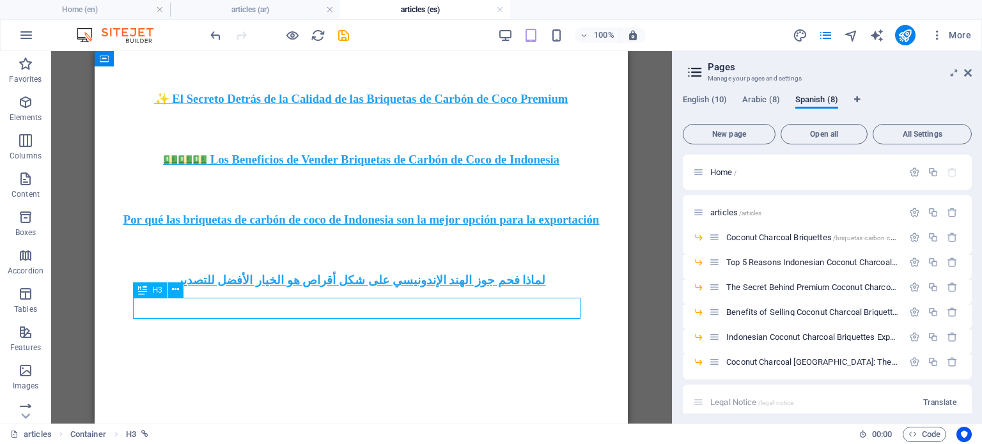
click at [388, 288] on div "لماذا فحم جوز الهند الإندونيسي على شكل أقراص هو الخيار الأفضل للتصدير" at bounding box center [361, 281] width 523 height 14
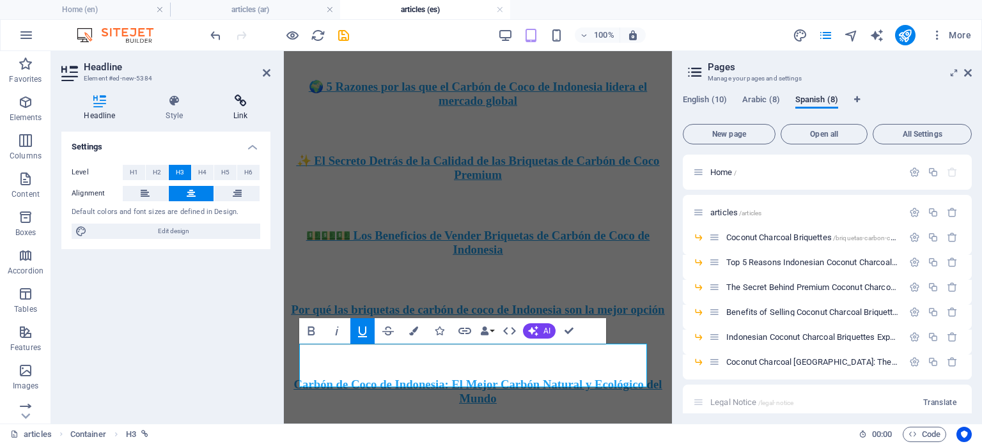
click at [238, 98] on icon at bounding box center [240, 101] width 59 height 13
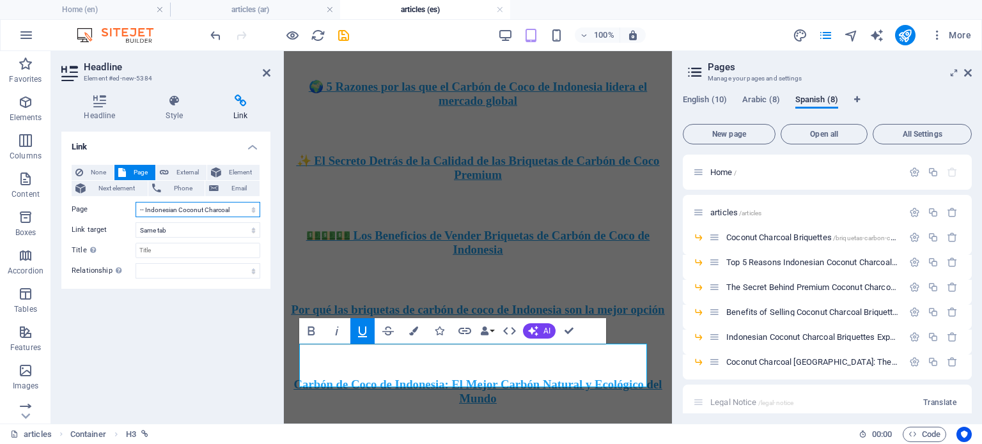
click at [232, 208] on select "Home articles -- Coconut Charcoal Briquettes -- Top 5 Reasons Indonesian Coconu…" at bounding box center [198, 209] width 125 height 15
select select "25"
click at [136, 202] on select "Home articles -- Coconut Charcoal Briquettes -- Top 5 Reasons Indonesian Coconu…" at bounding box center [198, 209] width 125 height 15
click at [210, 212] on select "Home articles -- Coconut Charcoal Briquettes -- Top 5 Reasons Indonesian Coconu…" at bounding box center [198, 209] width 125 height 15
click at [136, 202] on select "Home articles -- Coconut Charcoal Briquettes -- Top 5 Reasons Indonesian Coconu…" at bounding box center [198, 209] width 125 height 15
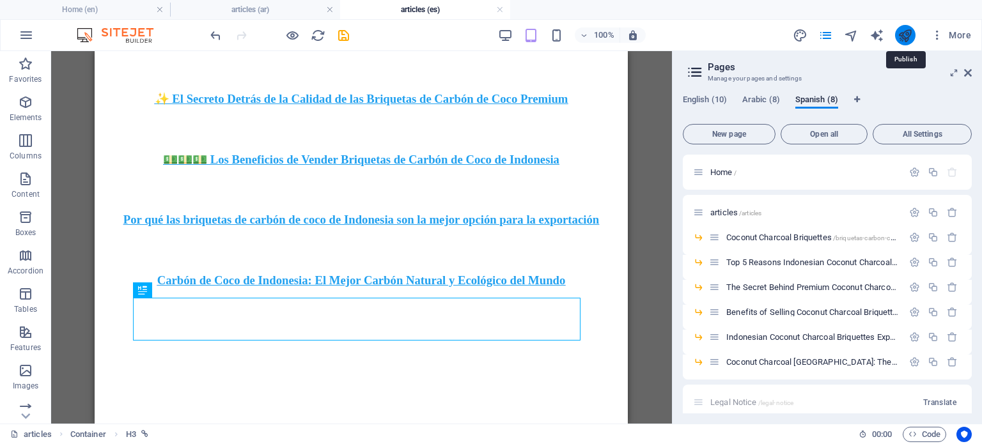
click at [909, 38] on icon "publish" at bounding box center [905, 35] width 15 height 15
